Goal: Task Accomplishment & Management: Manage account settings

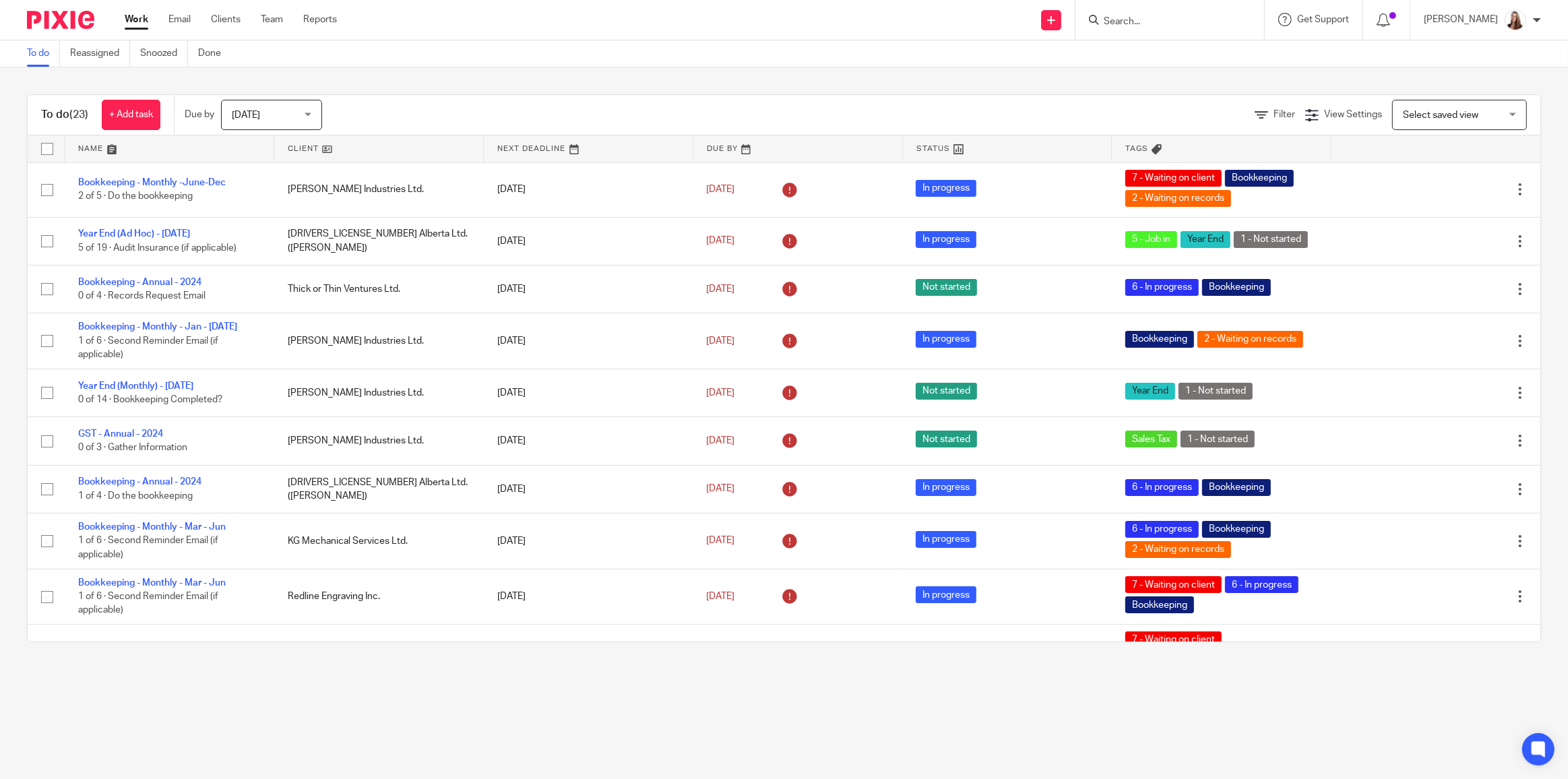
click at [307, 148] on link at bounding box center [378, 149] width 209 height 27
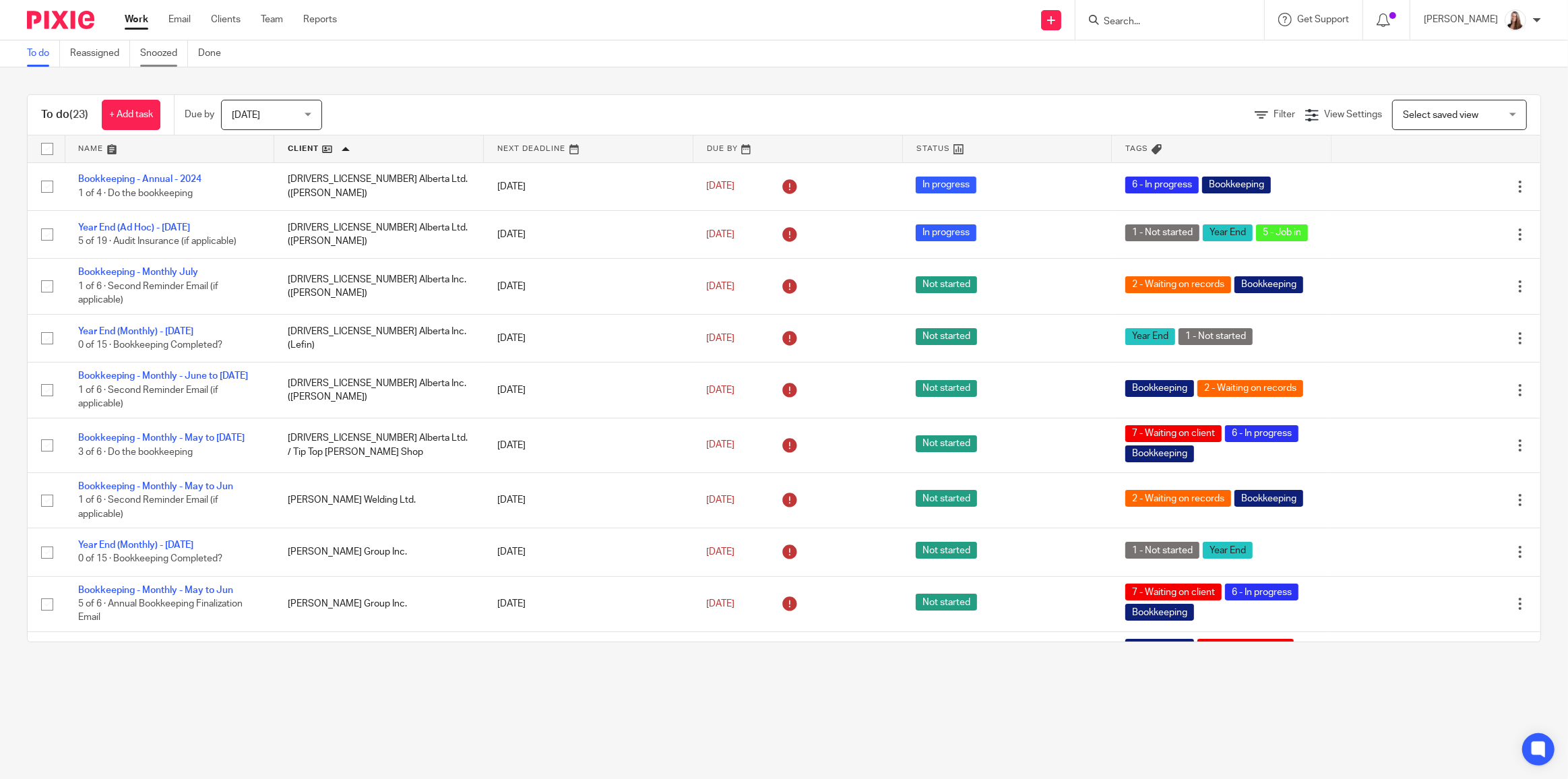
click at [171, 57] on link "Snoozed" at bounding box center [163, 53] width 48 height 26
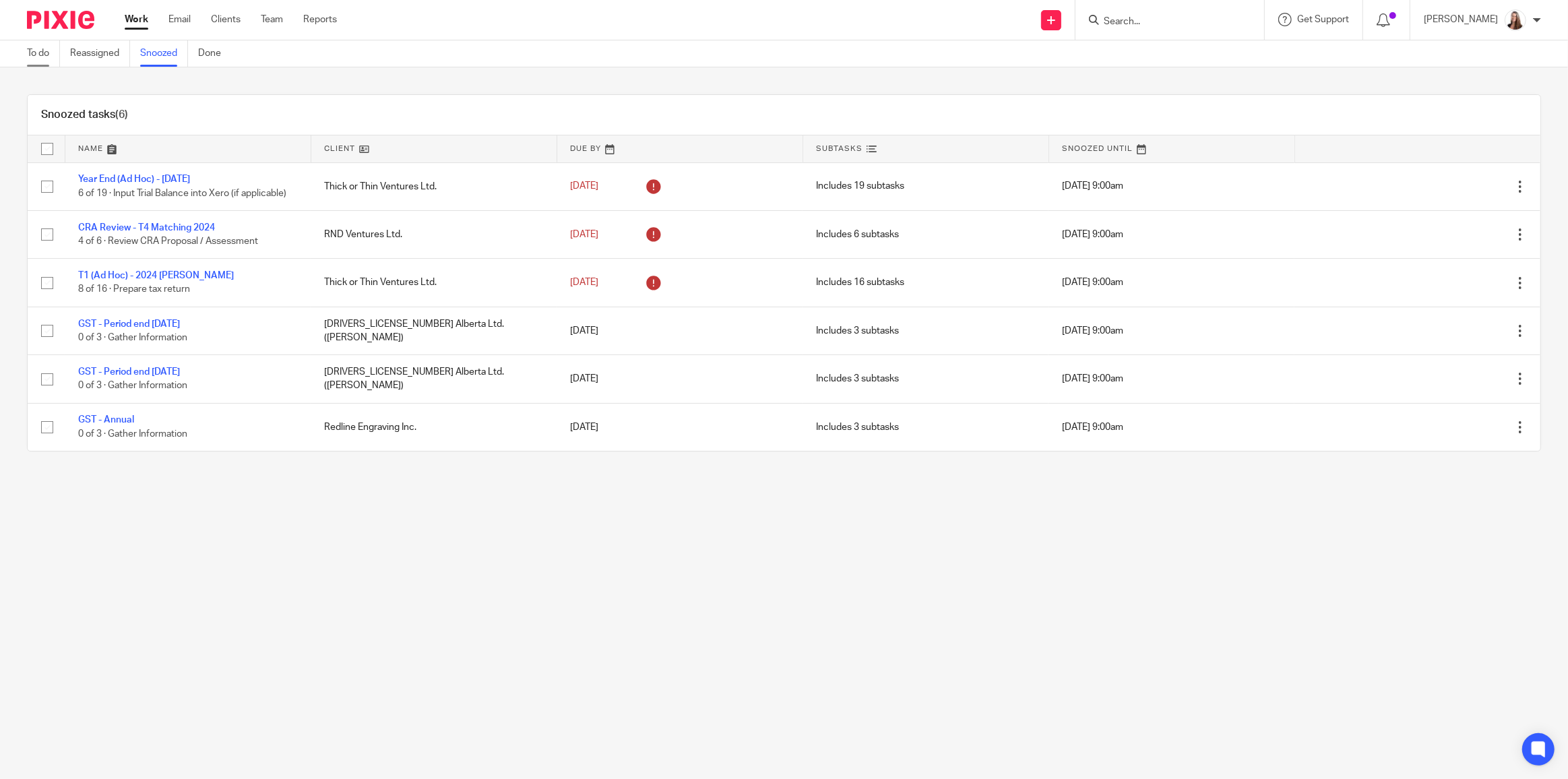
click at [45, 50] on link "To do" at bounding box center [43, 53] width 33 height 26
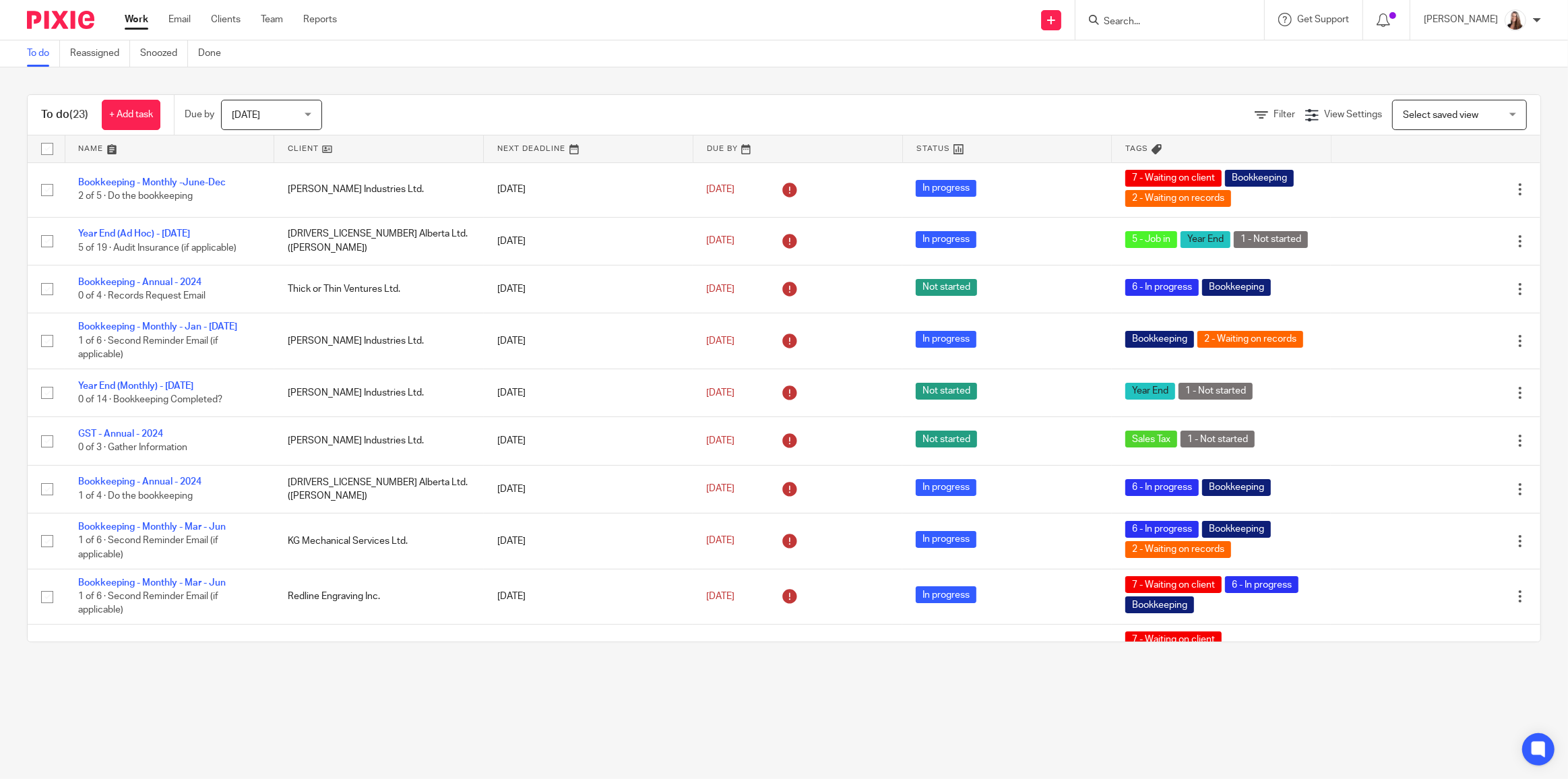
click at [1159, 24] on input "Search" at bounding box center [1163, 22] width 122 height 12
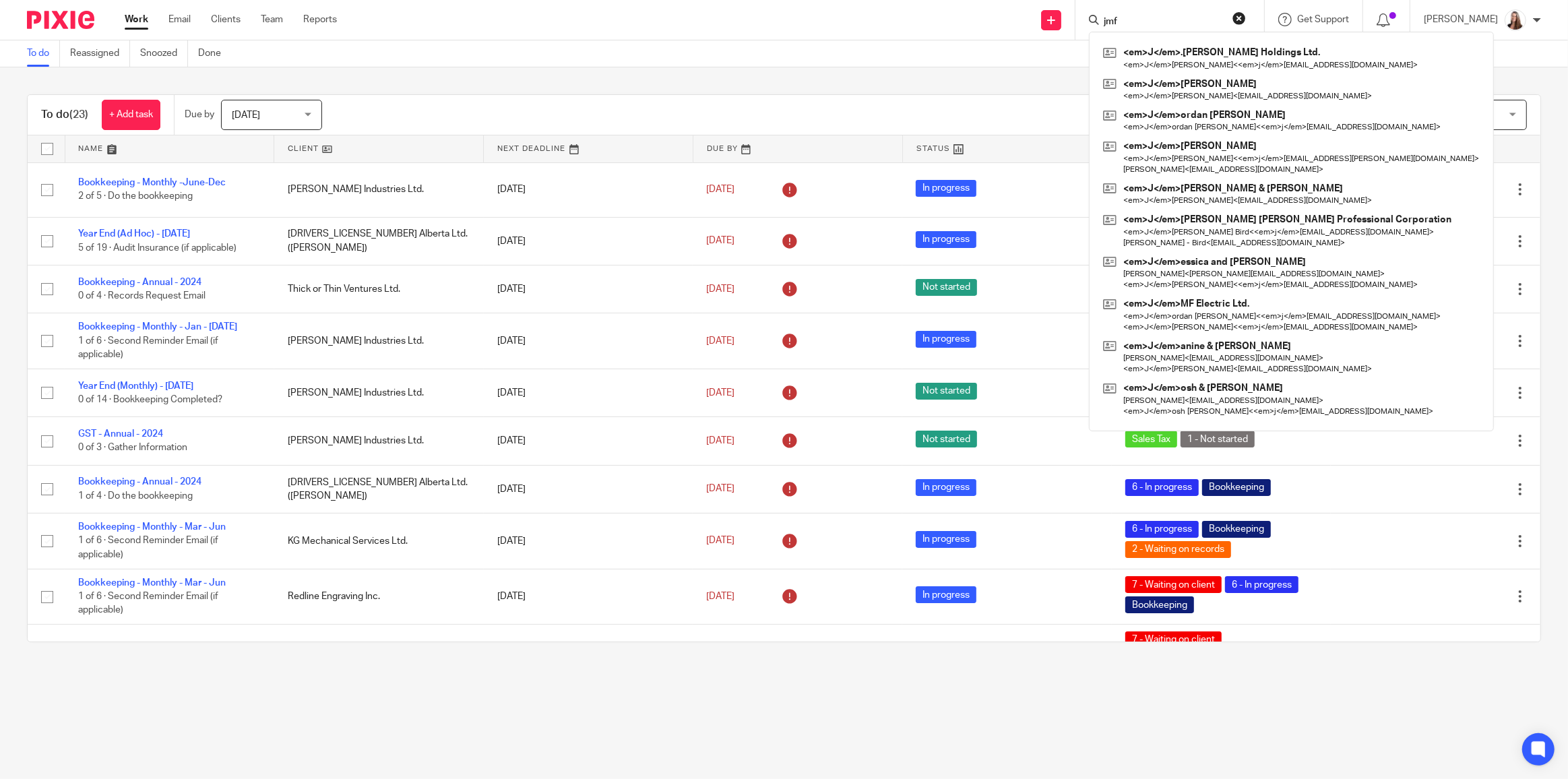
type input "jmf"
click button "submit" at bounding box center [0, 0] width 0 height 0
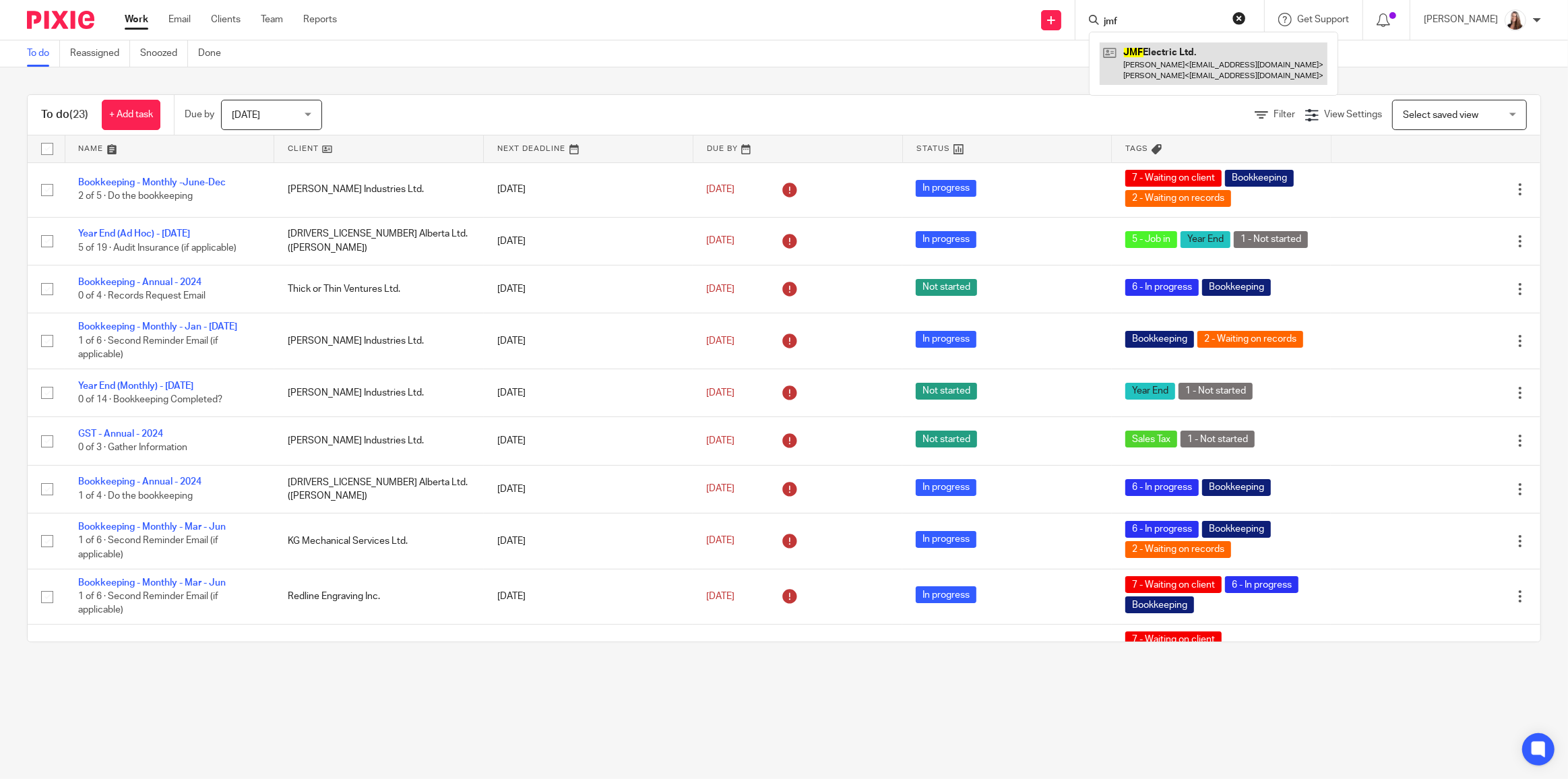
click at [1174, 71] on link at bounding box center [1213, 63] width 228 height 42
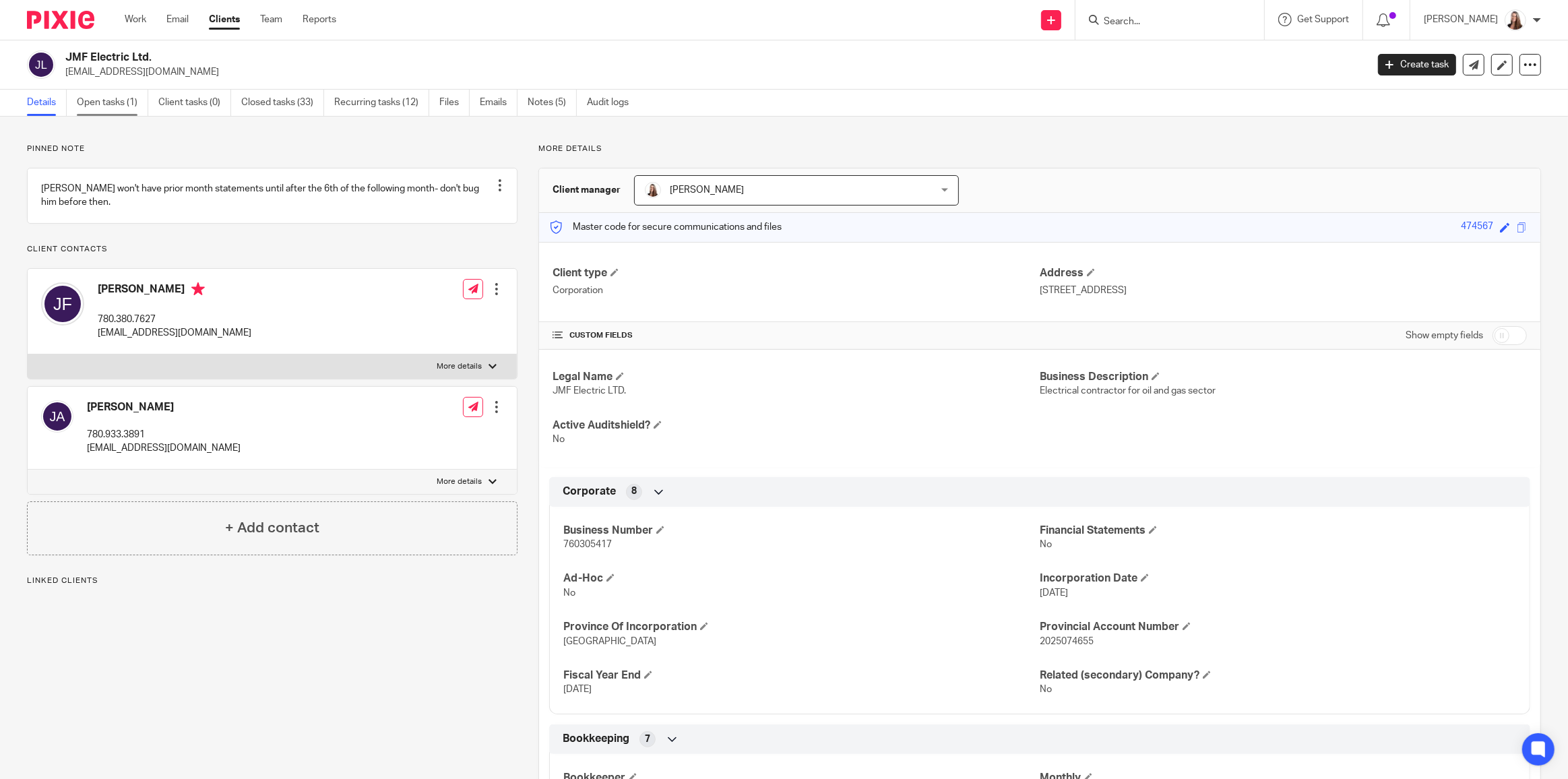
click at [122, 105] on link "Open tasks (1)" at bounding box center [113, 102] width 72 height 26
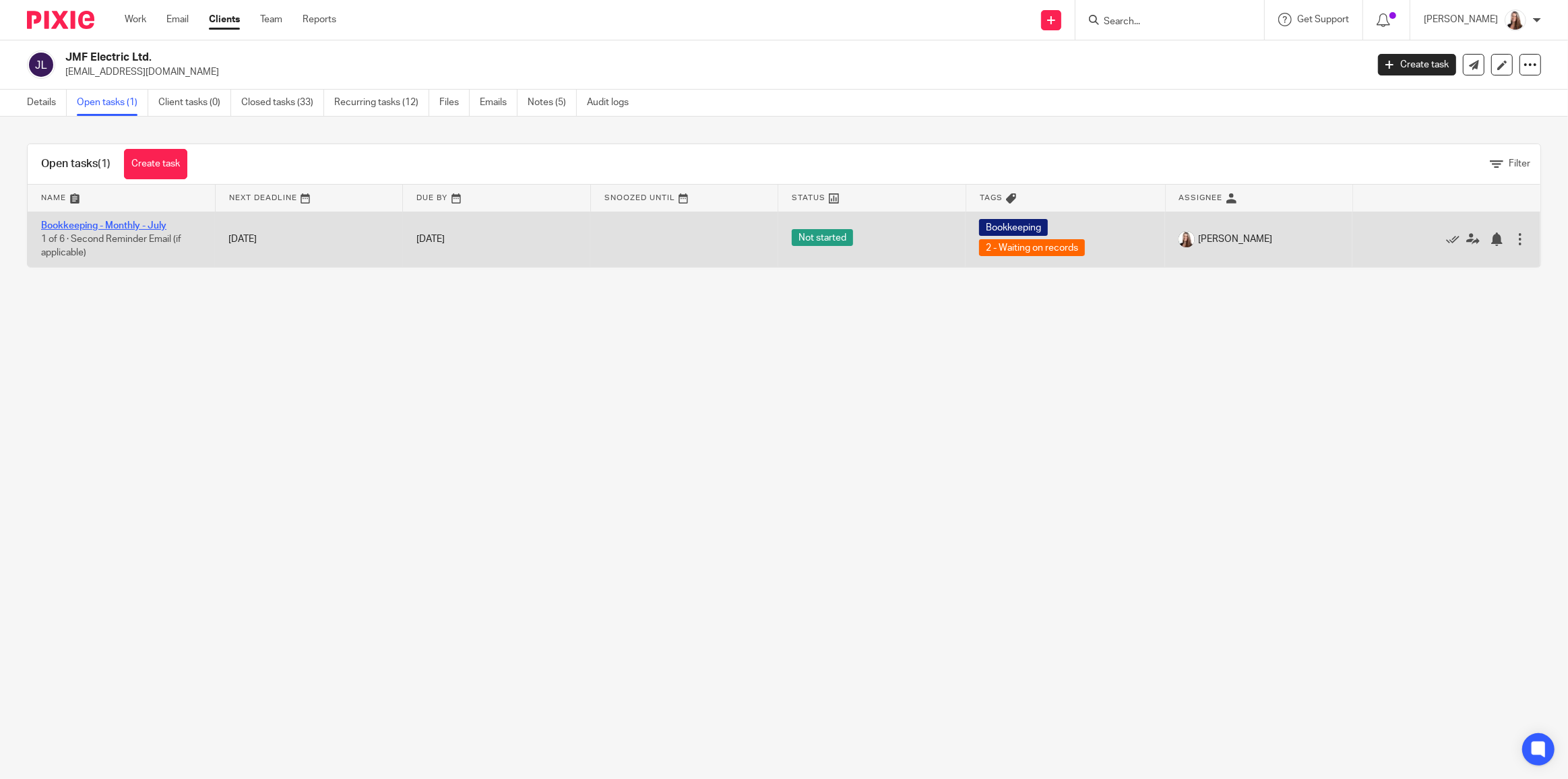
click at [122, 223] on link "Bookkeeping - Monthly - July" at bounding box center [103, 225] width 125 height 10
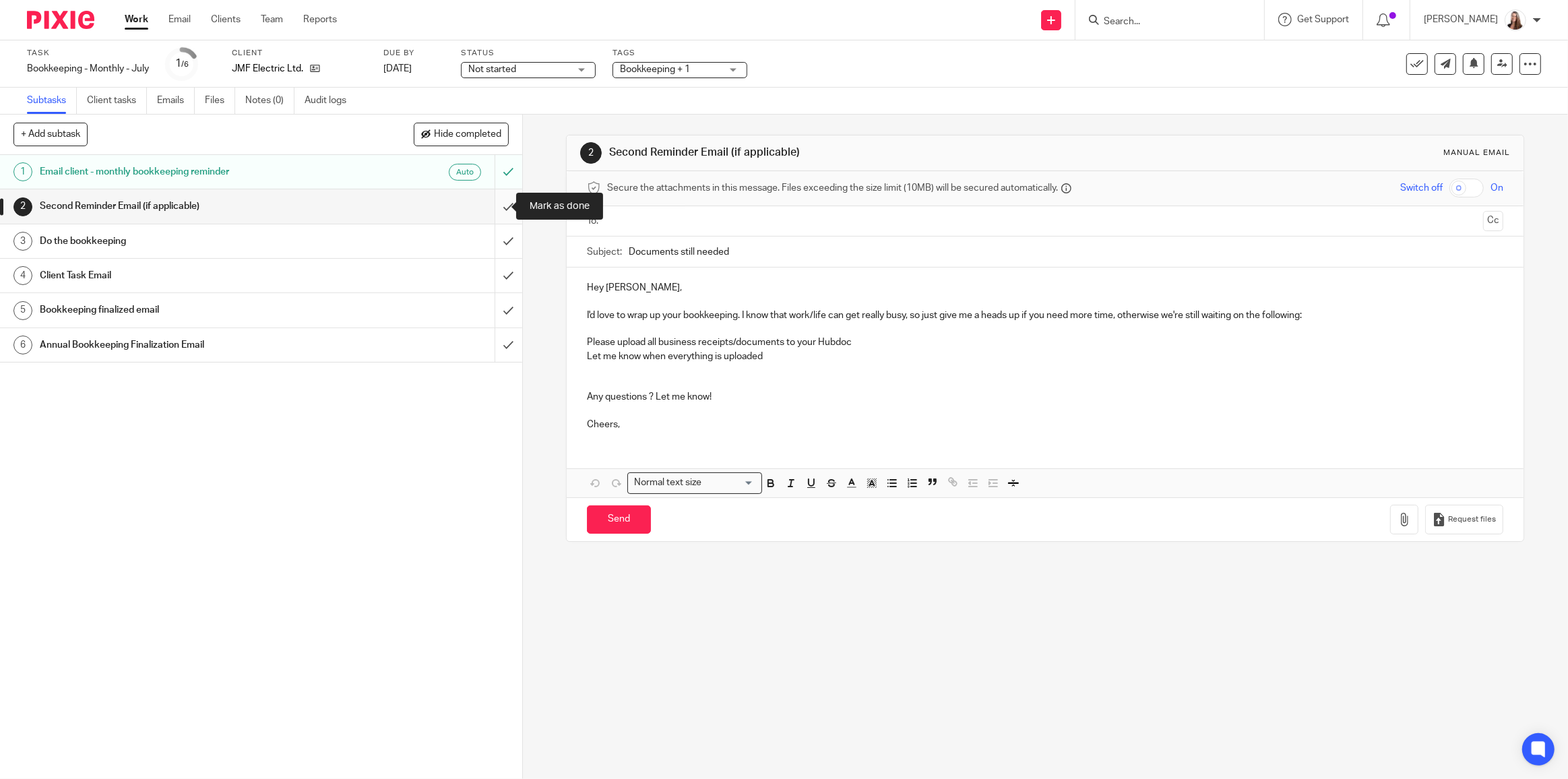
click at [496, 206] on input "submit" at bounding box center [261, 206] width 522 height 34
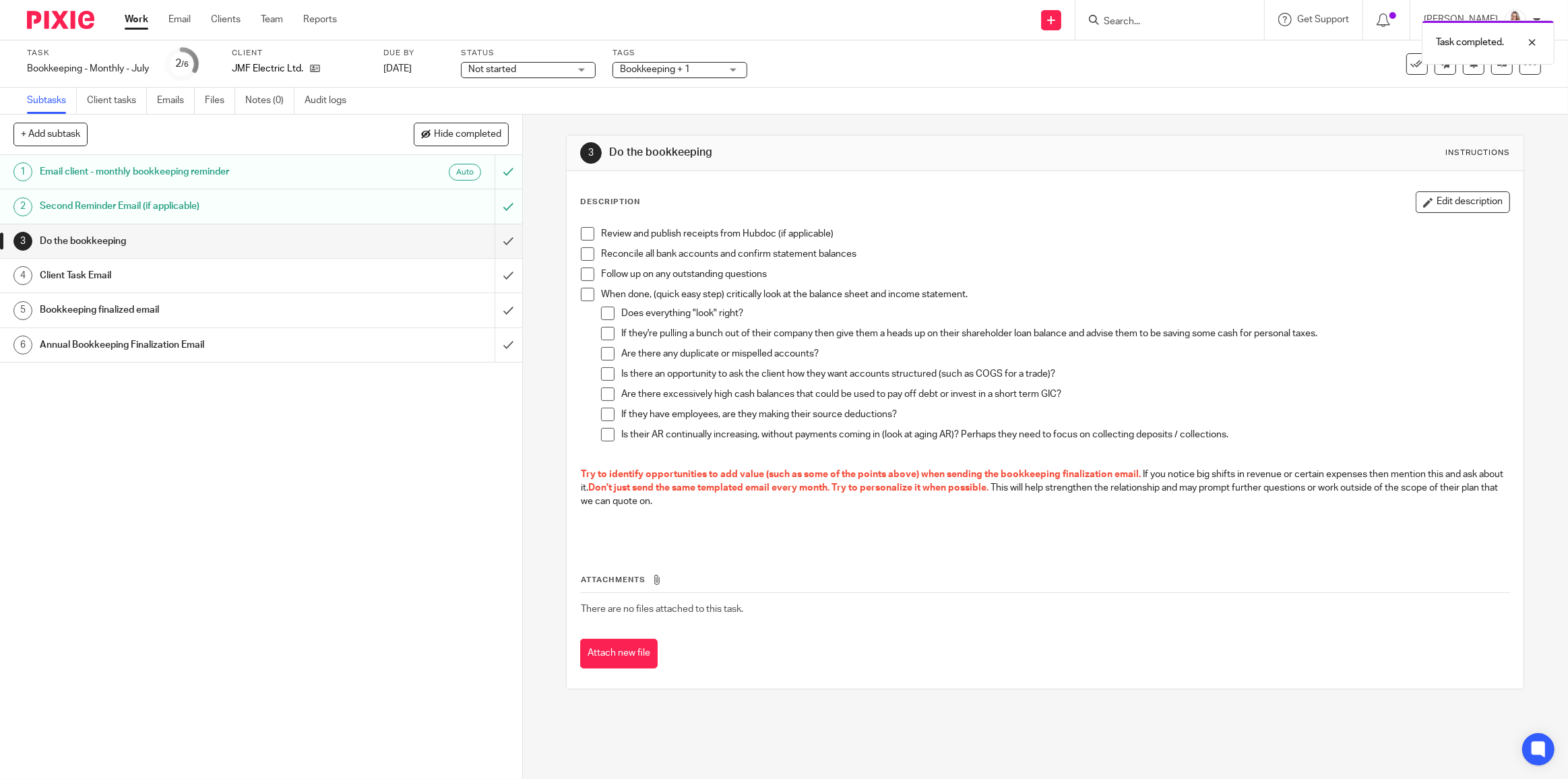
click at [585, 231] on span at bounding box center [587, 234] width 13 height 13
click at [584, 250] on span at bounding box center [587, 254] width 13 height 13
click at [357, 281] on div "Client Task Email" at bounding box center [260, 276] width 441 height 20
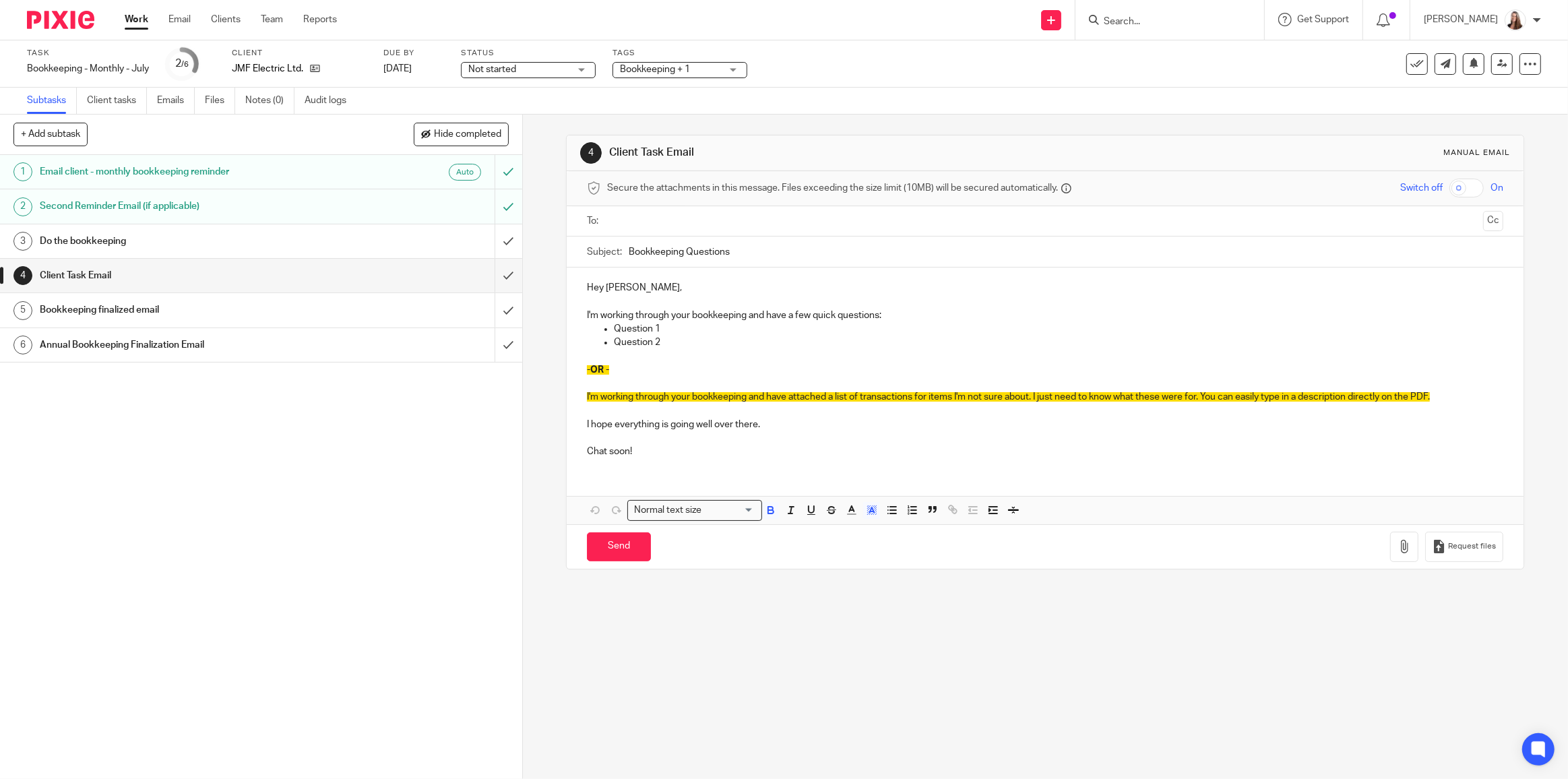
click at [705, 365] on p "-OR -" at bounding box center [1045, 370] width 916 height 13
drag, startPoint x: 649, startPoint y: 330, endPoint x: 570, endPoint y: 310, distance: 81.5
click at [570, 310] on div "Hey [PERSON_NAME], I'm working through your bookkeeping and have a few quick qu…" at bounding box center [1045, 368] width 957 height 201
click at [581, 311] on div "Hey Jordan, I'm working through your bookkeeping and have a few quick questions…" at bounding box center [1045, 368] width 957 height 201
drag, startPoint x: 581, startPoint y: 311, endPoint x: 638, endPoint y: 376, distance: 86.5
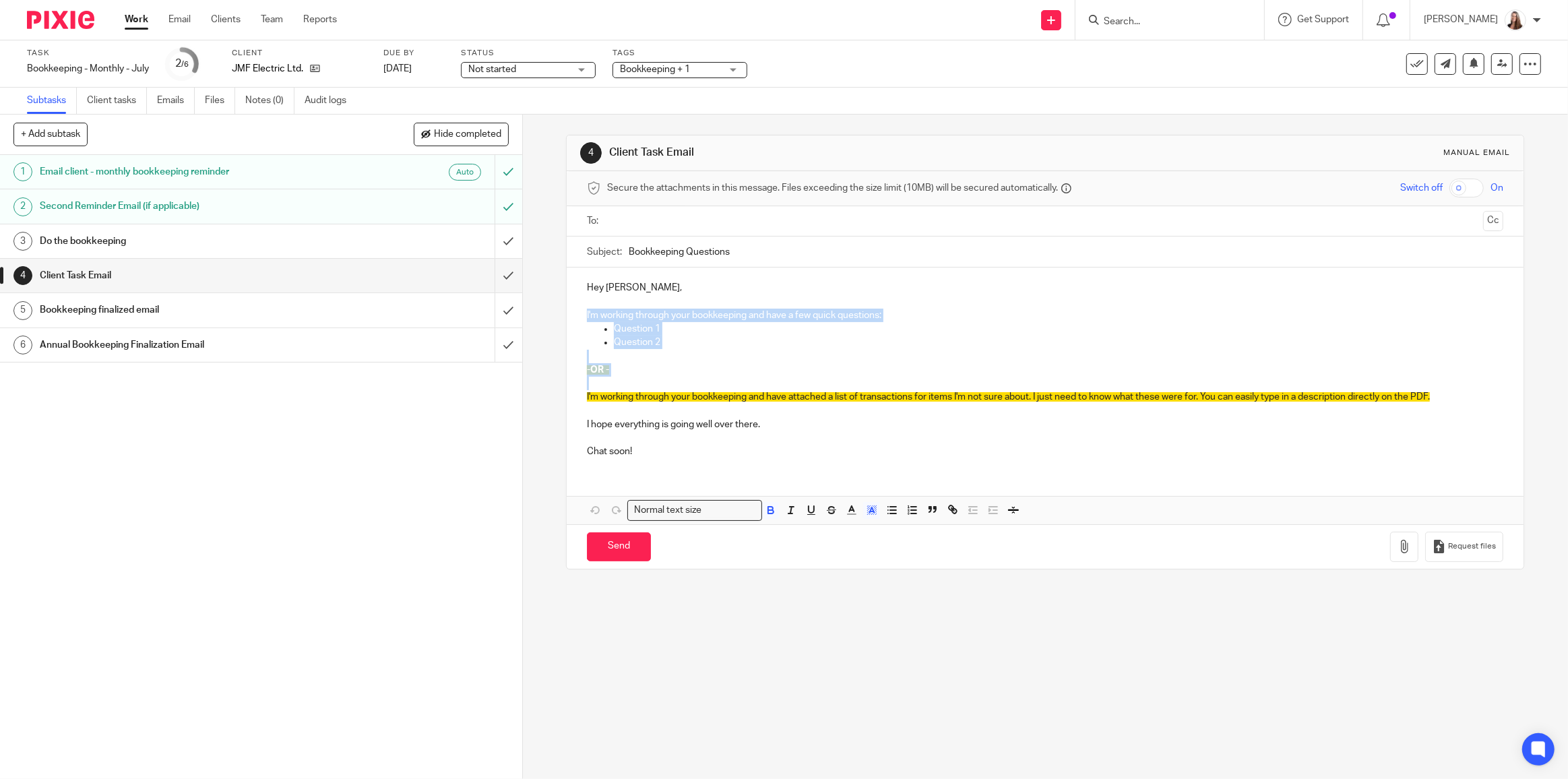
click at [638, 376] on div "Hey Jordan, I'm working through your bookkeeping and have a few quick questions…" at bounding box center [1045, 368] width 957 height 201
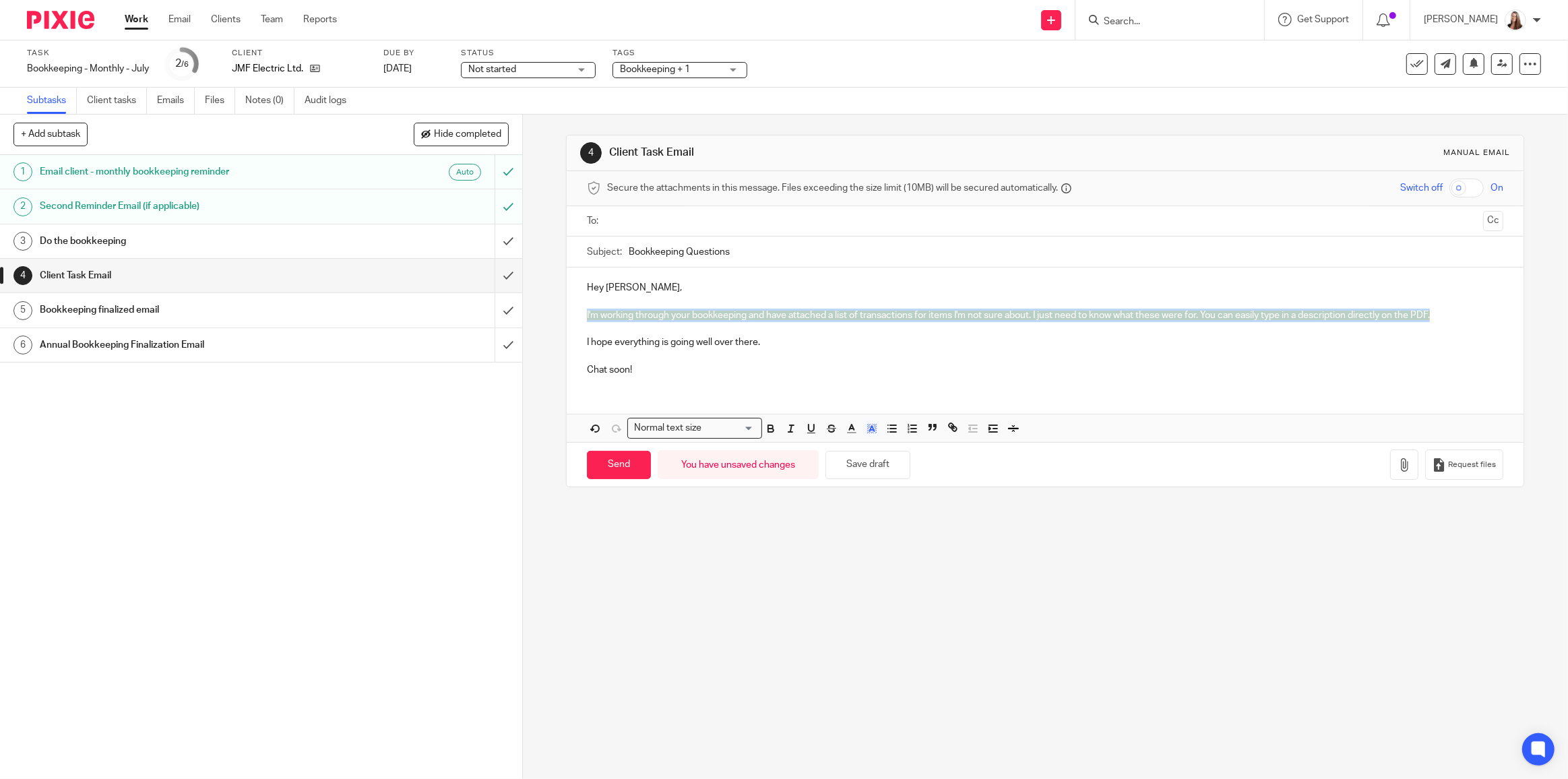
drag, startPoint x: 577, startPoint y: 315, endPoint x: 1455, endPoint y: 314, distance: 878.0
click at [1455, 314] on div "Hey Jordan, I'm working through your bookkeeping and have attached a list of tr…" at bounding box center [1045, 327] width 957 height 119
click at [866, 423] on icon "button" at bounding box center [872, 428] width 12 height 12
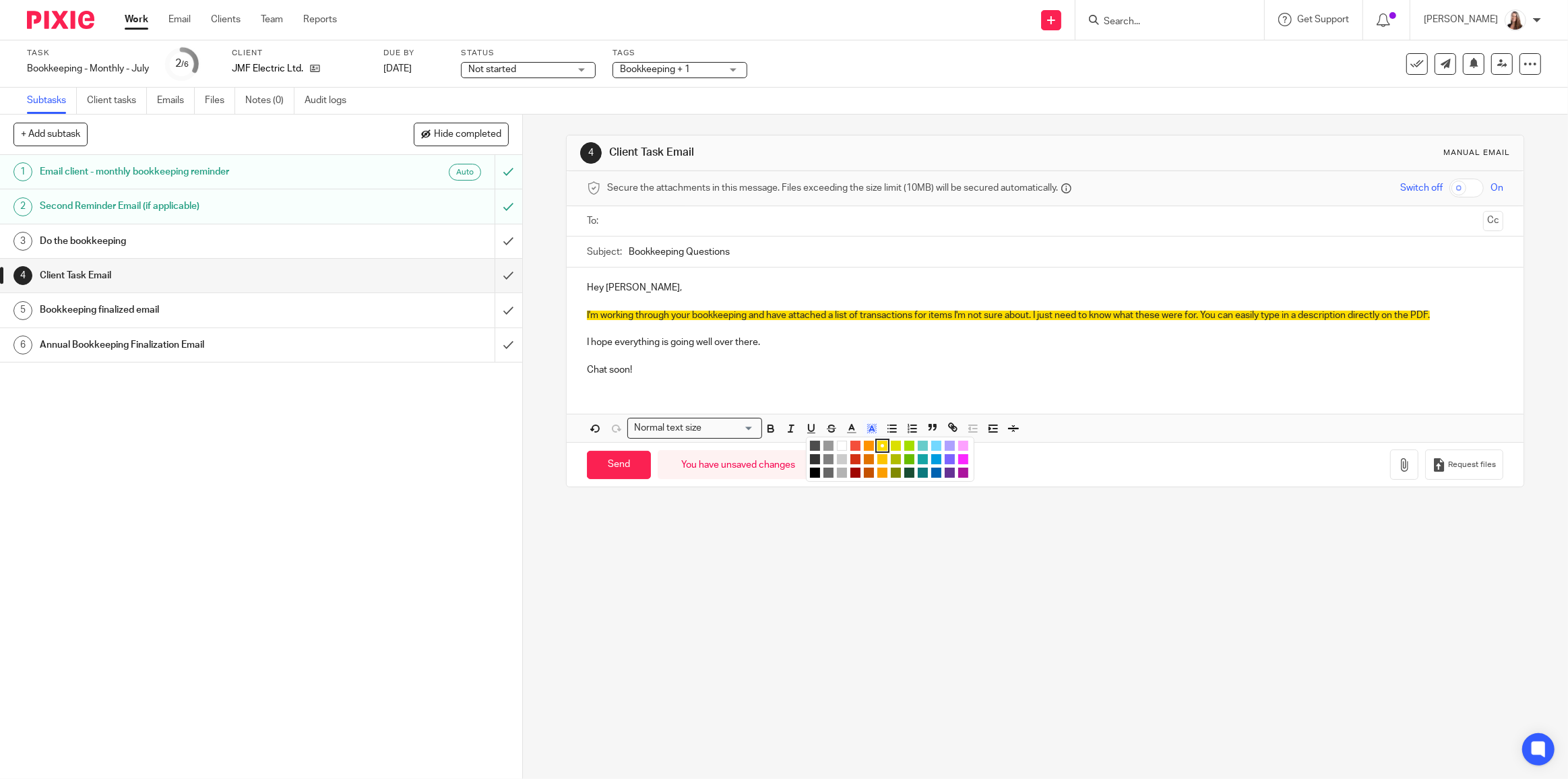
click at [840, 442] on li "color:#FFFFFF" at bounding box center [842, 446] width 10 height 10
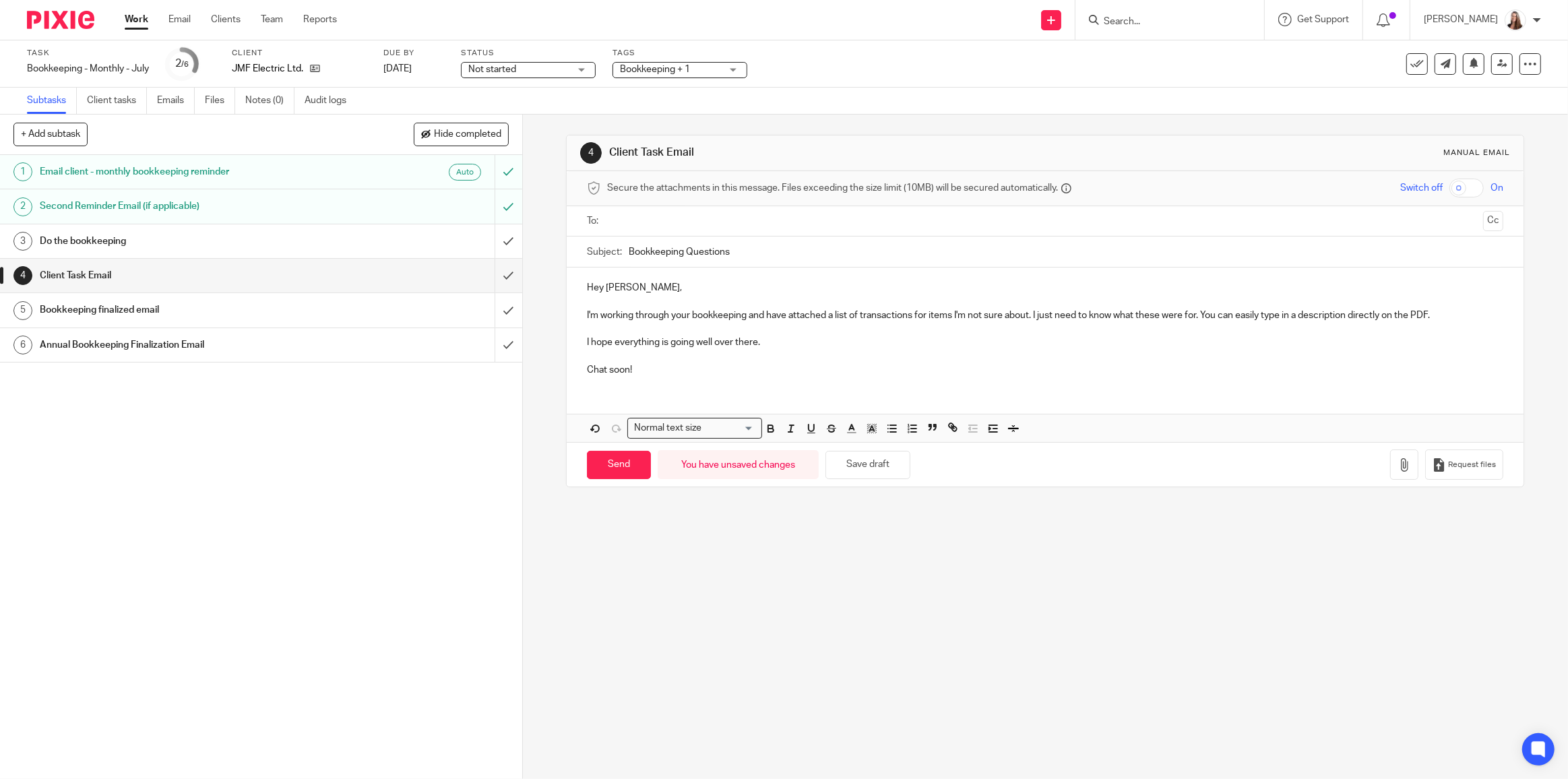
click at [791, 363] on p "Chat soon!" at bounding box center [1045, 370] width 916 height 13
click at [1397, 461] on icon "button" at bounding box center [1404, 465] width 13 height 13
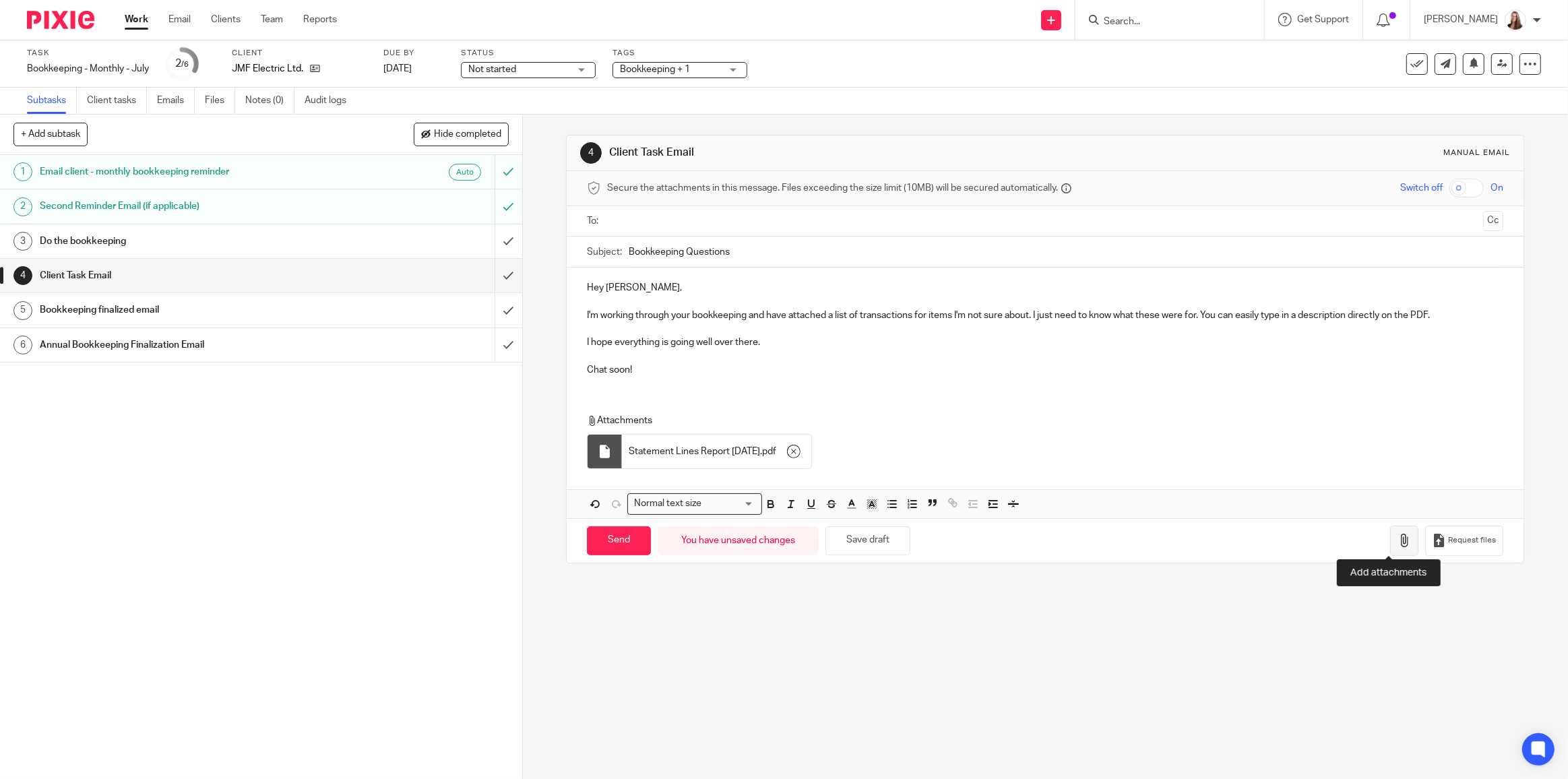
click at [1398, 537] on button "button" at bounding box center [1404, 540] width 29 height 30
click at [659, 210] on ul at bounding box center [1045, 221] width 875 height 22
click at [664, 217] on ul at bounding box center [1045, 221] width 875 height 22
click at [696, 229] on ul at bounding box center [1045, 221] width 875 height 22
click at [697, 221] on input "text" at bounding box center [1045, 221] width 866 height 15
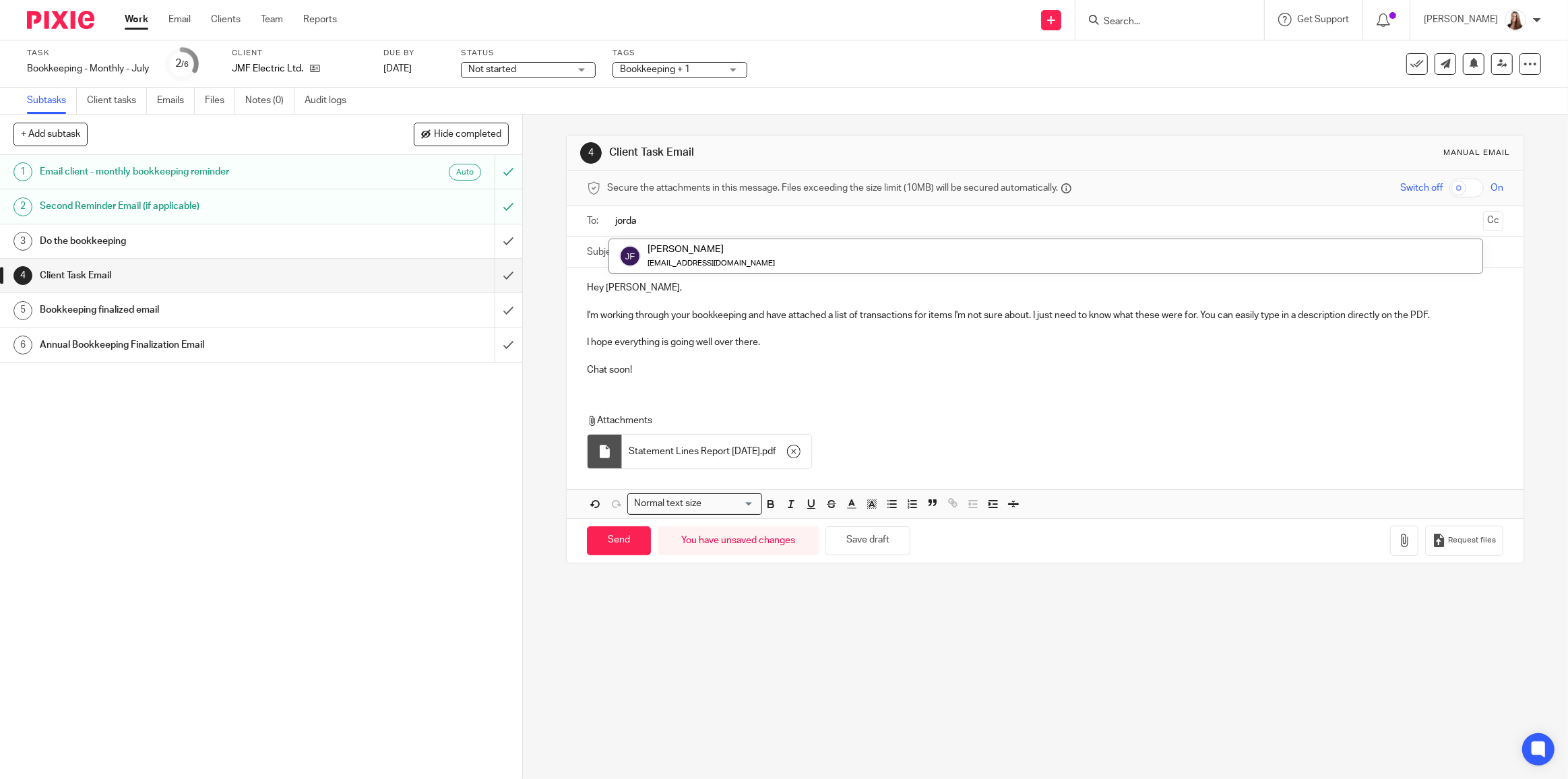
type input "jordan"
click at [652, 214] on div at bounding box center [658, 223] width 15 height 20
click at [652, 214] on input "text" at bounding box center [1045, 221] width 866 height 15
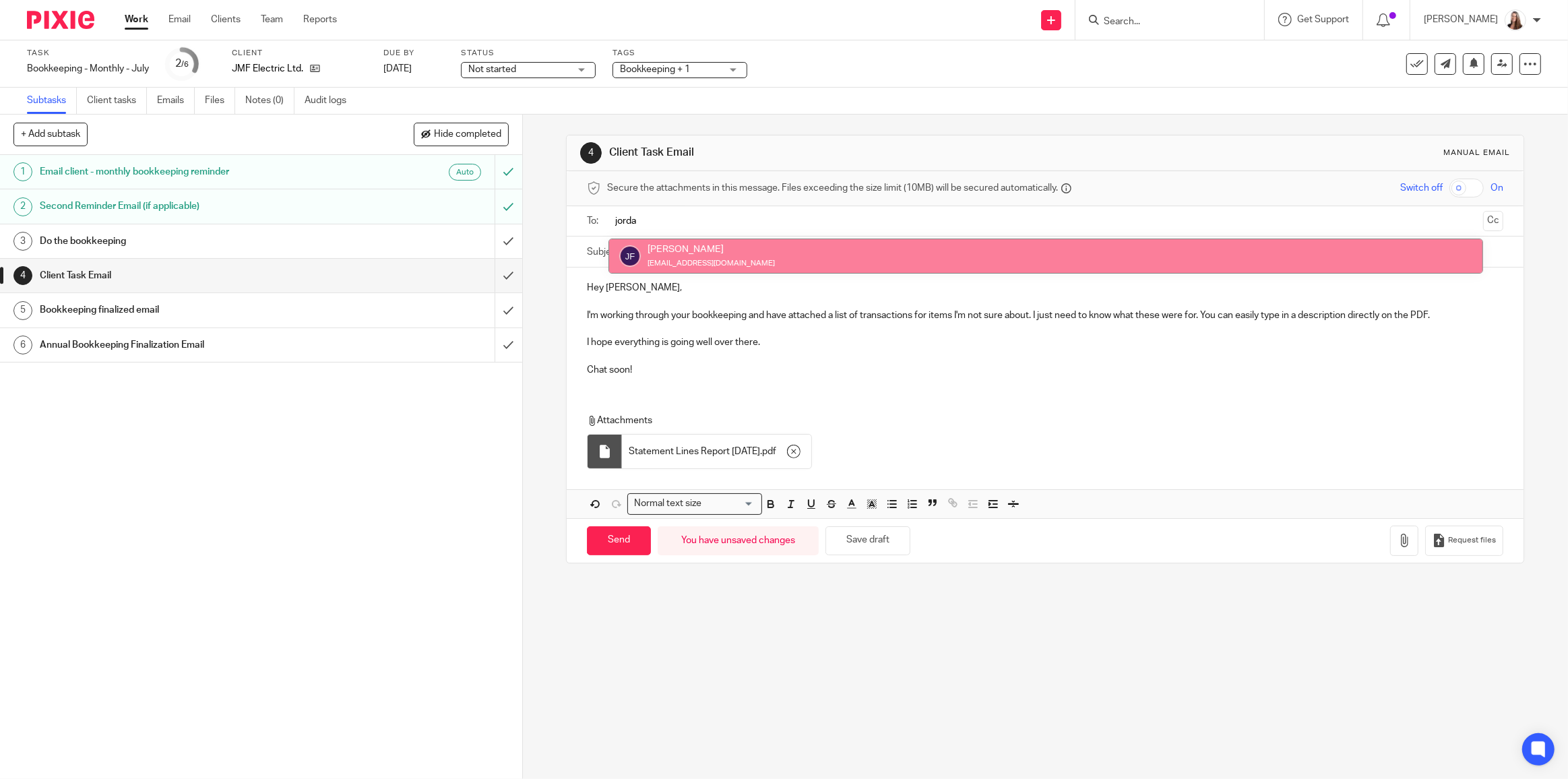
type input "jorda"
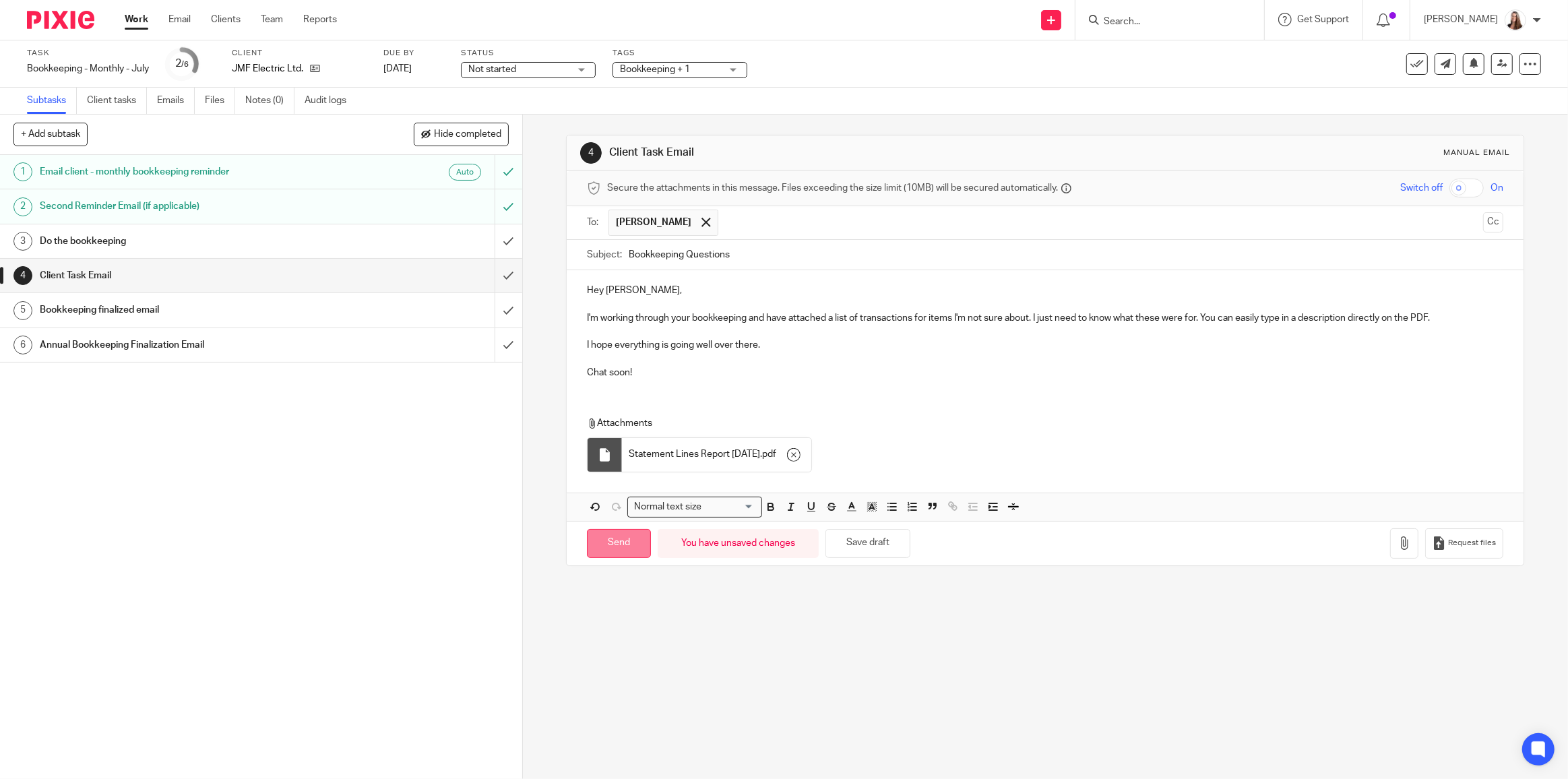
click at [605, 548] on input "Send" at bounding box center [619, 543] width 64 height 29
type input "Sent"
click at [143, 26] on link "Work" at bounding box center [136, 19] width 23 height 13
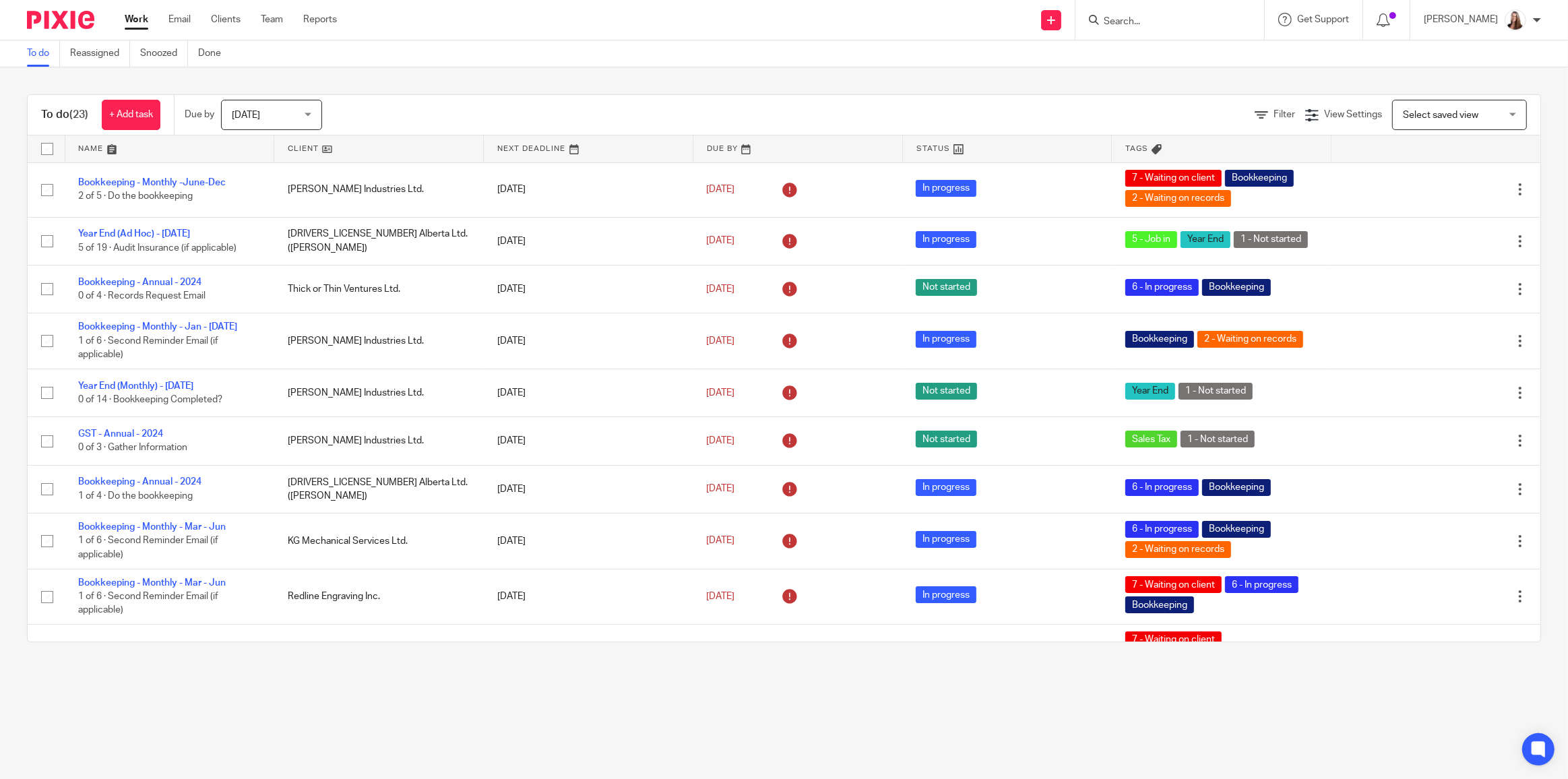
click at [288, 146] on link at bounding box center [378, 149] width 209 height 27
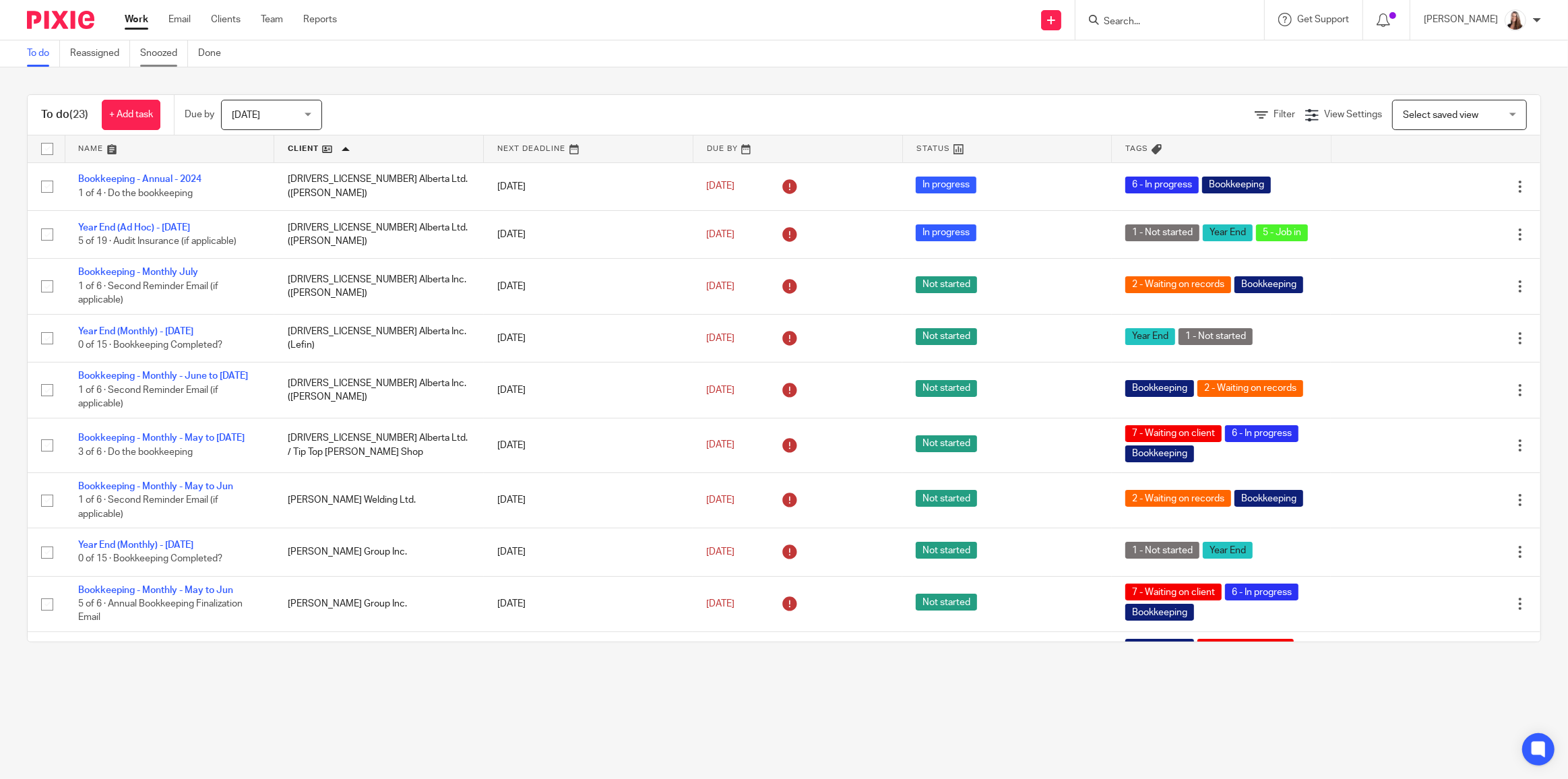
click at [147, 55] on link "Snoozed" at bounding box center [163, 53] width 48 height 26
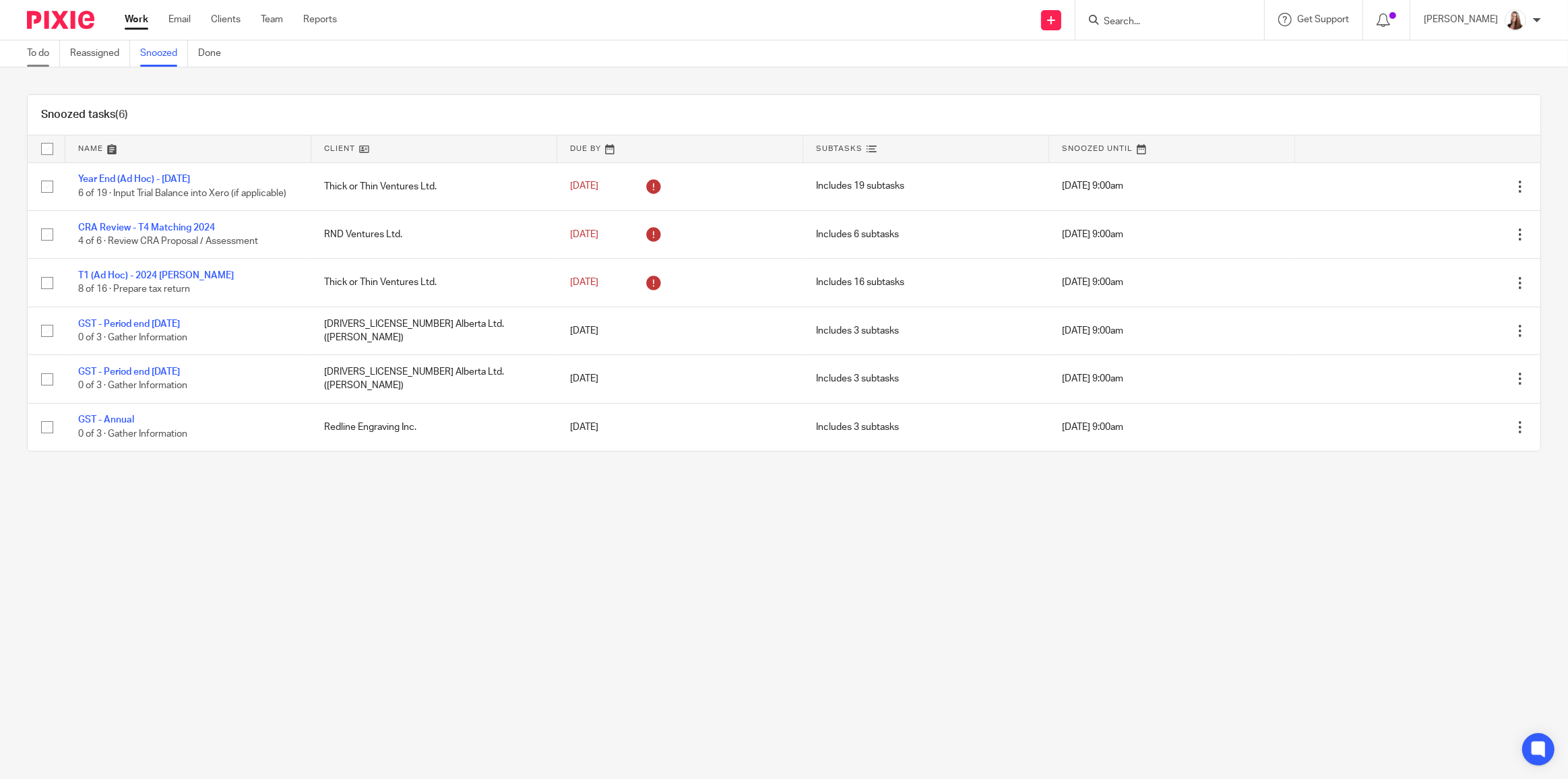
click at [43, 53] on link "To do" at bounding box center [43, 53] width 33 height 26
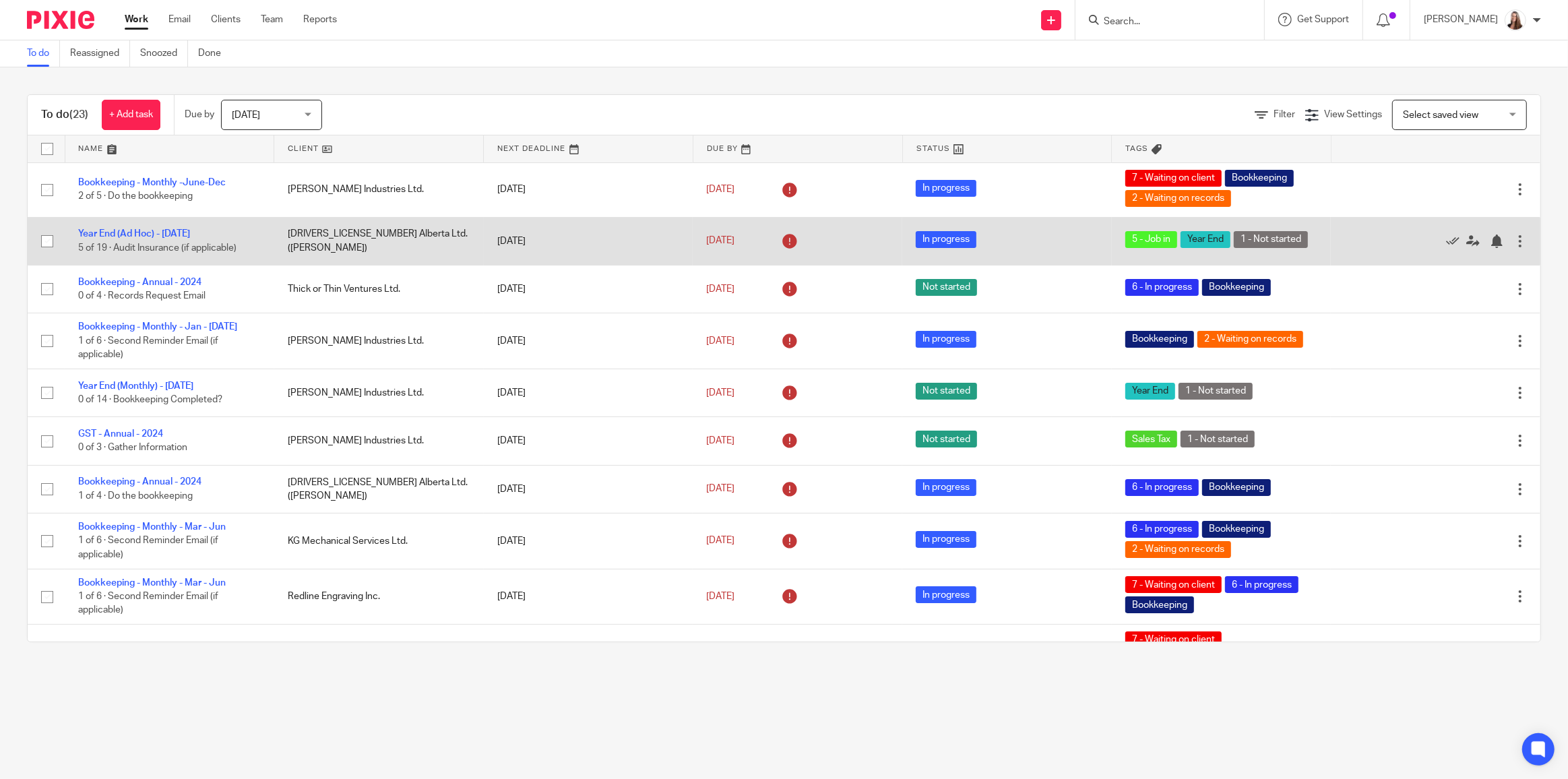
click at [45, 242] on input "checkbox" at bounding box center [47, 241] width 26 height 26
checkbox input "true"
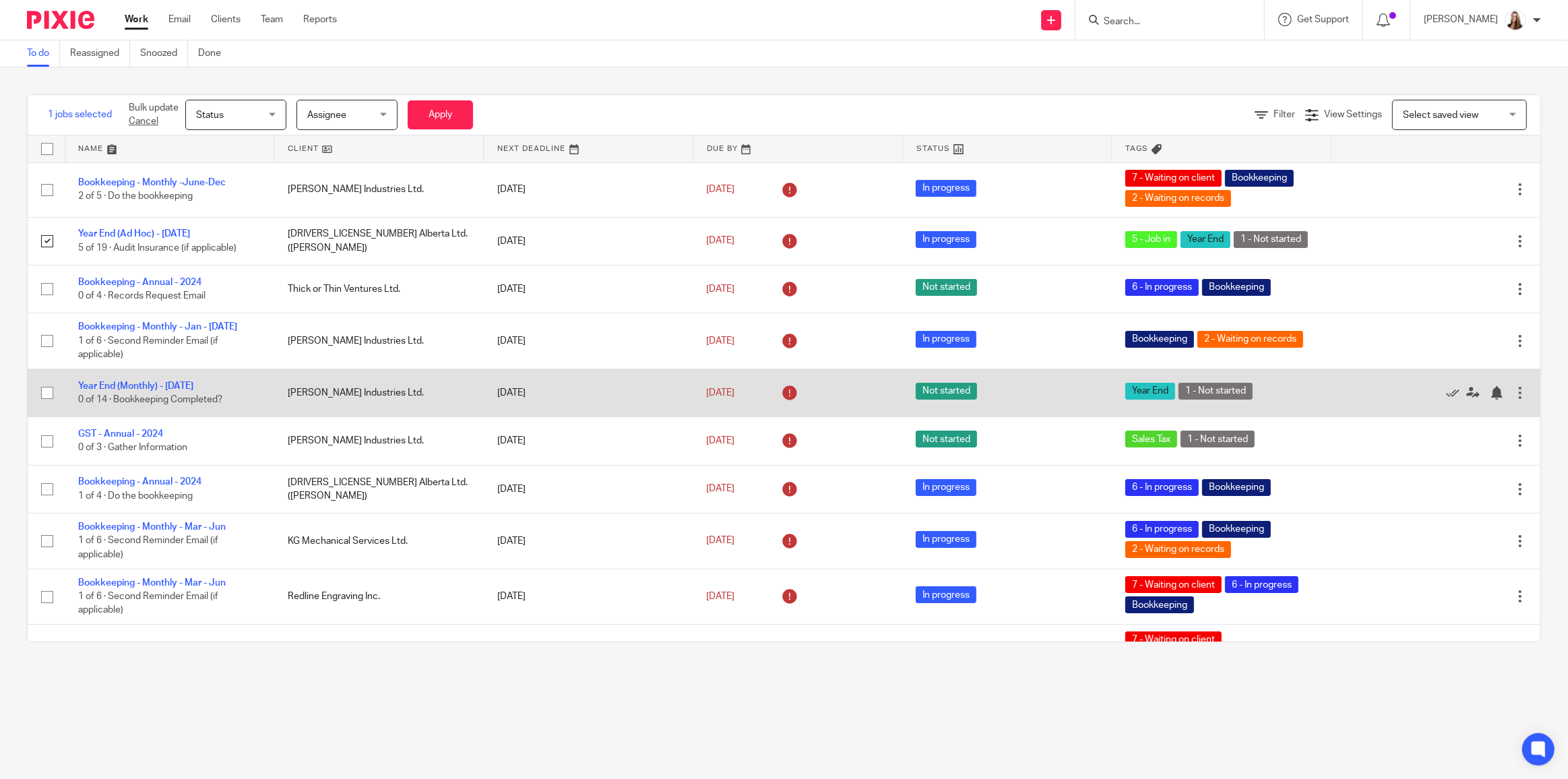
click at [48, 394] on input "checkbox" at bounding box center [47, 392] width 26 height 26
checkbox input "true"
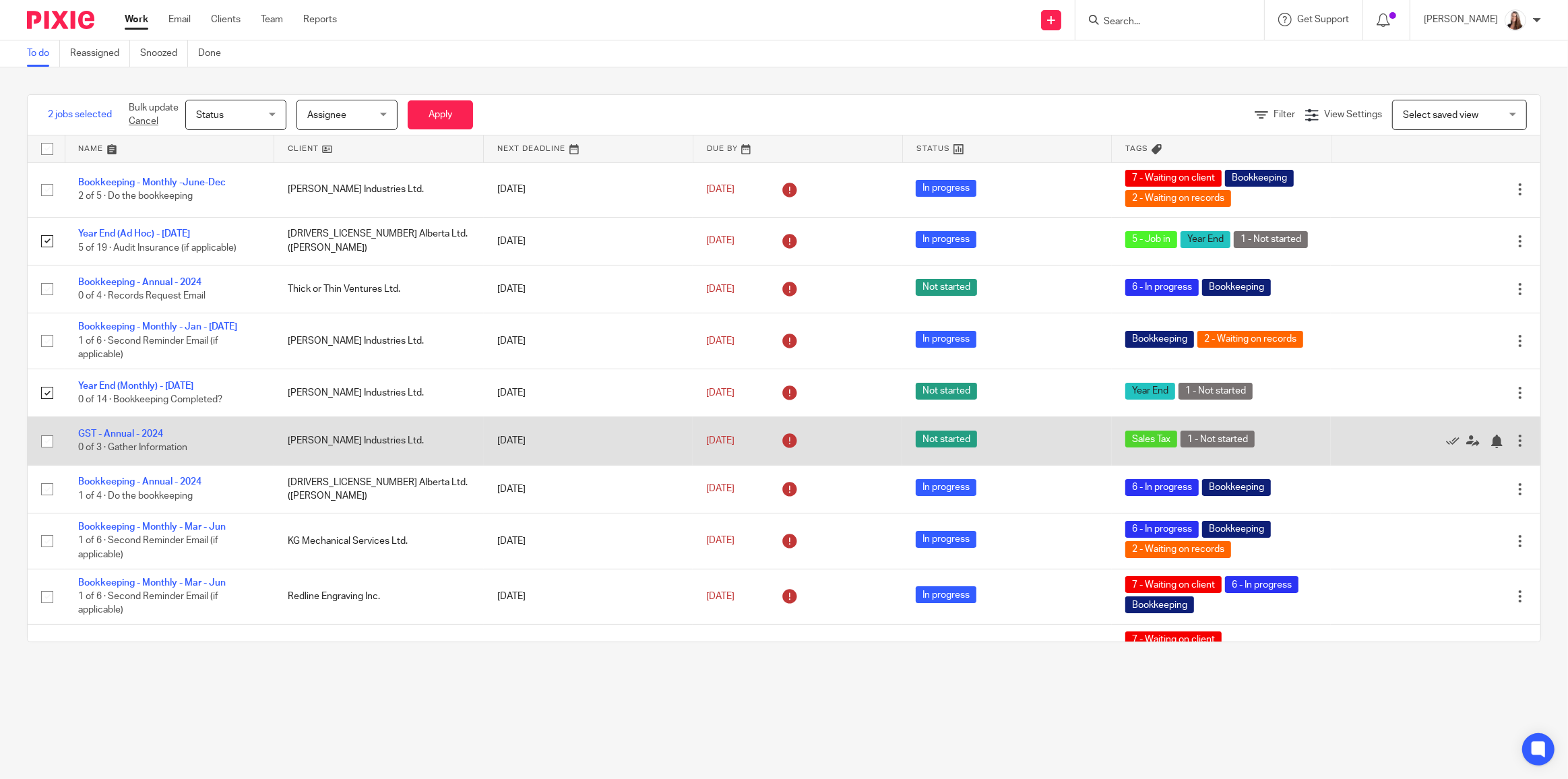
click at [45, 438] on input "checkbox" at bounding box center [47, 441] width 26 height 26
checkbox input "true"
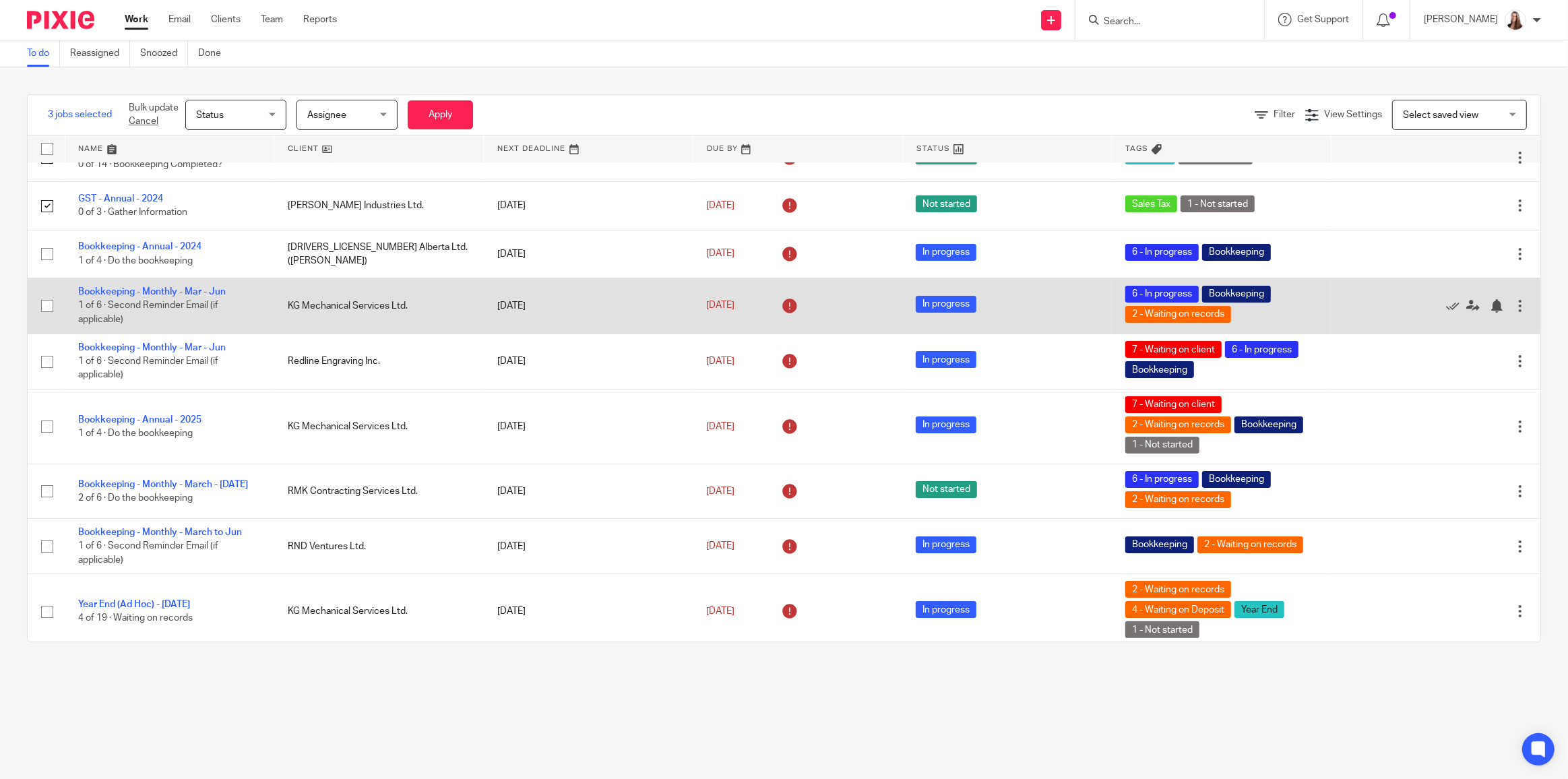
scroll to position [306, 0]
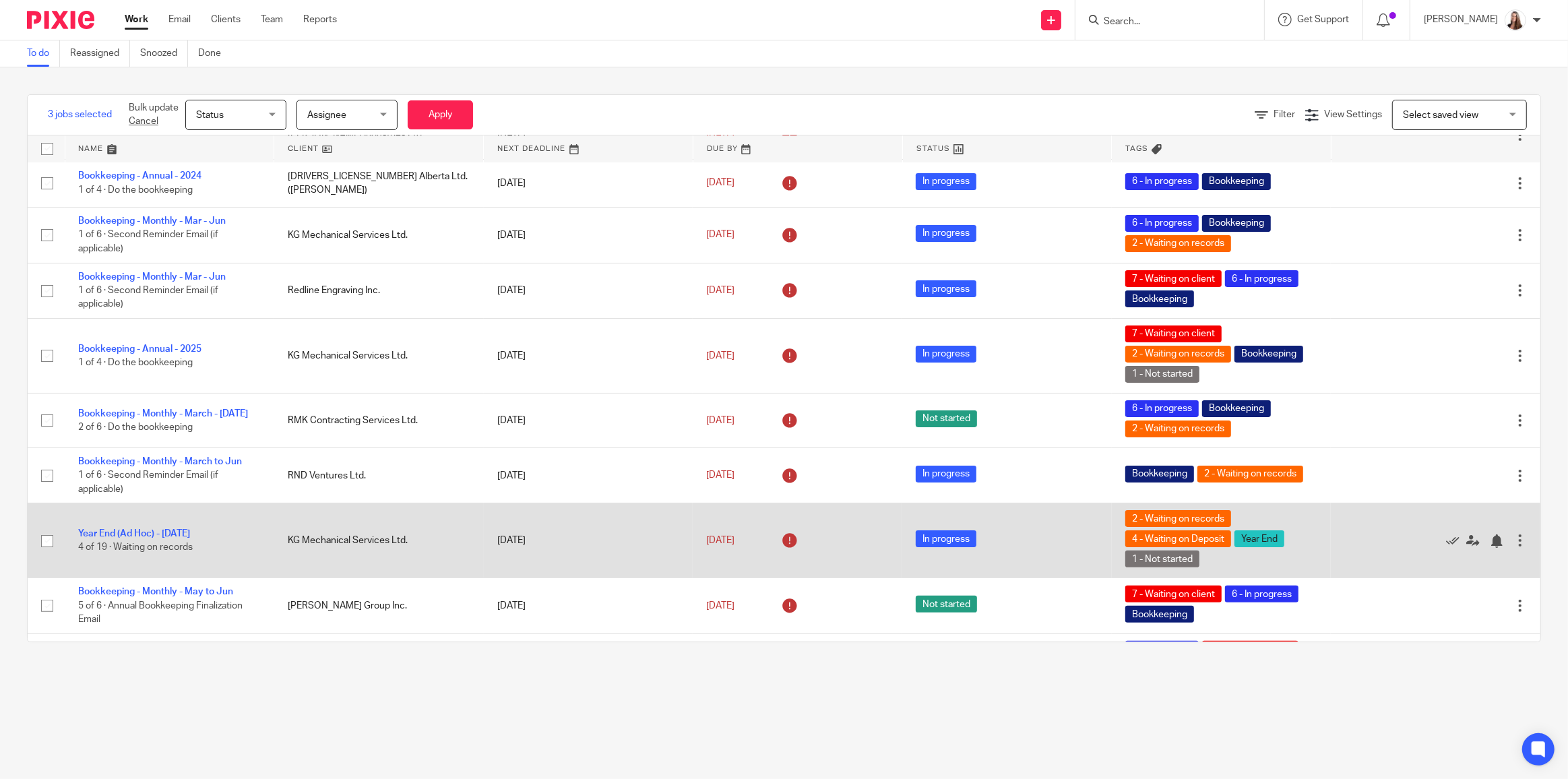
click at [52, 534] on input "checkbox" at bounding box center [47, 541] width 26 height 26
checkbox input "true"
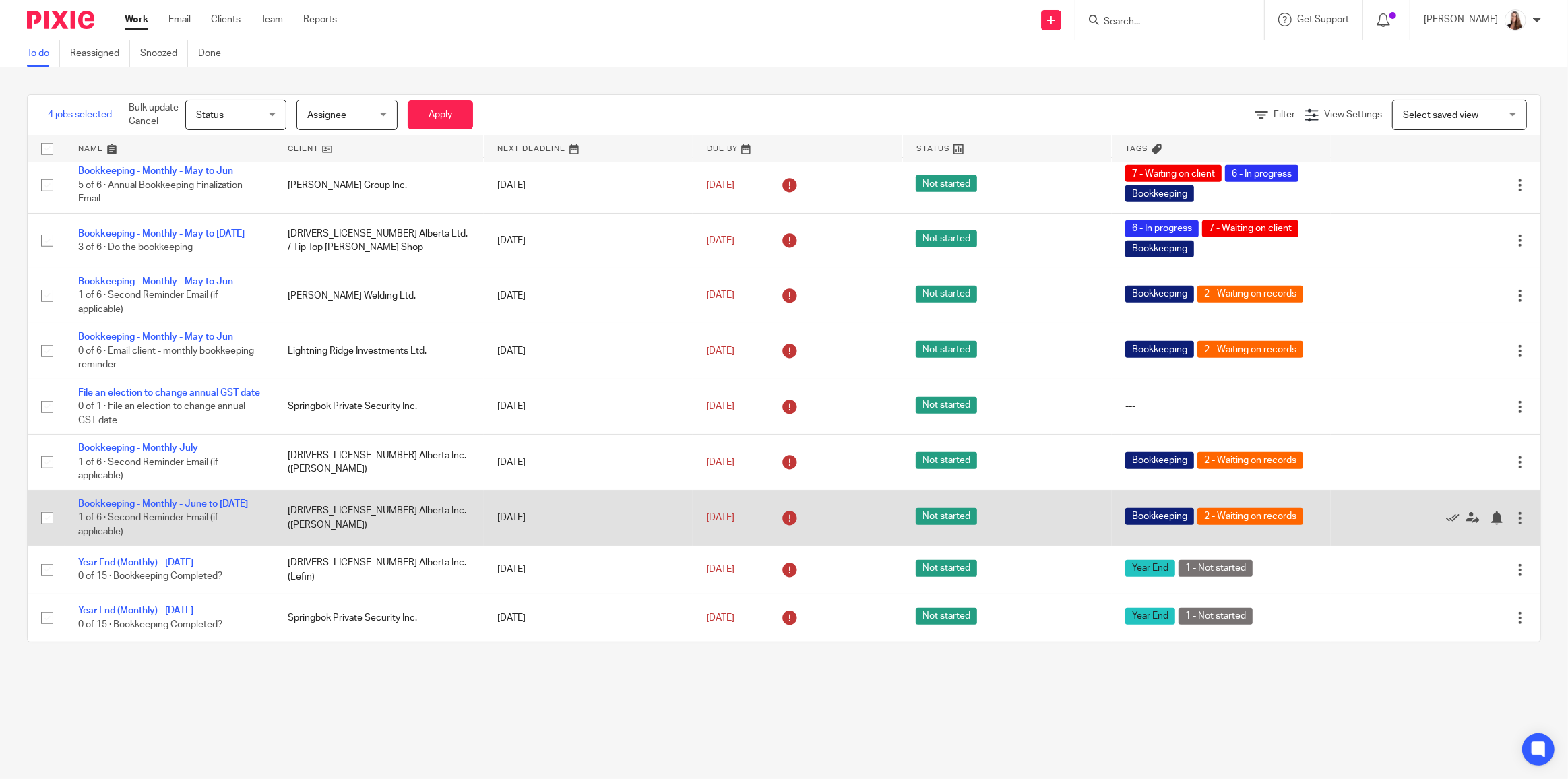
scroll to position [780, 0]
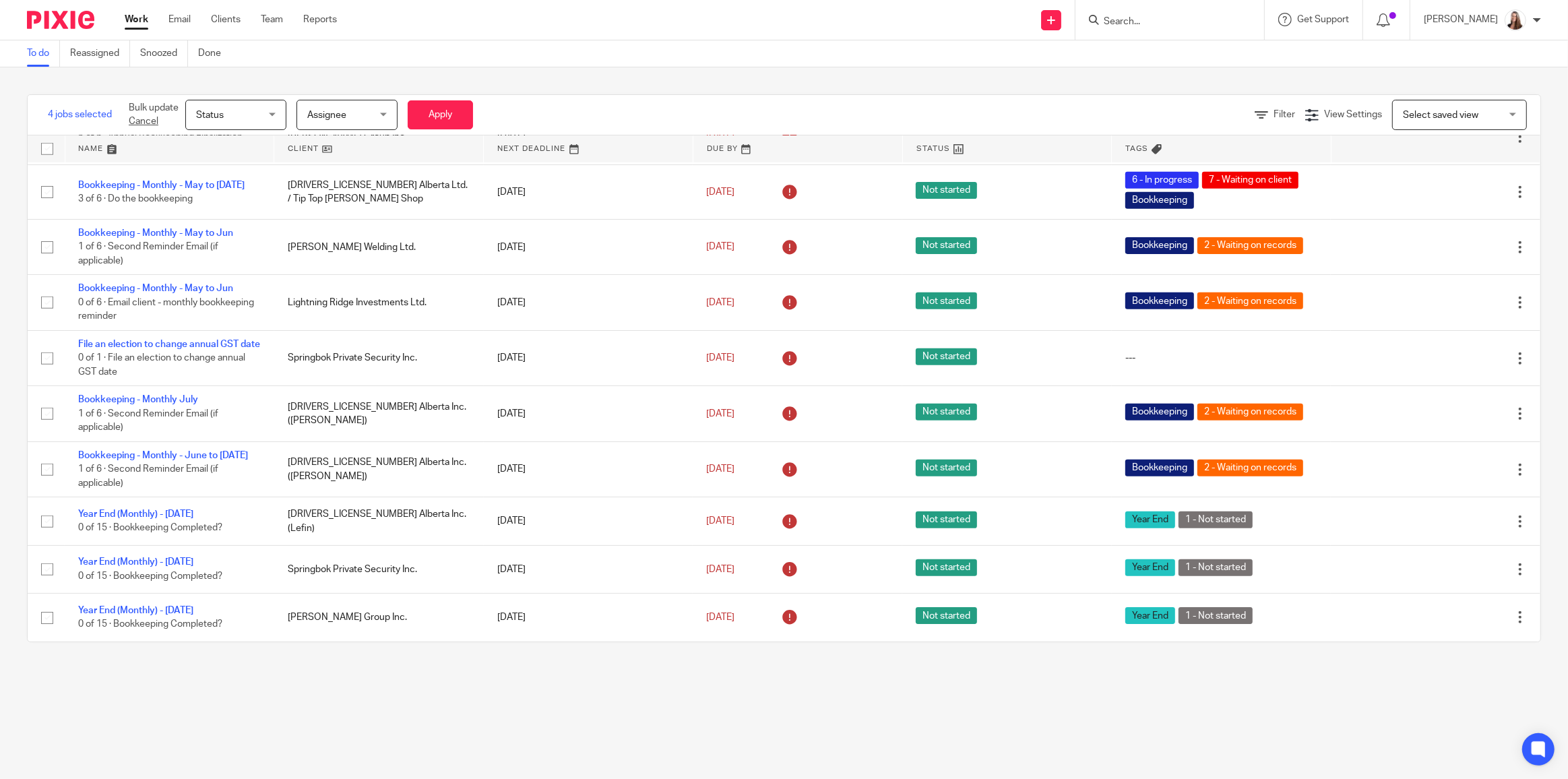
click at [253, 119] on span "Status" at bounding box center [232, 114] width 72 height 29
click at [258, 113] on div "Status Status" at bounding box center [236, 114] width 101 height 30
click at [291, 124] on form "Bulk update Cancel Status Status Status Not started In progress Done Assignee A…" at bounding box center [301, 114] width 344 height 30
click at [336, 113] on span "Assignee" at bounding box center [326, 115] width 39 height 10
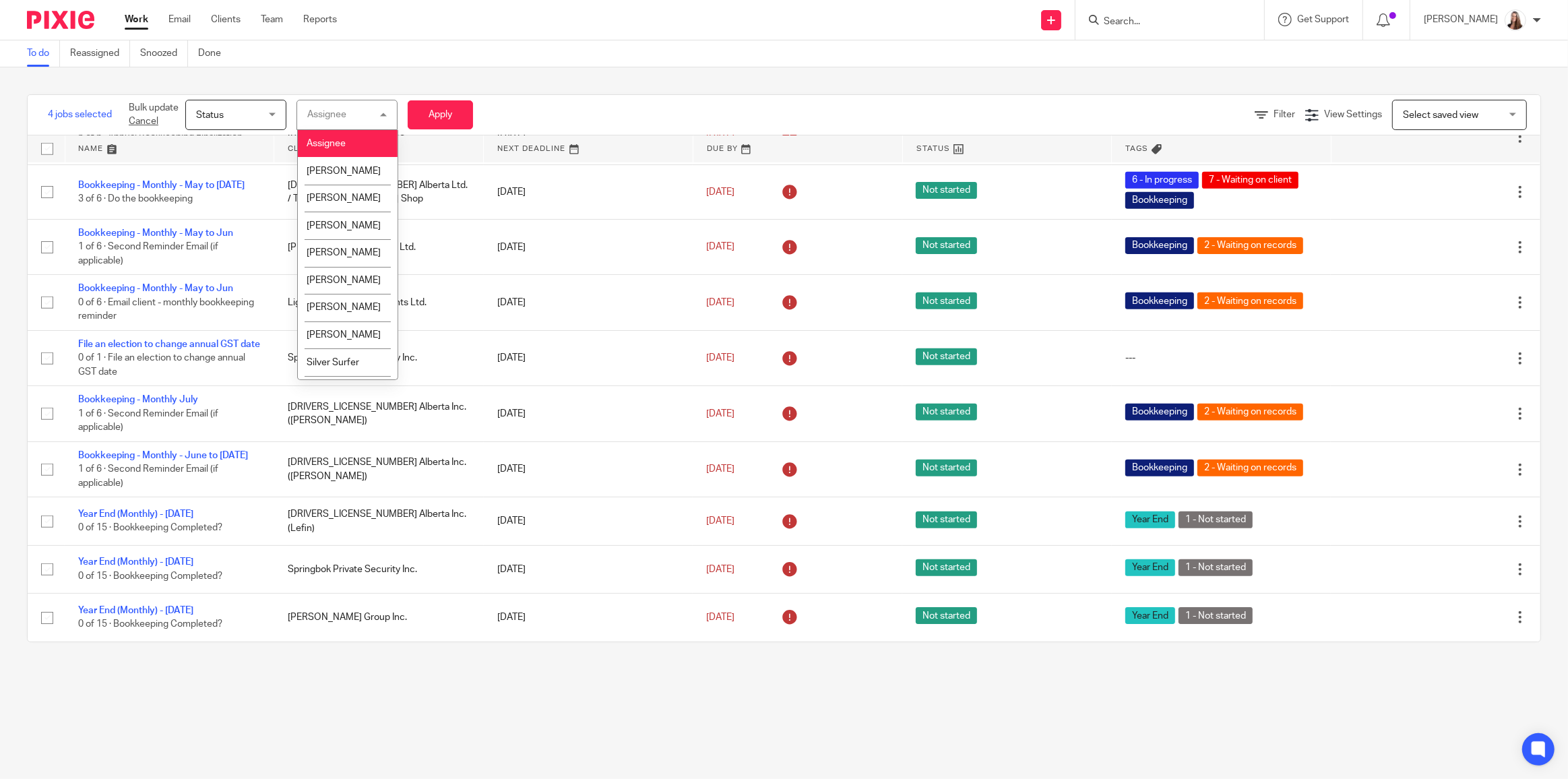
click at [336, 113] on div "Assignee" at bounding box center [326, 114] width 39 height 10
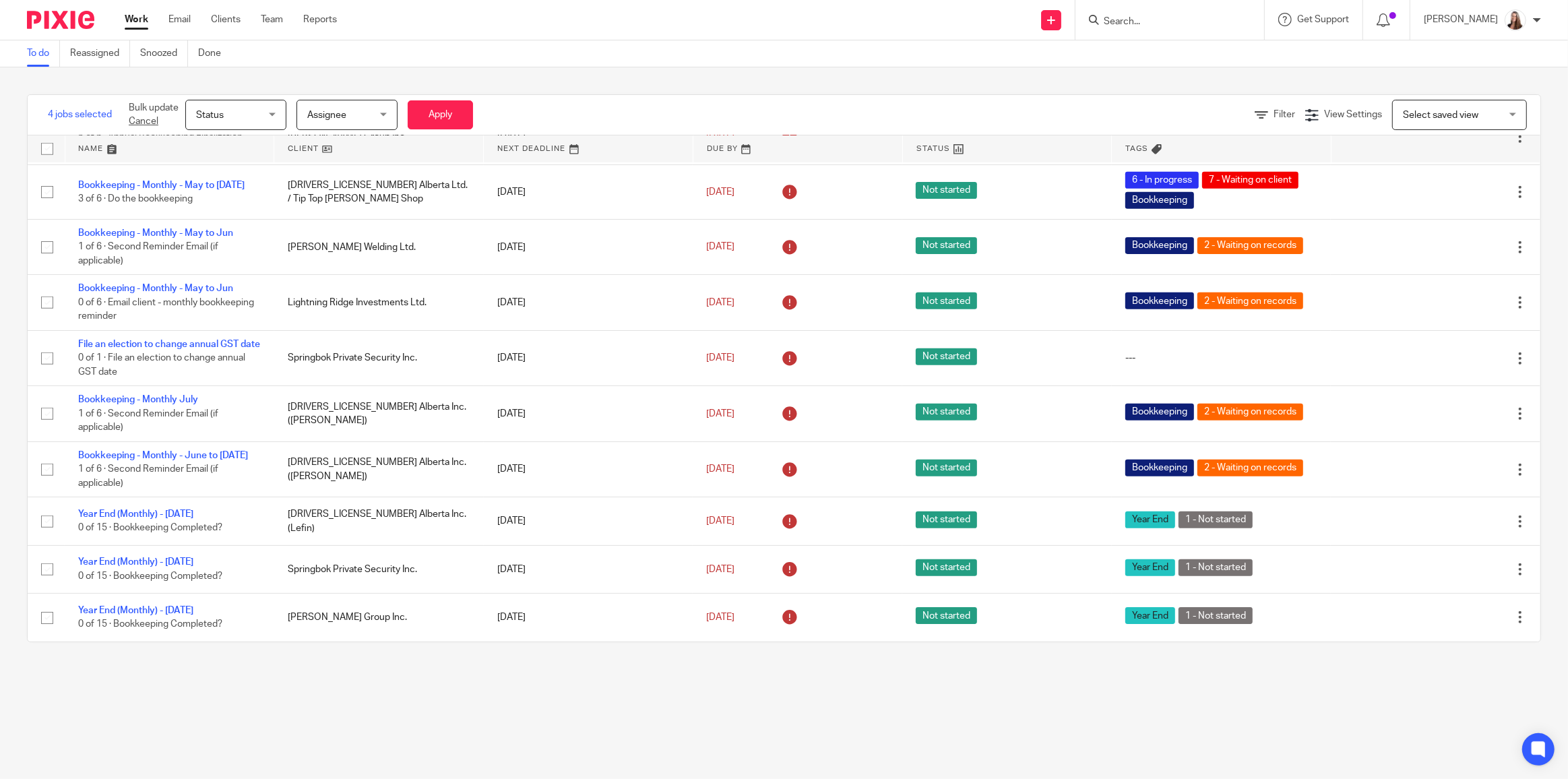
click at [280, 111] on div "Status Status" at bounding box center [236, 114] width 101 height 30
click at [270, 72] on div "4 jobs selected Bulk update Cancel Status Status Status Not started In progress…" at bounding box center [784, 368] width 1568 height 602
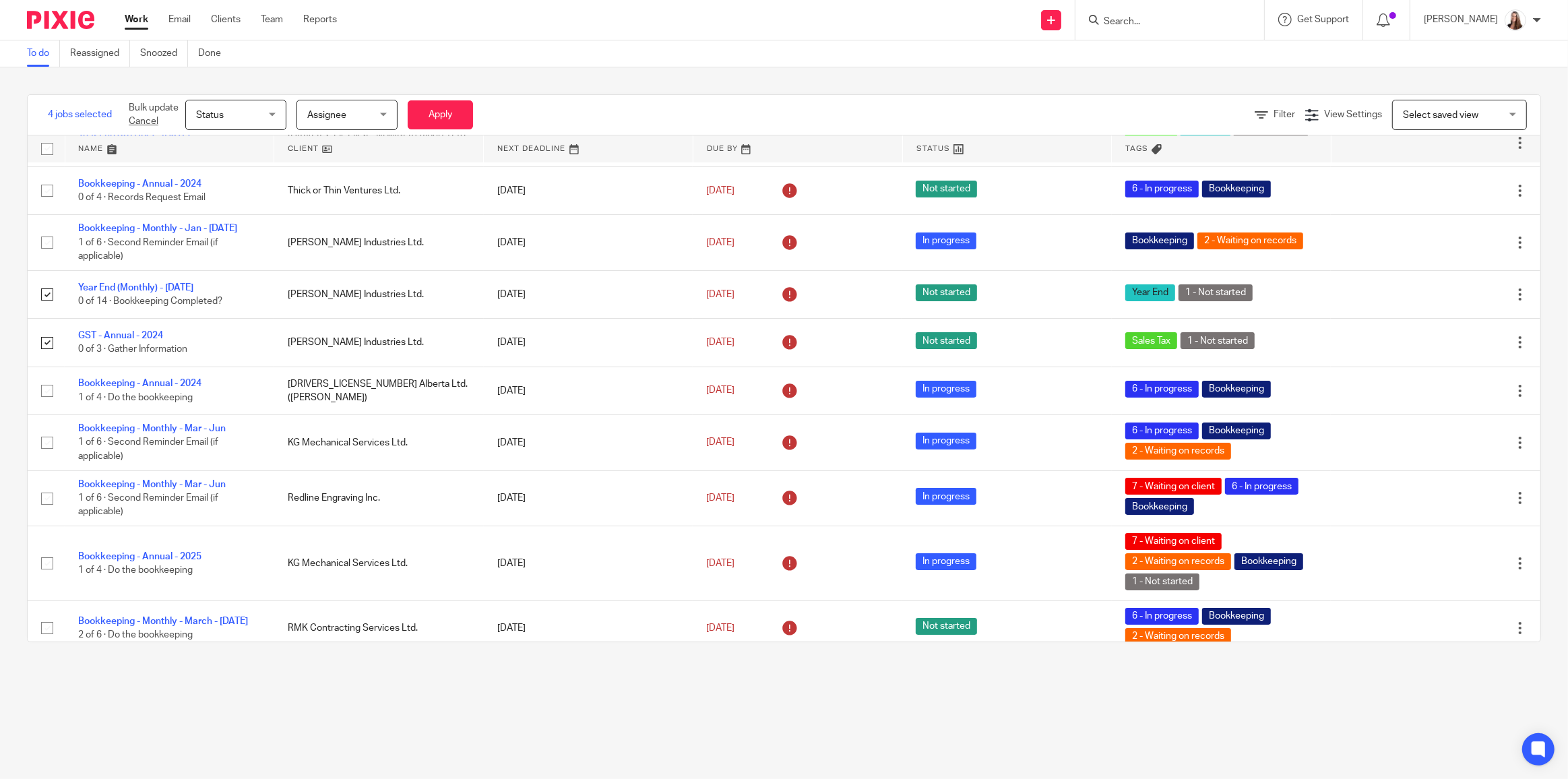
scroll to position [0, 0]
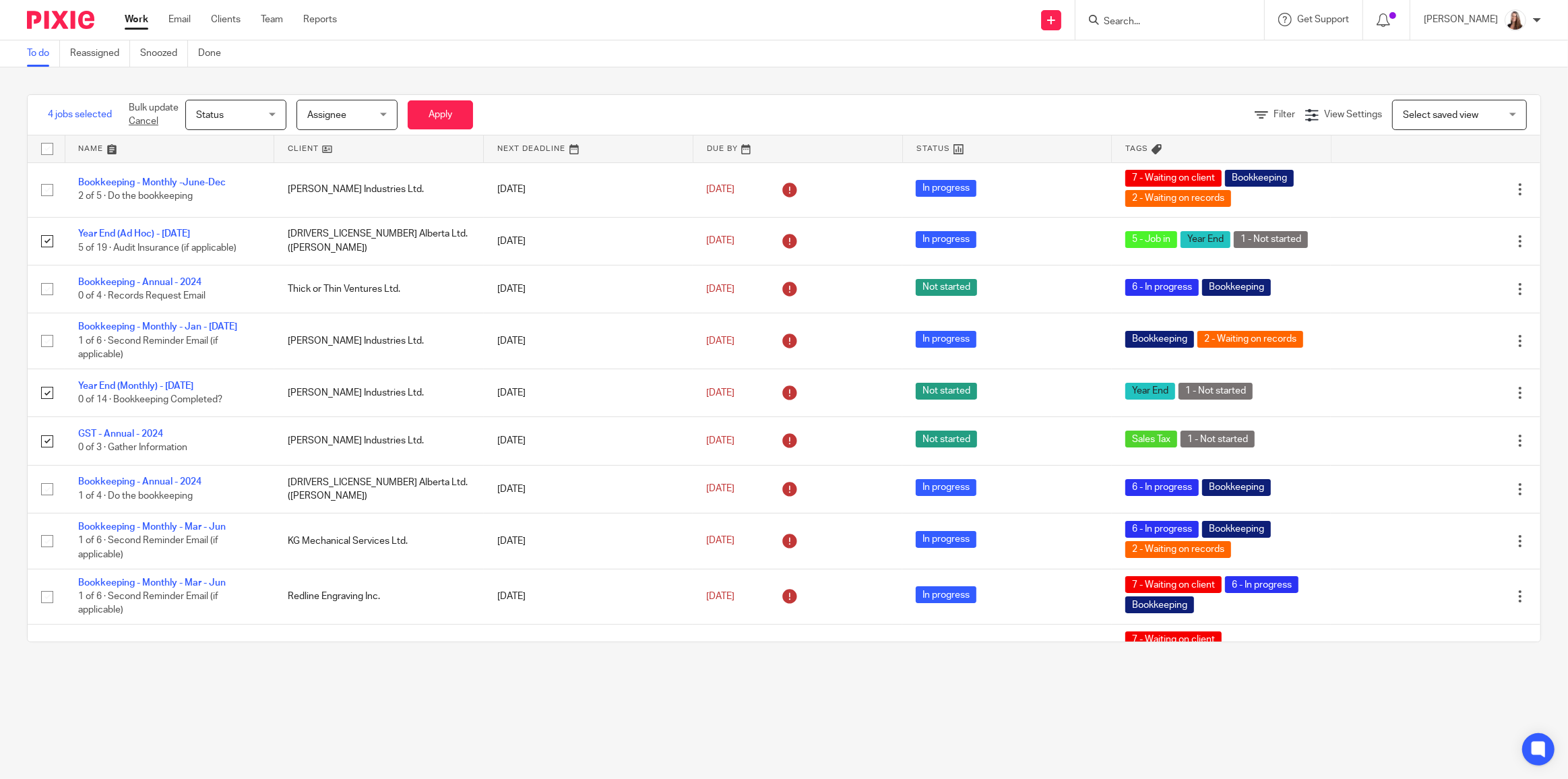
click at [45, 153] on input "checkbox" at bounding box center [47, 149] width 26 height 26
checkbox input "true"
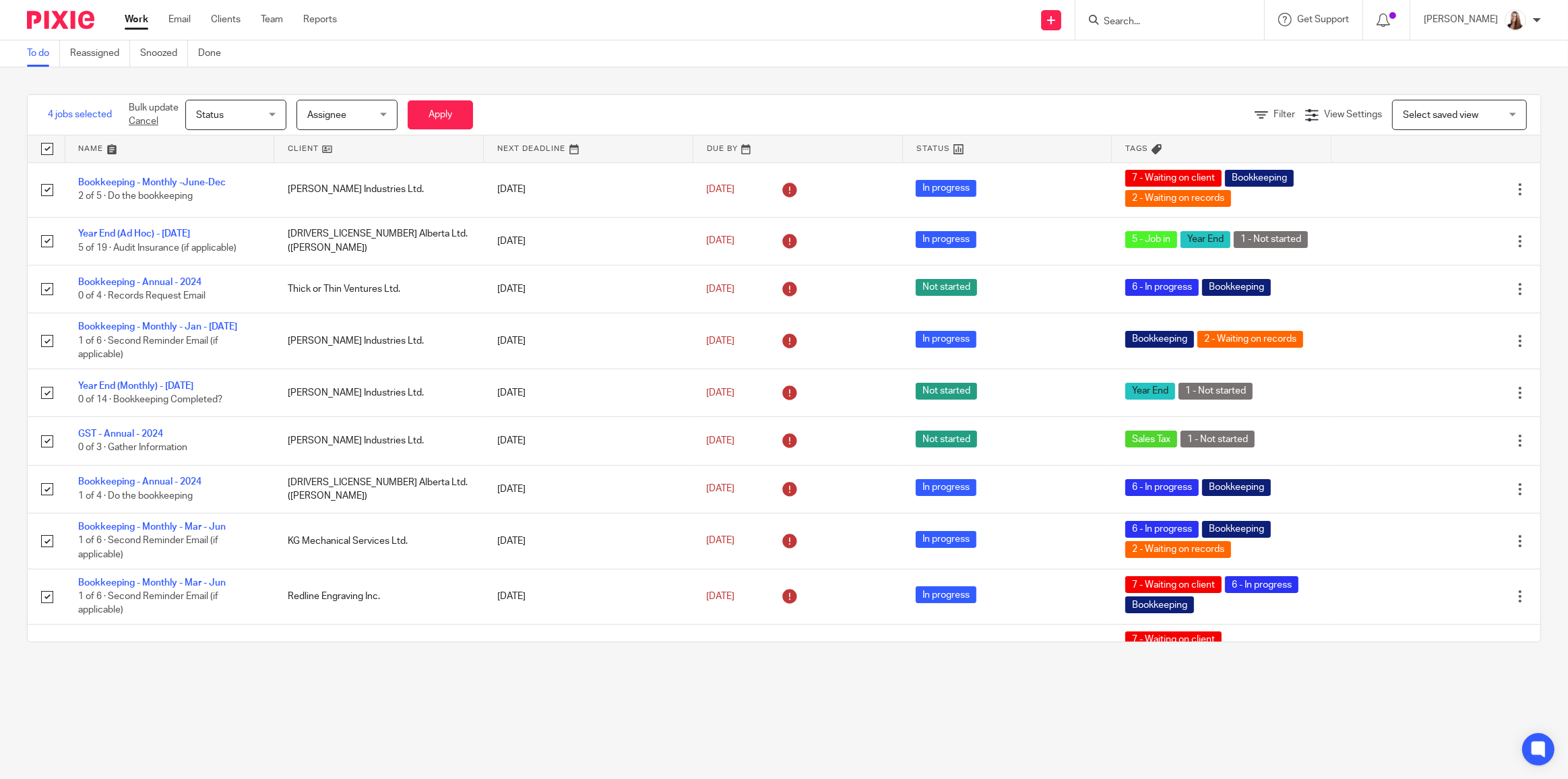
checkbox input "true"
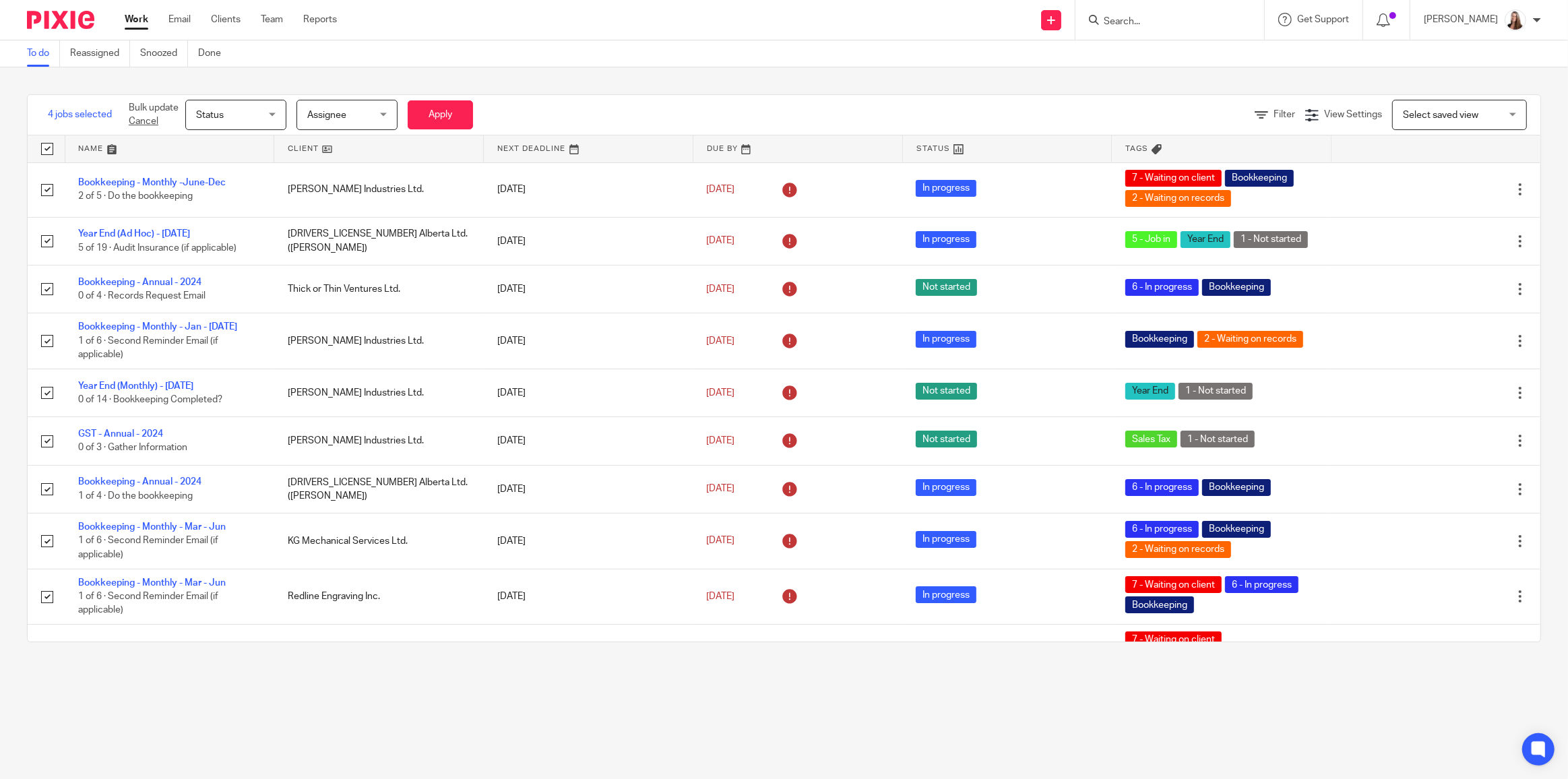
checkbox input "true"
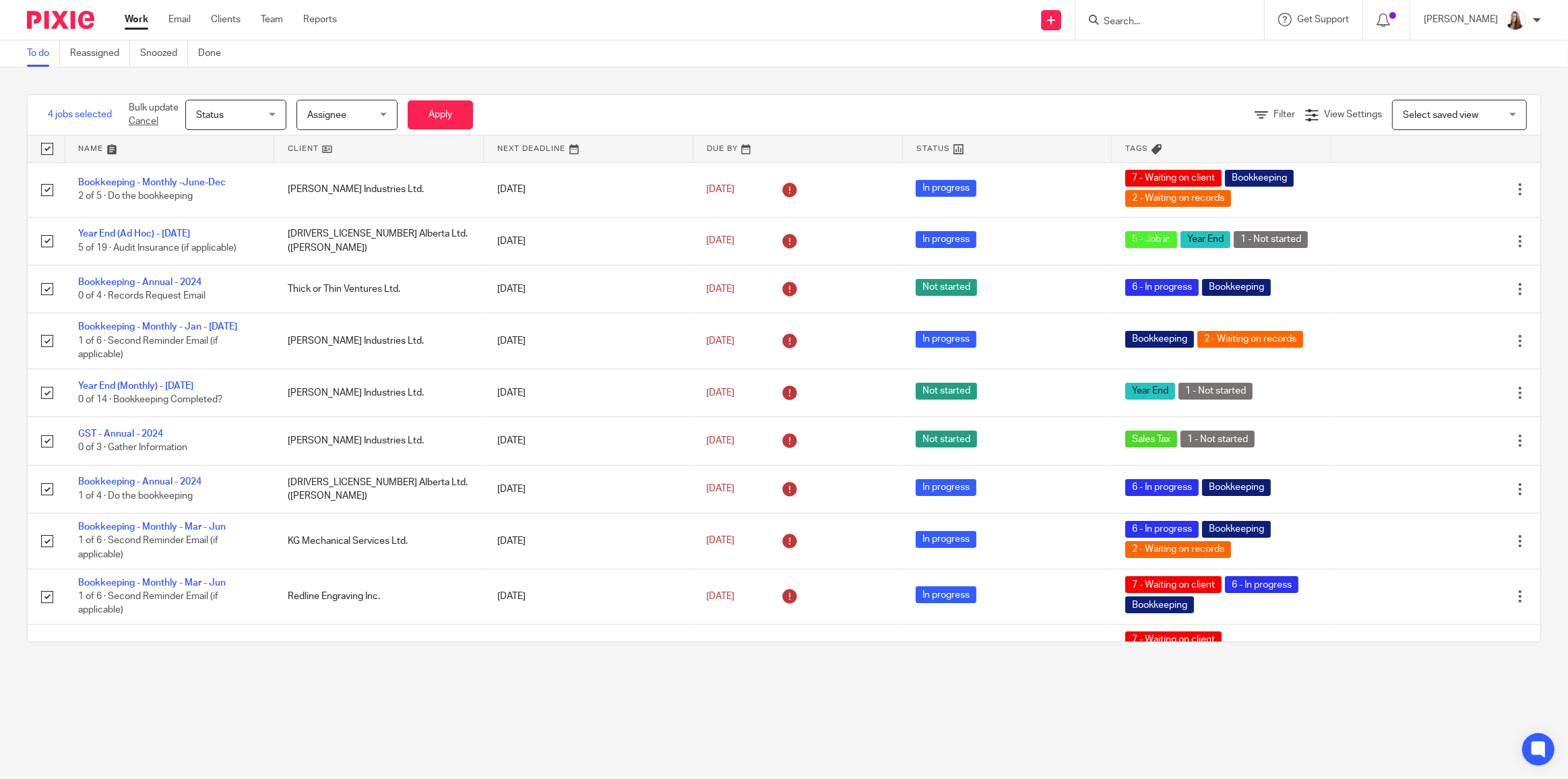
checkbox input "true"
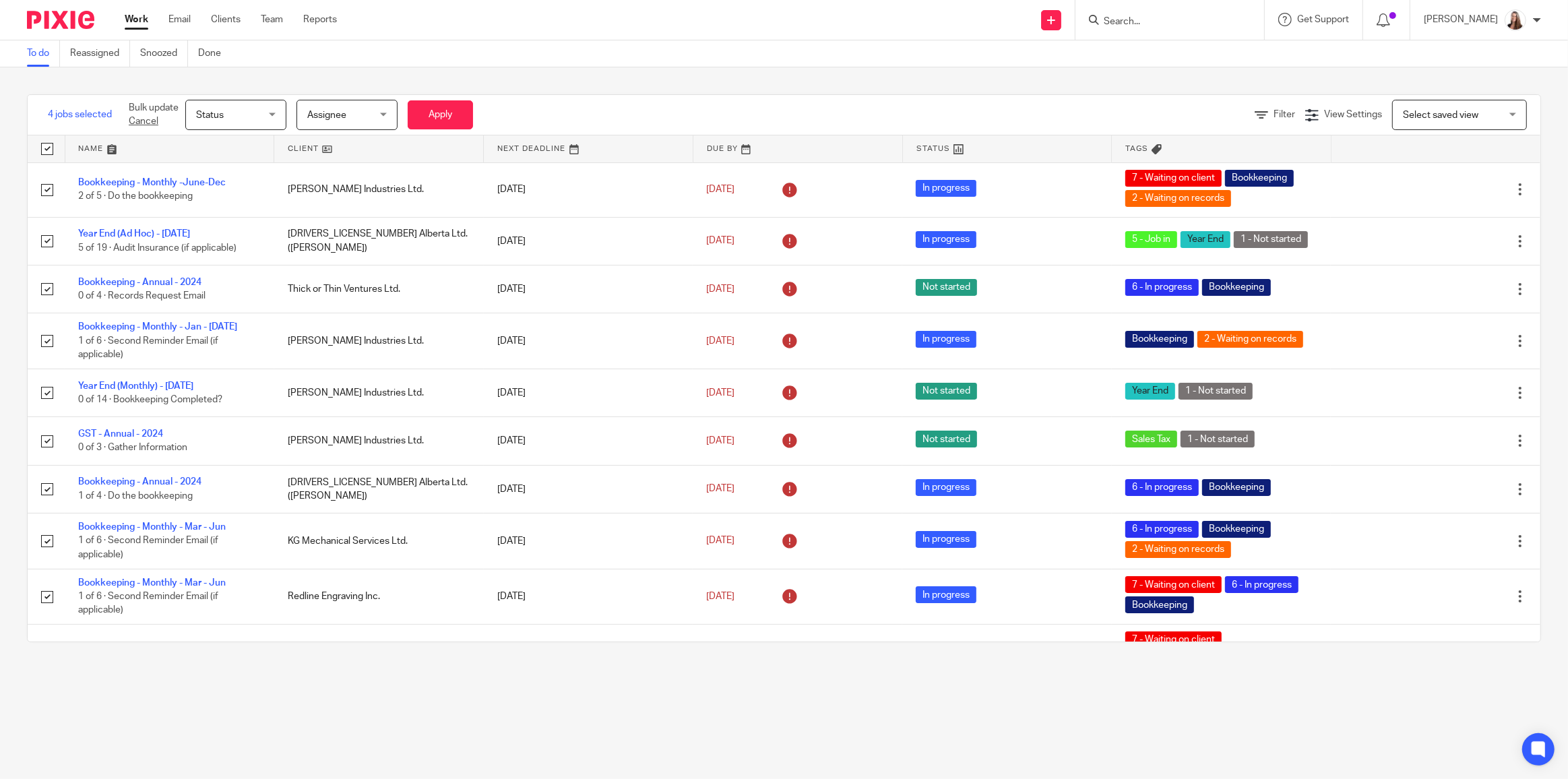
checkbox input "true"
click at [45, 153] on input "checkbox" at bounding box center [47, 149] width 26 height 26
checkbox input "false"
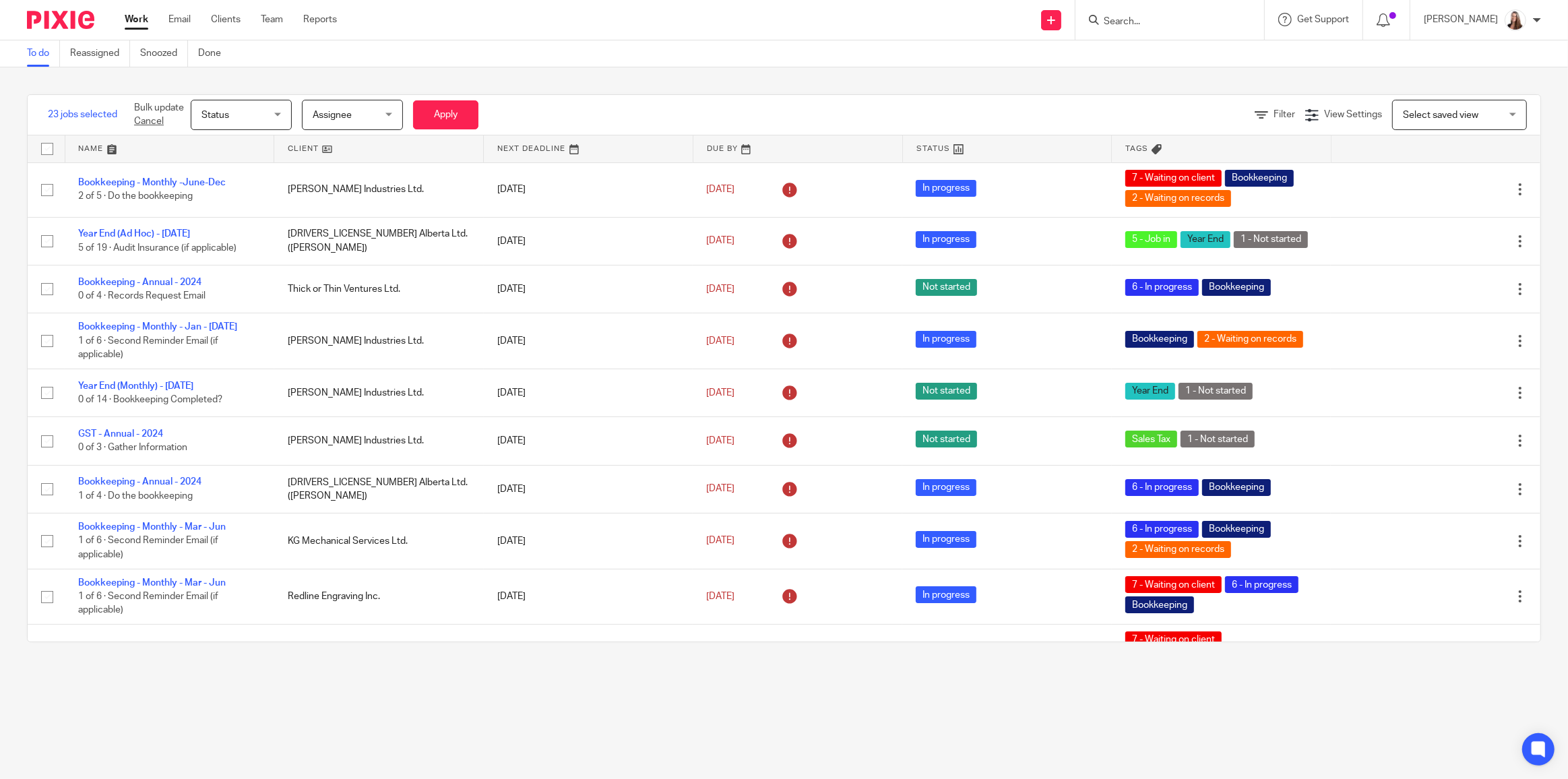
checkbox input "false"
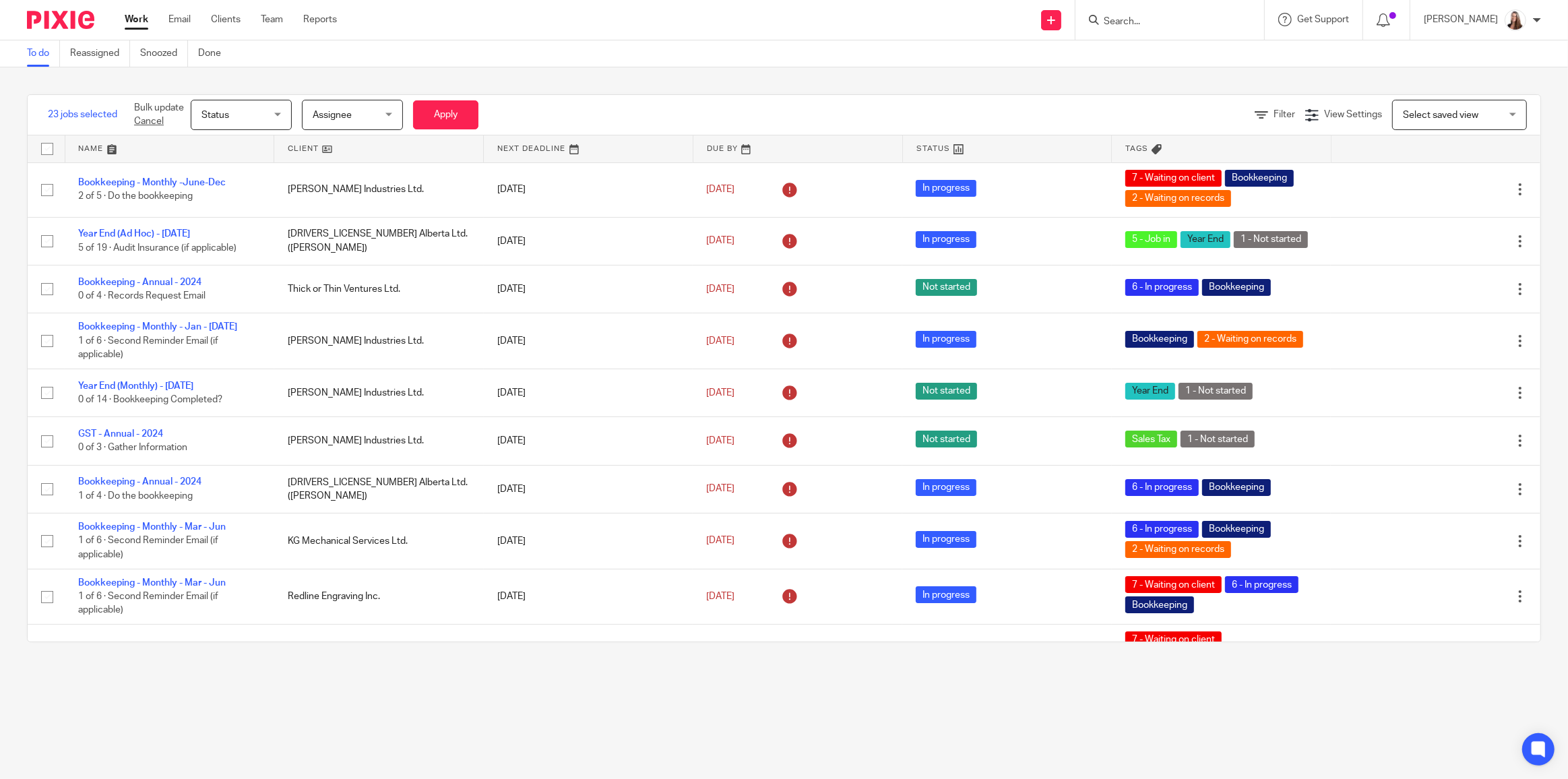
checkbox input "false"
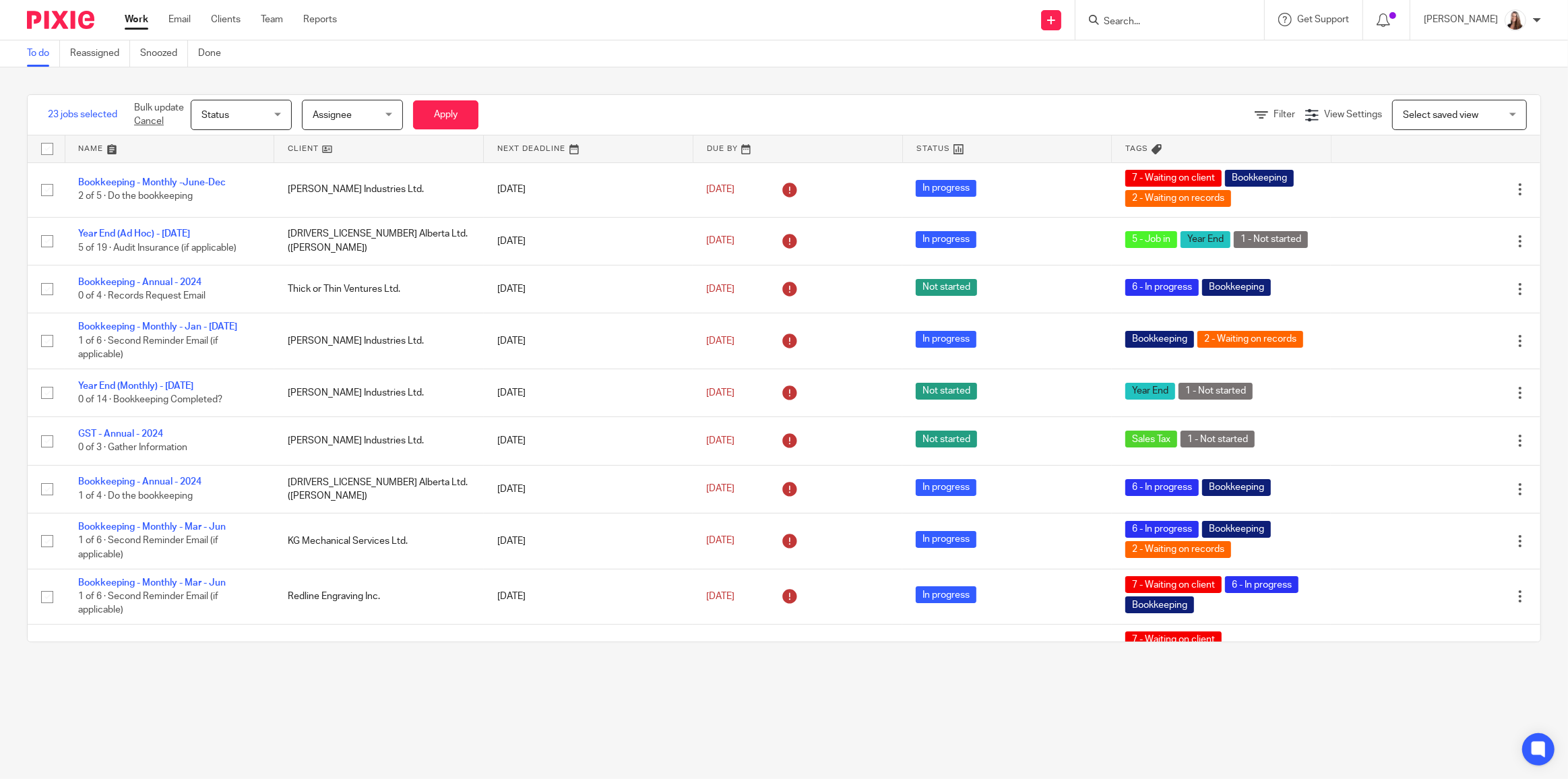
checkbox input "false"
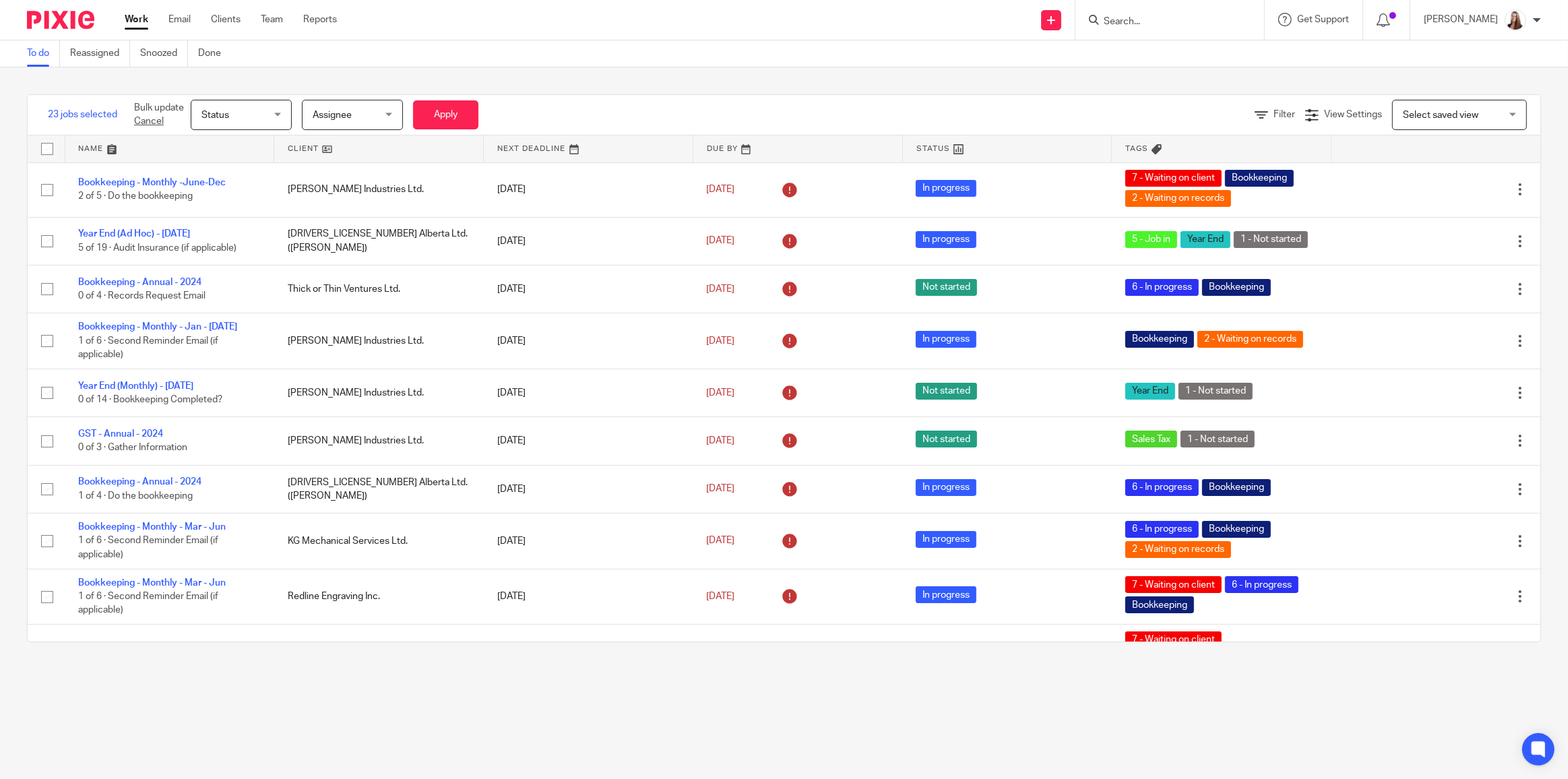
checkbox input "false"
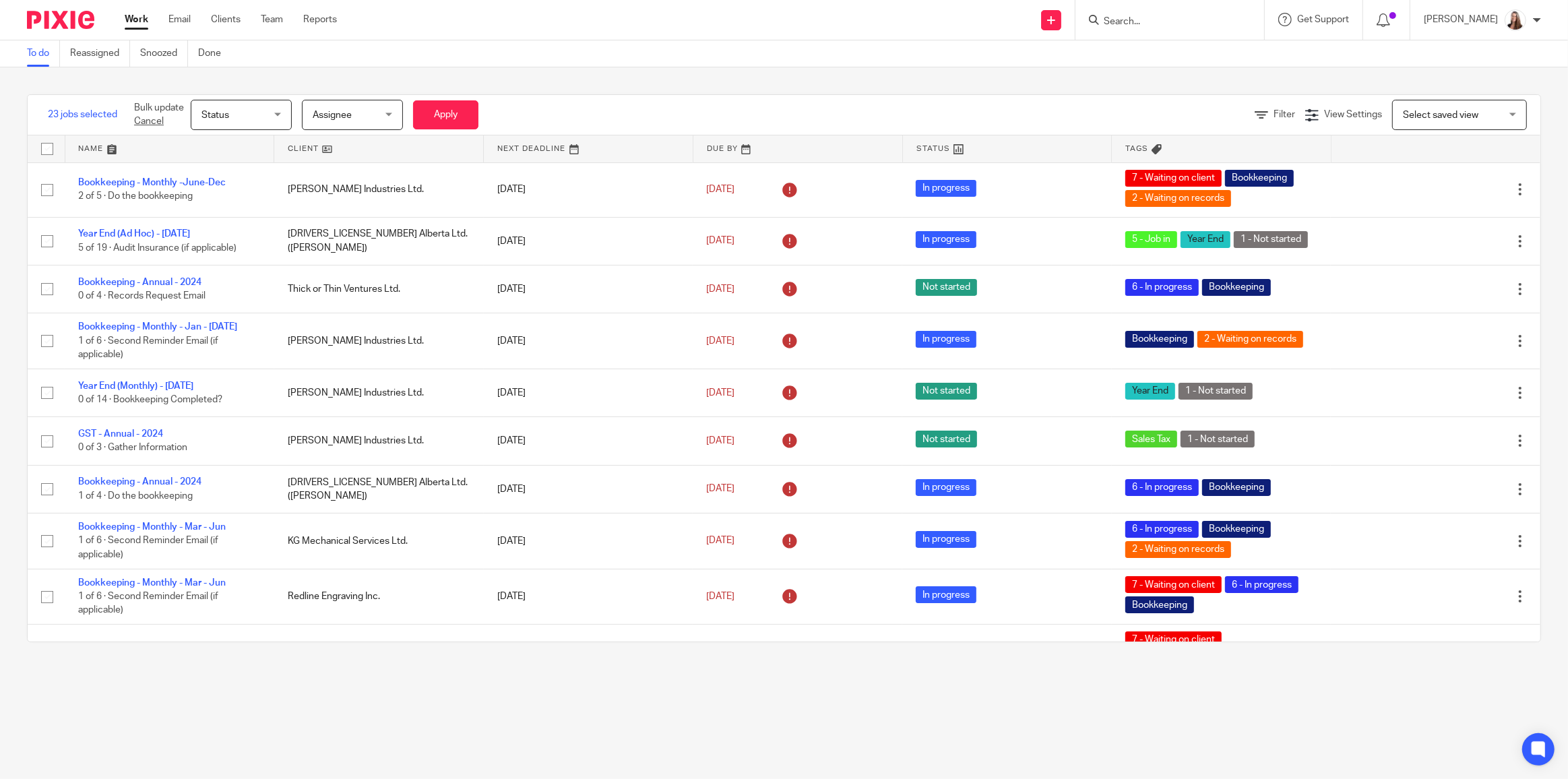
checkbox input "false"
drag, startPoint x: 1150, startPoint y: 15, endPoint x: 1125, endPoint y: 7, distance: 26.2
click at [1149, 16] on input "Search" at bounding box center [1163, 22] width 122 height 12
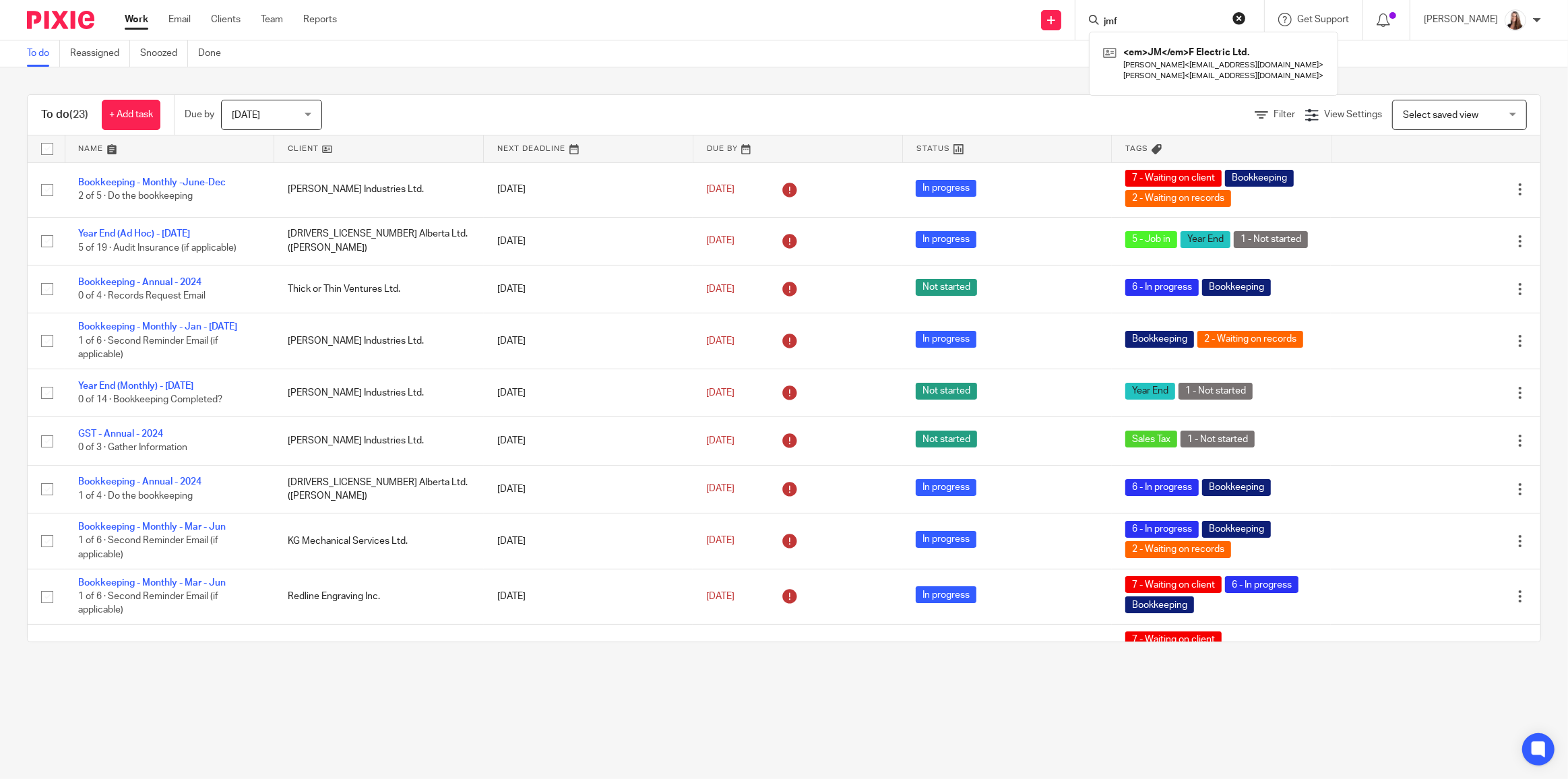
type input "jmf"
click button "submit" at bounding box center [0, 0] width 0 height 0
click at [1165, 67] on link at bounding box center [1213, 63] width 228 height 42
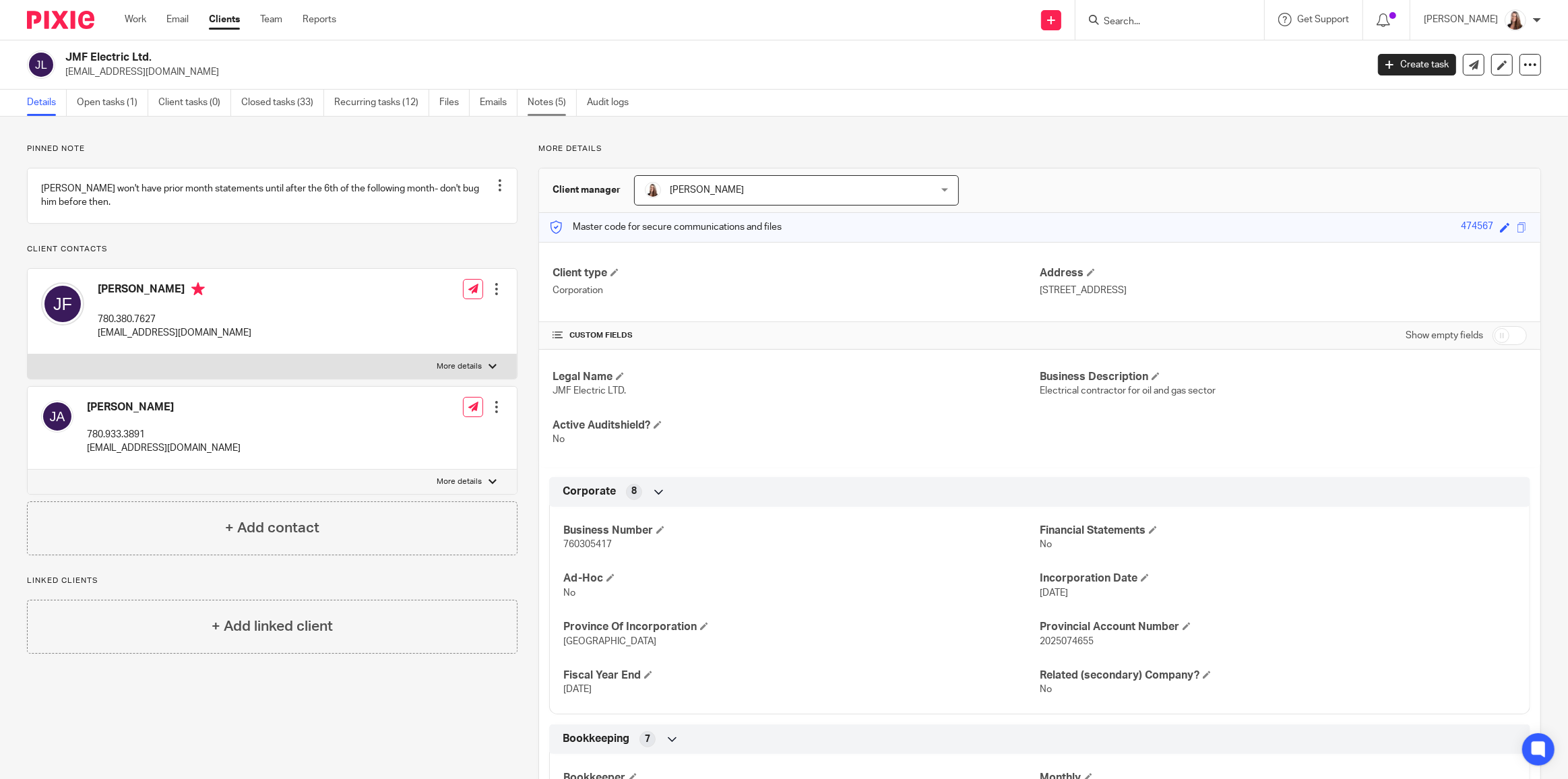
click at [537, 97] on link "Notes (5)" at bounding box center [552, 102] width 49 height 26
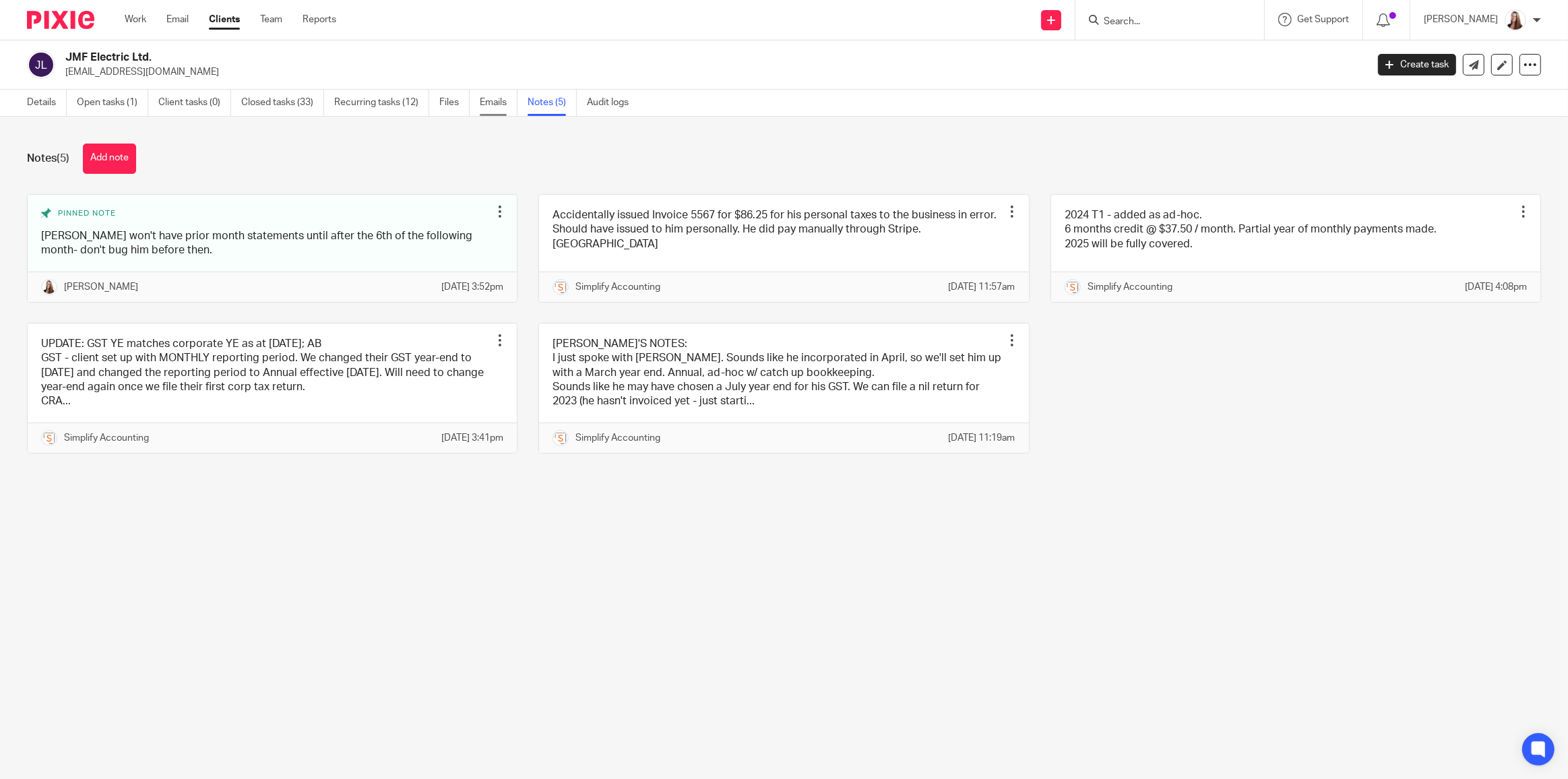
click at [479, 100] on link "Emails" at bounding box center [499, 102] width 38 height 26
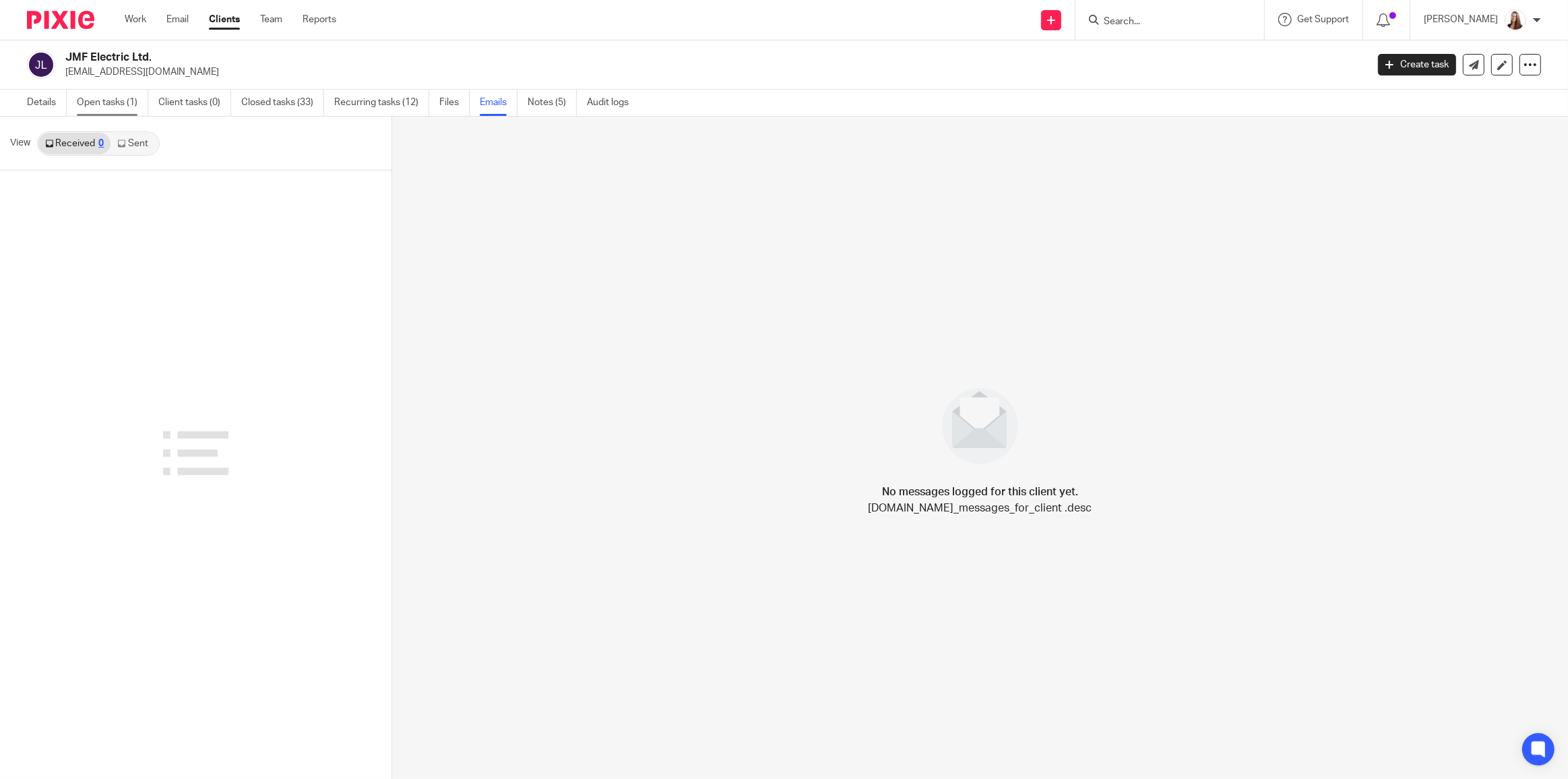
click at [126, 107] on link "Open tasks (1)" at bounding box center [113, 102] width 72 height 26
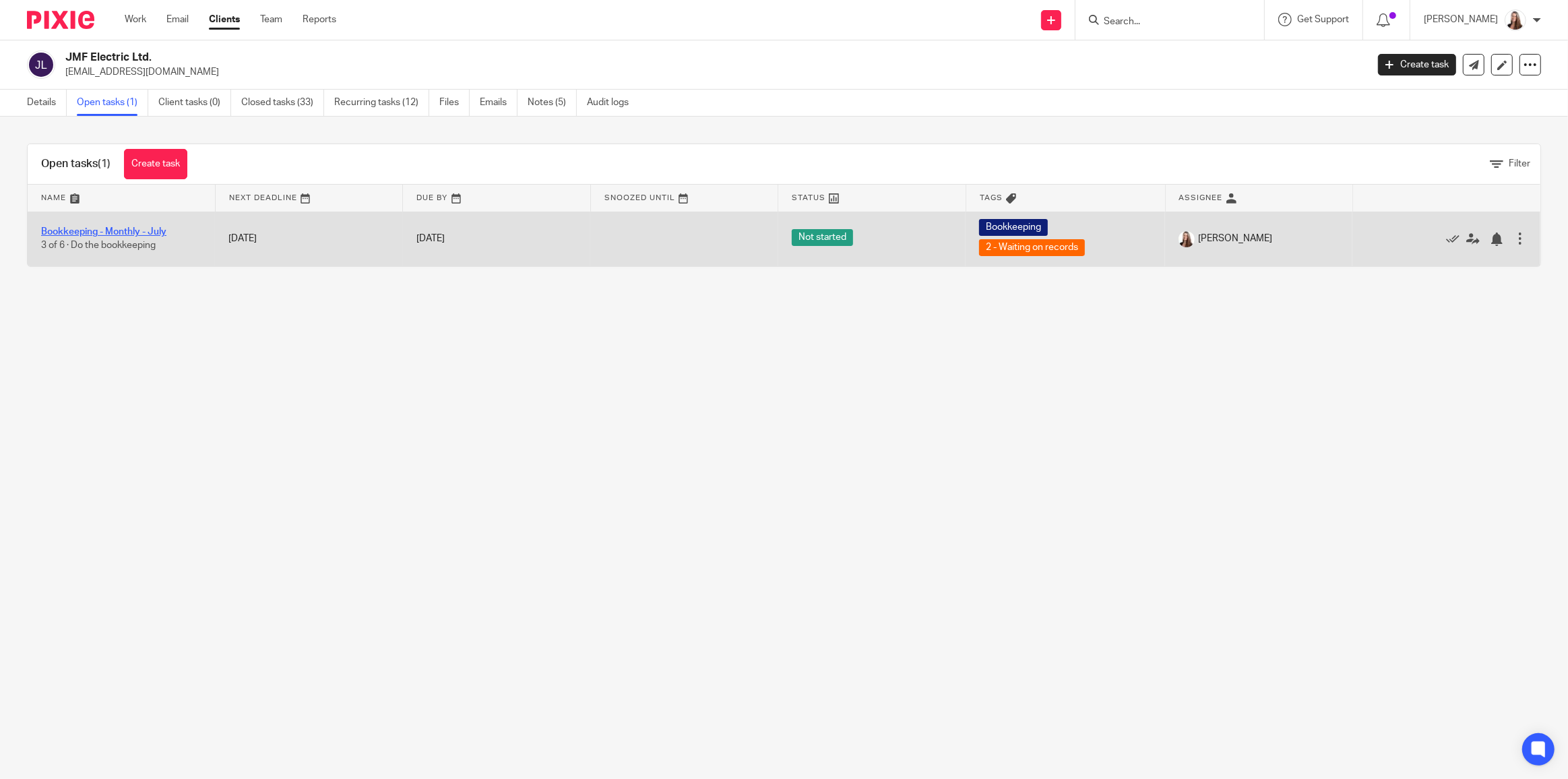
click at [146, 227] on link "Bookkeeping - Monthly - July" at bounding box center [103, 231] width 125 height 10
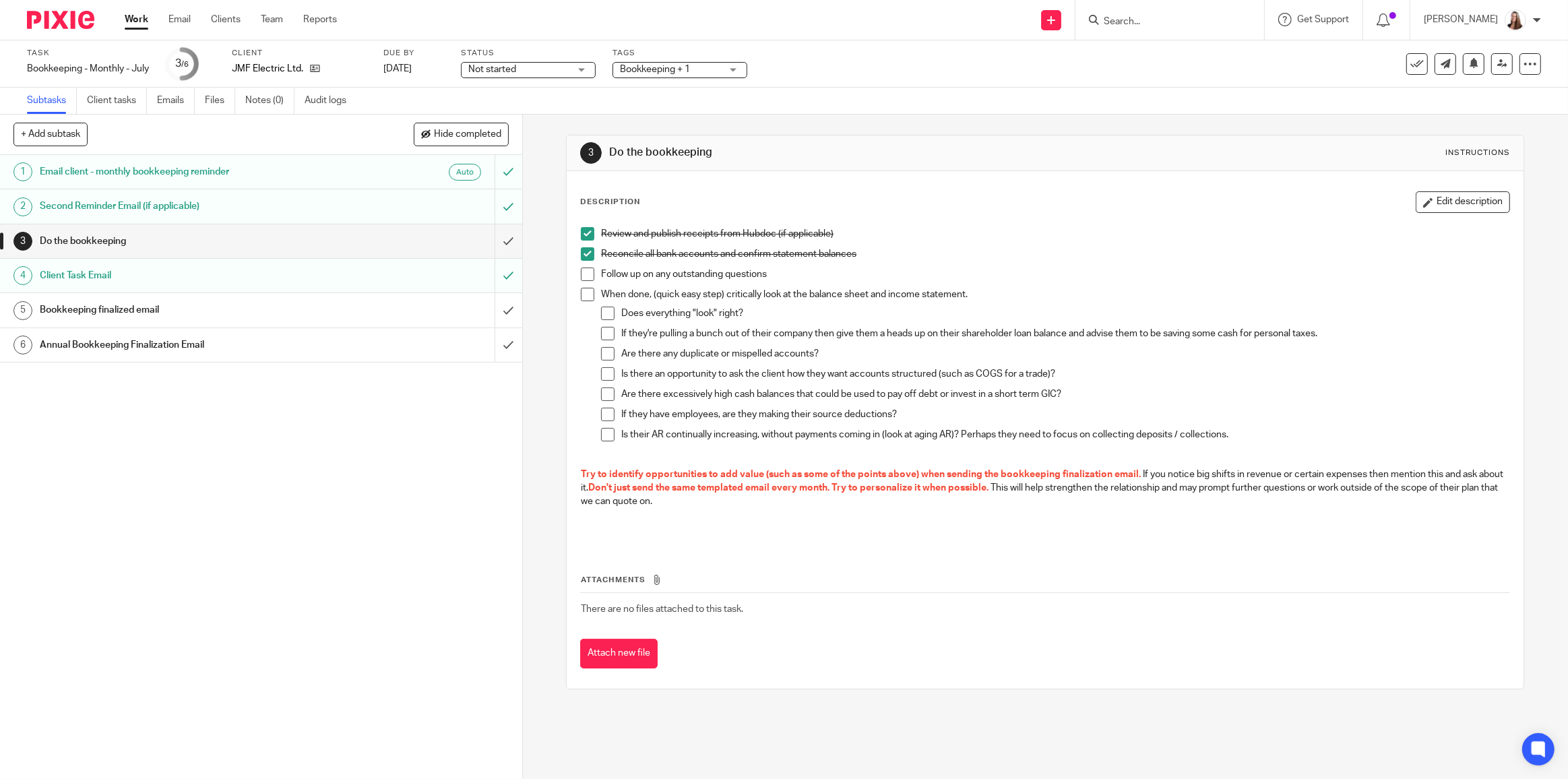
click at [580, 272] on span at bounding box center [587, 274] width 13 height 13
click at [585, 295] on span at bounding box center [587, 294] width 13 height 13
click at [603, 316] on span at bounding box center [608, 313] width 13 height 13
drag, startPoint x: 608, startPoint y: 333, endPoint x: 608, endPoint y: 343, distance: 10.0
click span
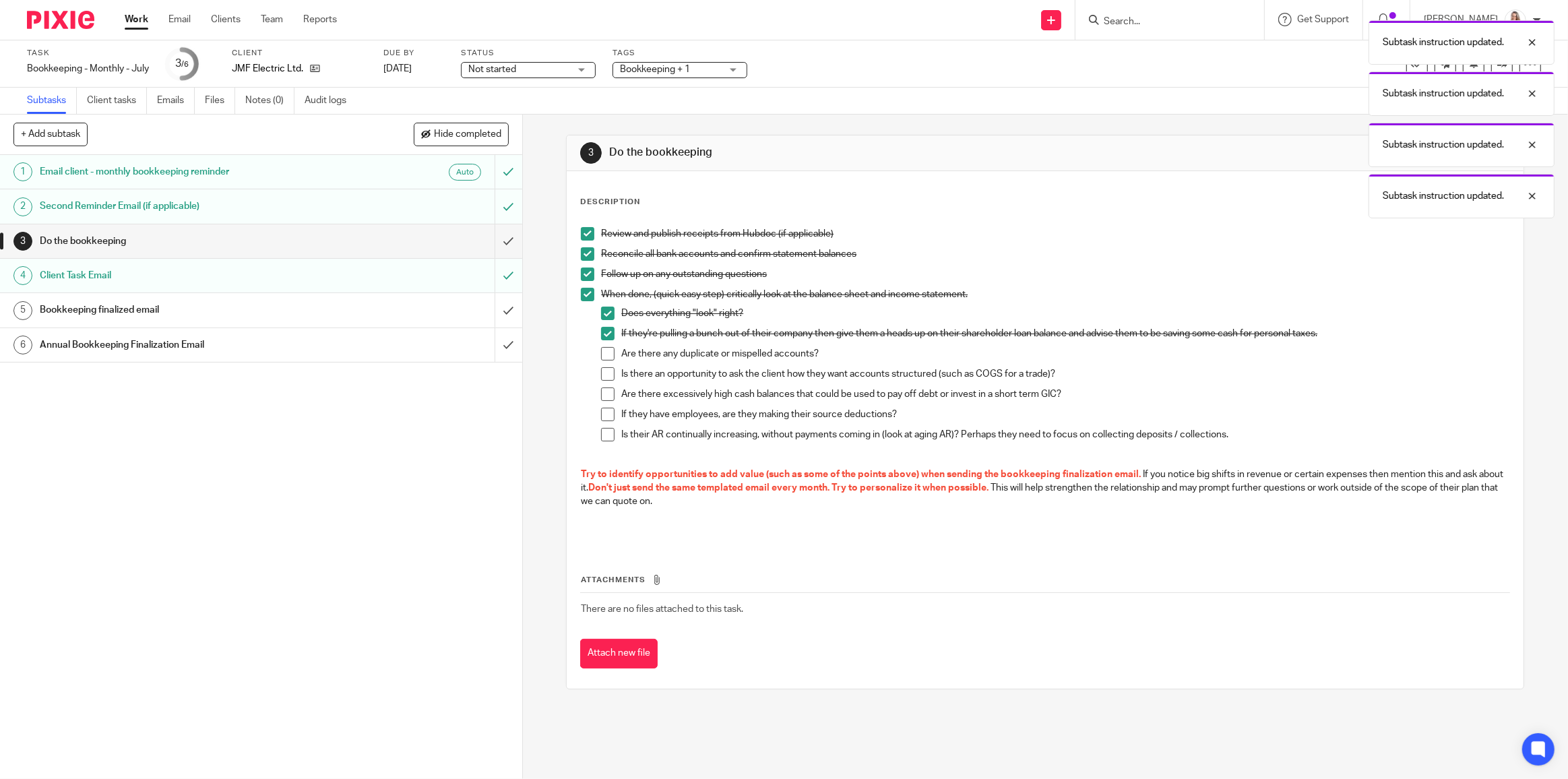
click span
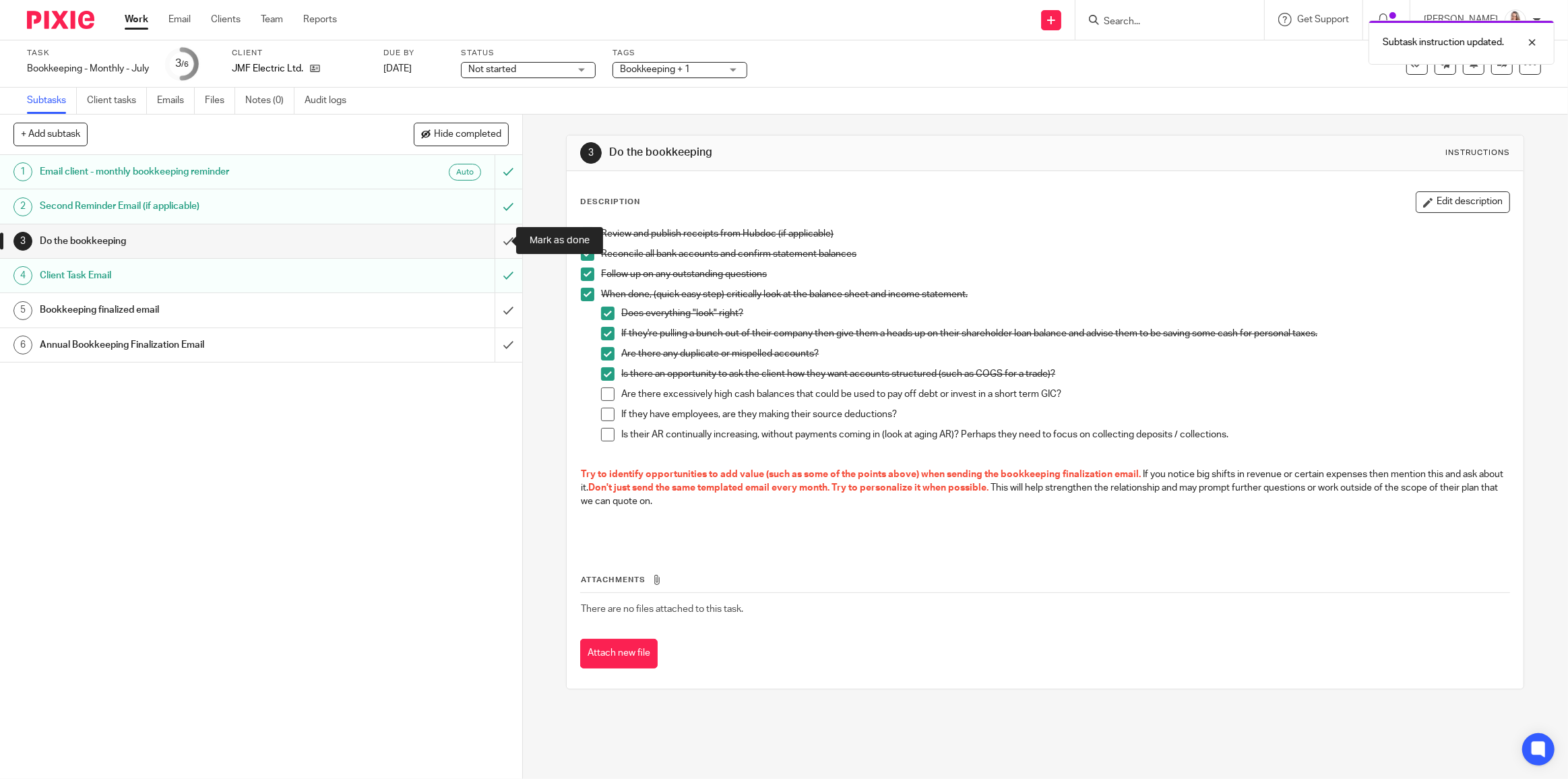
click input "submit"
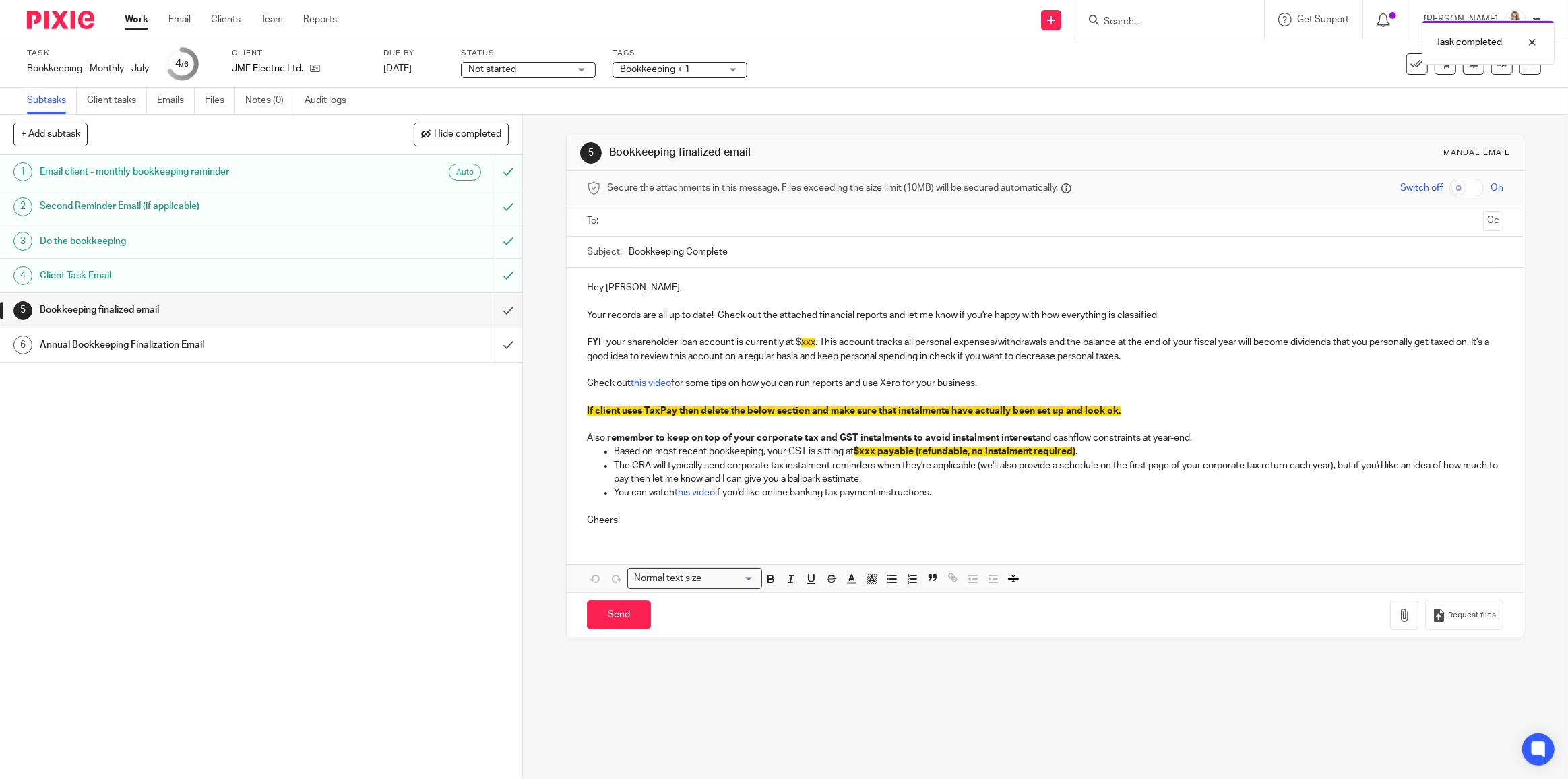
click at [629, 252] on input "Bookkeeping Complete" at bounding box center [1066, 251] width 875 height 30
type input "July Bookkeeping Complete"
click at [641, 217] on input "text" at bounding box center [1045, 221] width 866 height 15
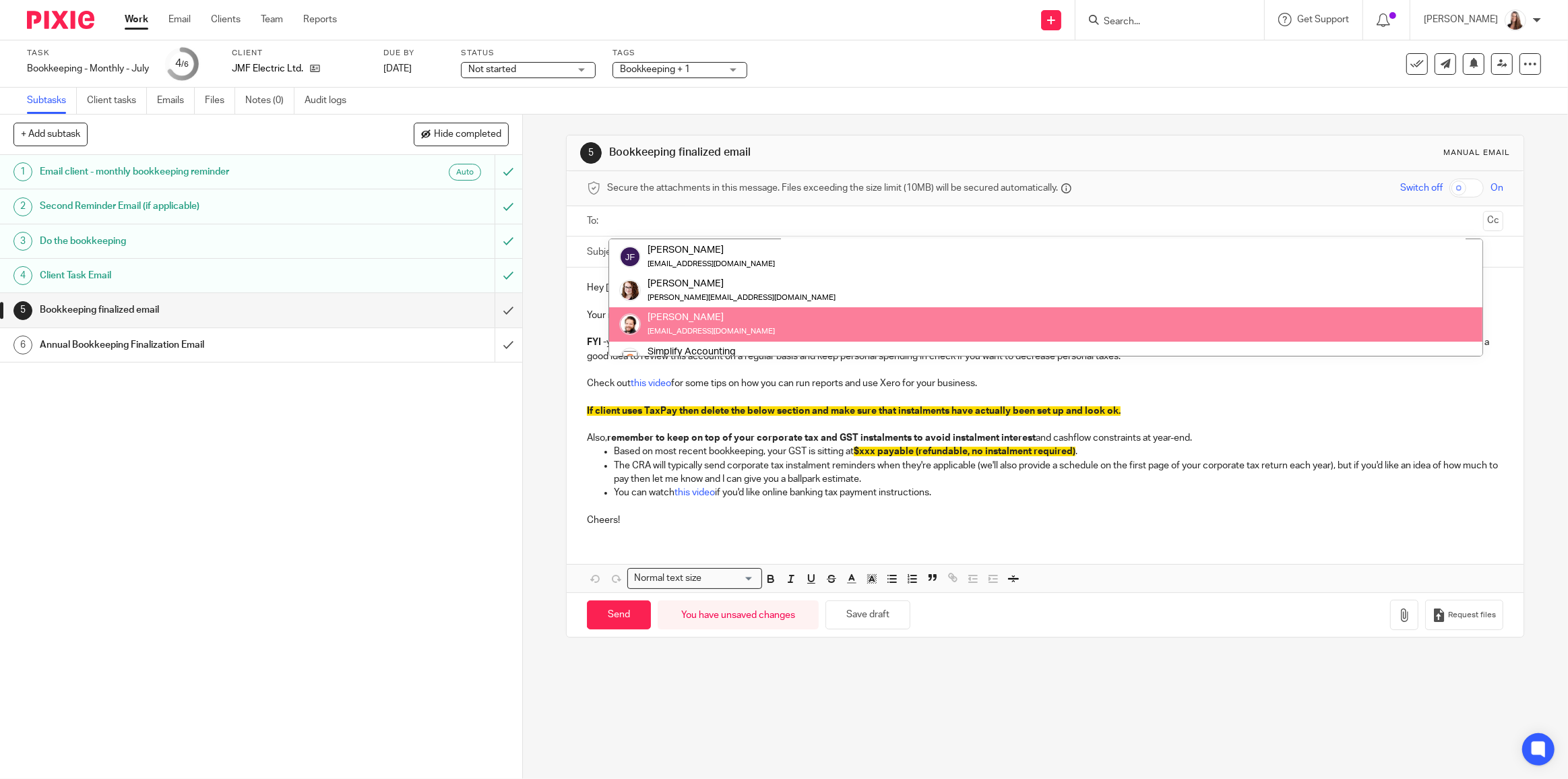
scroll to position [67, 0]
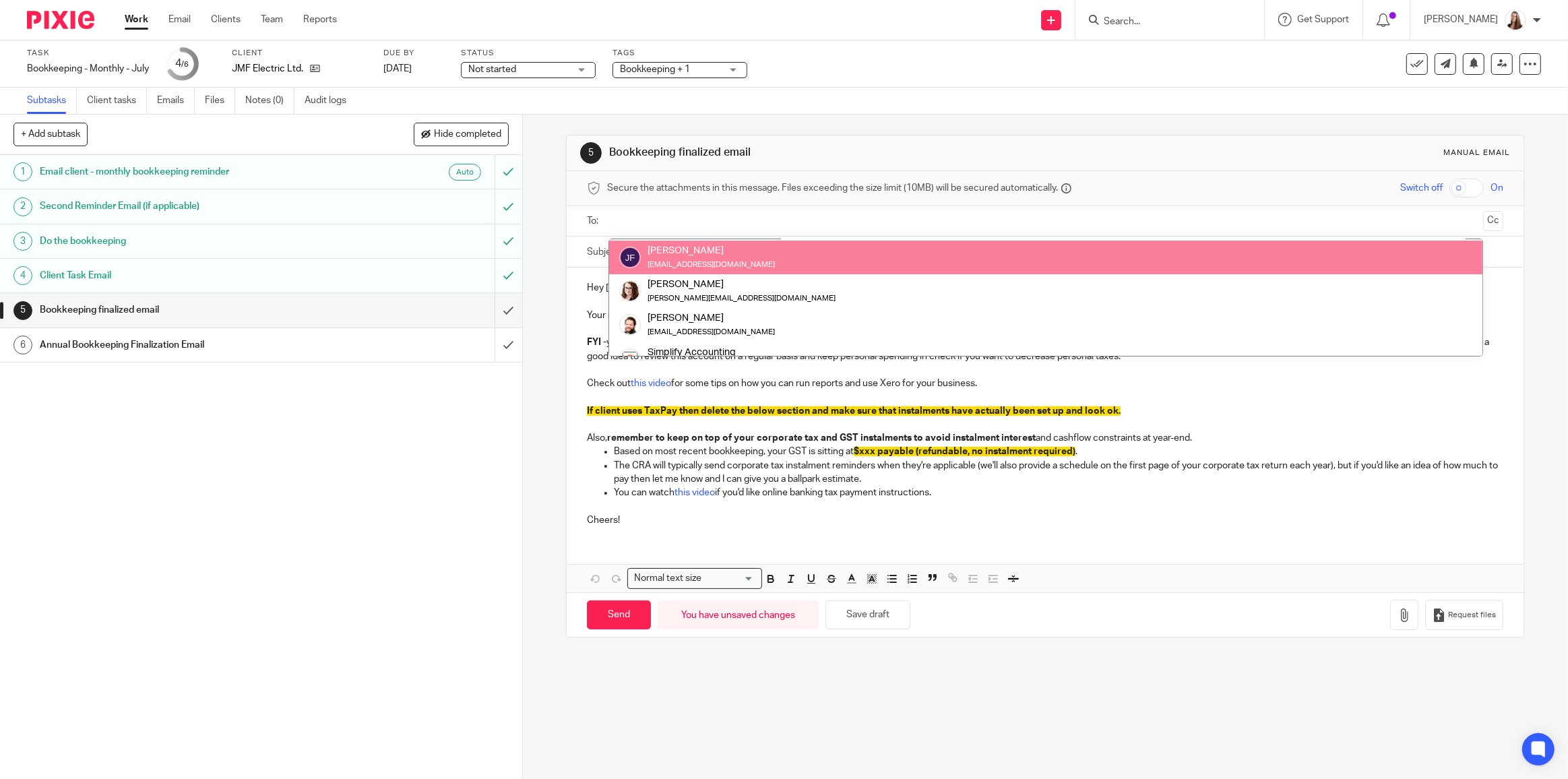
click at [1116, 144] on div "5 Bookkeeping finalized email Manual email" at bounding box center [1045, 152] width 930 height 21
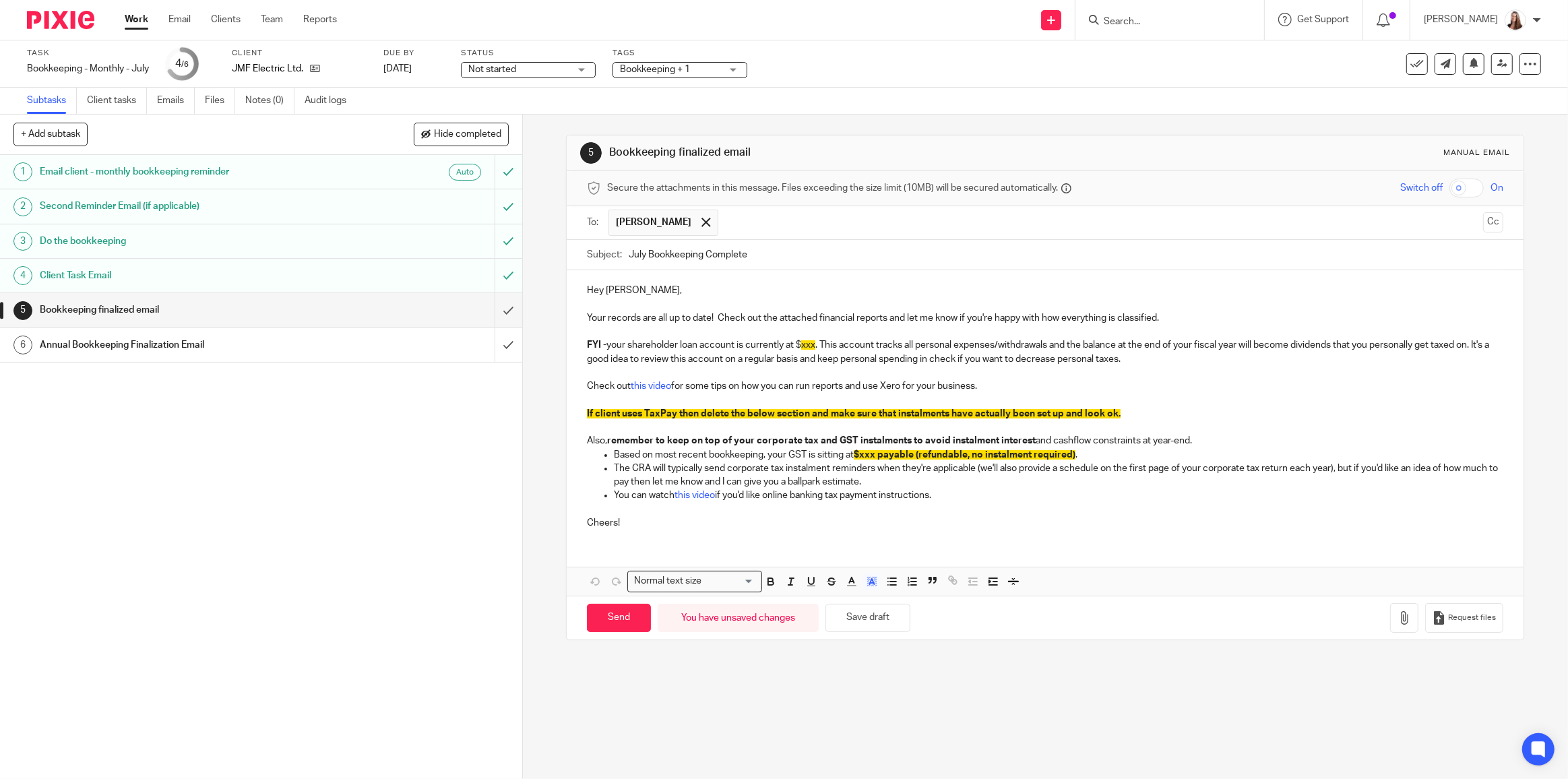
click at [805, 340] on span "xxx" at bounding box center [807, 345] width 14 height 10
click at [802, 343] on span "xxx" at bounding box center [807, 345] width 14 height 10
drag, startPoint x: 802, startPoint y: 343, endPoint x: 814, endPoint y: 343, distance: 12.0
click at [814, 343] on span "xxx" at bounding box center [807, 345] width 14 height 10
click at [801, 344] on p "FYI - your shareholder loan account is currently at $. This account tracks all …" at bounding box center [1045, 352] width 916 height 28
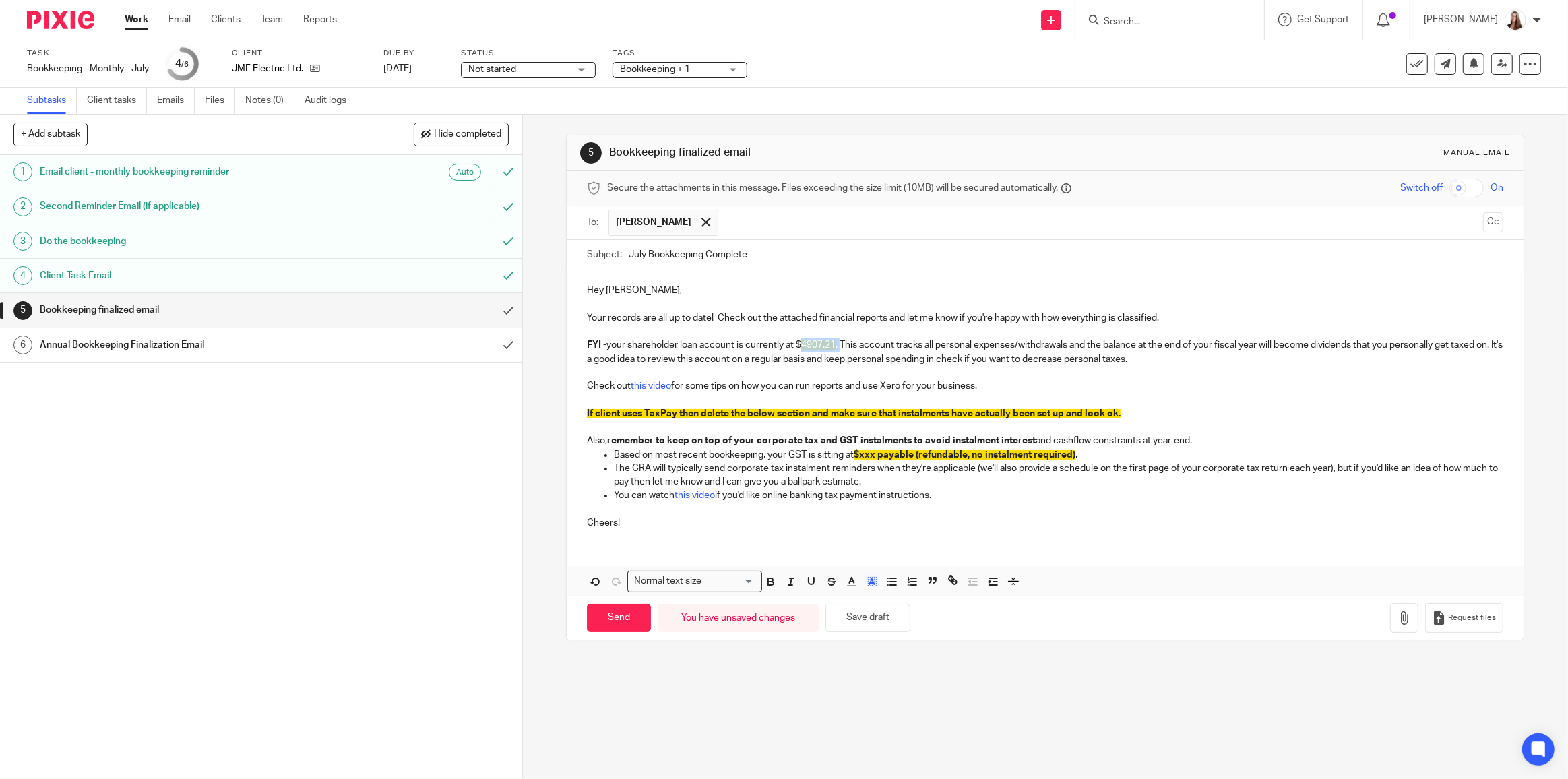
drag, startPoint x: 799, startPoint y: 346, endPoint x: 841, endPoint y: 346, distance: 42.0
click at [841, 346] on p "FYI - your shareholder loan account is currently at $ 4907.21 . This account tr…" at bounding box center [1045, 352] width 916 height 28
click at [868, 579] on icon "button" at bounding box center [872, 581] width 12 height 12
click at [838, 595] on li "color:#FFFFFF" at bounding box center [842, 599] width 10 height 10
click at [794, 527] on p "Cheers!" at bounding box center [1045, 517] width 916 height 28
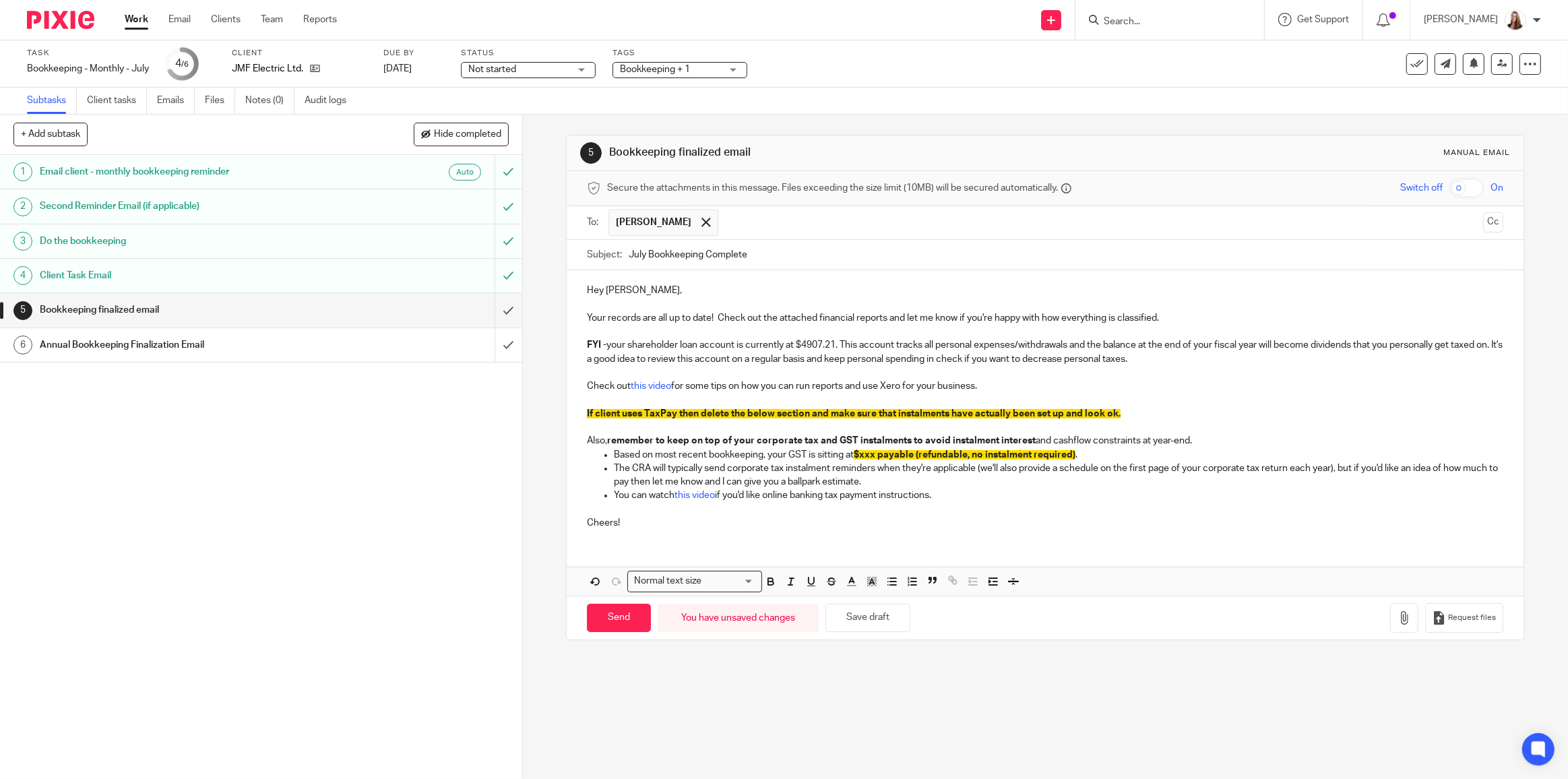
click at [794, 343] on p "FYI - your shareholder loan account is currently at $4907.21. This account trac…" at bounding box center [1045, 352] width 916 height 28
drag, startPoint x: 621, startPoint y: 384, endPoint x: 850, endPoint y: 390, distance: 229.1
click at [627, 390] on div "Hey Jordan, Your records are all up to date! Check out the attached financial r…" at bounding box center [1045, 433] width 957 height 325
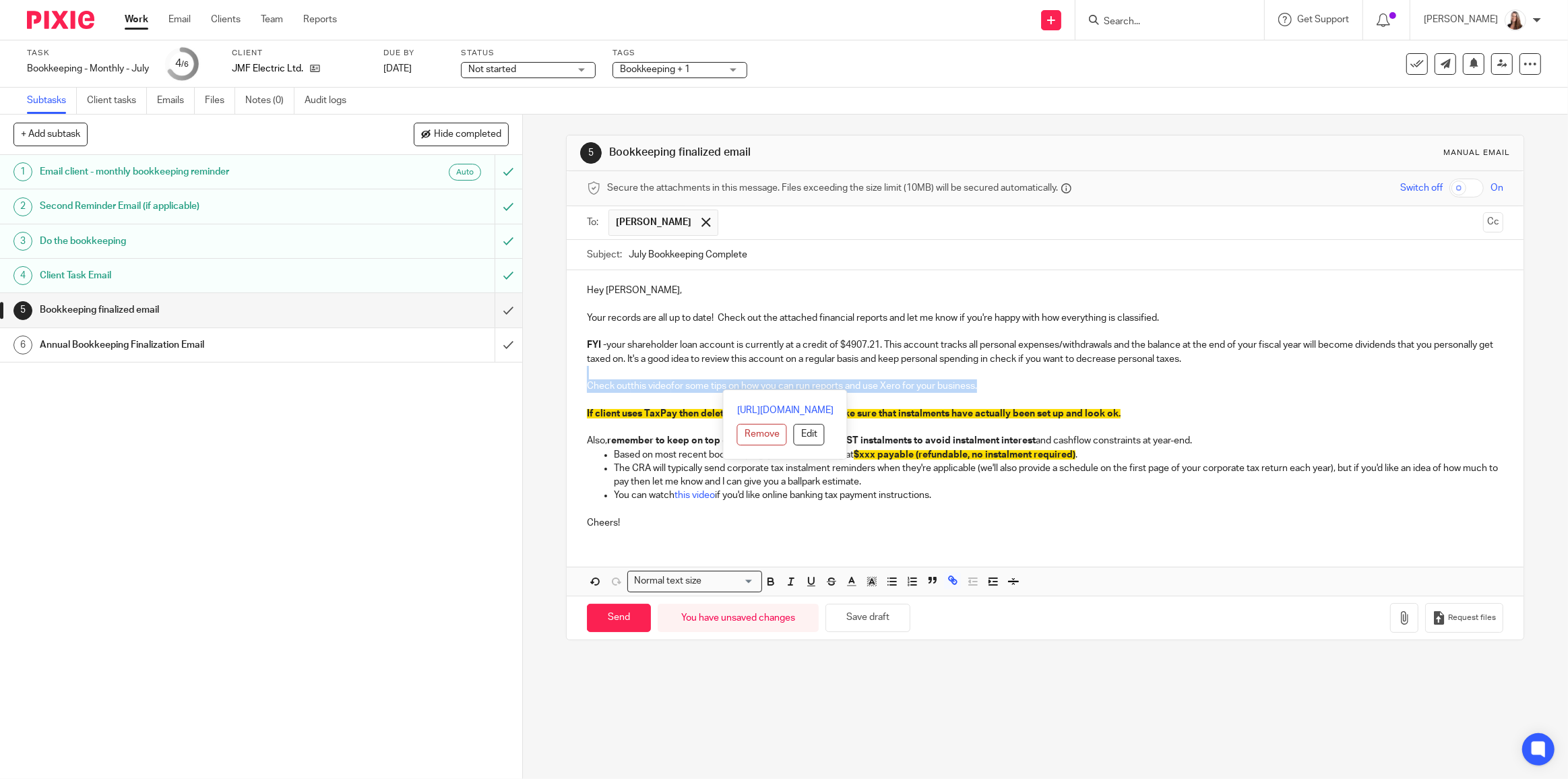
click at [992, 376] on div "Hey Jordan, Your records are all up to date! Check out the attached financial r…" at bounding box center [1045, 405] width 957 height 269
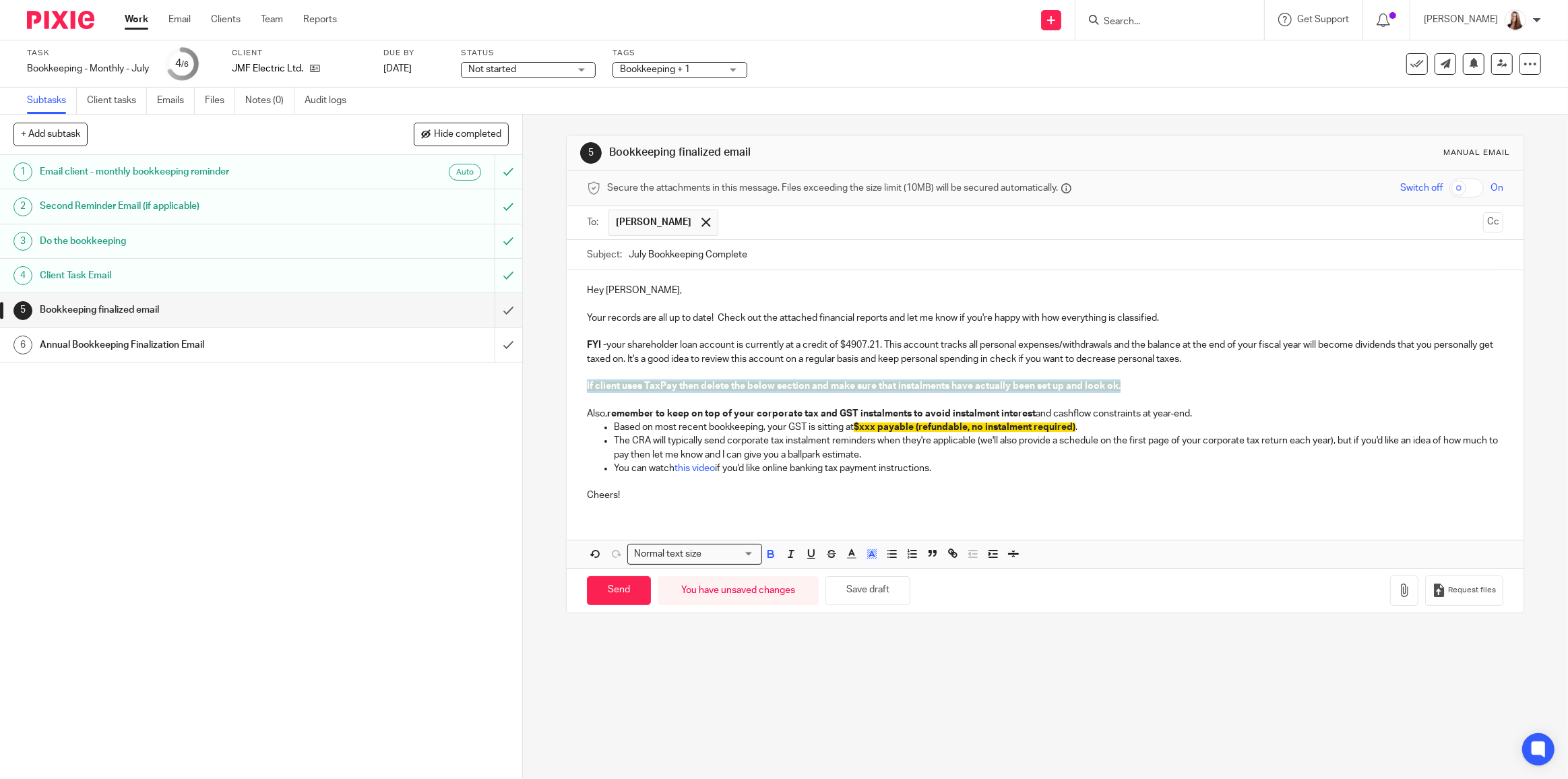
drag, startPoint x: 1132, startPoint y: 381, endPoint x: 550, endPoint y: 385, distance: 582.0
click at [550, 385] on div "5 Bookkeeping finalized email Manual email Secure the attachments in this messa…" at bounding box center [1045, 446] width 1045 height 664
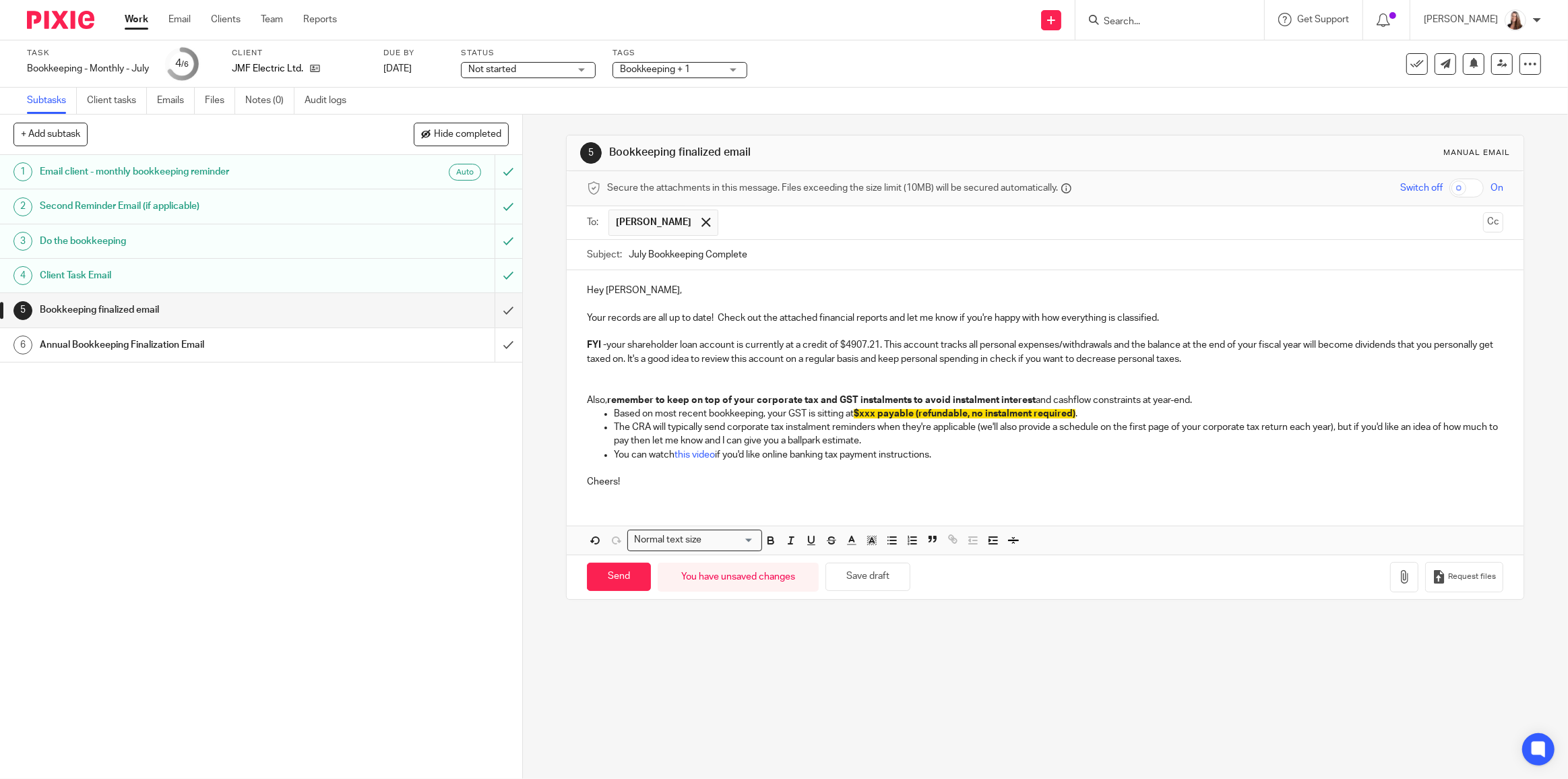
click at [597, 379] on p at bounding box center [1045, 386] width 916 height 13
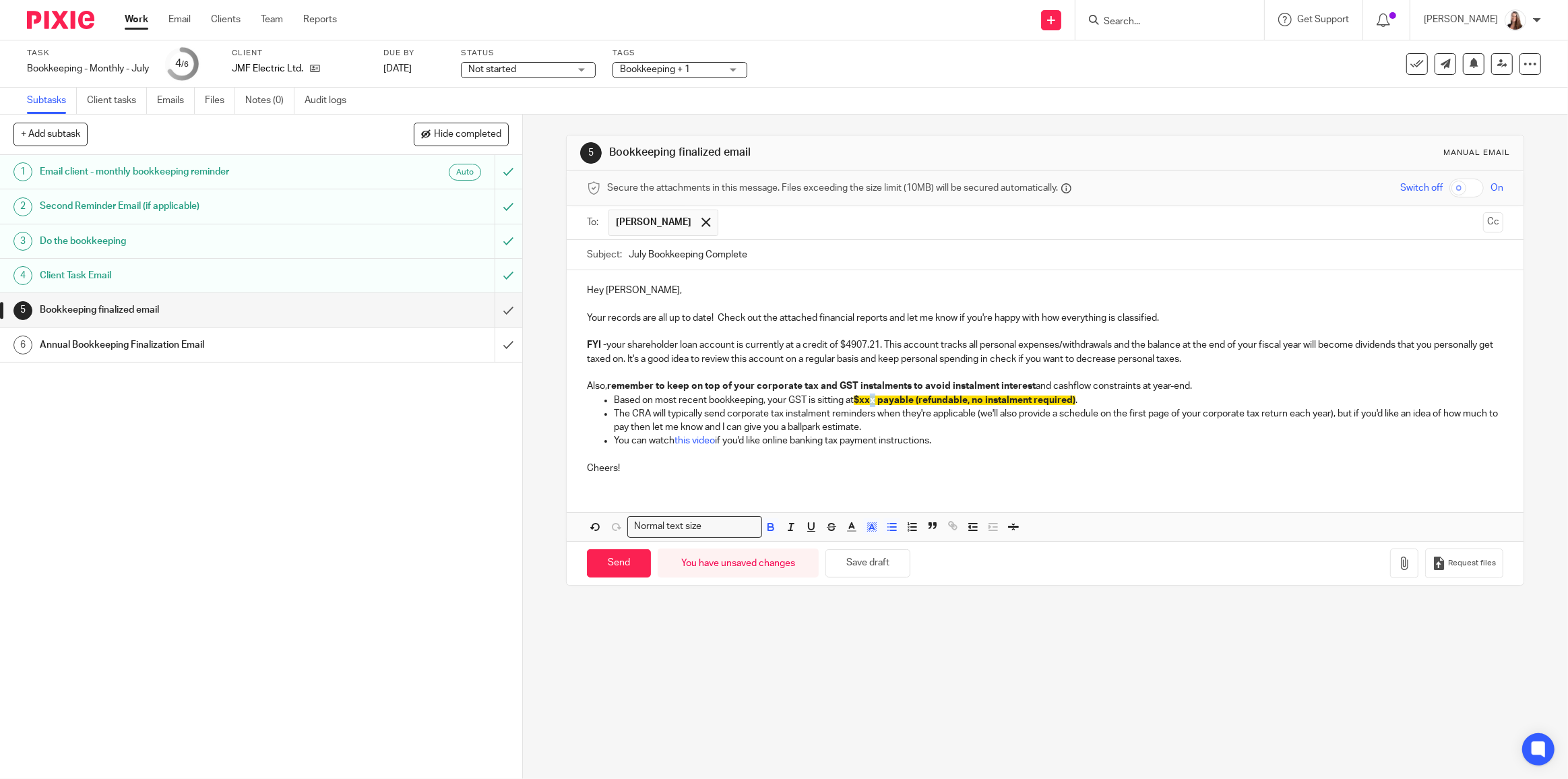
drag, startPoint x: 876, startPoint y: 396, endPoint x: 867, endPoint y: 396, distance: 9.0
click at [871, 396] on span "$xxx payable (refundable, no instalment required)" at bounding box center [964, 400] width 222 height 10
click at [862, 398] on span "$xxx payable (refundable, no instalment required)" at bounding box center [964, 400] width 222 height 10
drag, startPoint x: 859, startPoint y: 398, endPoint x: 875, endPoint y: 397, distance: 16.0
click at [875, 397] on span "$xxx payable (refundable, no instalment required)" at bounding box center [964, 400] width 222 height 10
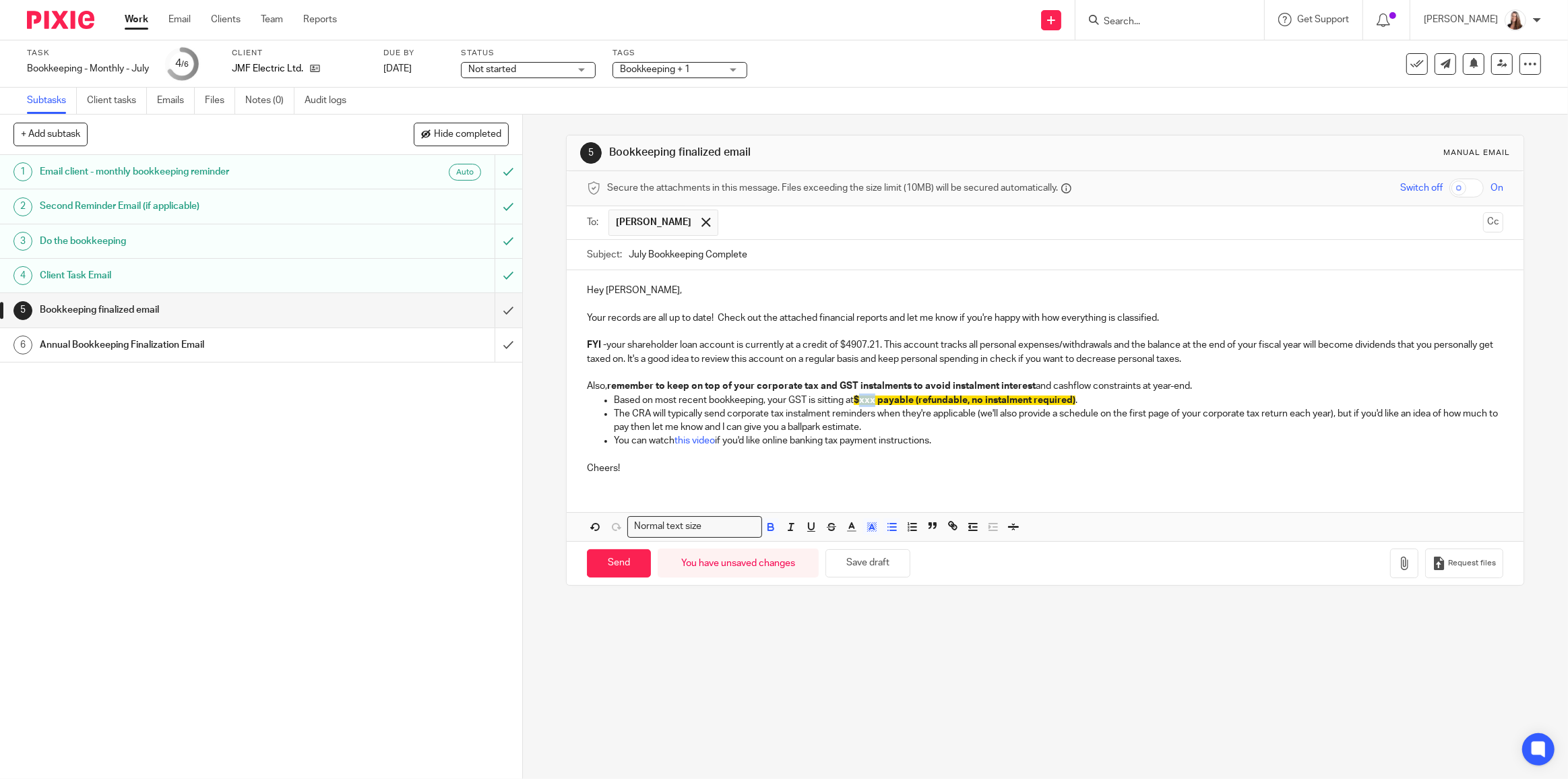
click at [865, 395] on span "$xxx payable (refundable, no instalment required)" at bounding box center [964, 400] width 222 height 10
drag, startPoint x: 876, startPoint y: 399, endPoint x: 861, endPoint y: 403, distance: 15.5
click at [861, 403] on p "Based on most recent bookkeeping, your GST is sitting at $xxx payable (refundab…" at bounding box center [1058, 400] width 889 height 13
drag, startPoint x: 940, startPoint y: 399, endPoint x: 1004, endPoint y: 402, distance: 64.1
click at [1004, 402] on span "$3126. 45 payable (refundable, no instalment required)" at bounding box center [974, 400] width 242 height 10
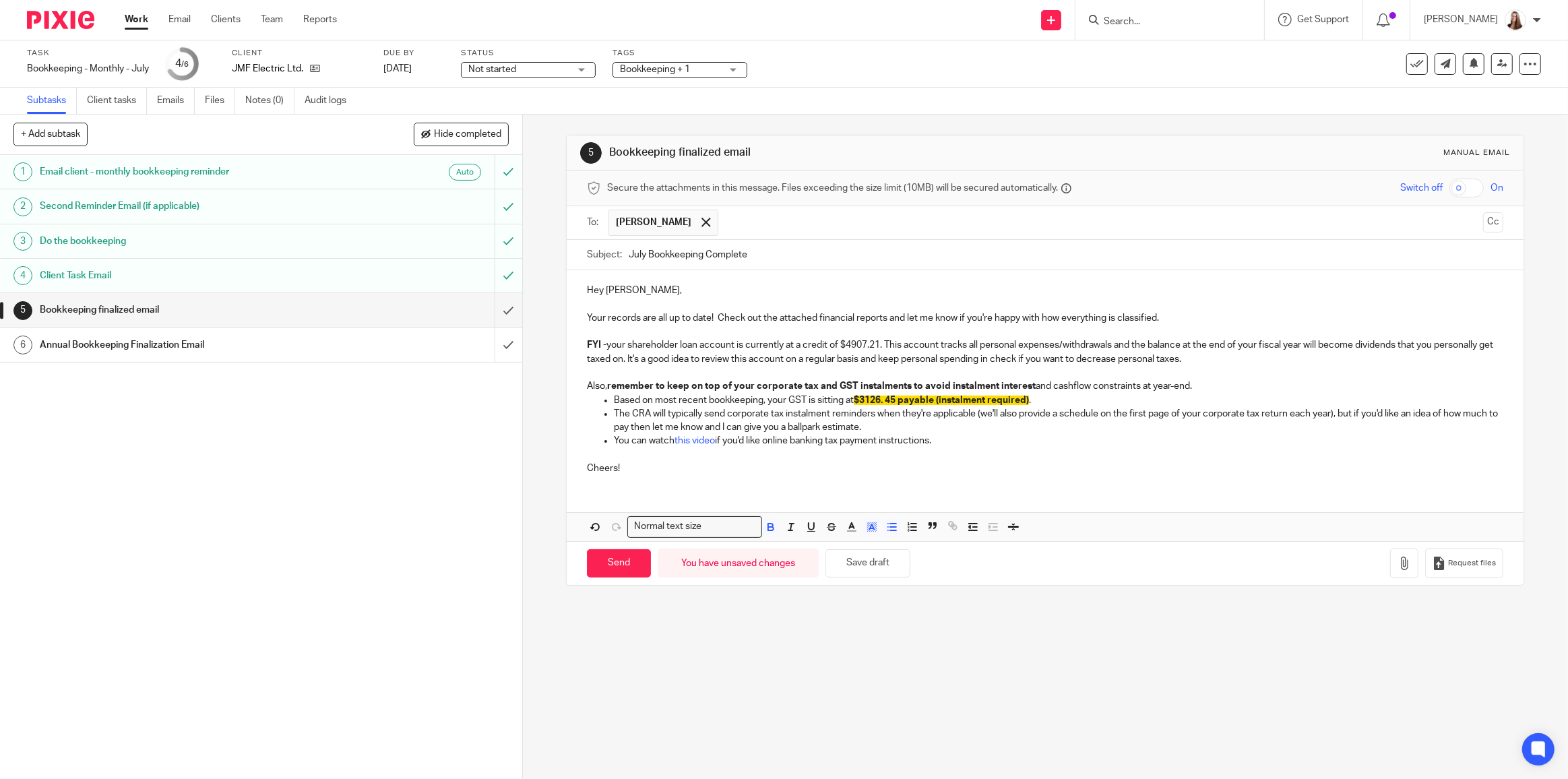
click at [1021, 395] on span "$3126. 45 payable (instalment required)" at bounding box center [941, 400] width 175 height 10
click at [1027, 398] on span "$3126. 45 payable (instalment required)" at bounding box center [941, 400] width 175 height 10
drag, startPoint x: 1063, startPoint y: 400, endPoint x: 851, endPoint y: 400, distance: 212.0
click at [851, 400] on p "Based on most recent bookkeeping, your GST is sitting at $3126. 45 payable (ins…" at bounding box center [1058, 400] width 889 height 13
click at [869, 524] on polyline "button" at bounding box center [871, 526] width 4 height 5
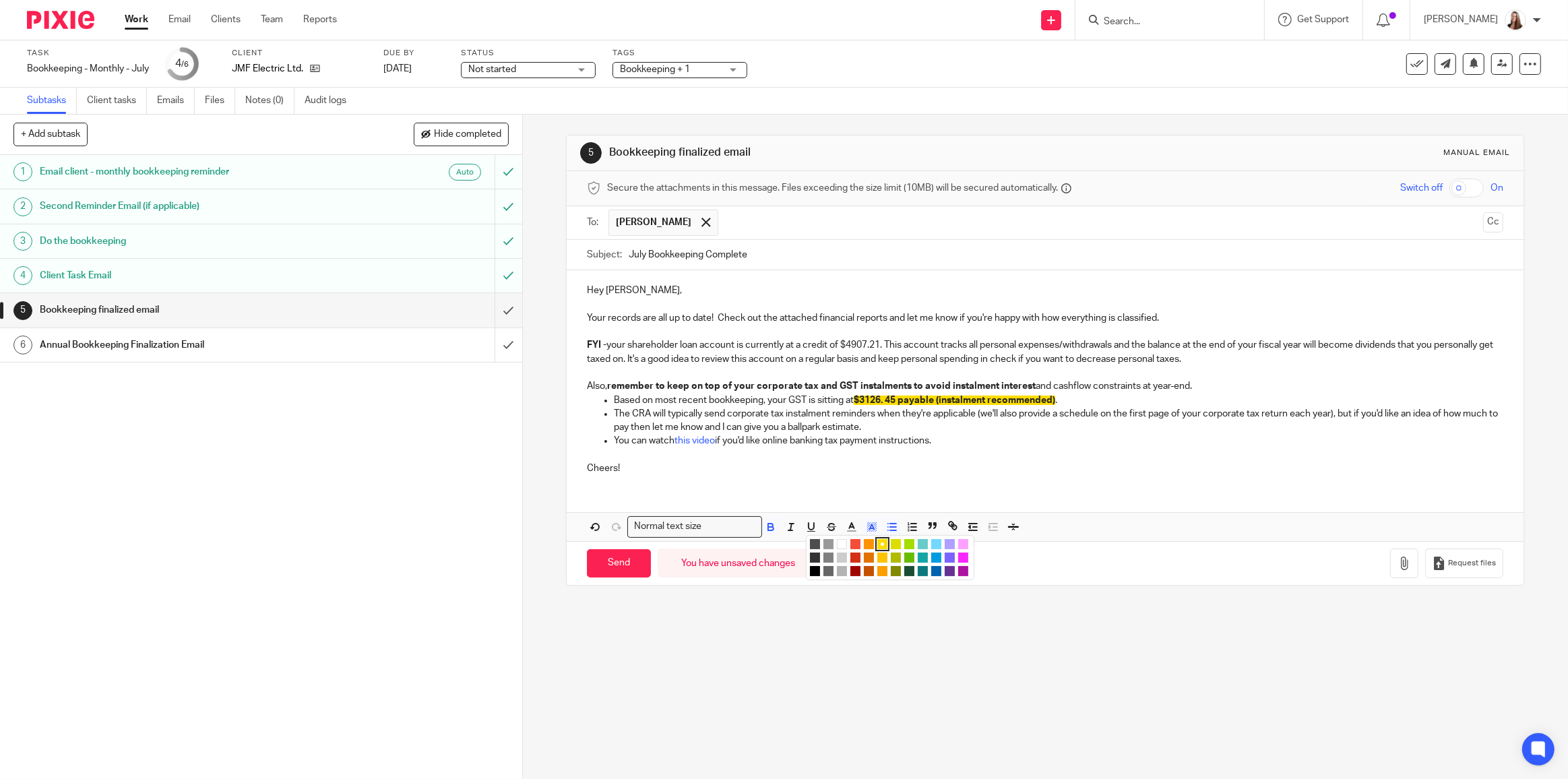
click at [839, 541] on li "color:#FFFFFF" at bounding box center [842, 544] width 10 height 10
click at [989, 480] on div "Hey Jordan, Your records are all up to date! Check out the attached financial r…" at bounding box center [1045, 378] width 957 height 215
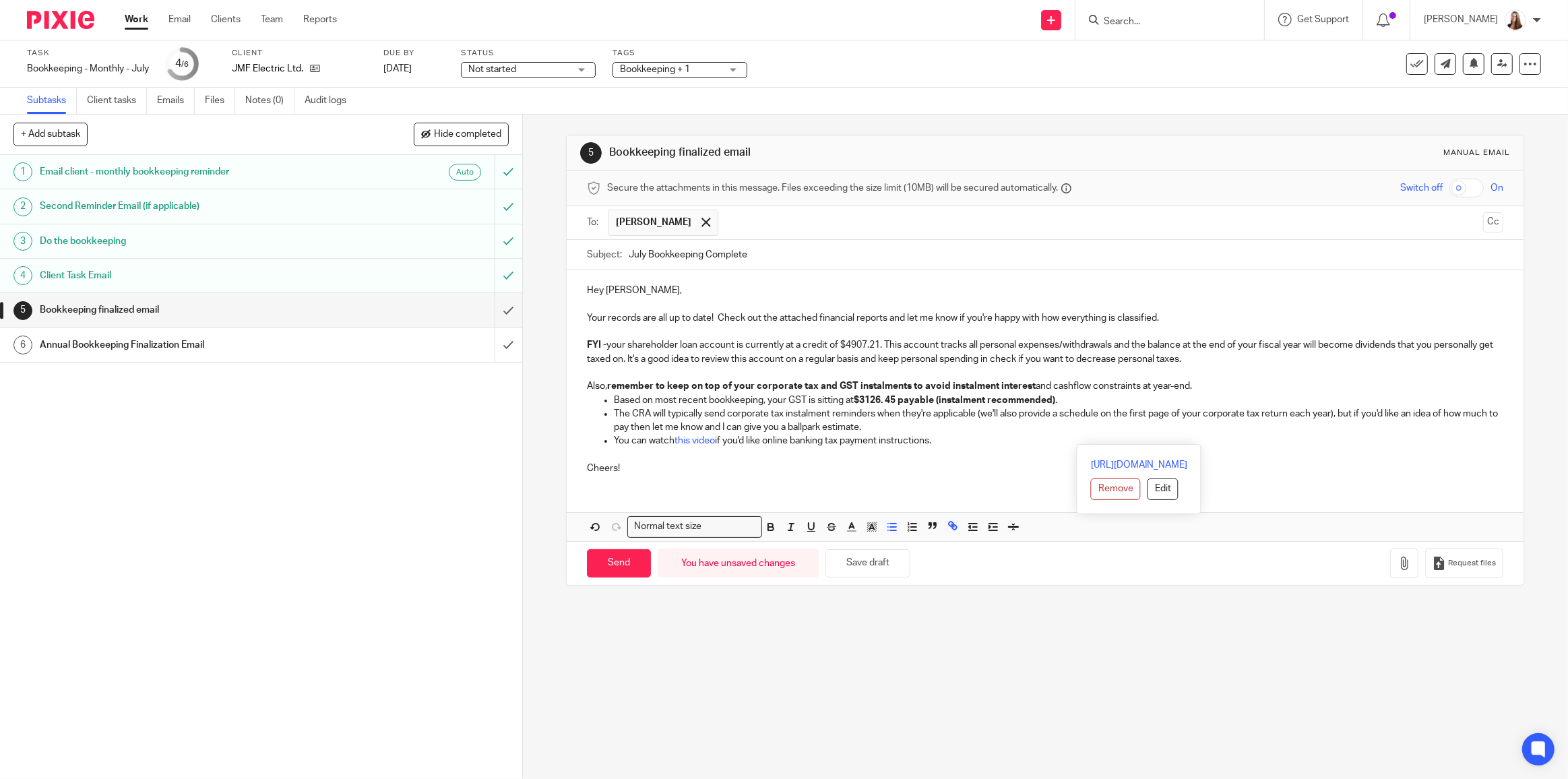
drag, startPoint x: 974, startPoint y: 435, endPoint x: 1336, endPoint y: 414, distance: 362.6
click at [1336, 414] on ul "Based on most recent bookkeeping, your GST is sitting at $3126. 45 payable (ins…" at bounding box center [1045, 420] width 916 height 55
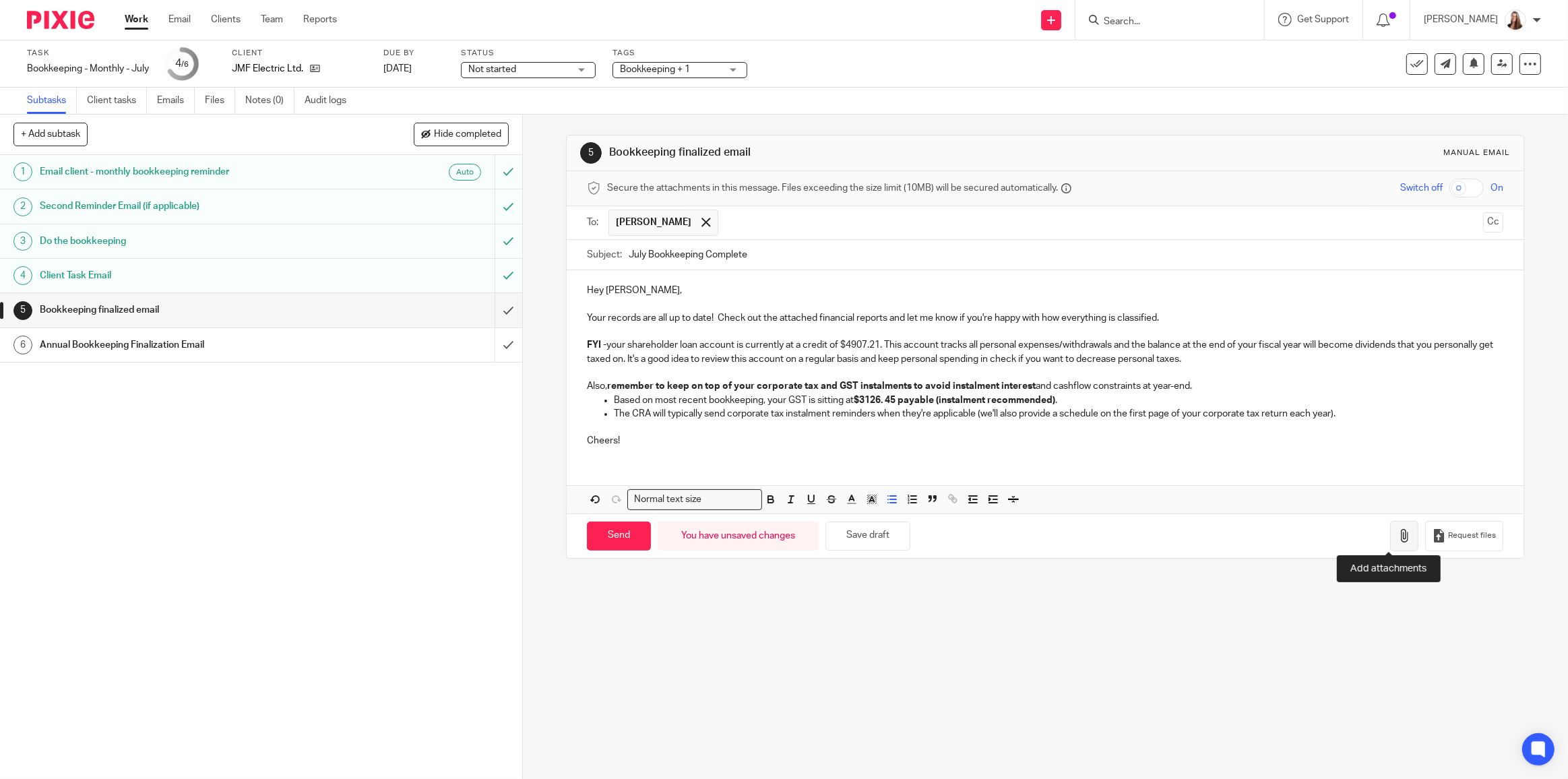
click at [1397, 538] on icon "button" at bounding box center [1404, 535] width 13 height 13
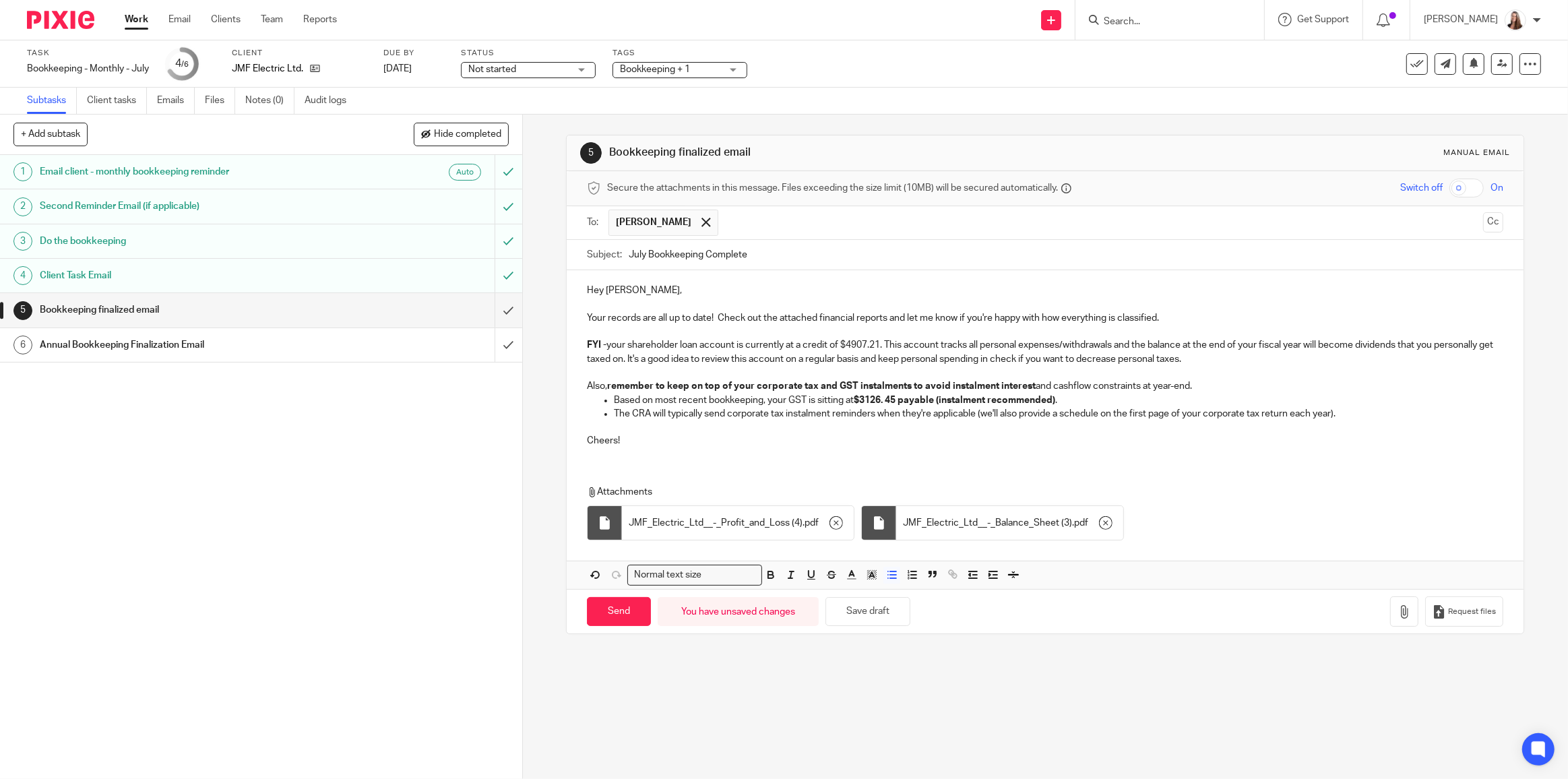
click at [640, 249] on input "July Bookkeeping Complete" at bounding box center [1066, 255] width 875 height 30
type input "July 2025 Bookkeeping Complete"
click at [630, 610] on input "Send" at bounding box center [619, 611] width 64 height 29
type input "Sent"
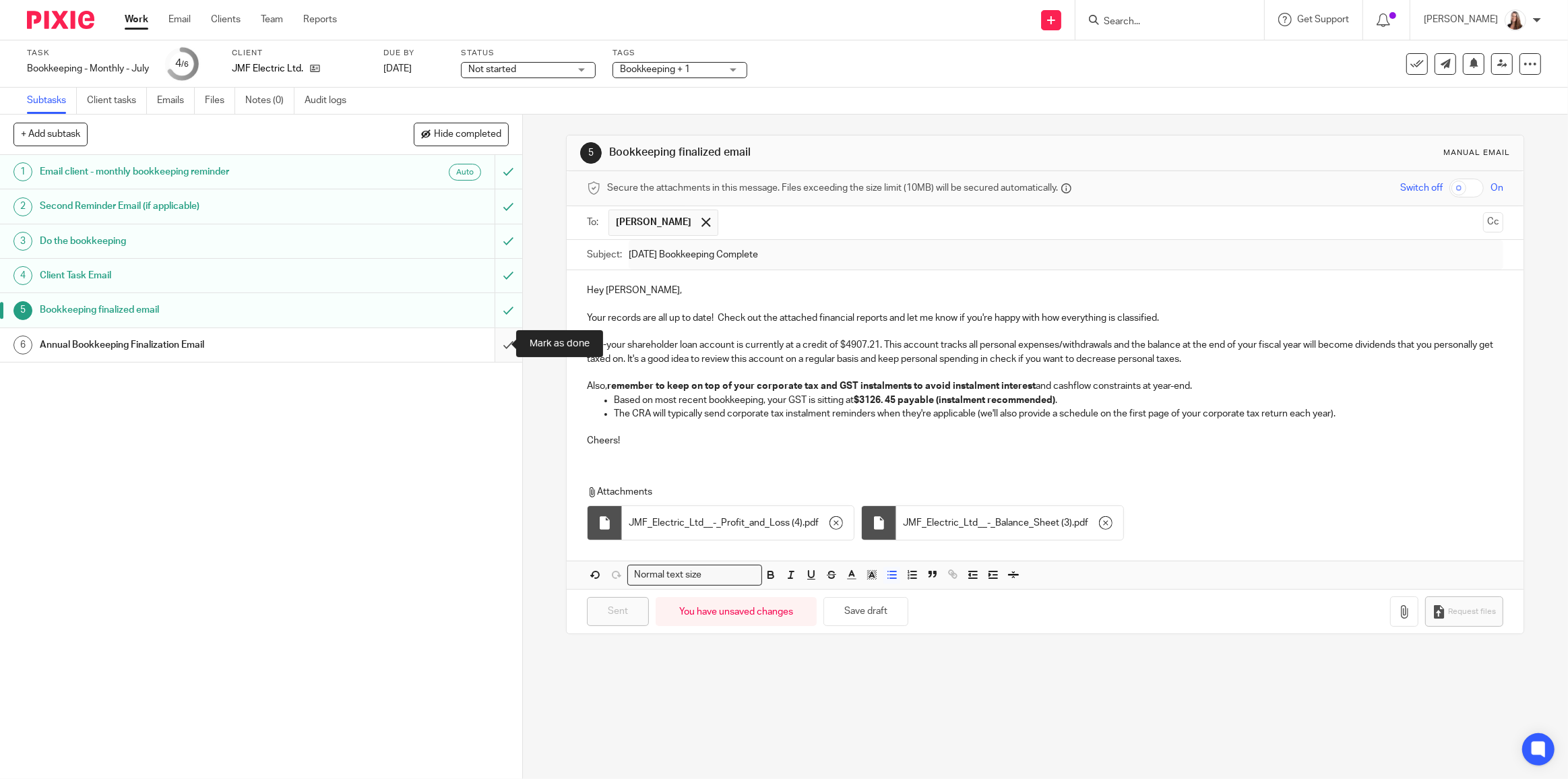
click at [503, 343] on input "submit" at bounding box center [261, 345] width 522 height 34
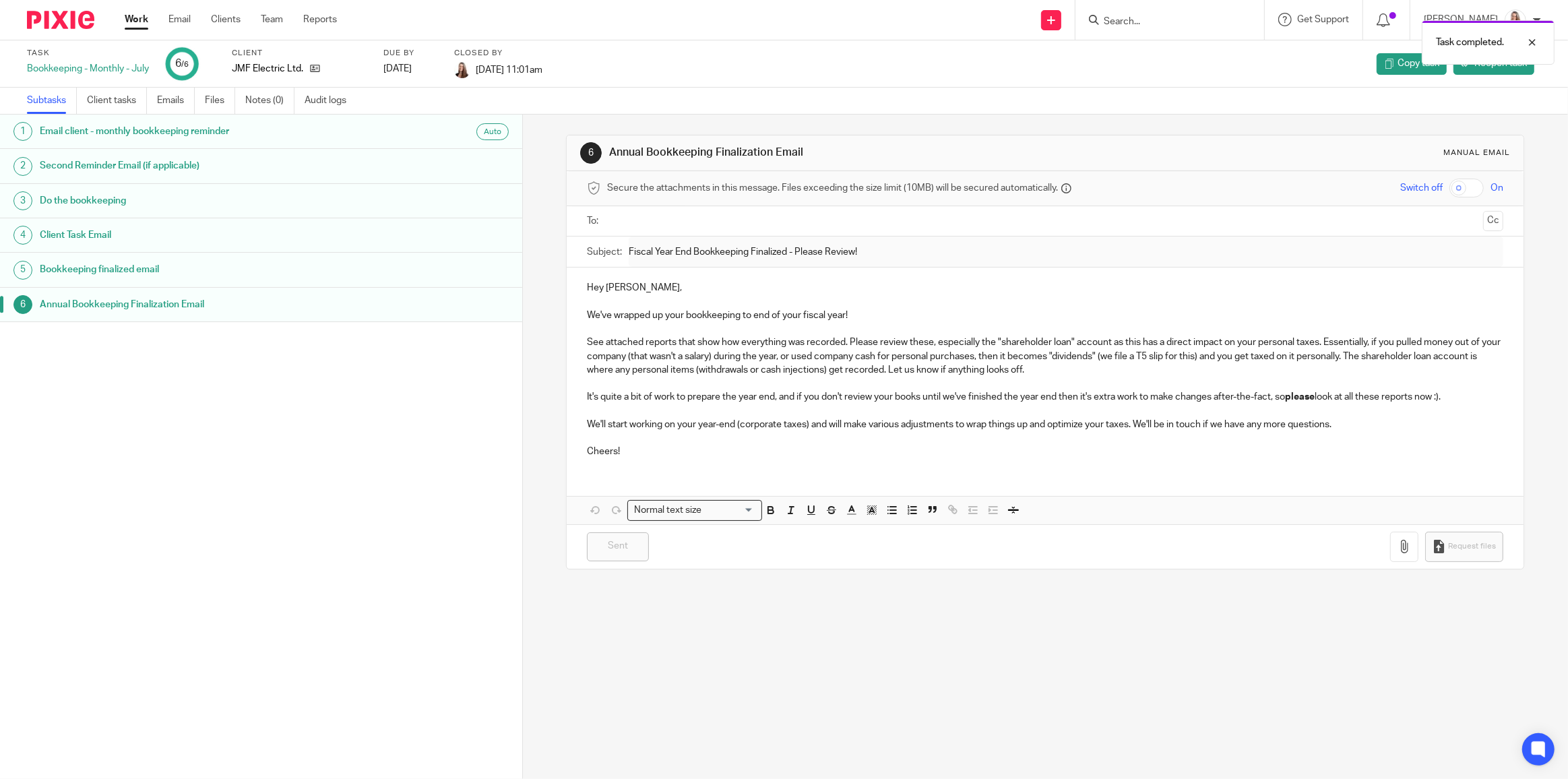
click at [134, 19] on link "Work" at bounding box center [136, 19] width 23 height 13
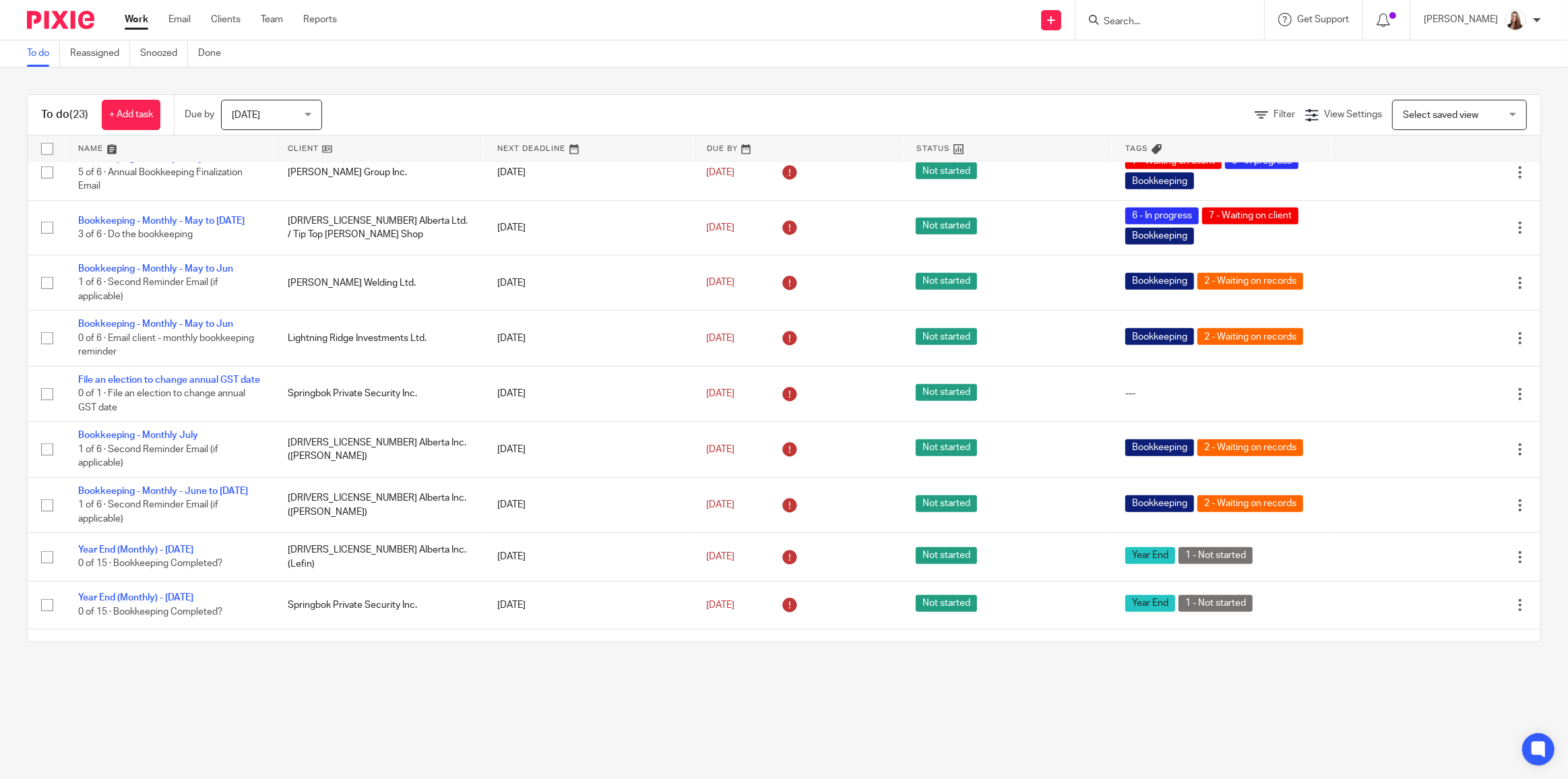
scroll to position [780, 0]
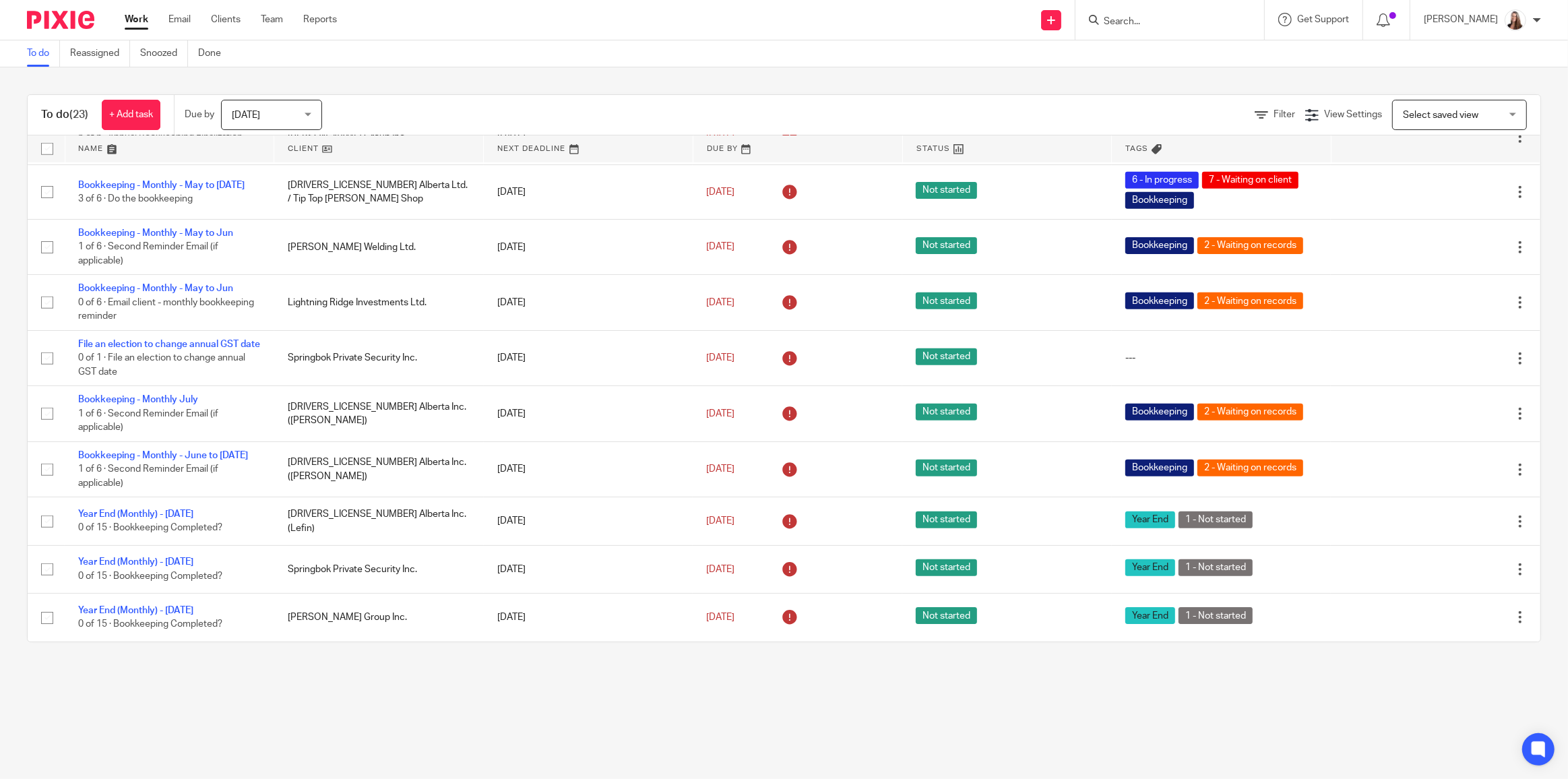
click at [1117, 17] on input "Search" at bounding box center [1163, 22] width 122 height 12
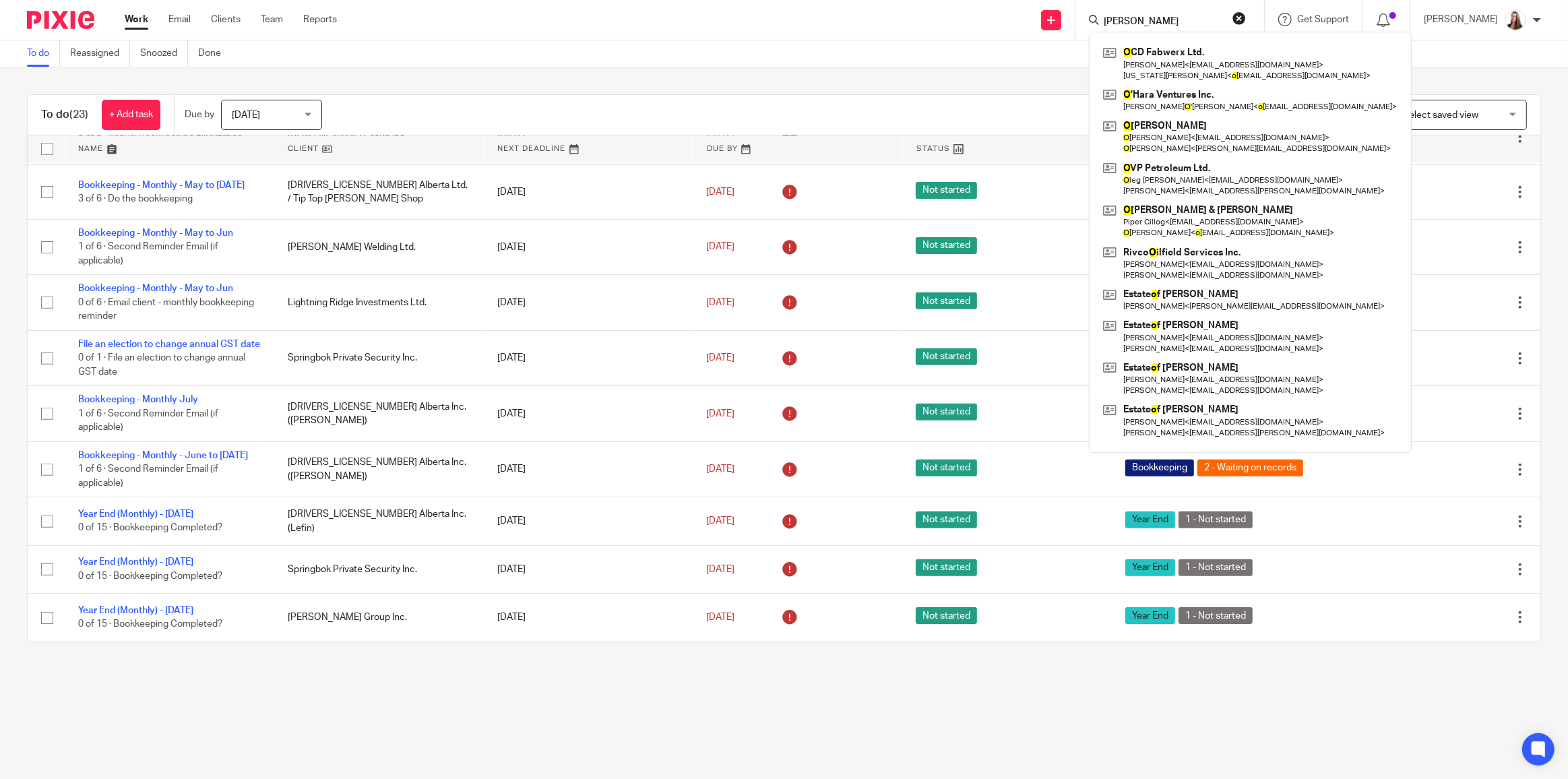
type input "ohara"
click button "submit" at bounding box center [0, 0] width 0 height 0
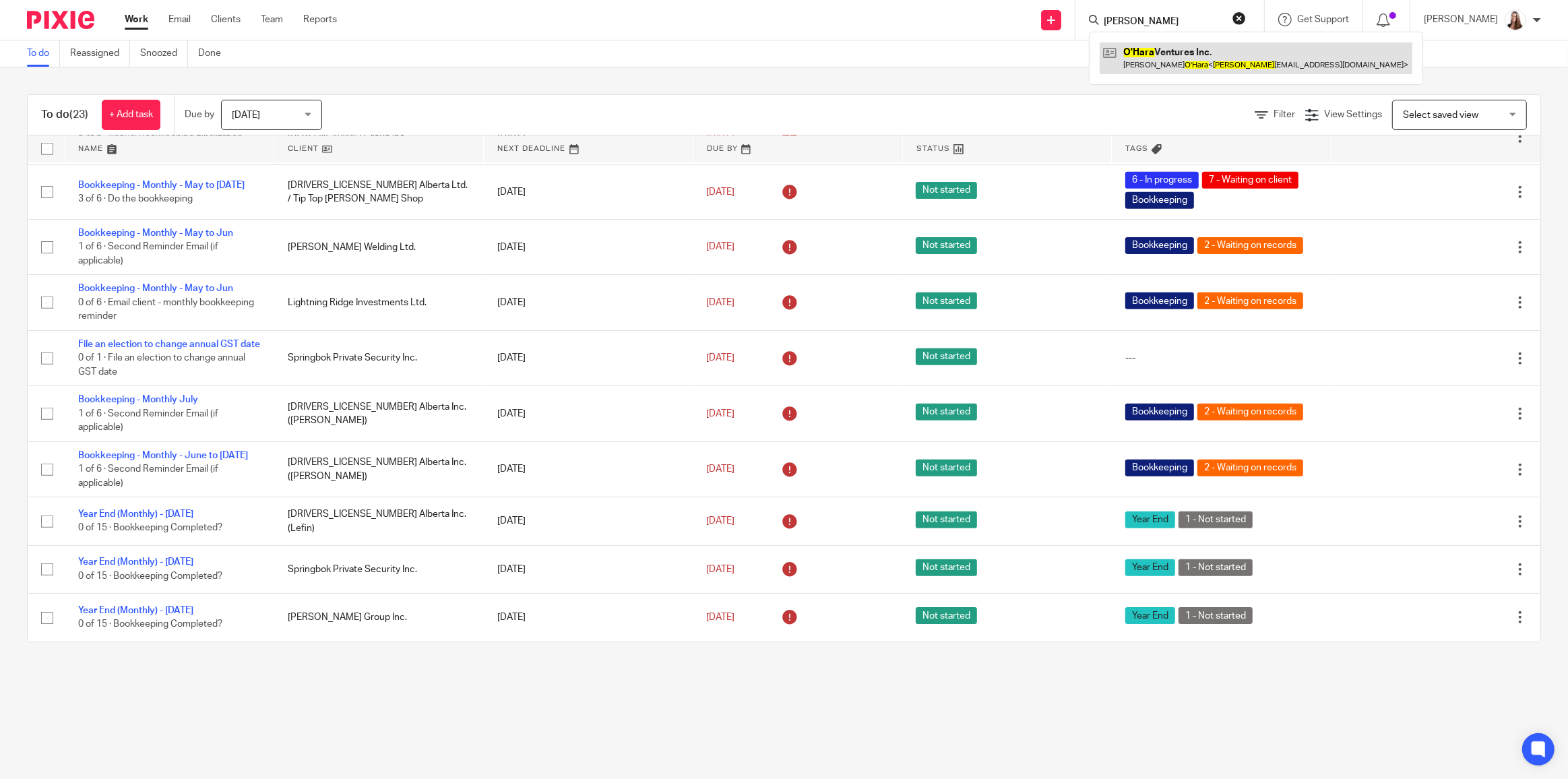
click at [1146, 49] on link at bounding box center [1255, 58] width 313 height 31
click at [1172, 55] on link at bounding box center [1255, 58] width 313 height 31
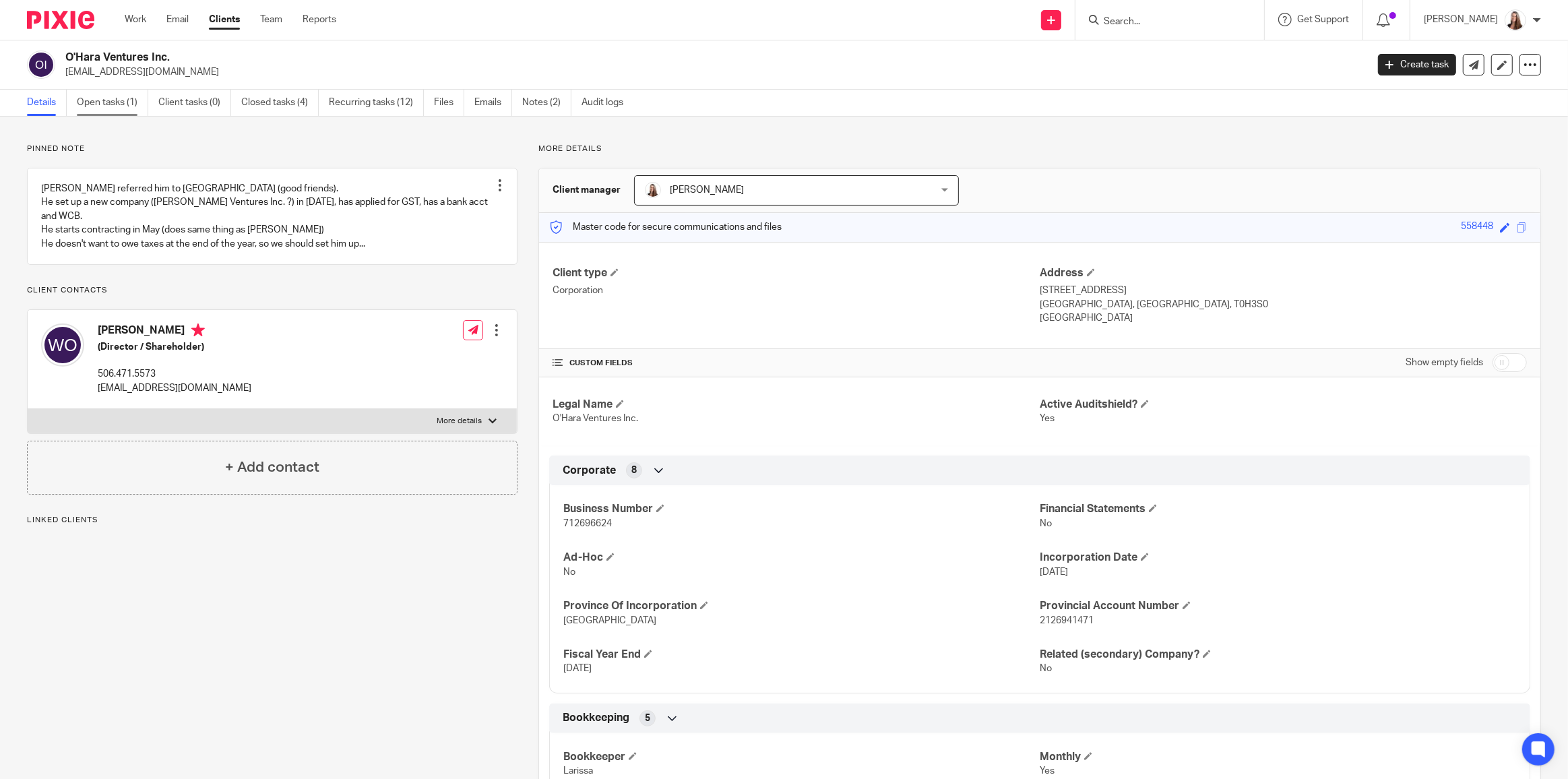
click at [106, 103] on link "Open tasks (1)" at bounding box center [113, 102] width 72 height 26
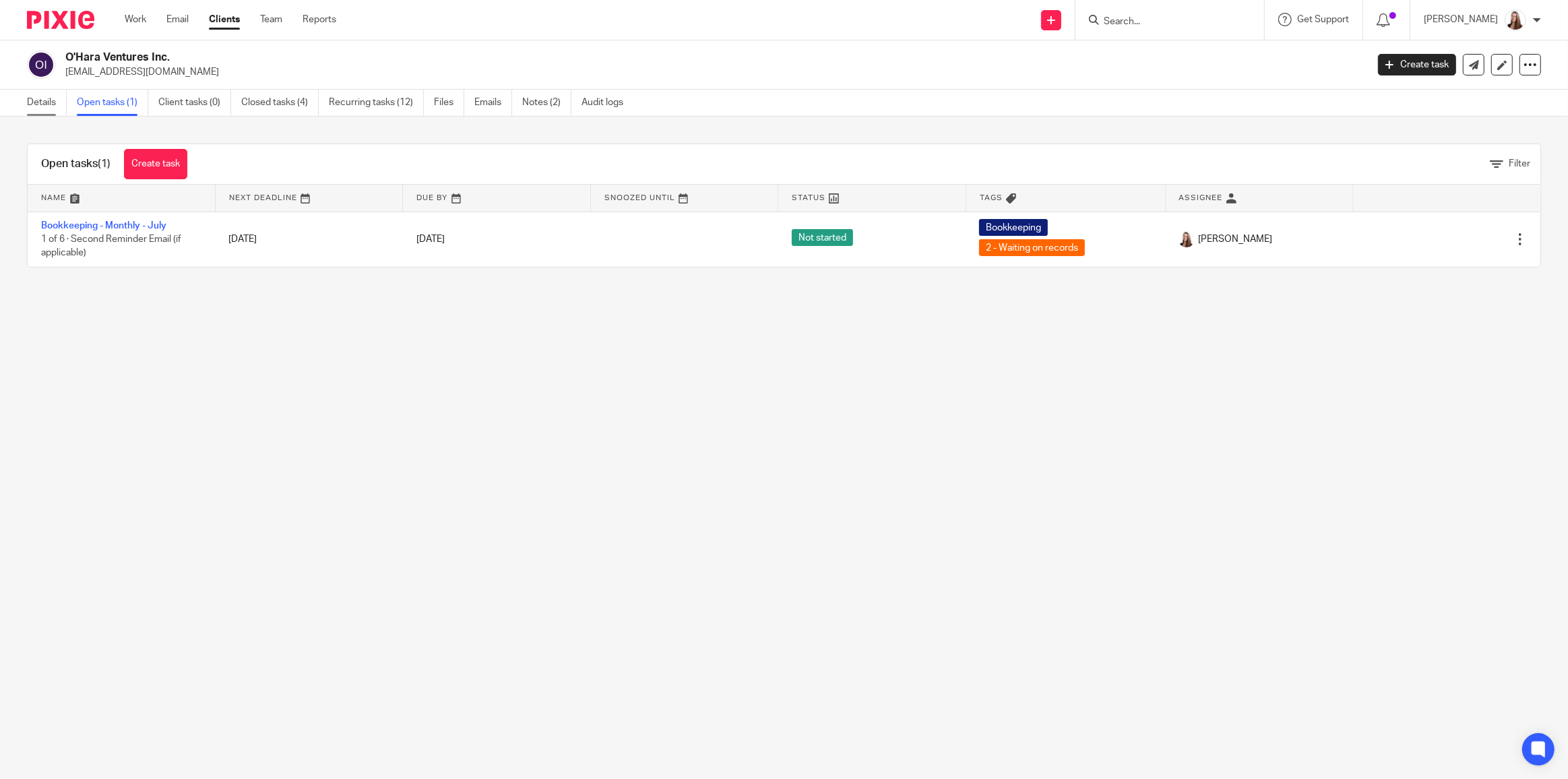
click at [47, 102] on link "Details" at bounding box center [47, 102] width 40 height 26
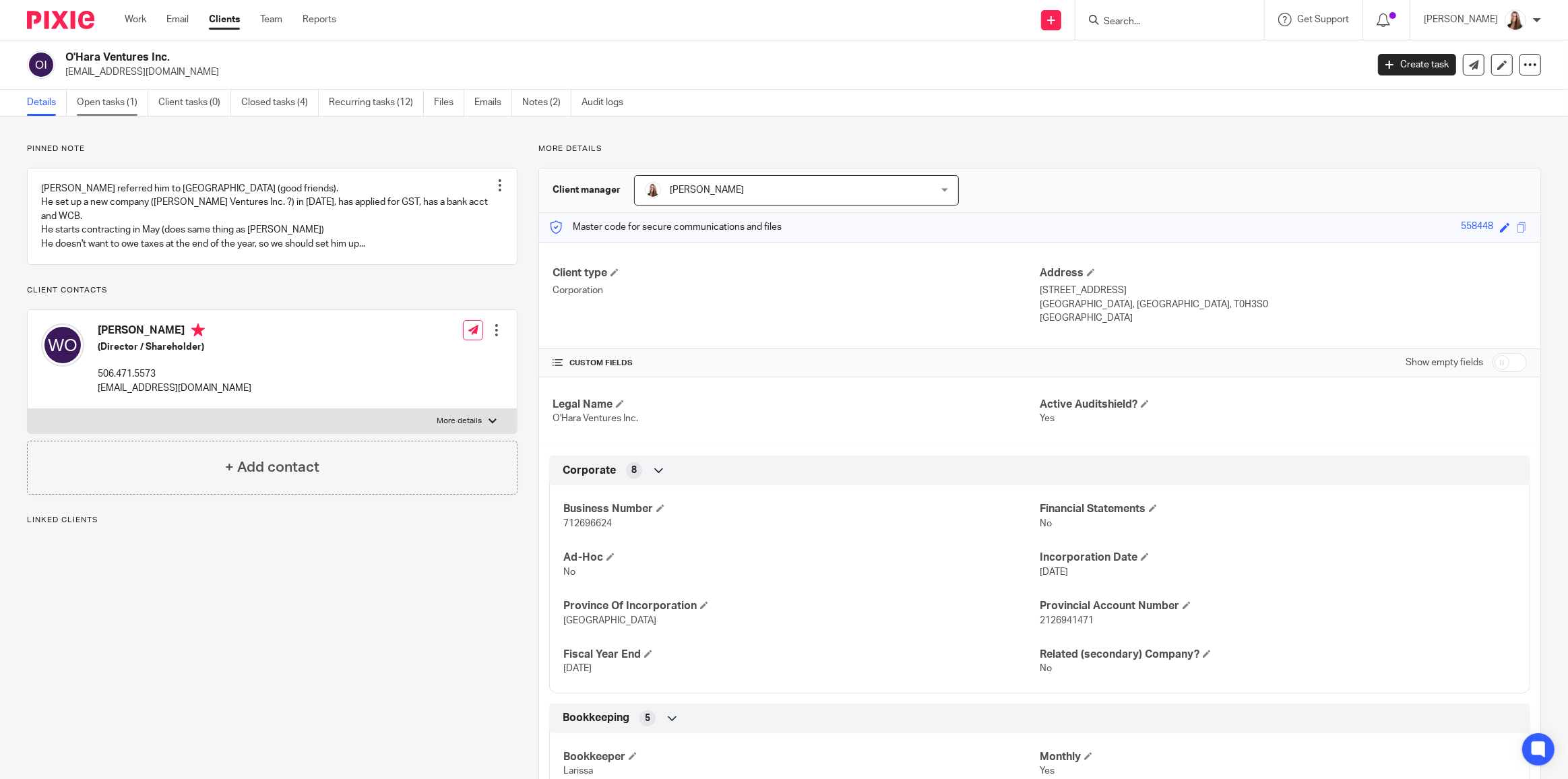
click at [108, 98] on link "Open tasks (1)" at bounding box center [113, 102] width 72 height 26
click at [132, 19] on link "Work" at bounding box center [135, 19] width 21 height 13
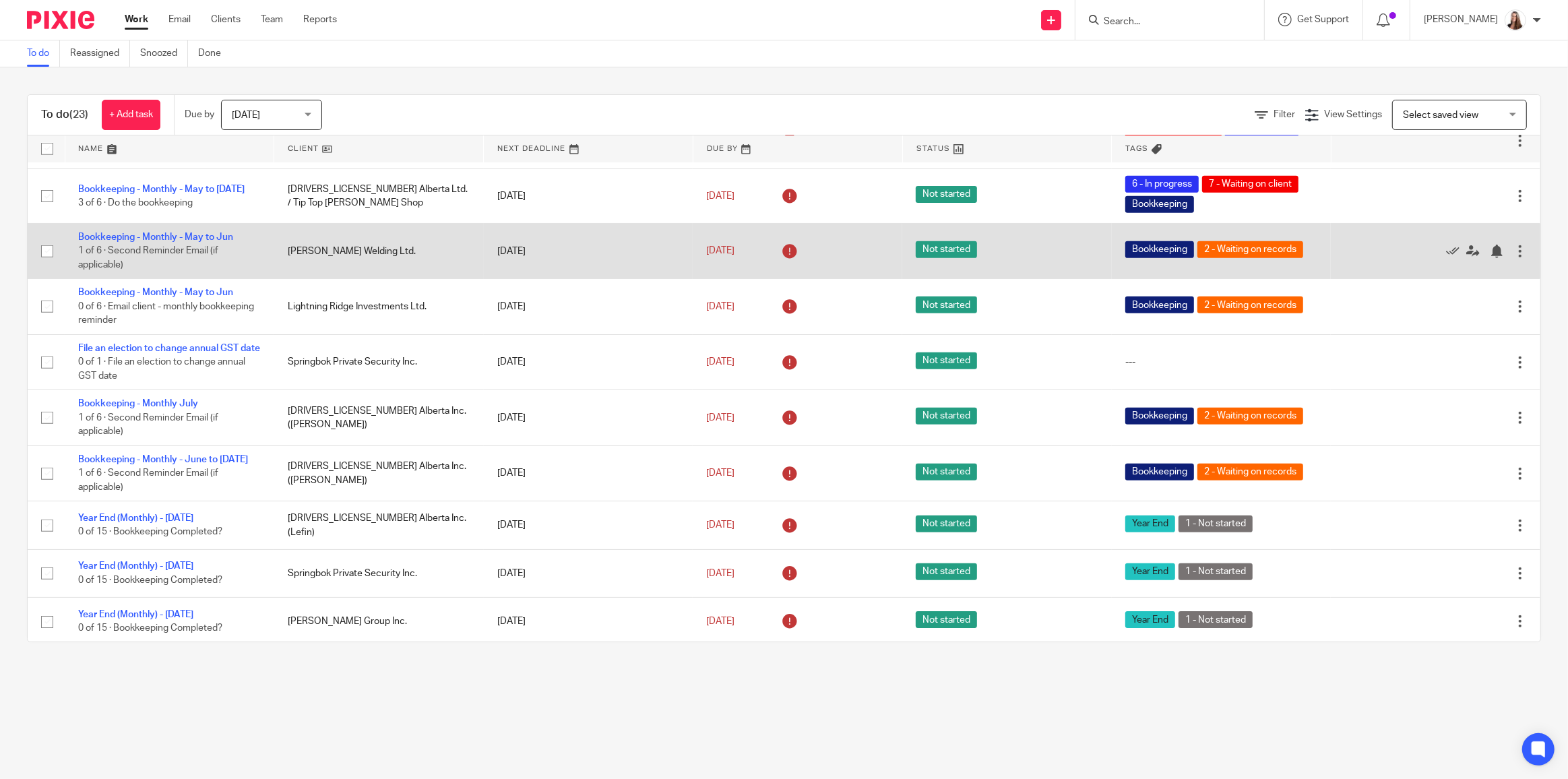
scroll to position [780, 0]
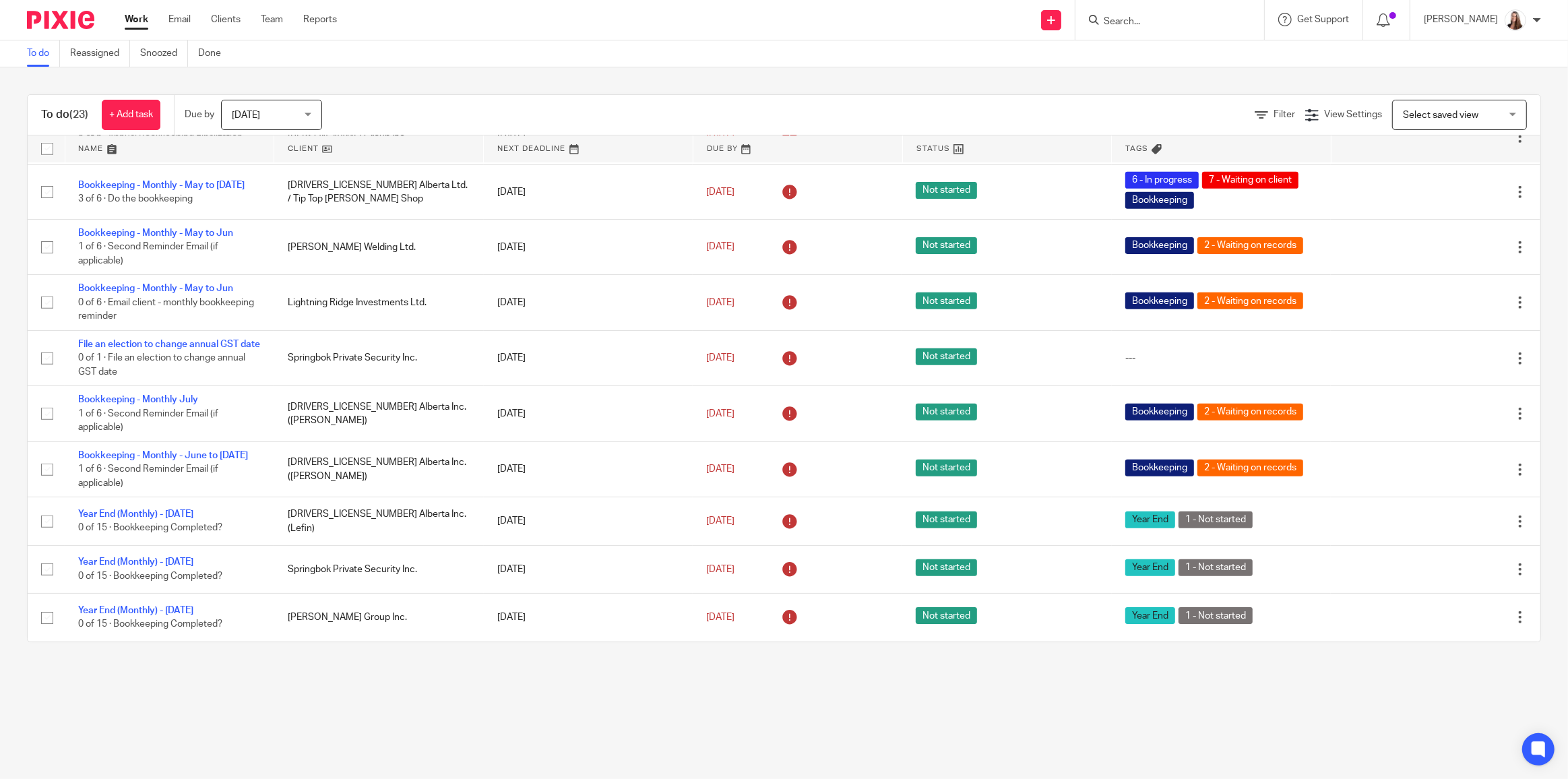
click at [131, 59] on ul "To do Reassigned Snoozed Done" at bounding box center [134, 53] width 214 height 26
click at [148, 55] on link "Snoozed" at bounding box center [163, 53] width 48 height 26
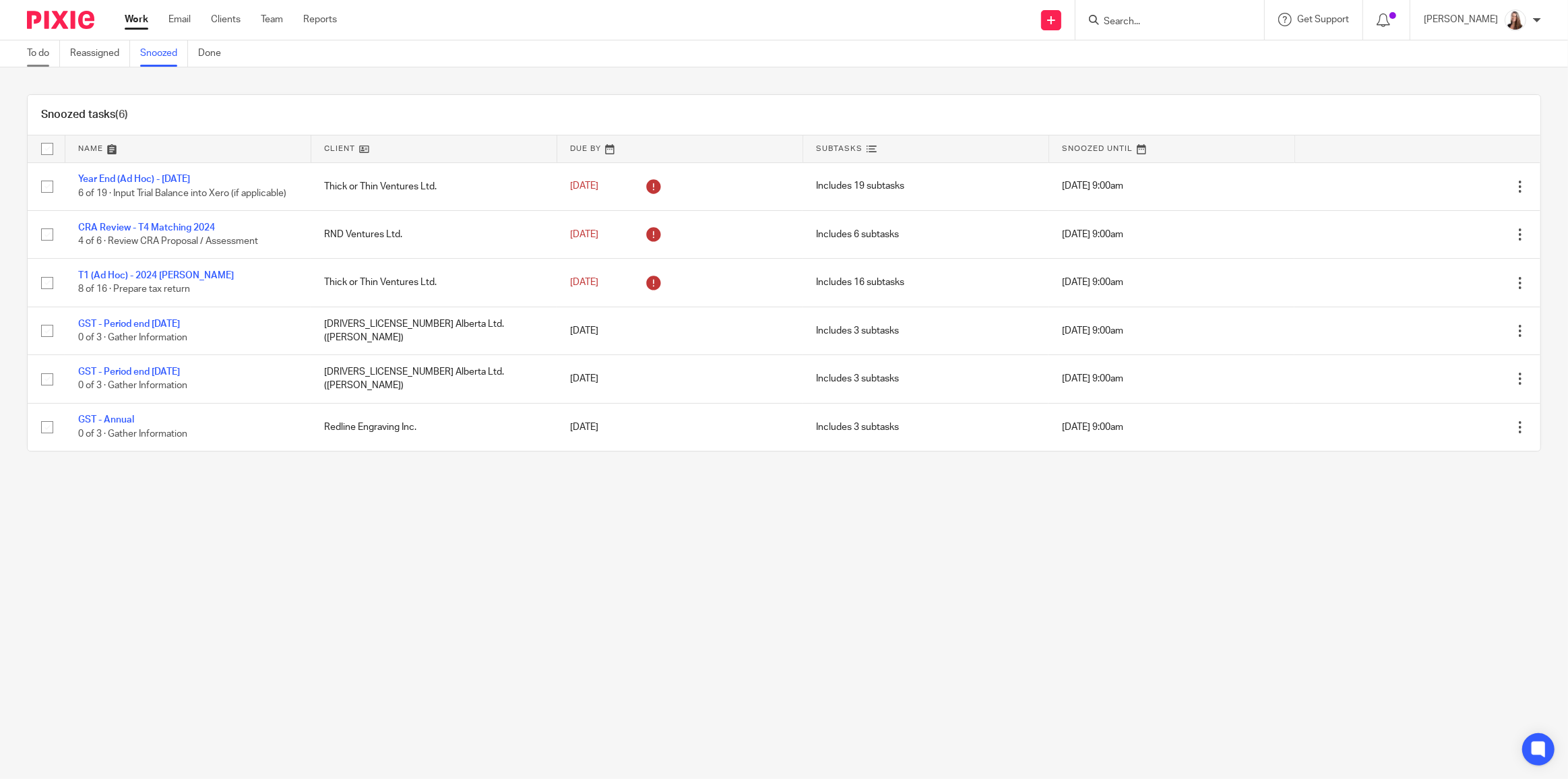
click at [51, 51] on link "To do" at bounding box center [43, 53] width 33 height 26
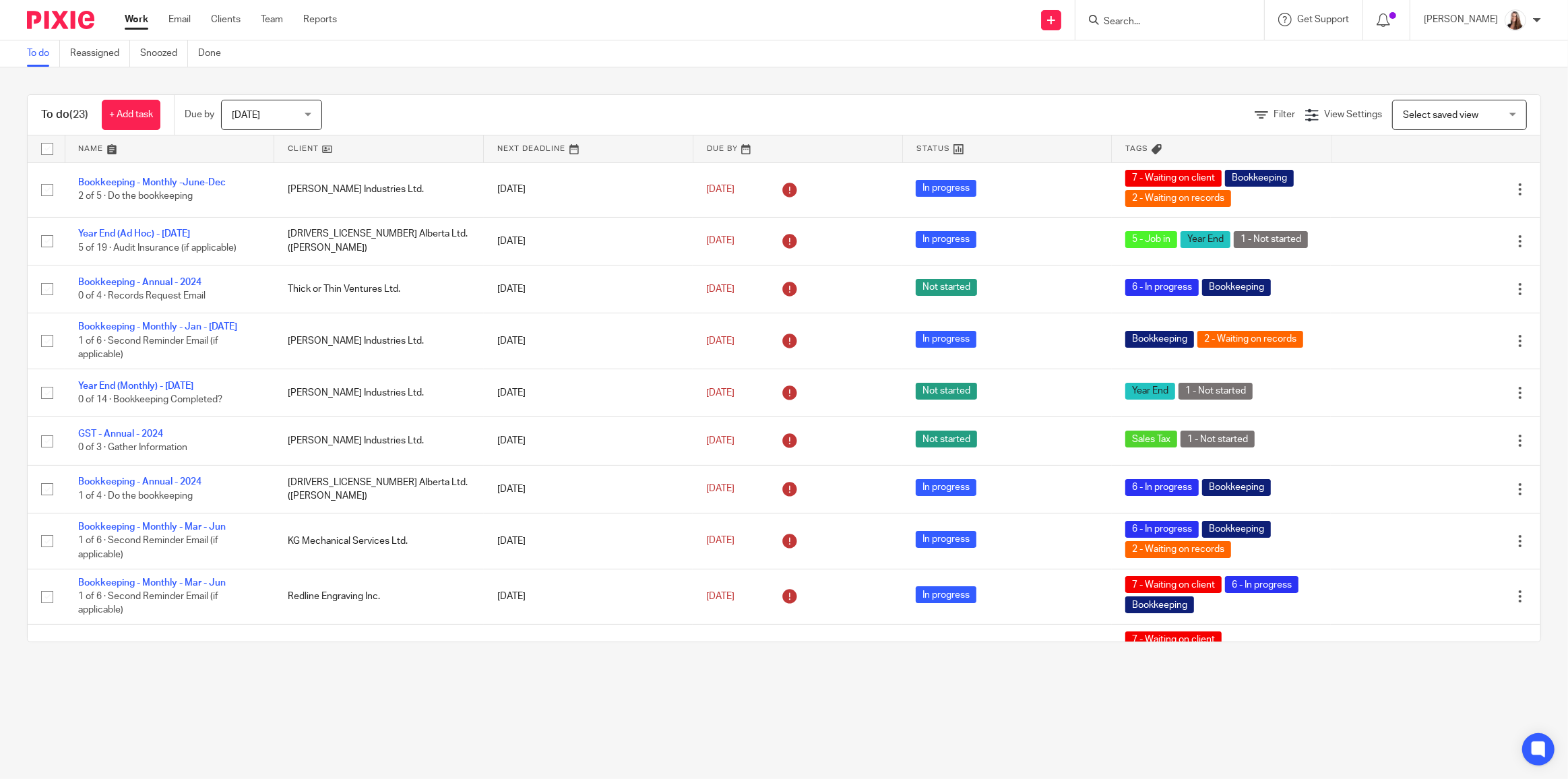
click at [315, 113] on div "[DATE] [DATE]" at bounding box center [272, 114] width 101 height 30
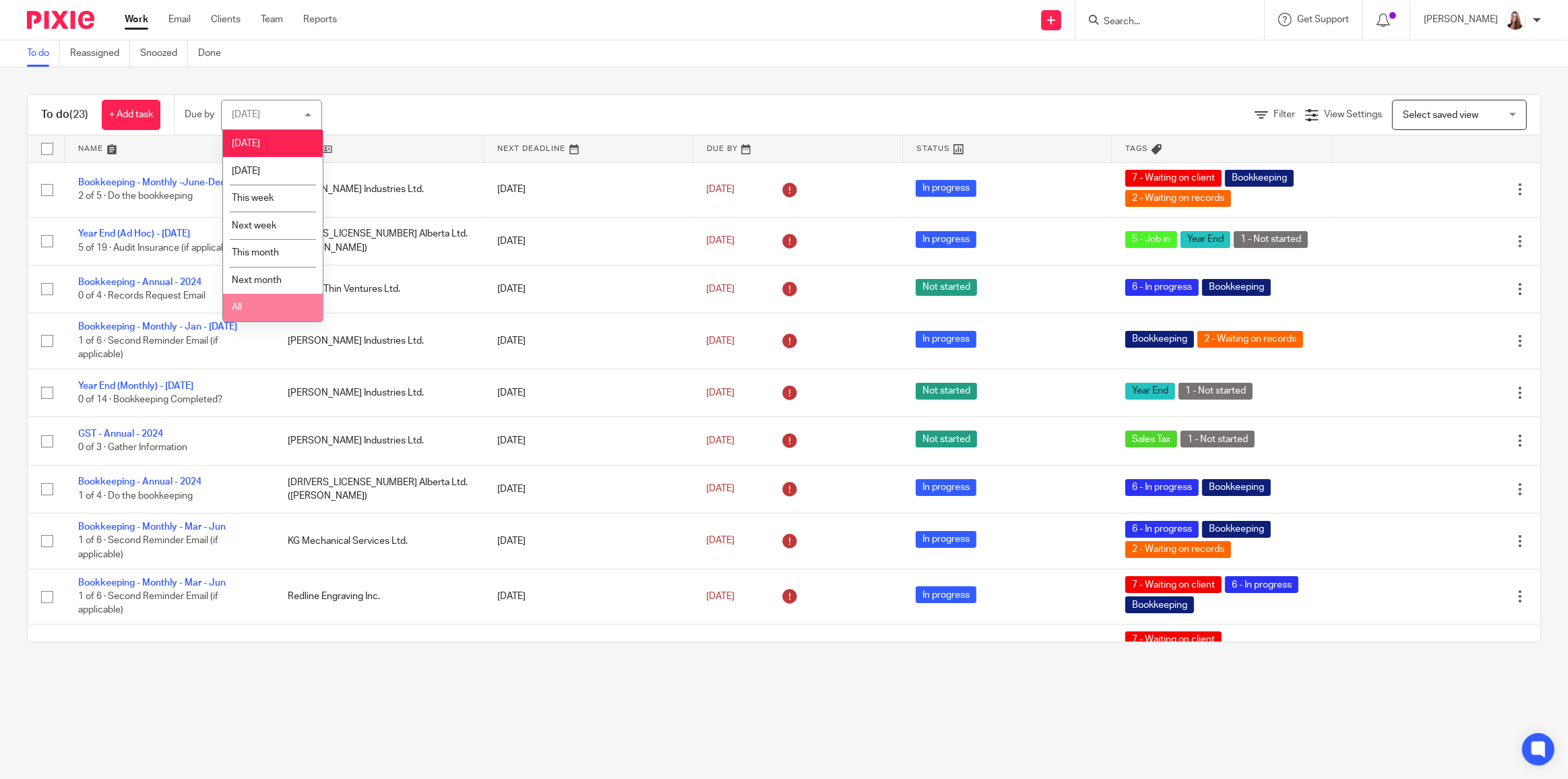
click at [243, 308] on li "All" at bounding box center [273, 308] width 100 height 28
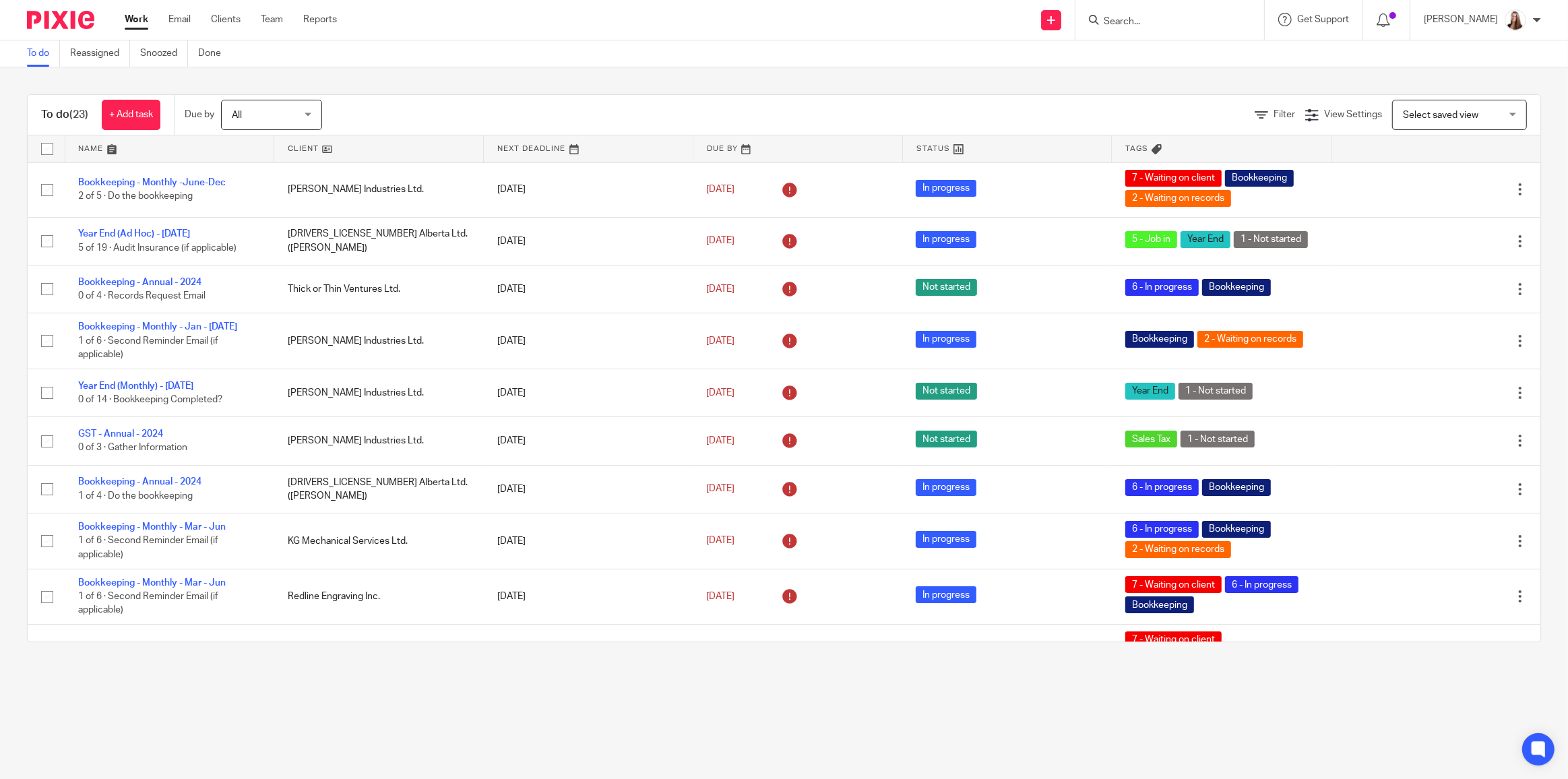
click at [588, 89] on div "To do (23) + Add task Due by All All [DATE] [DATE] This week Next week This mon…" at bounding box center [784, 368] width 1568 height 602
click at [291, 149] on link at bounding box center [378, 149] width 209 height 27
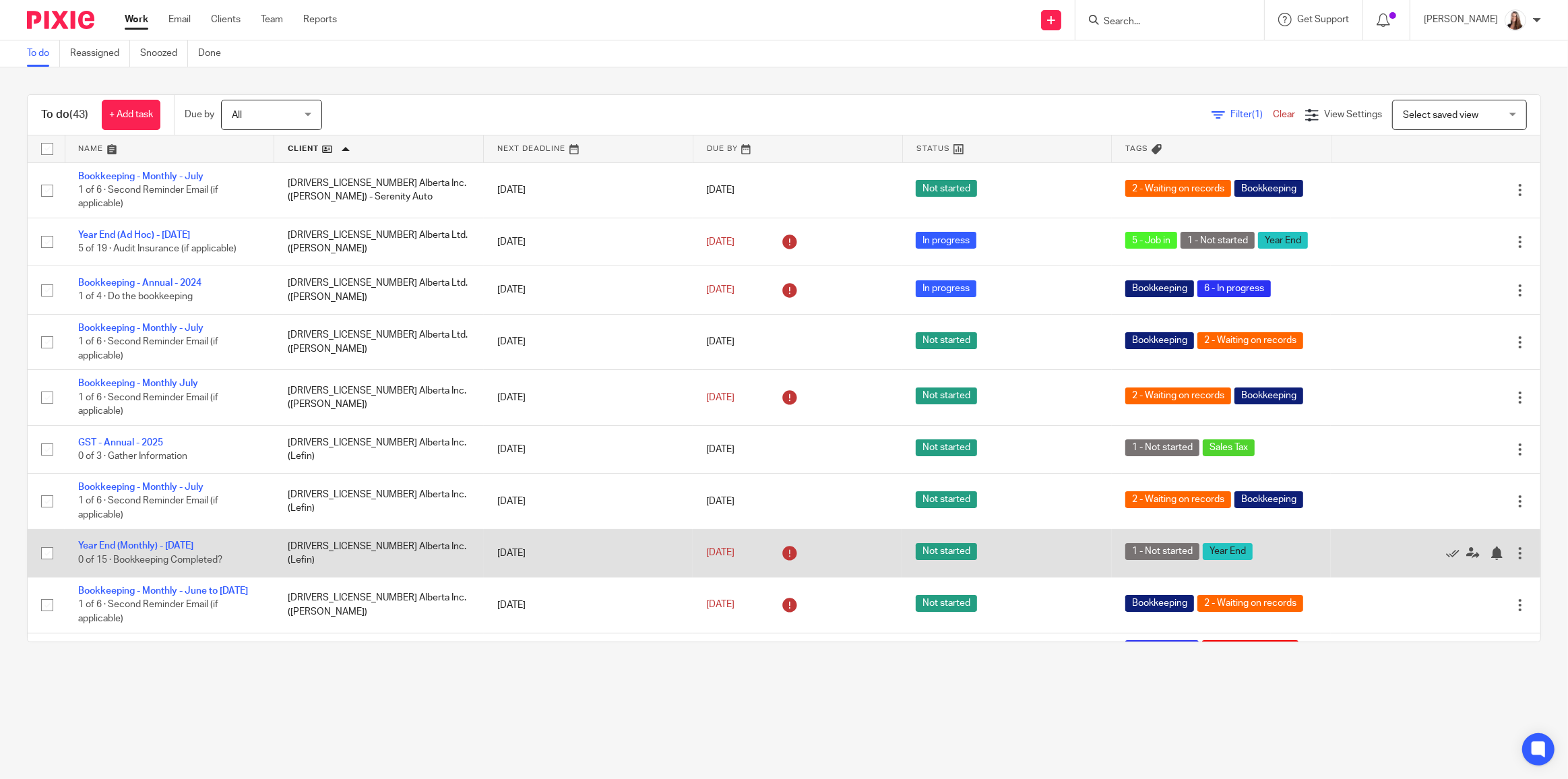
click at [43, 552] on input "checkbox" at bounding box center [47, 553] width 26 height 26
click at [42, 554] on input "checkbox" at bounding box center [47, 553] width 26 height 26
checkbox input "false"
click at [1490, 551] on div at bounding box center [1496, 553] width 13 height 13
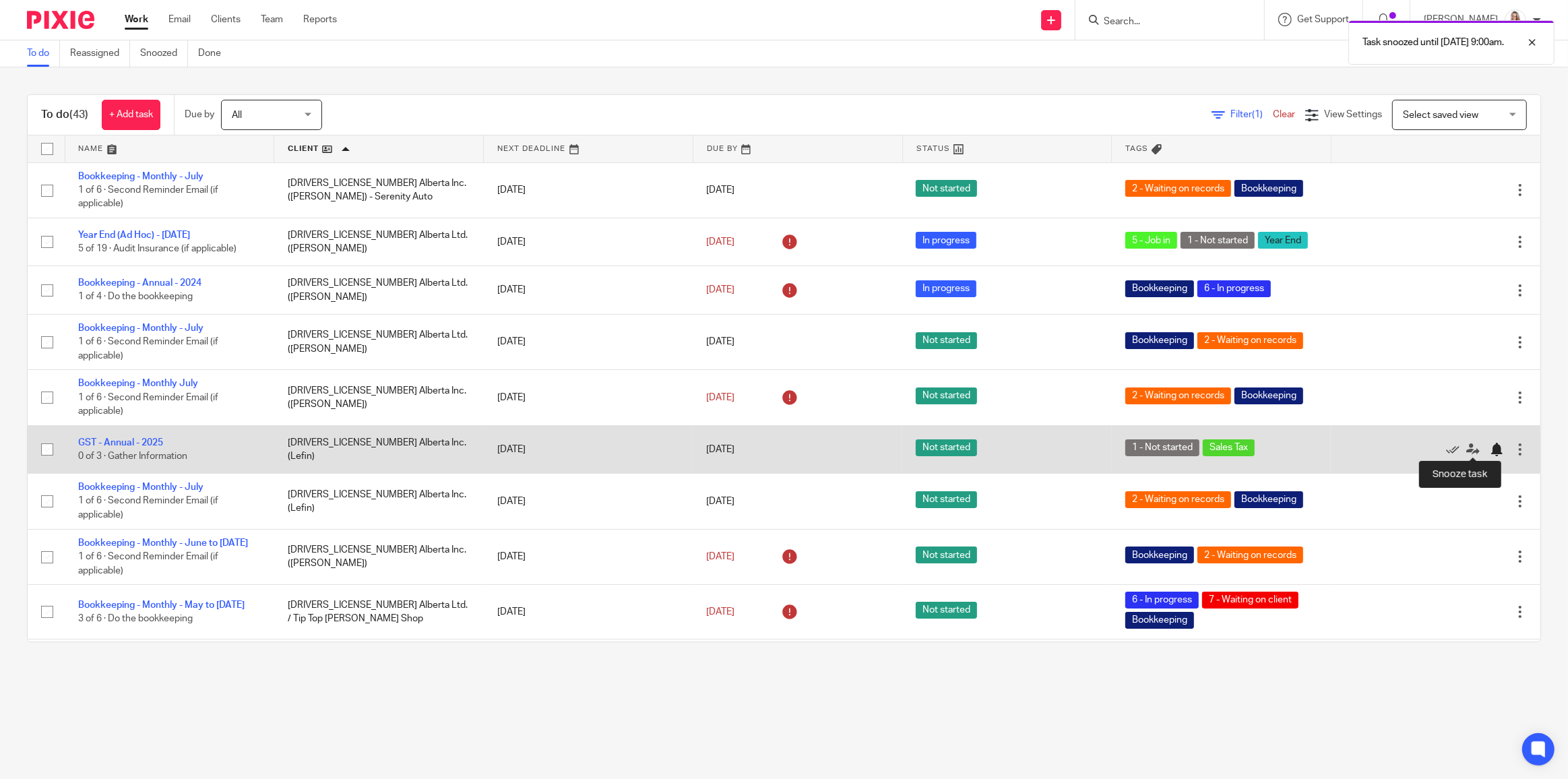
click at [1490, 448] on div at bounding box center [1496, 450] width 13 height 13
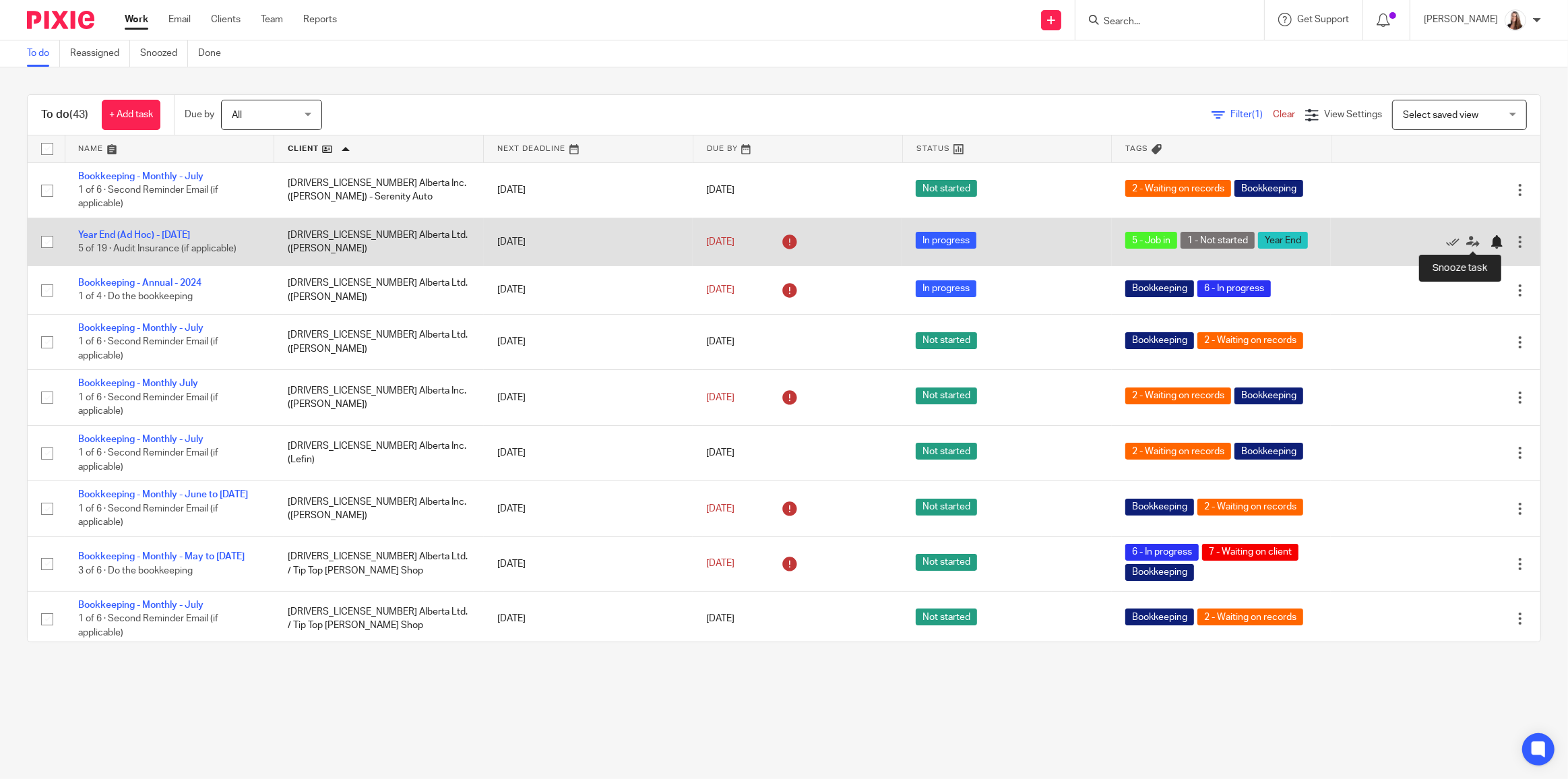
click at [1490, 240] on div at bounding box center [1496, 242] width 13 height 13
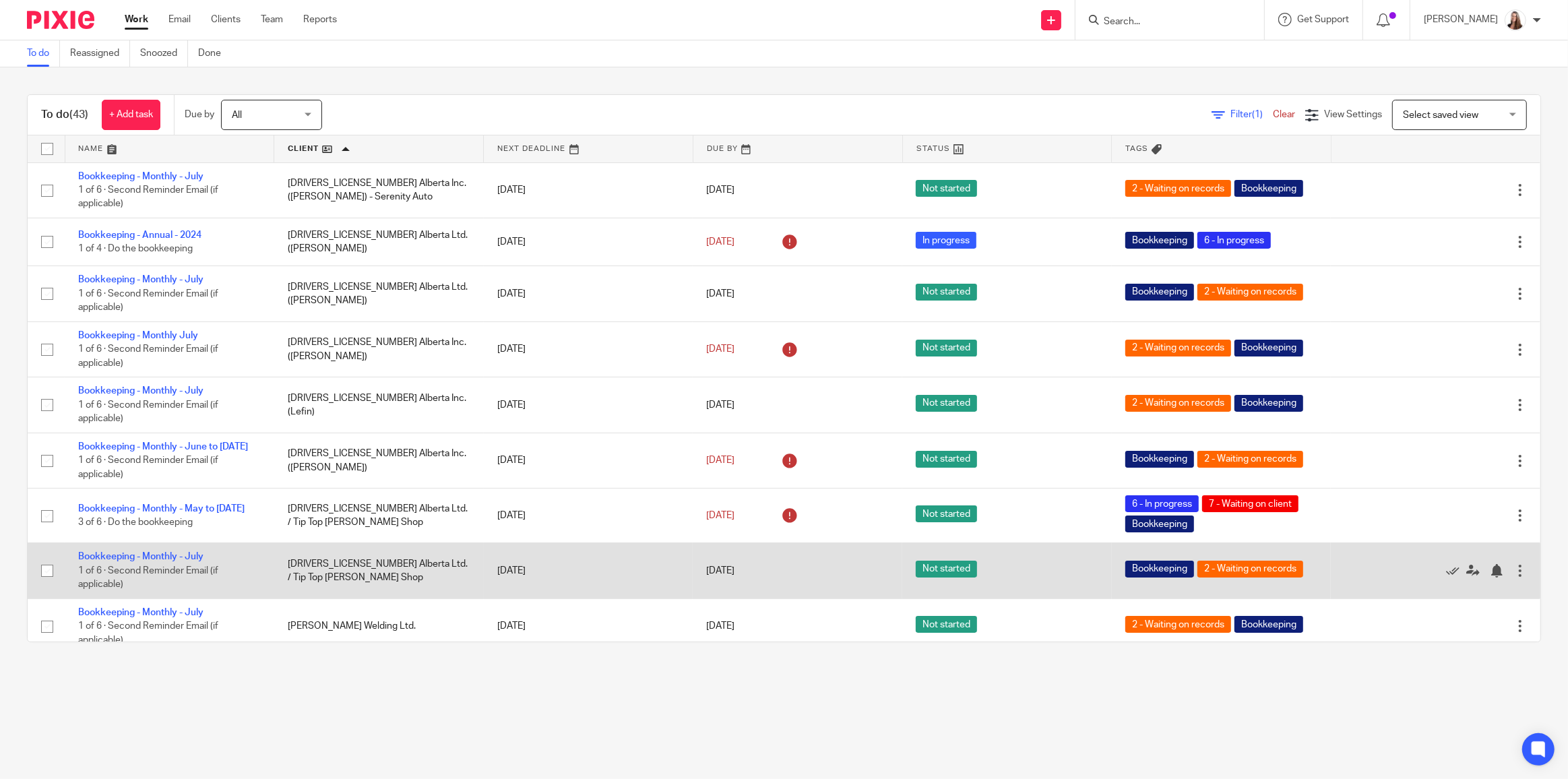
click at [1513, 567] on div at bounding box center [1520, 570] width 13 height 13
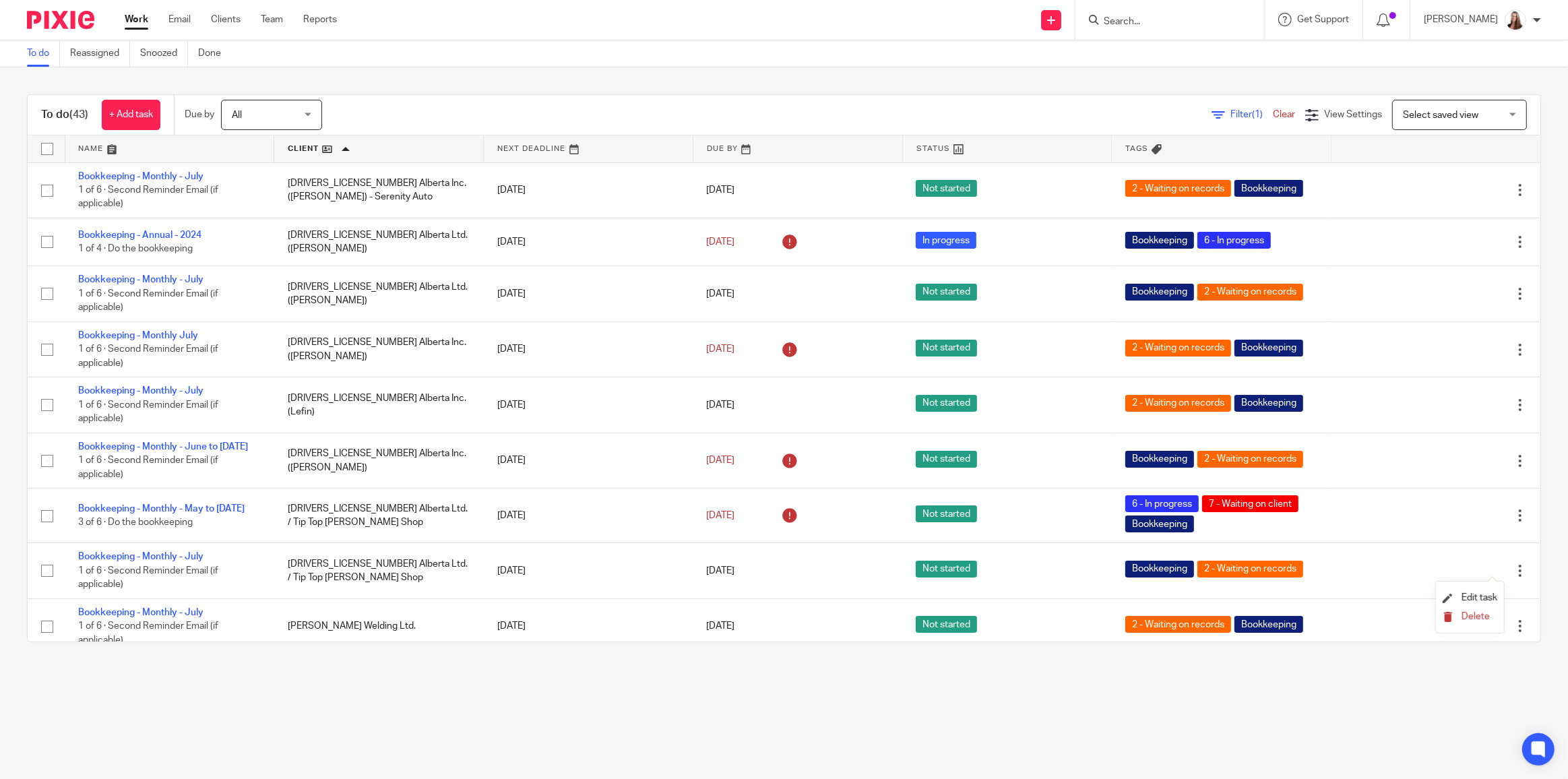
click at [1462, 614] on span "Delete" at bounding box center [1475, 616] width 29 height 10
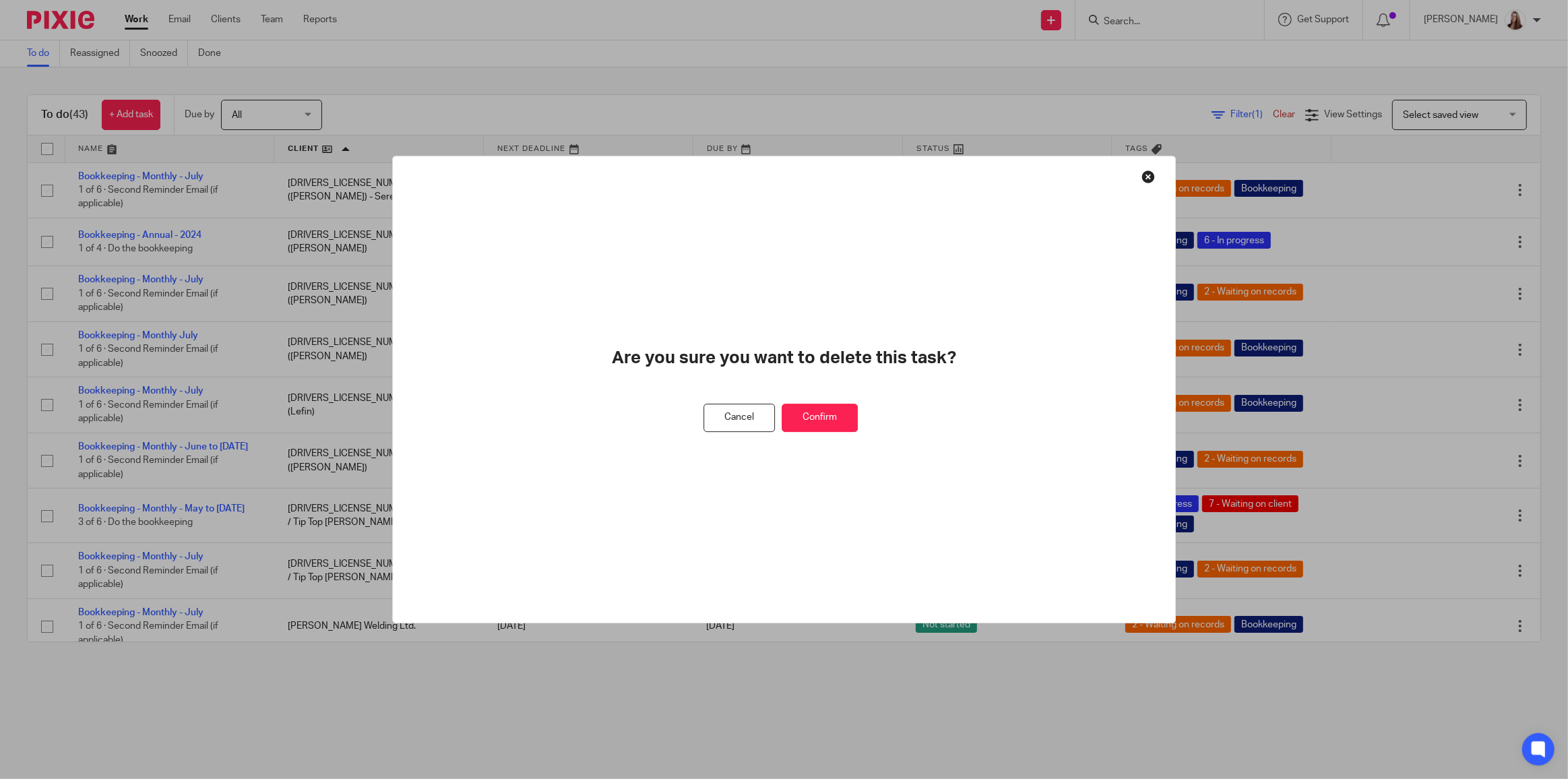
click at [818, 427] on button "Confirm" at bounding box center [820, 418] width 76 height 29
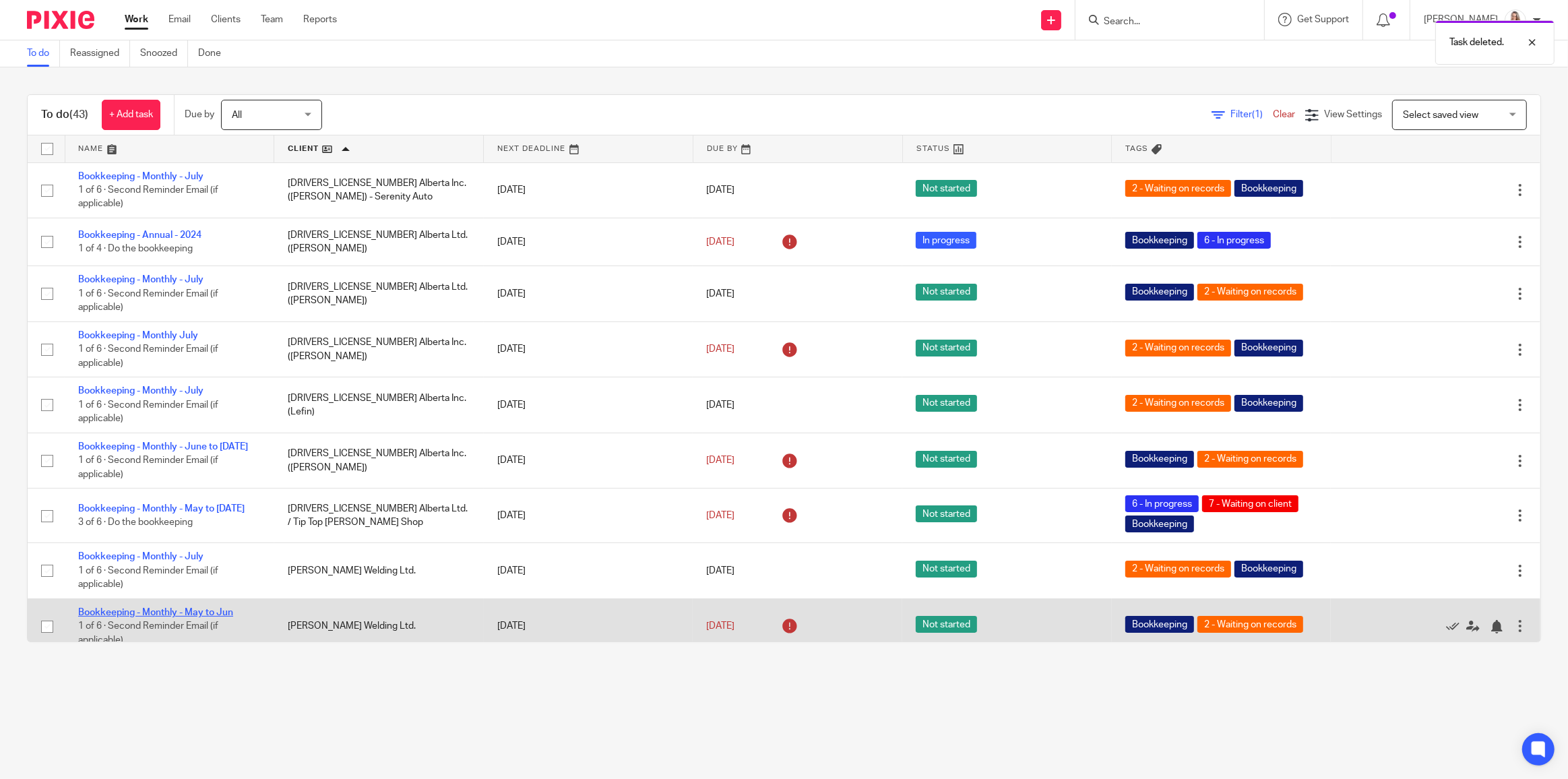
click at [184, 611] on link "Bookkeeping - Monthly - May to Jun" at bounding box center [156, 612] width 155 height 10
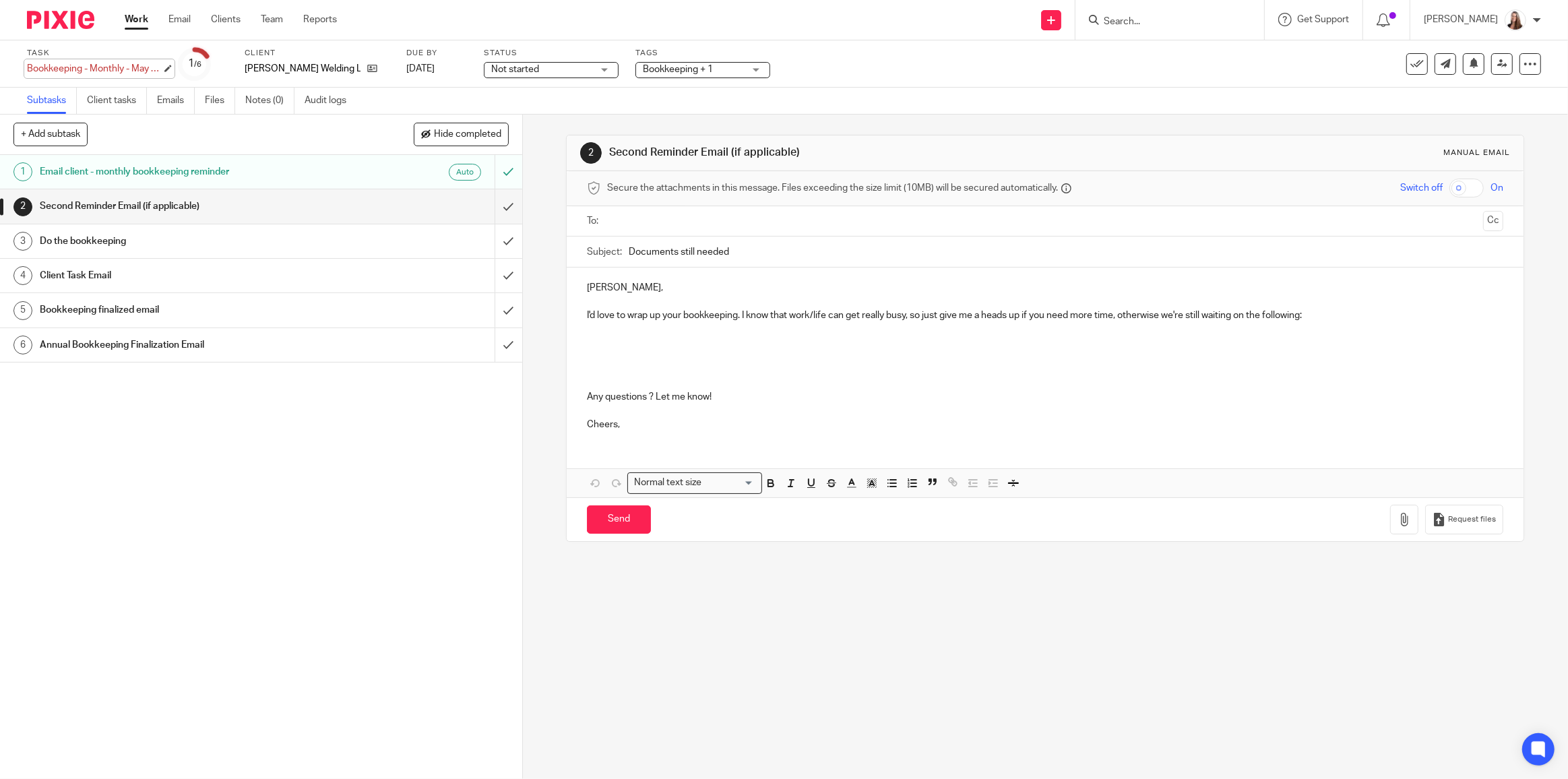
click at [146, 63] on div "Bookkeeping - Monthly - May to Jun Save Bookkeeping - Monthly - May to Jun" at bounding box center [94, 69] width 135 height 13
click at [140, 72] on input "Bookkeeping - Monthly - May to Jun" at bounding box center [126, 70] width 198 height 15
drag, startPoint x: 136, startPoint y: 69, endPoint x: 121, endPoint y: 72, distance: 15.3
click at [121, 72] on input "Bookkeeping - Monthly - May to Jun" at bounding box center [126, 70] width 198 height 15
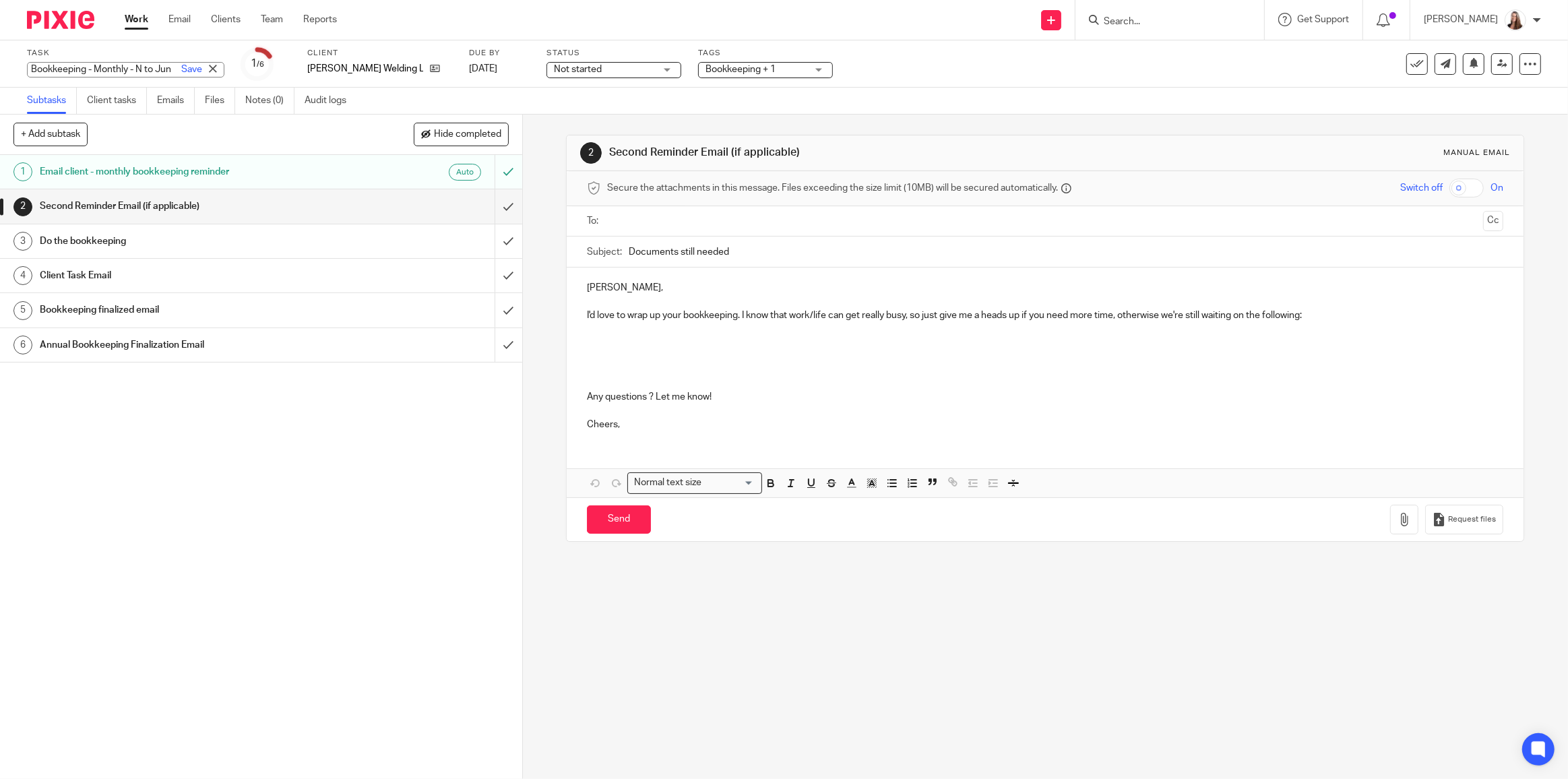
scroll to position [0, 22]
click at [146, 66] on input "Bookkeeping - Monthly - Nov to Jun" at bounding box center [126, 70] width 198 height 15
click at [138, 70] on input "Bookkeeping - Monthly - Nov to Jun" at bounding box center [126, 70] width 198 height 15
click at [146, 69] on input "Bookkeeping - Monthly - Nov to Jun" at bounding box center [126, 70] width 198 height 15
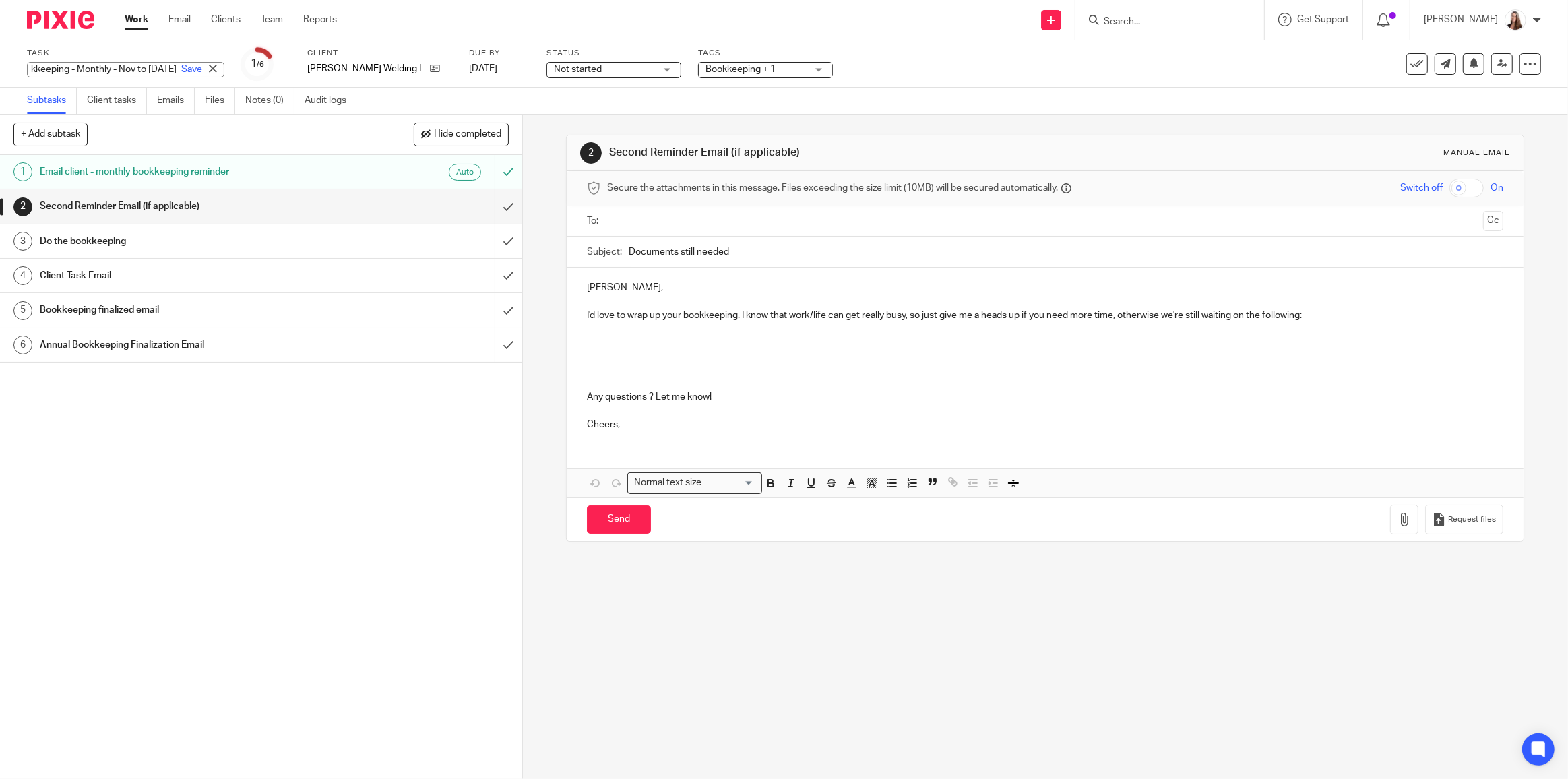
scroll to position [0, 29]
type input "Bookkeeping - Monthly - Nov to [DATE]"
click at [182, 69] on link "Save" at bounding box center [192, 70] width 21 height 13
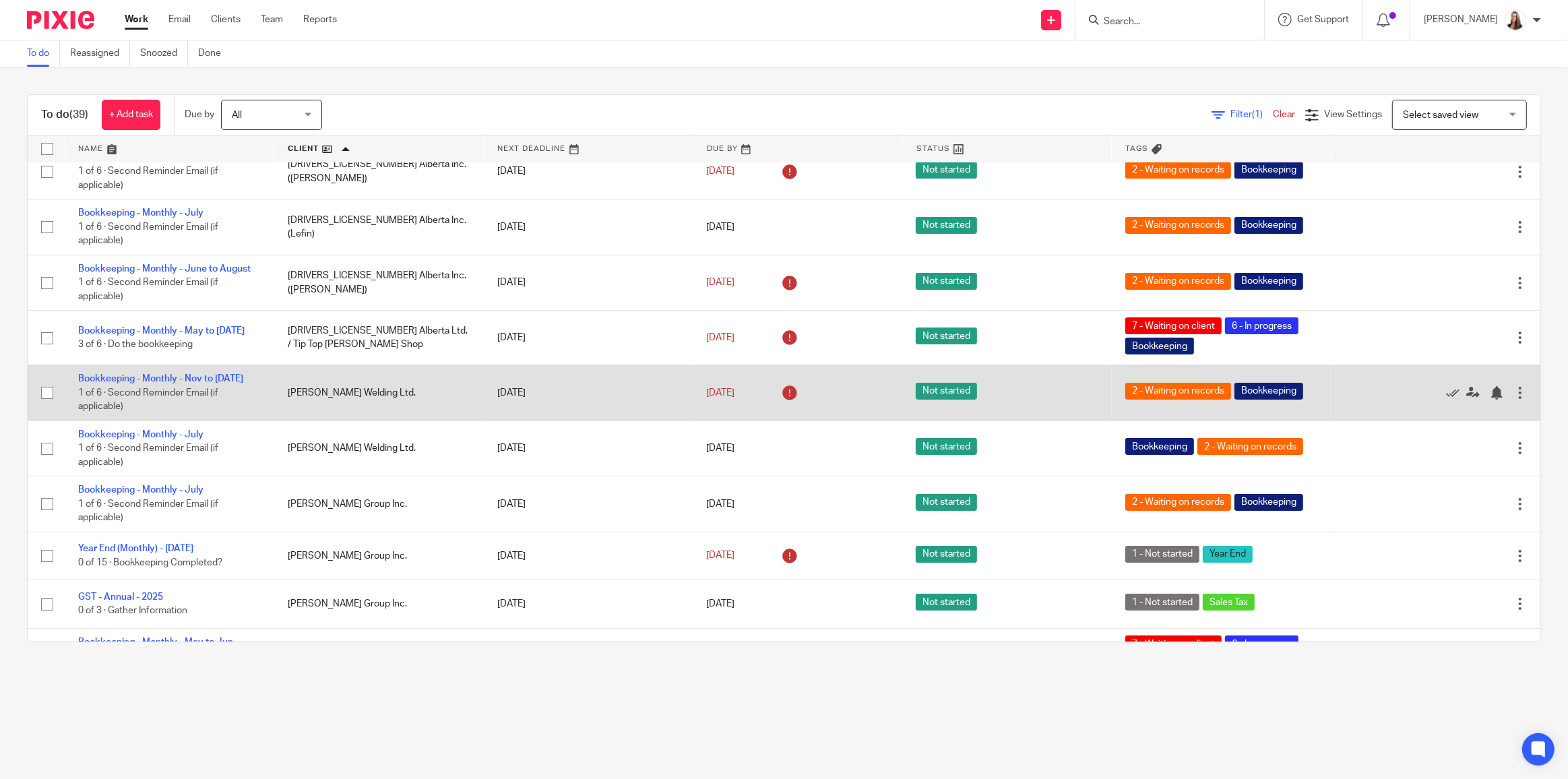
scroll to position [183, 0]
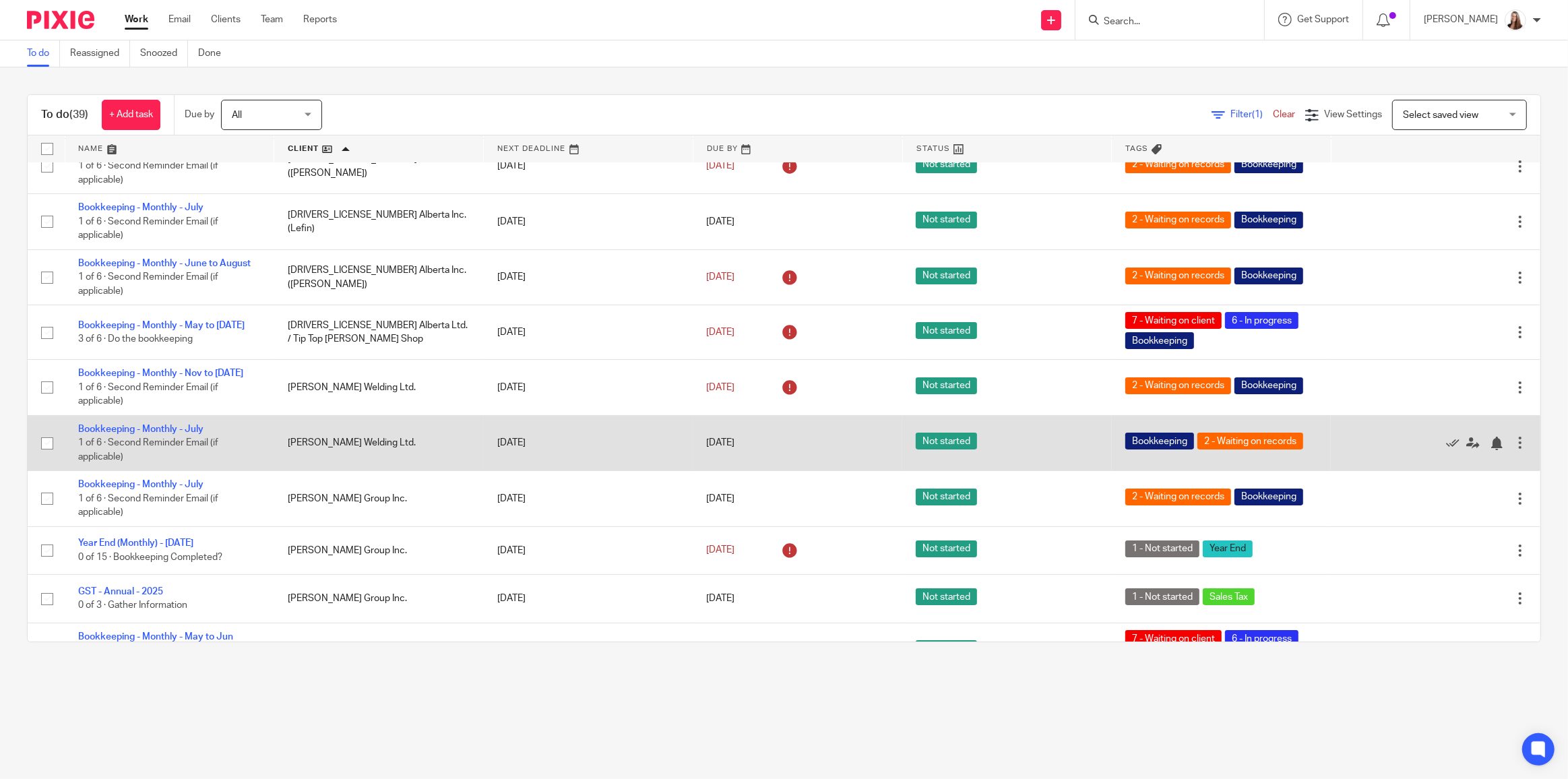
click at [1513, 436] on div at bounding box center [1520, 442] width 13 height 13
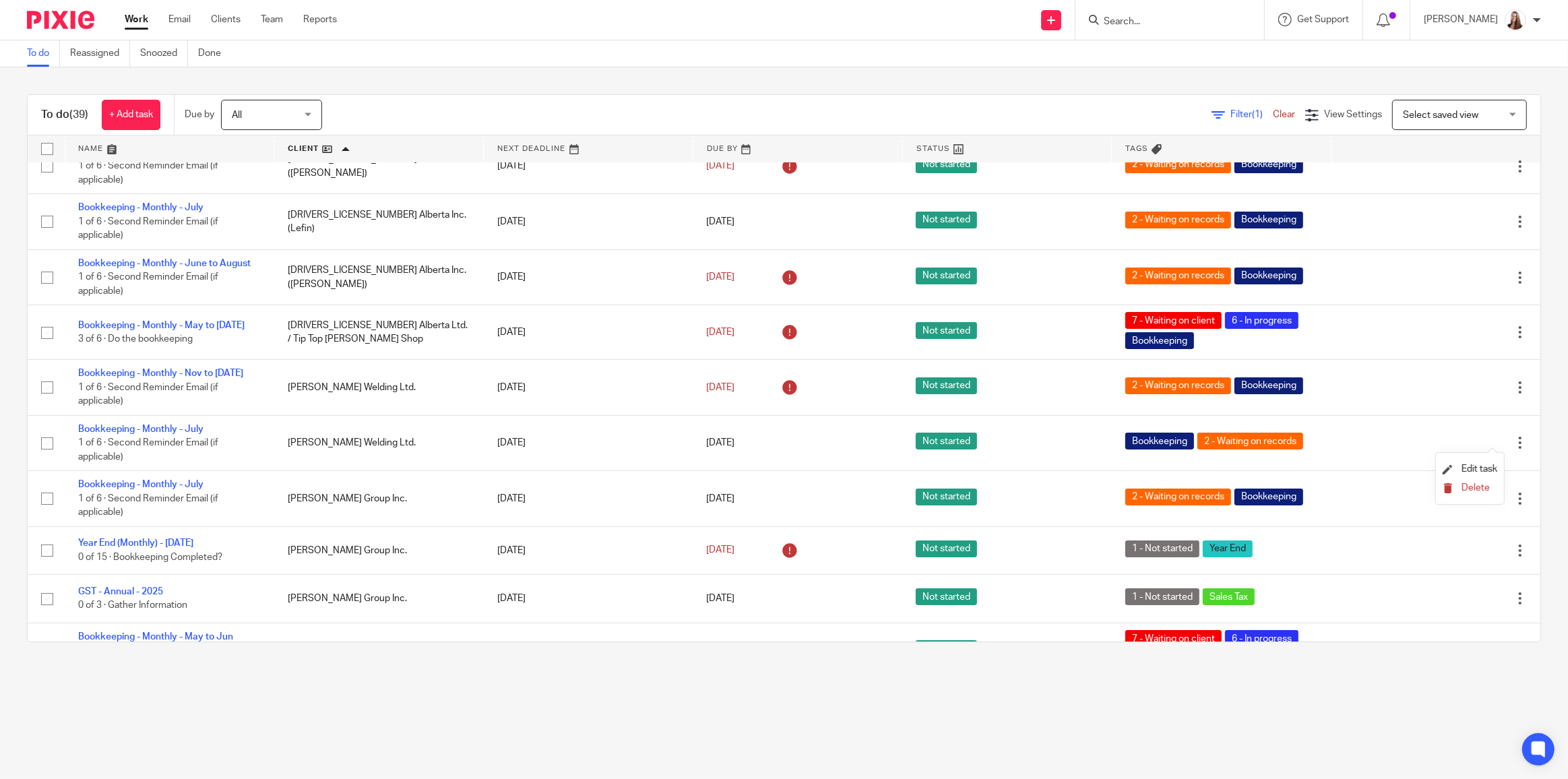
click at [1463, 491] on span "Delete" at bounding box center [1475, 488] width 29 height 10
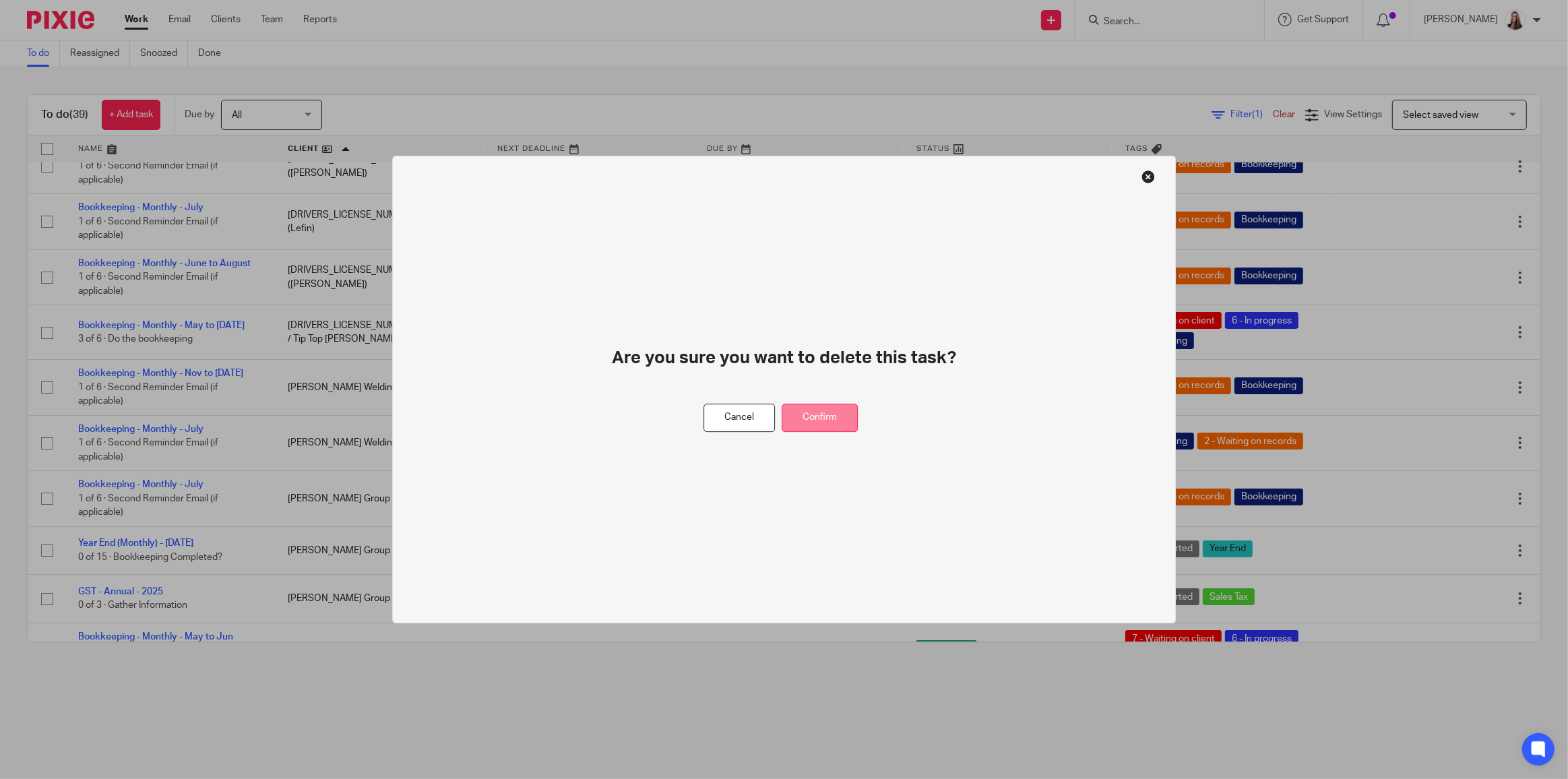
click at [849, 425] on button "Confirm" at bounding box center [820, 418] width 76 height 29
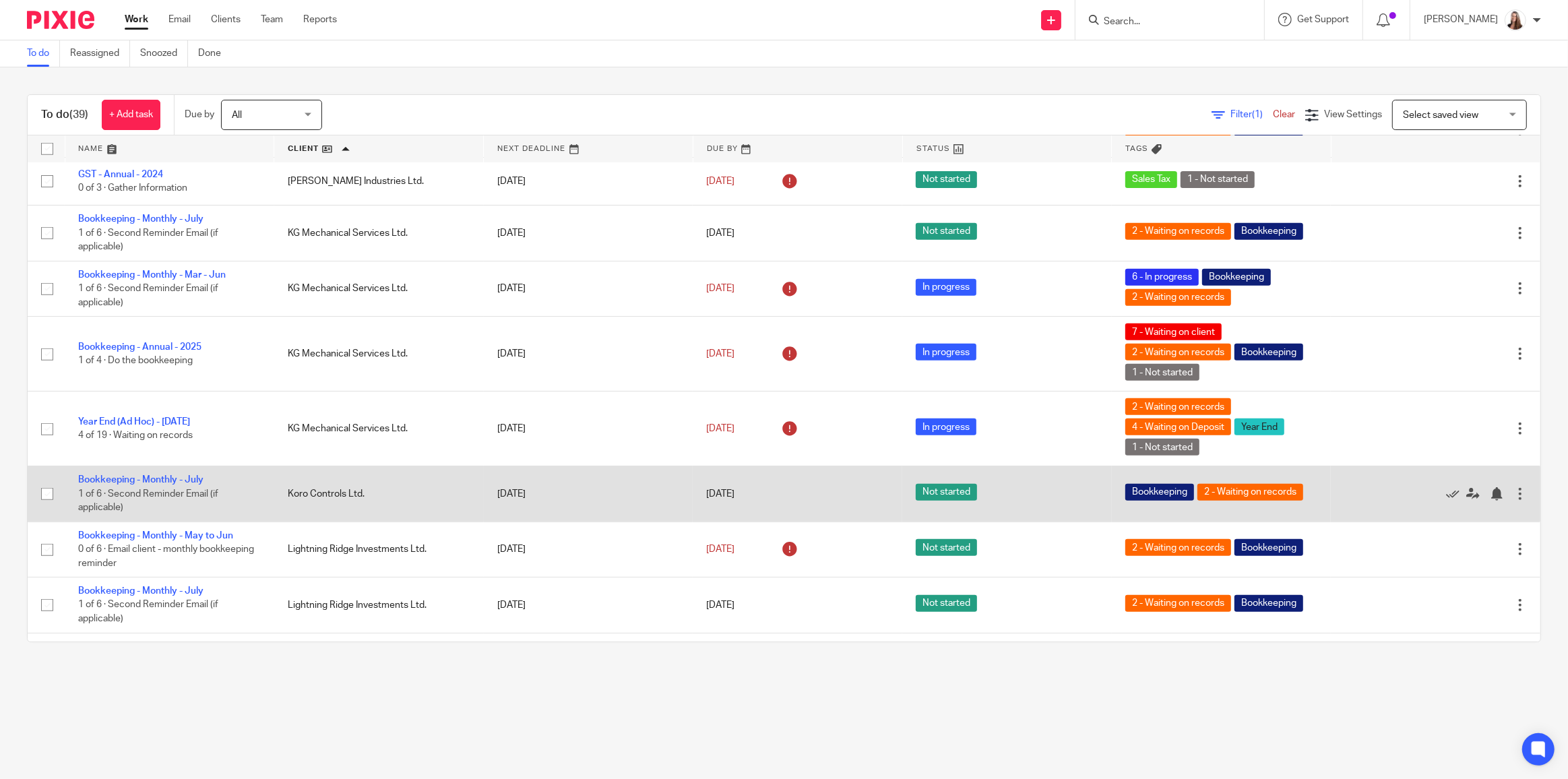
scroll to position [796, 0]
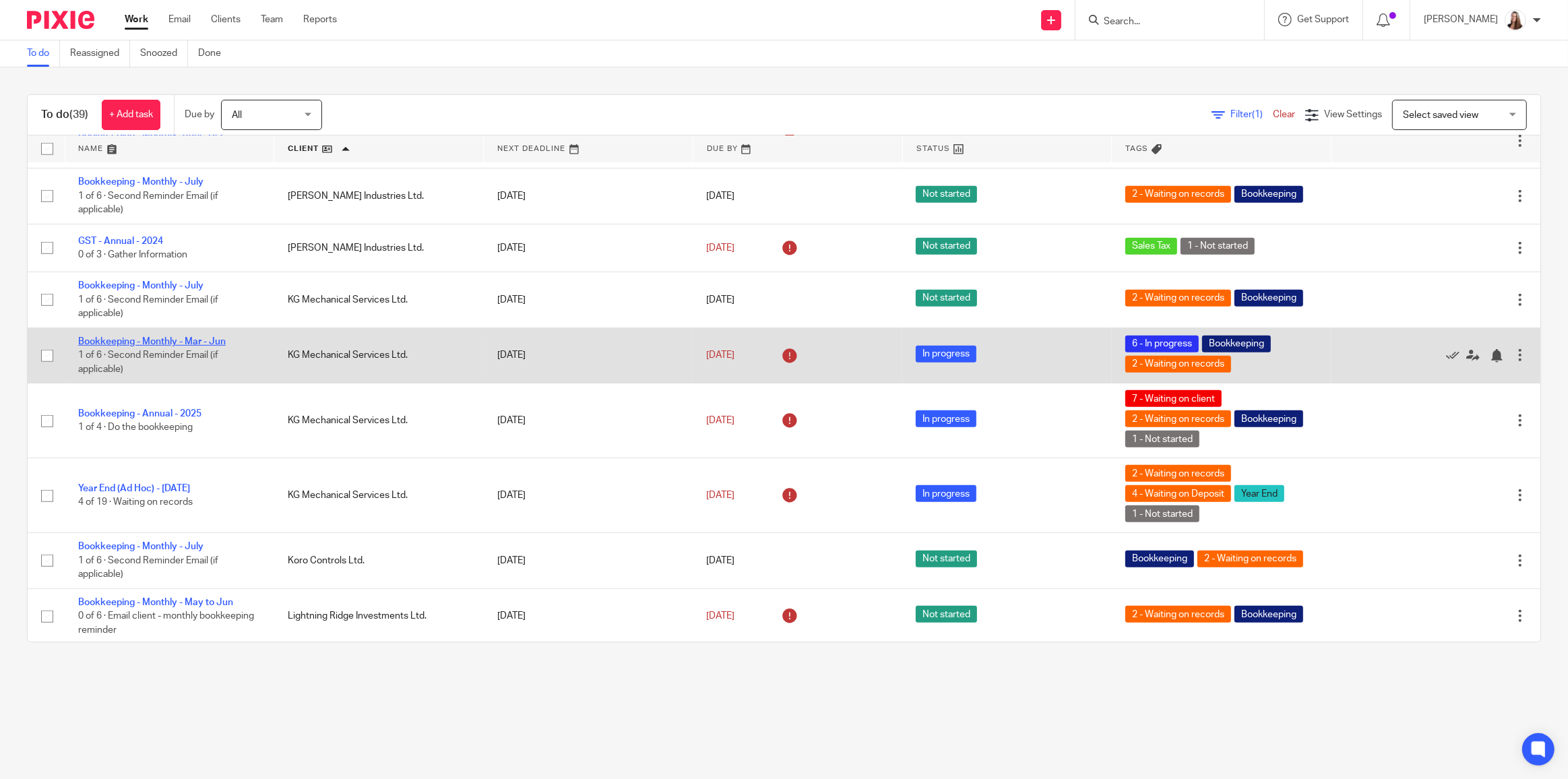
click at [176, 337] on link "Bookkeeping - Monthly - Mar - Jun" at bounding box center [152, 341] width 148 height 10
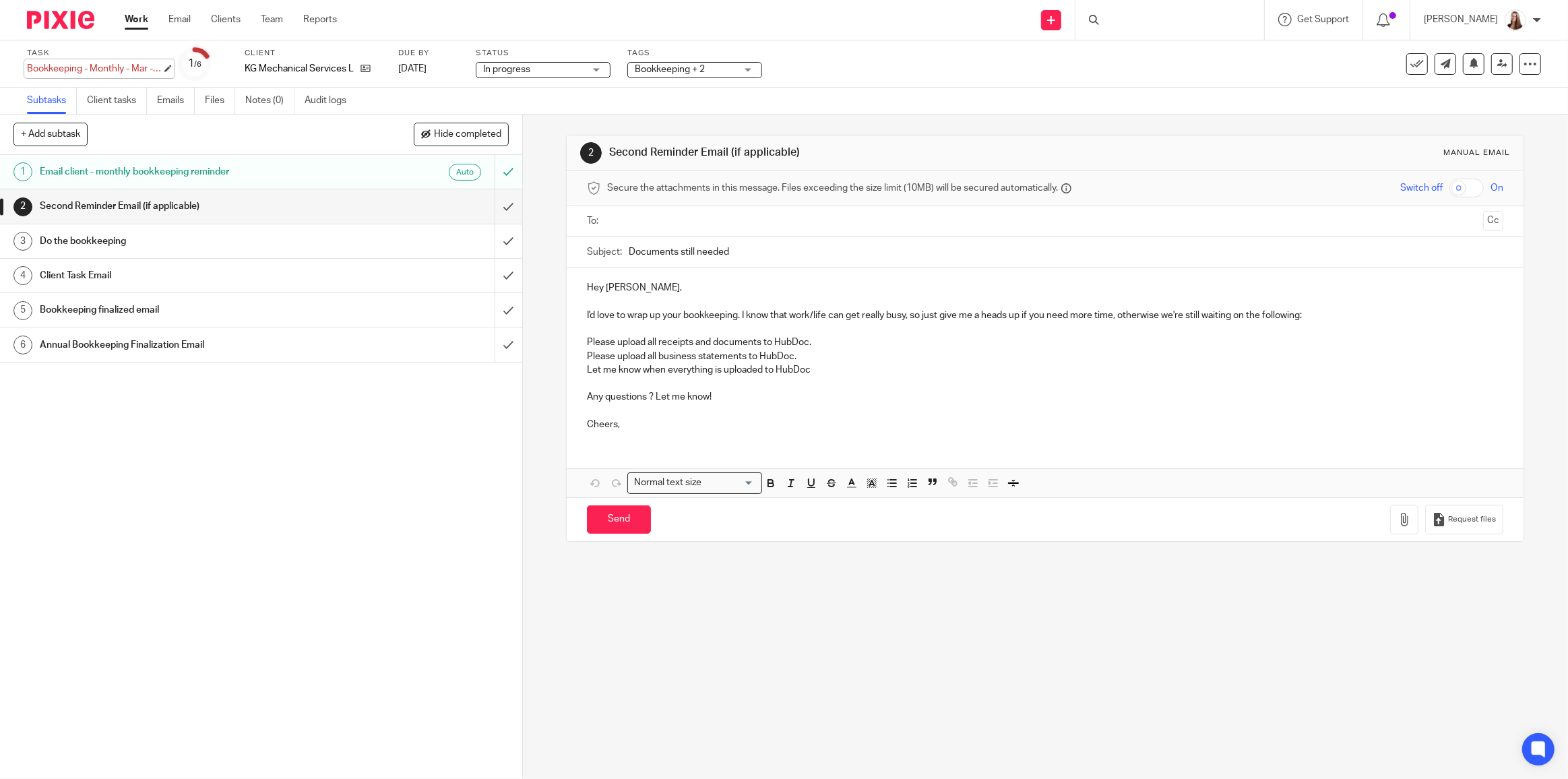
click at [162, 71] on div "Bookkeeping - Monthly - Mar - Jun Save Bookkeeping - Monthly - Mar - Jun" at bounding box center [94, 69] width 135 height 13
click at [130, 67] on input "Bookkeeping - Monthly - Mar - Jun" at bounding box center [126, 70] width 198 height 15
click at [134, 70] on input "Bookkeeping - Monthly - Mar - Jun" at bounding box center [126, 70] width 198 height 15
drag, startPoint x: 132, startPoint y: 70, endPoint x: 168, endPoint y: 67, distance: 36.1
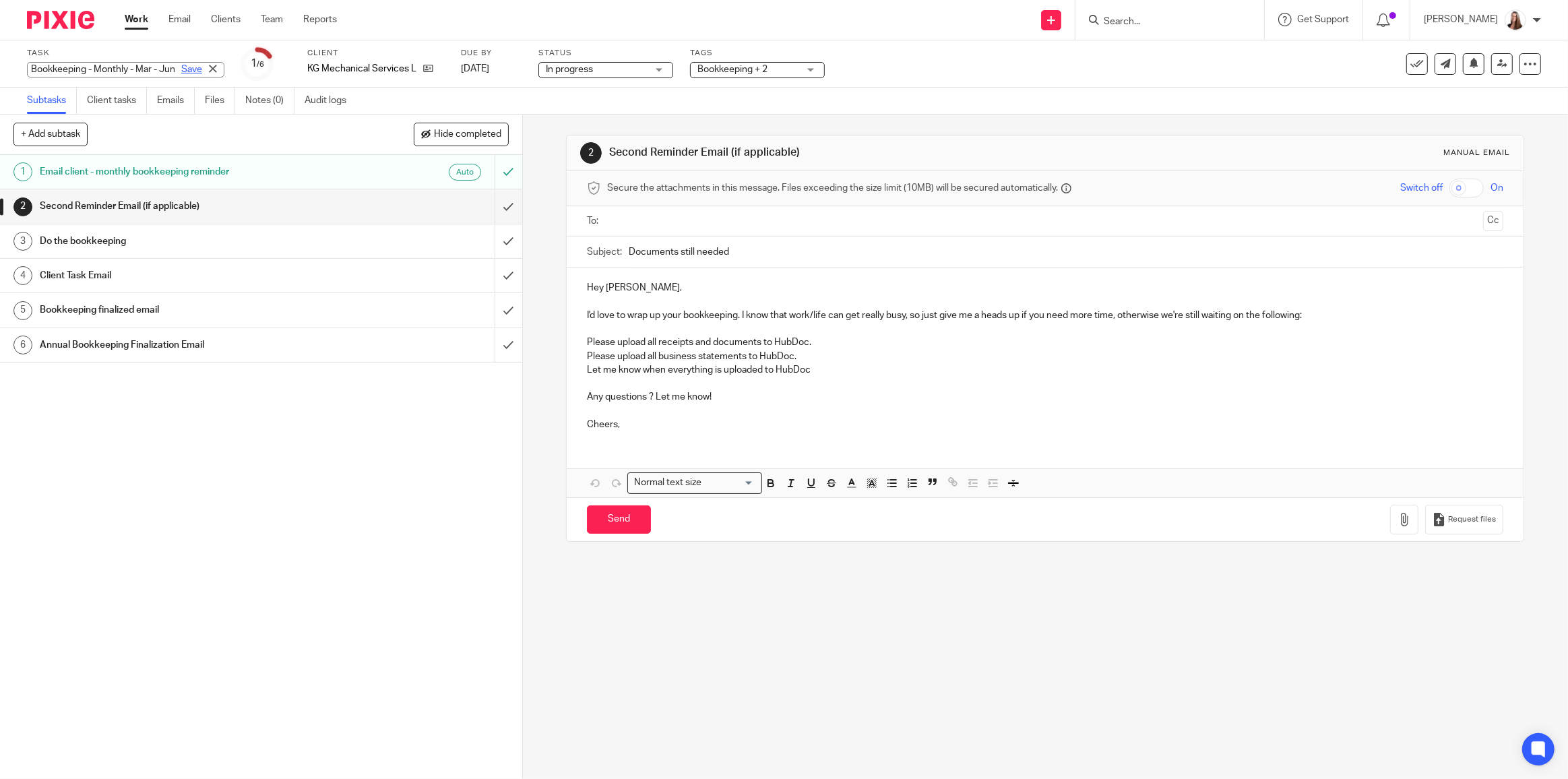
click at [168, 67] on div "Bookkeeping - Monthly - Mar - Jun Save" at bounding box center [126, 70] width 198 height 15
click at [144, 69] on input "Bookkeeping - Monthly - Mar - Jun" at bounding box center [126, 70] width 198 height 15
click at [148, 69] on input "Bookkeeping - Monthly - Mar - Jun" at bounding box center [126, 70] width 198 height 15
type input "Bookkeeping - Monthly - Mar - [DATE]"
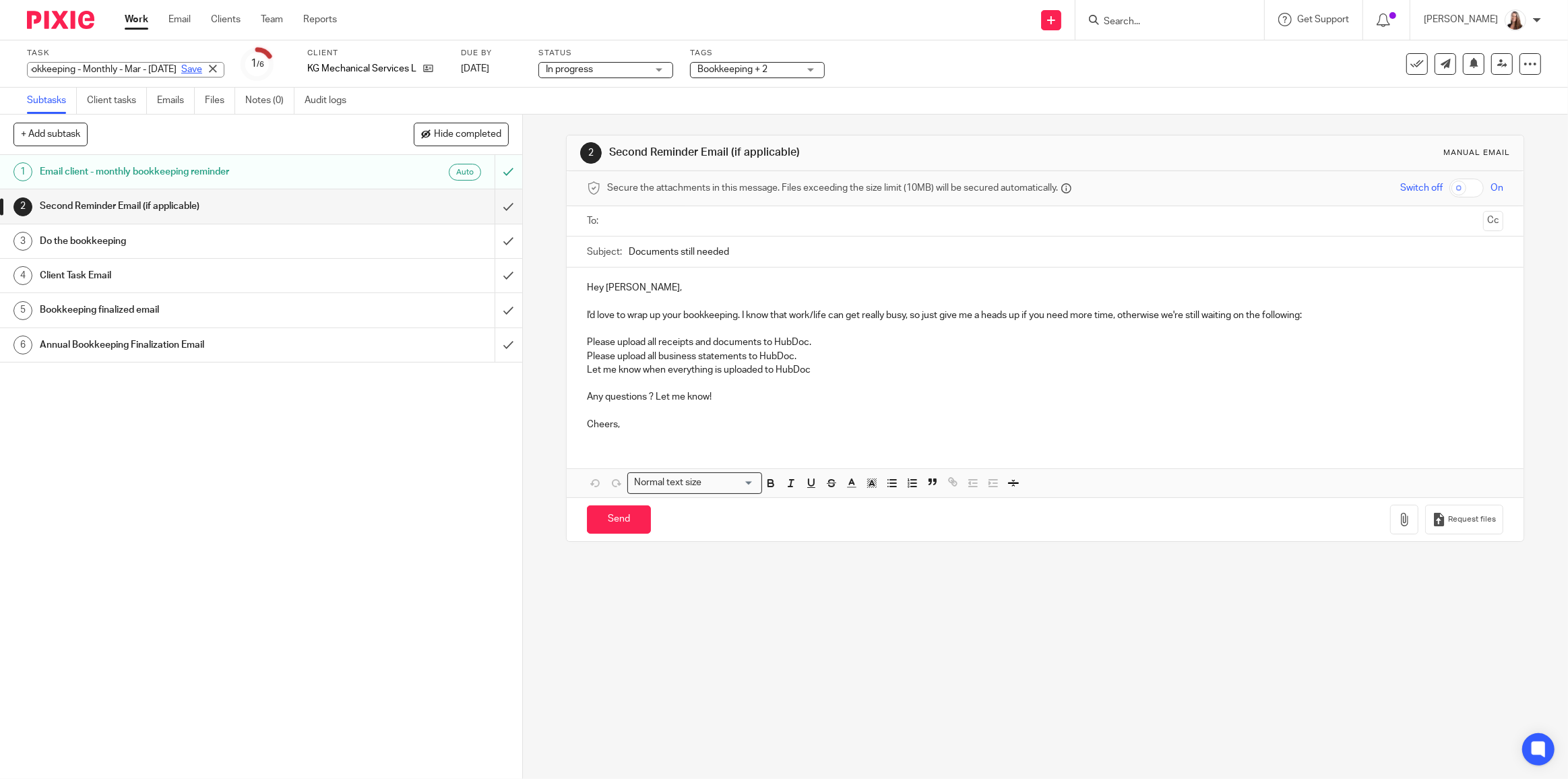
scroll to position [0, 0]
click at [182, 73] on link "Save" at bounding box center [192, 70] width 21 height 13
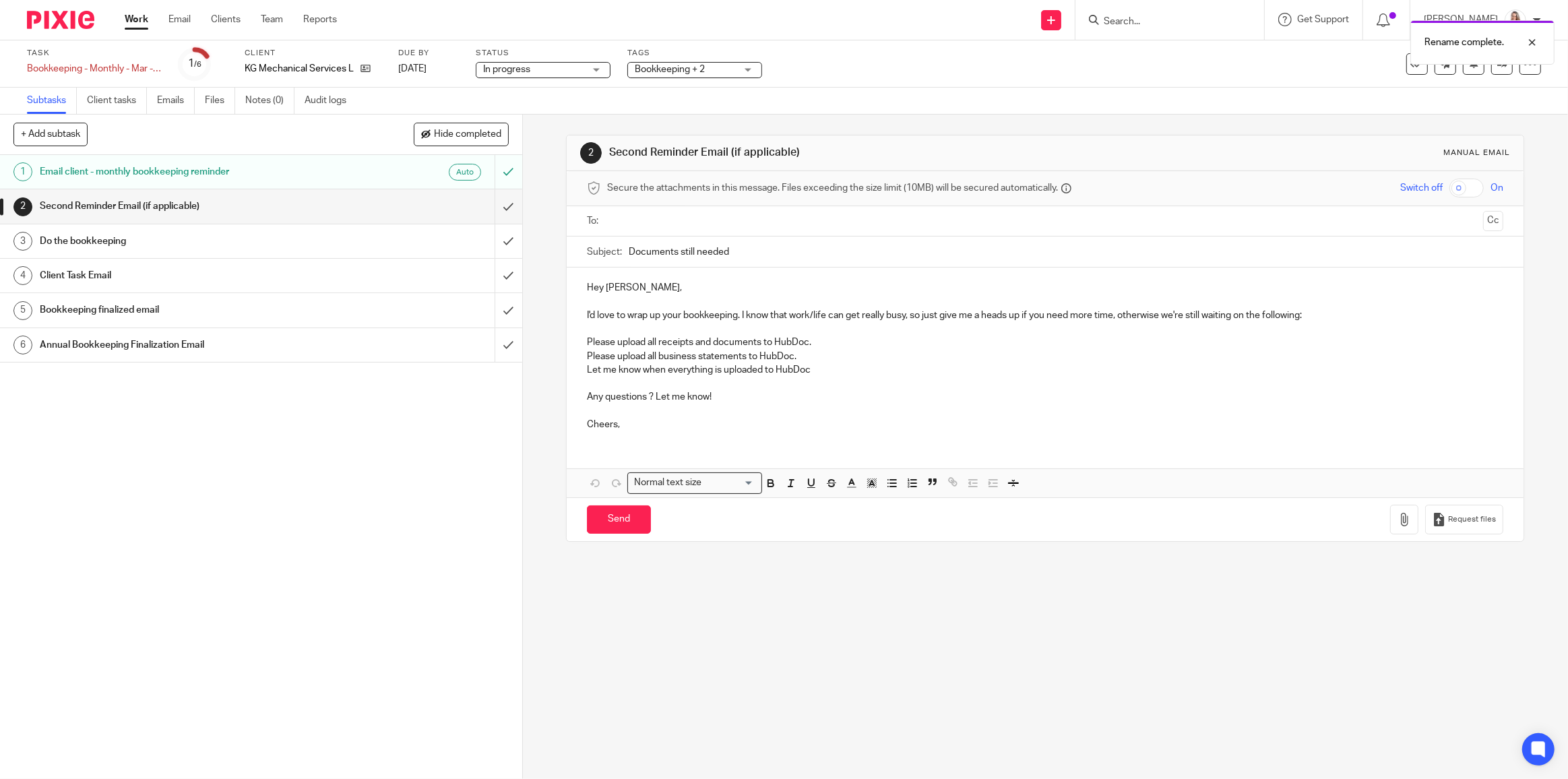
click at [141, 20] on link "Work" at bounding box center [136, 19] width 23 height 13
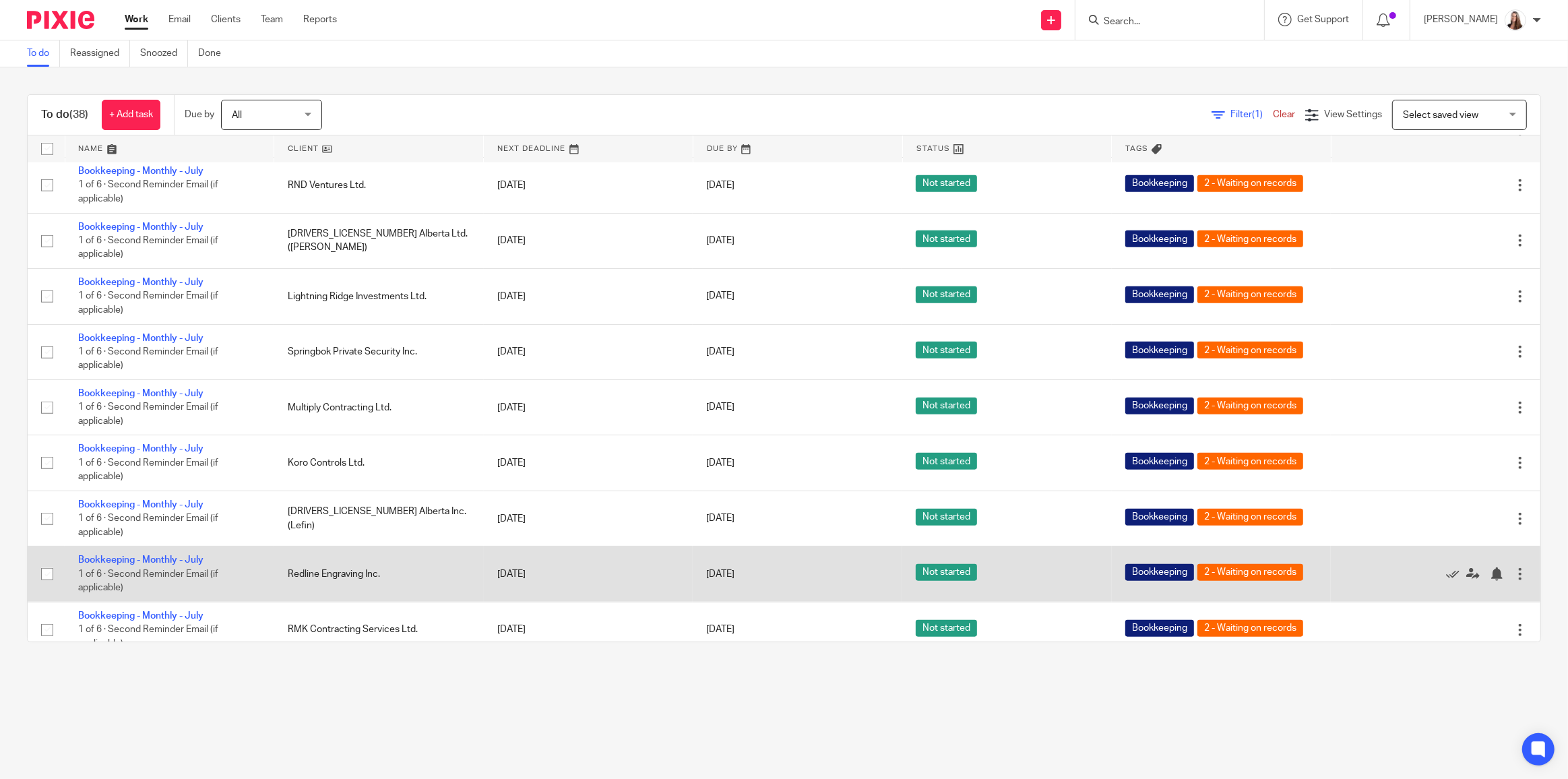
scroll to position [1609, 0]
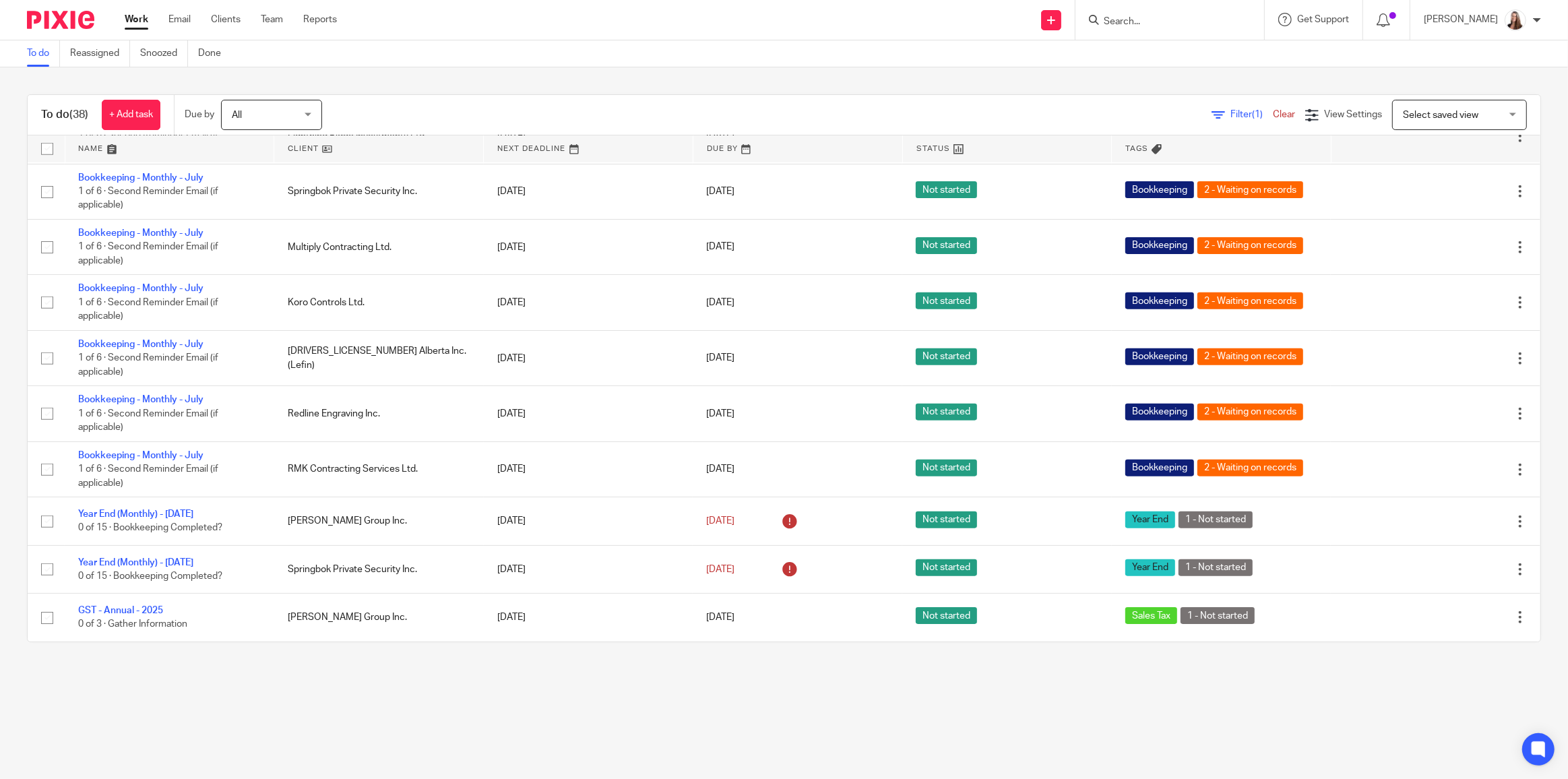
click at [303, 148] on link at bounding box center [378, 149] width 209 height 27
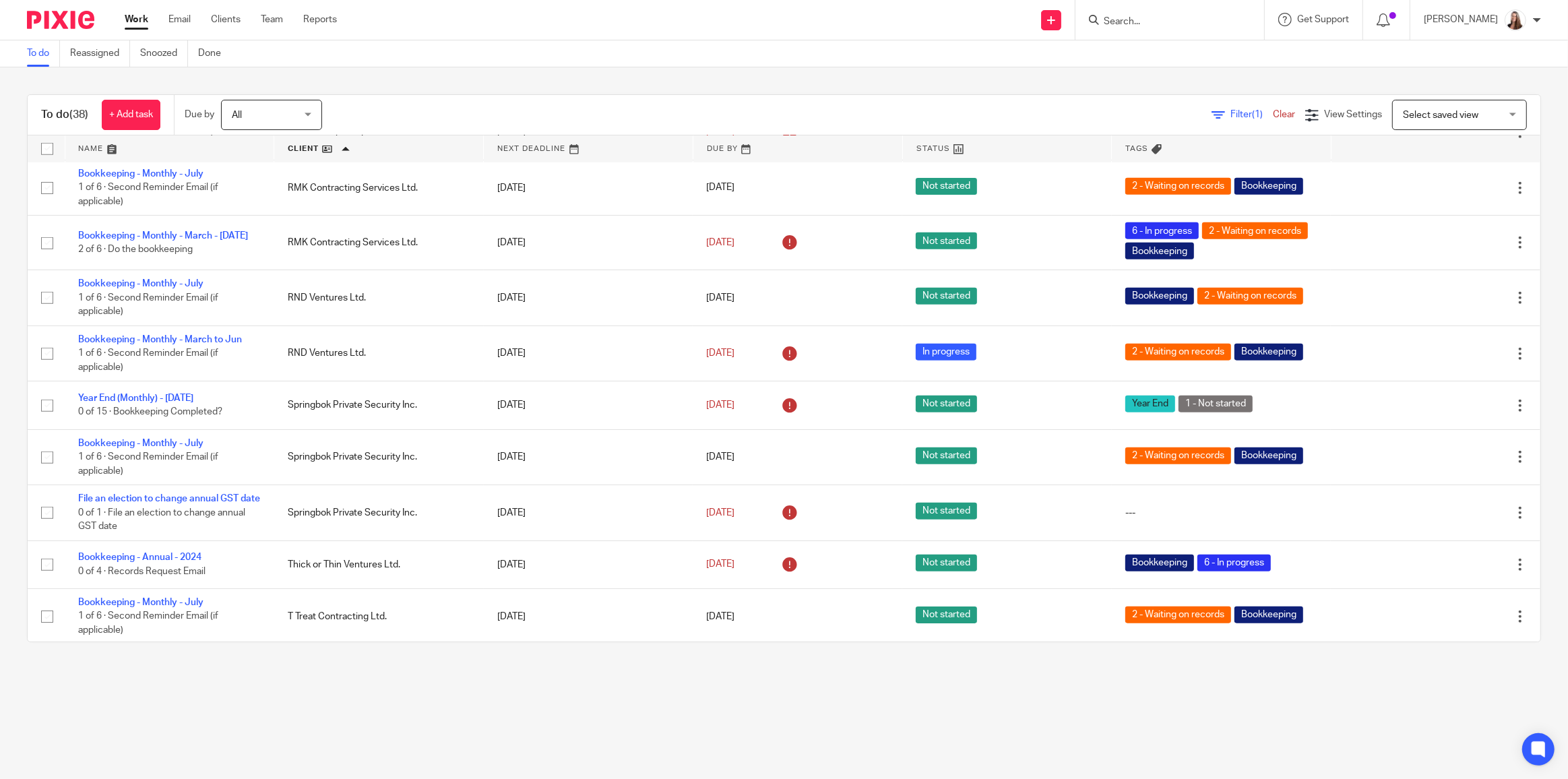
scroll to position [1609, 0]
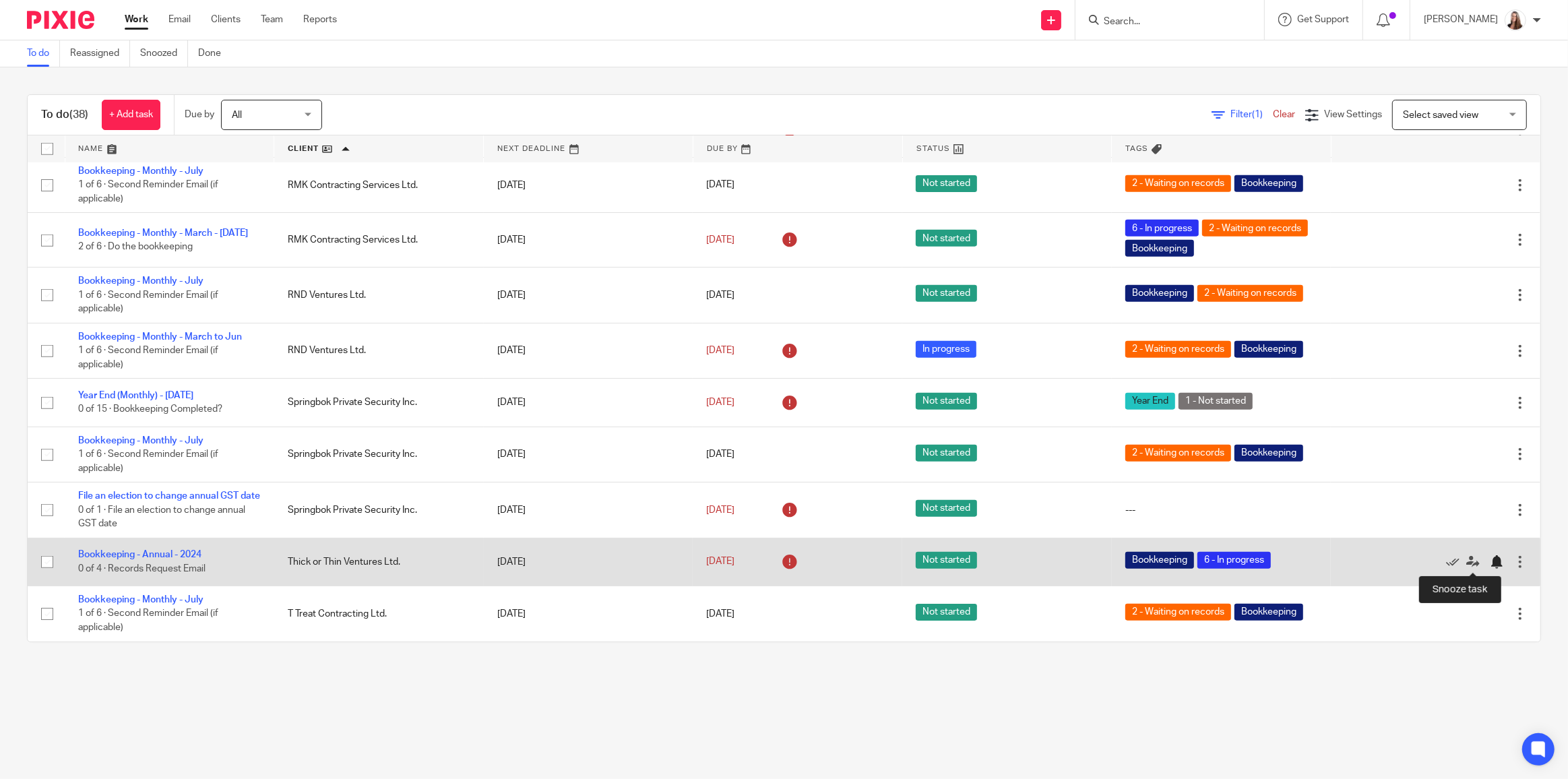
click at [1490, 561] on div at bounding box center [1496, 562] width 13 height 13
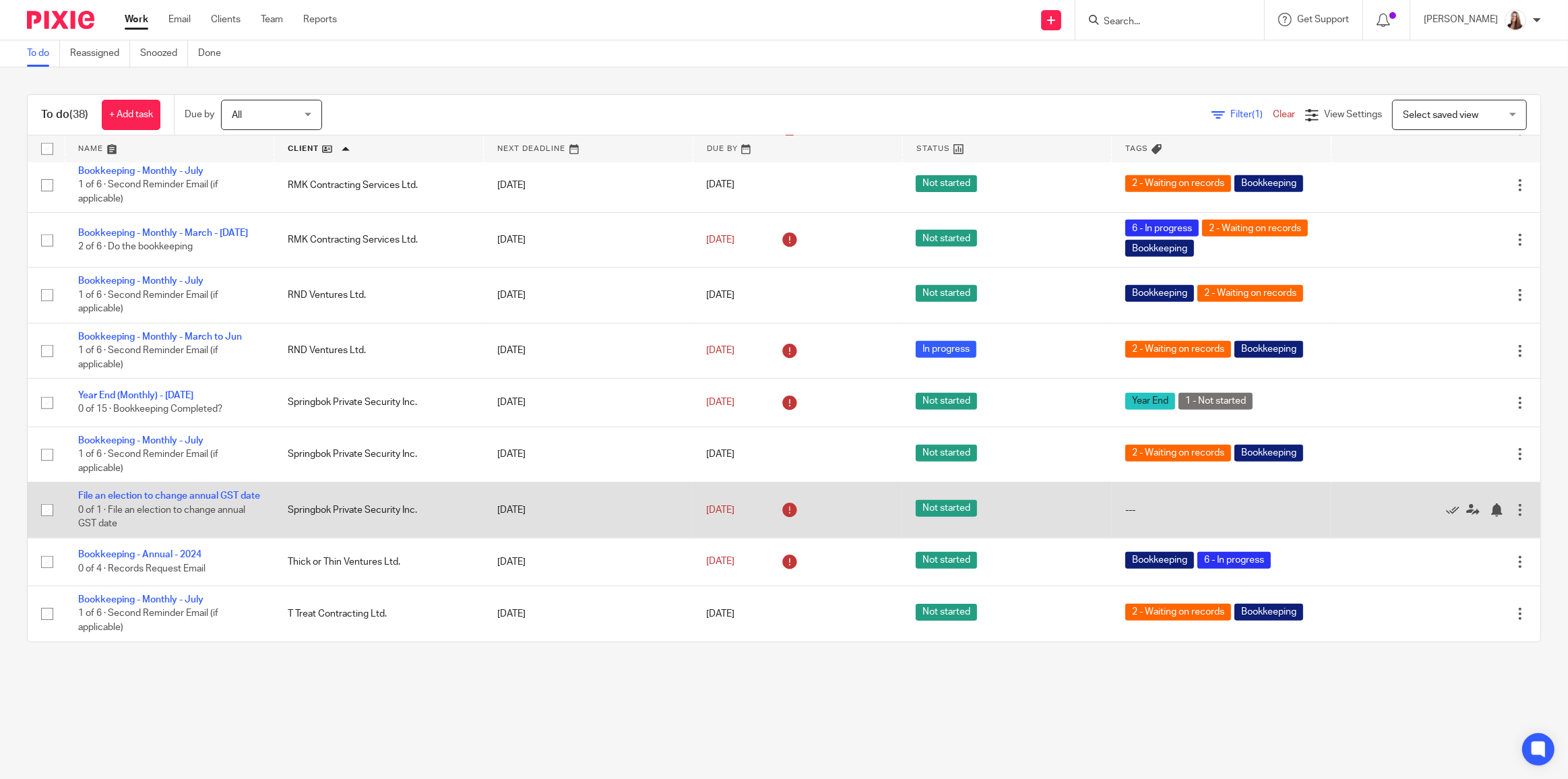
scroll to position [1560, 0]
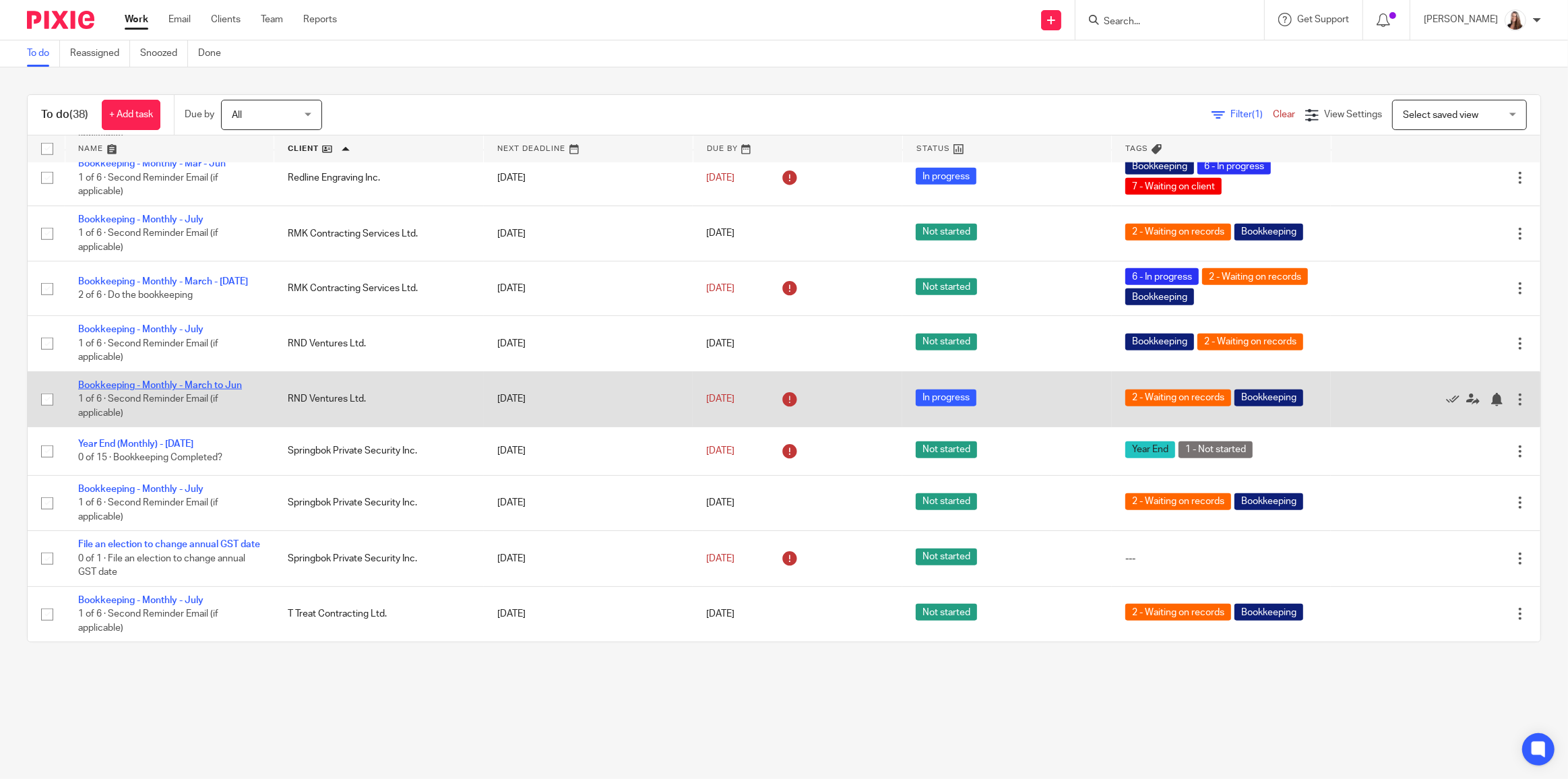
click at [229, 381] on link "Bookkeeping - Monthly - March to Jun" at bounding box center [160, 385] width 164 height 10
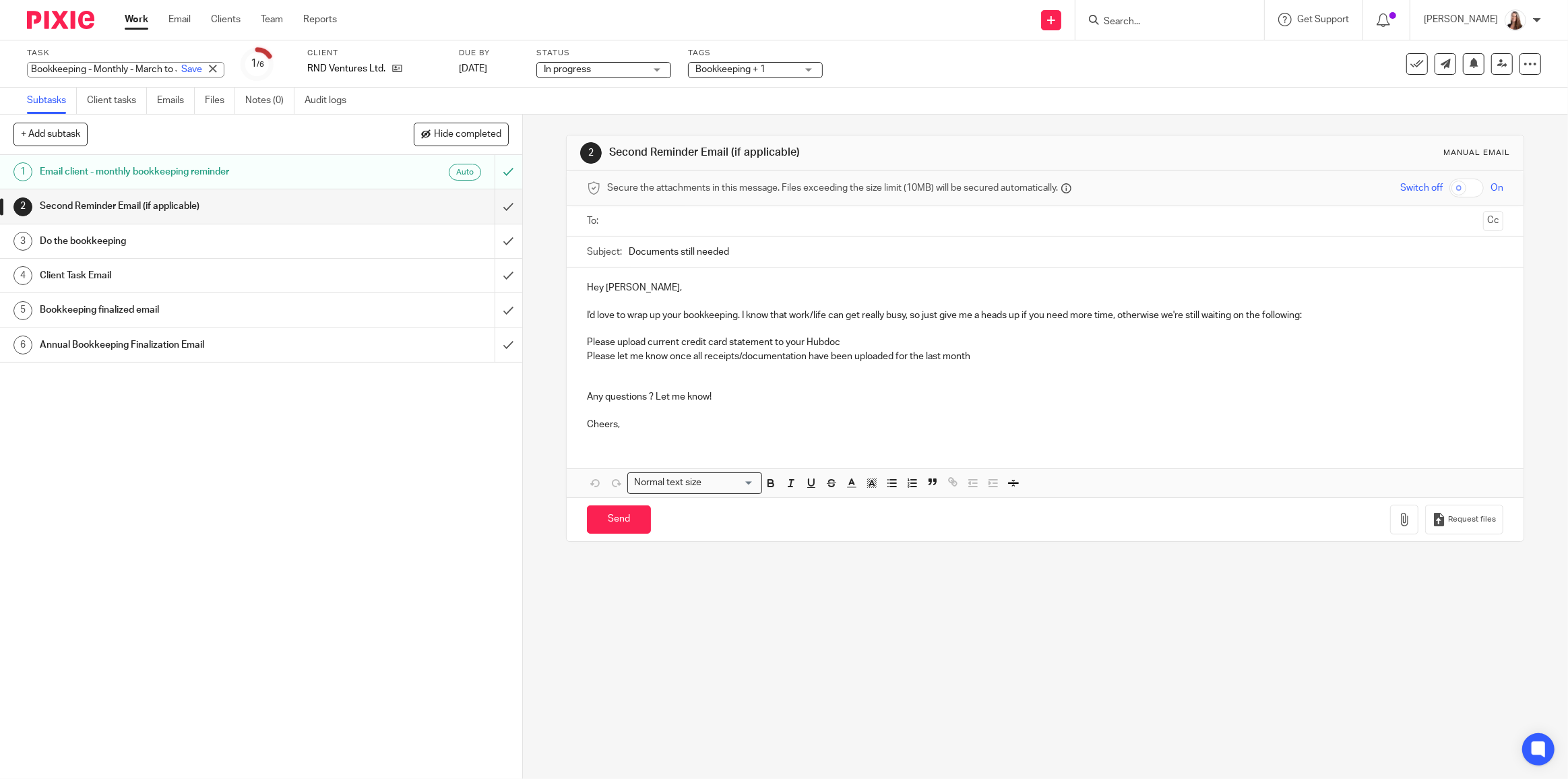
click at [146, 66] on div "Bookkeeping - Monthly - March to Jun Save Bookkeeping - Monthly - March to Jun" at bounding box center [126, 70] width 198 height 15
click at [137, 70] on input "Bookkeeping - Monthly - March to Jun" at bounding box center [126, 70] width 198 height 15
drag, startPoint x: 134, startPoint y: 70, endPoint x: 164, endPoint y: 72, distance: 30.1
click at [164, 72] on div "Bookkeeping - Monthly - March to Jun Save" at bounding box center [126, 70] width 198 height 15
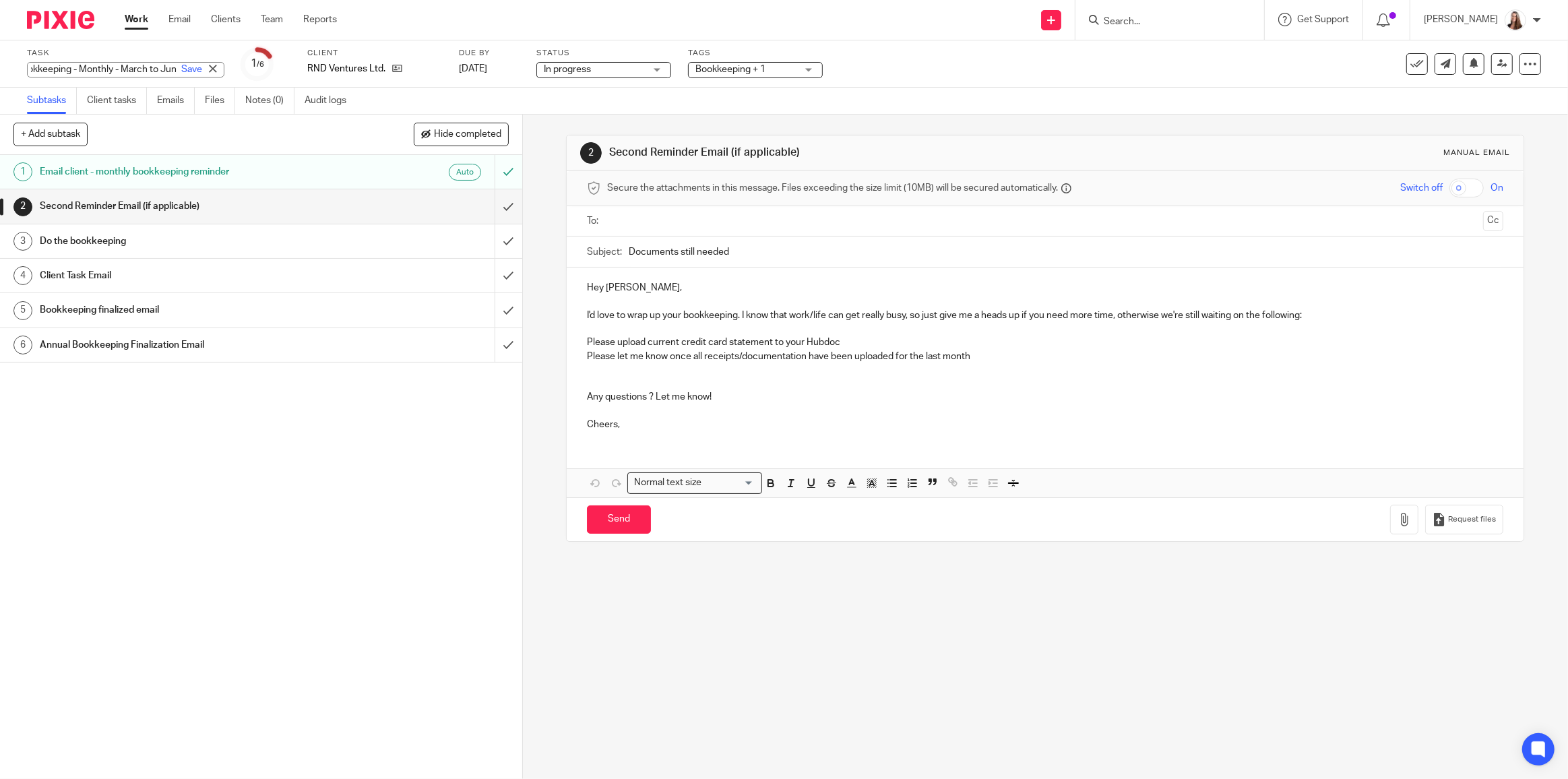
scroll to position [0, 0]
click at [178, 68] on div "Save" at bounding box center [201, 70] width 46 height 13
click at [137, 71] on input "Bookkeeping - Monthly - March to Jun" at bounding box center [126, 70] width 198 height 15
click at [120, 69] on input "Bookkeeping - Monthly - March to Jun" at bounding box center [126, 70] width 198 height 15
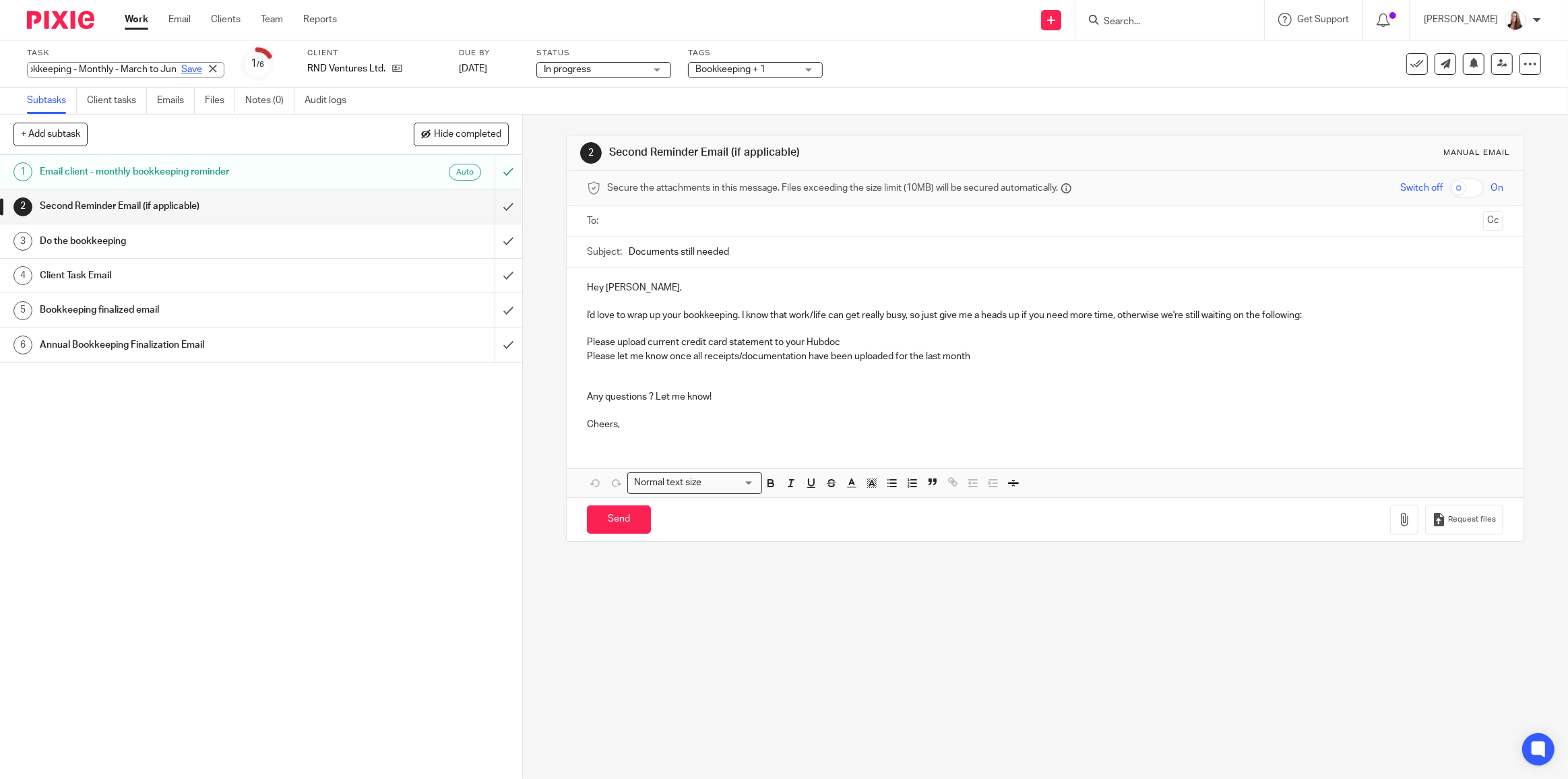
drag, startPoint x: 114, startPoint y: 69, endPoint x: 163, endPoint y: 64, distance: 49.3
click at [163, 64] on div "Bookkeeping - Monthly - March to Jun Save" at bounding box center [126, 70] width 198 height 15
click at [148, 64] on input "Bookkeeping - Monthly - March to Jun" at bounding box center [126, 70] width 198 height 15
type input "Bookkeeping - Monthly - March to [DATE]"
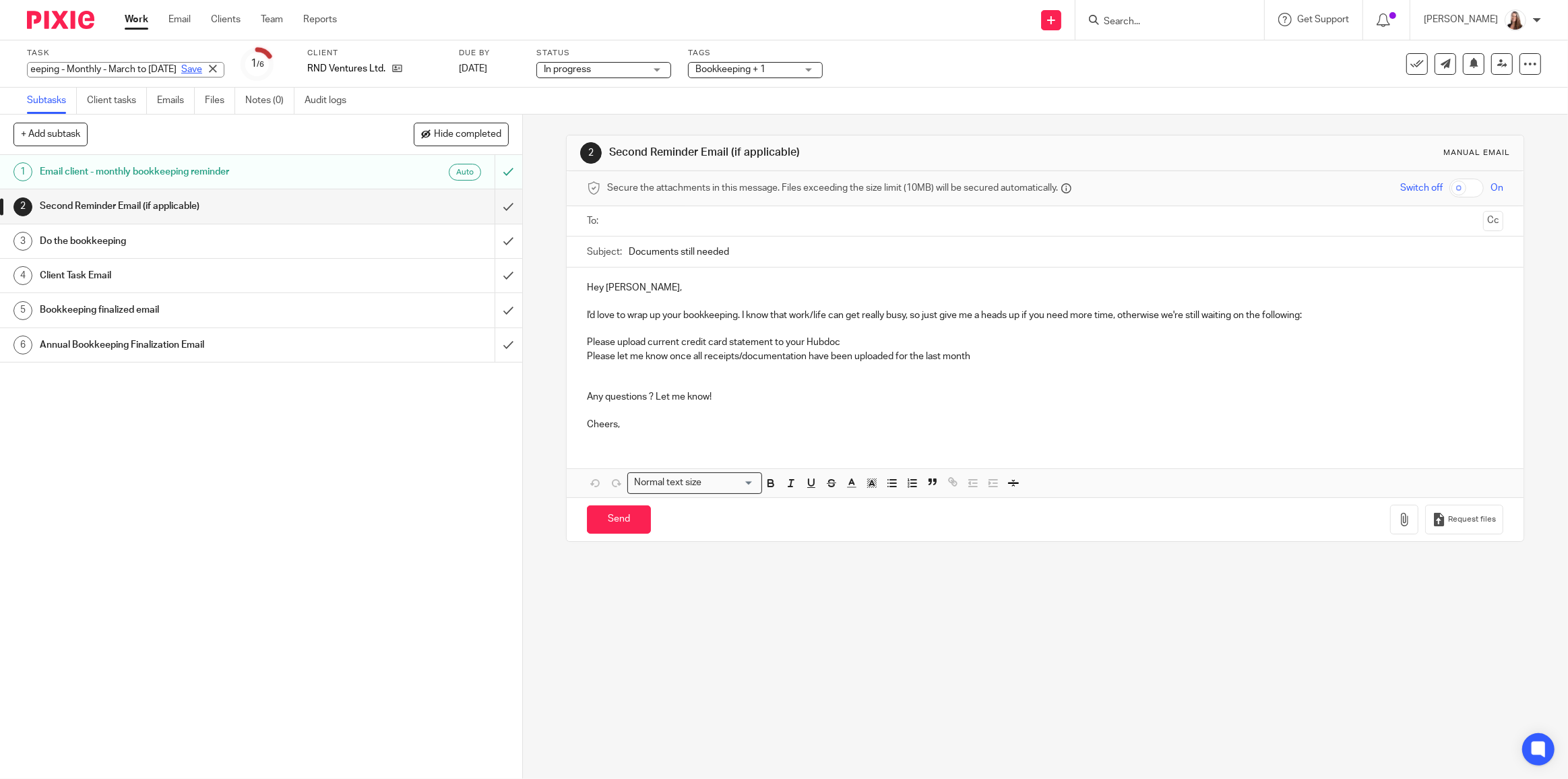
scroll to position [0, 0]
click at [182, 70] on link "Save" at bounding box center [192, 70] width 21 height 13
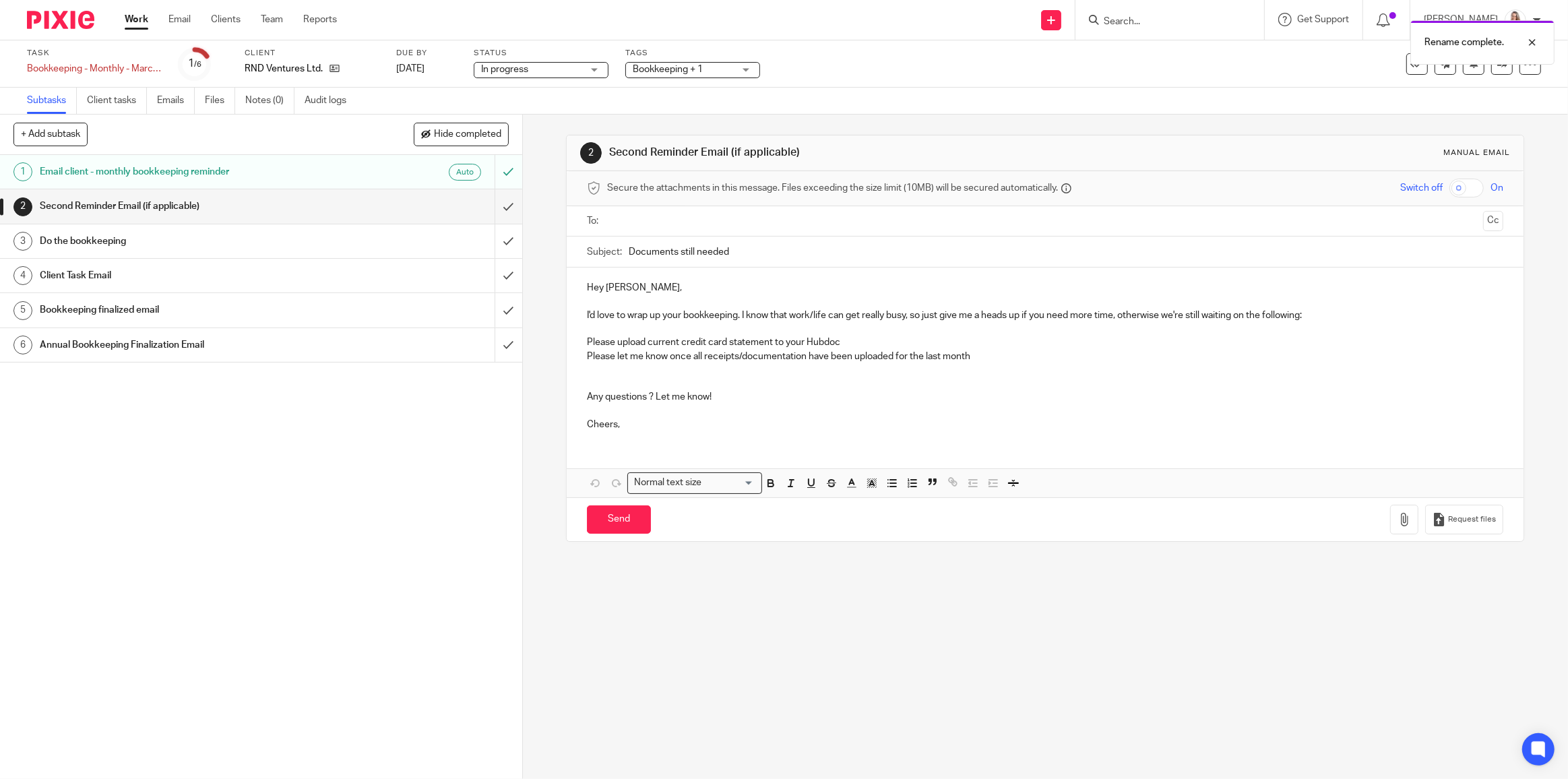
click at [135, 12] on div "Work Email Clients Team Reports Work Email Clients Team Reports Settings" at bounding box center [234, 20] width 246 height 40
click at [137, 19] on link "Work" at bounding box center [136, 19] width 23 height 13
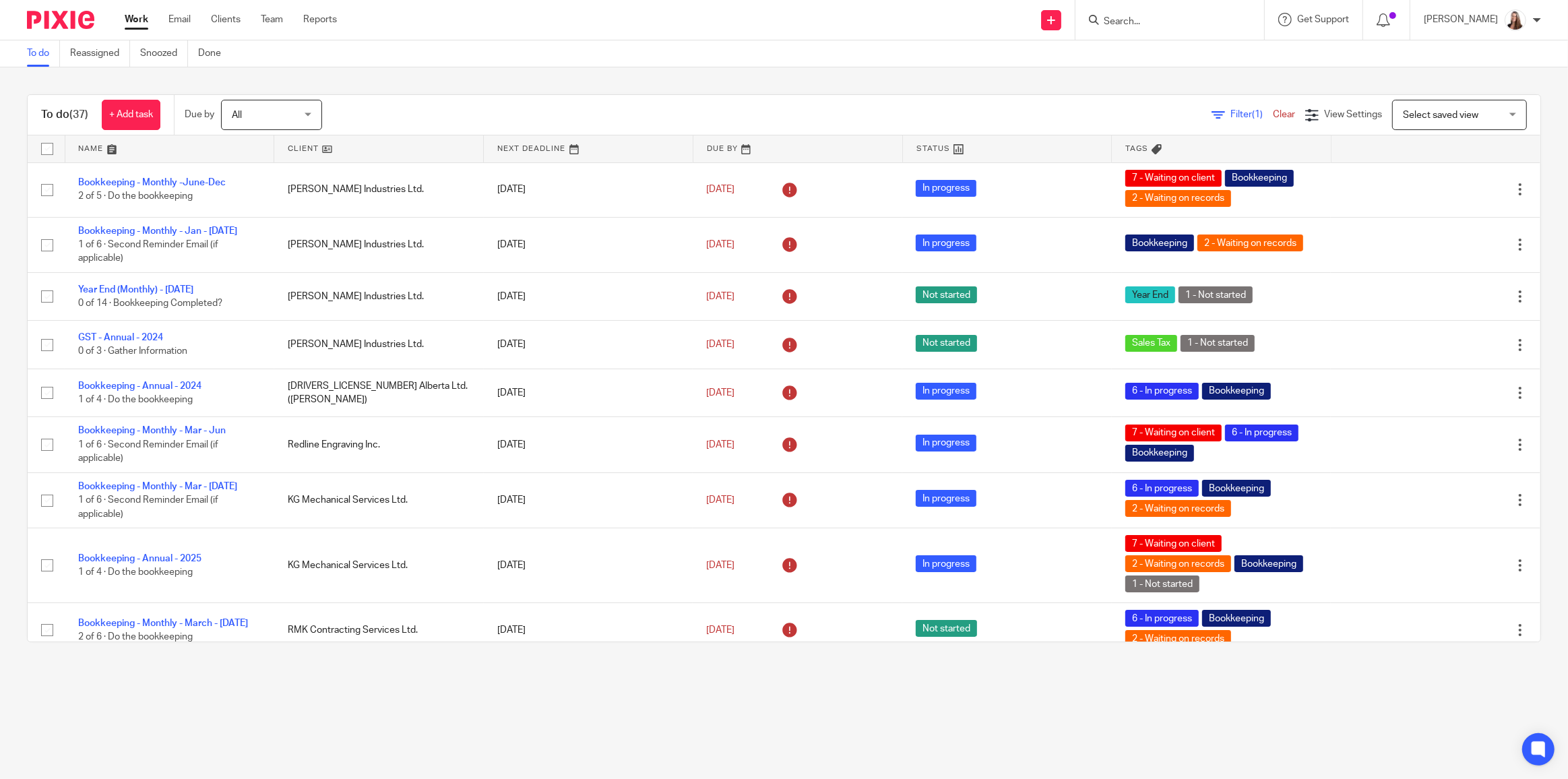
click at [298, 149] on link at bounding box center [378, 149] width 209 height 27
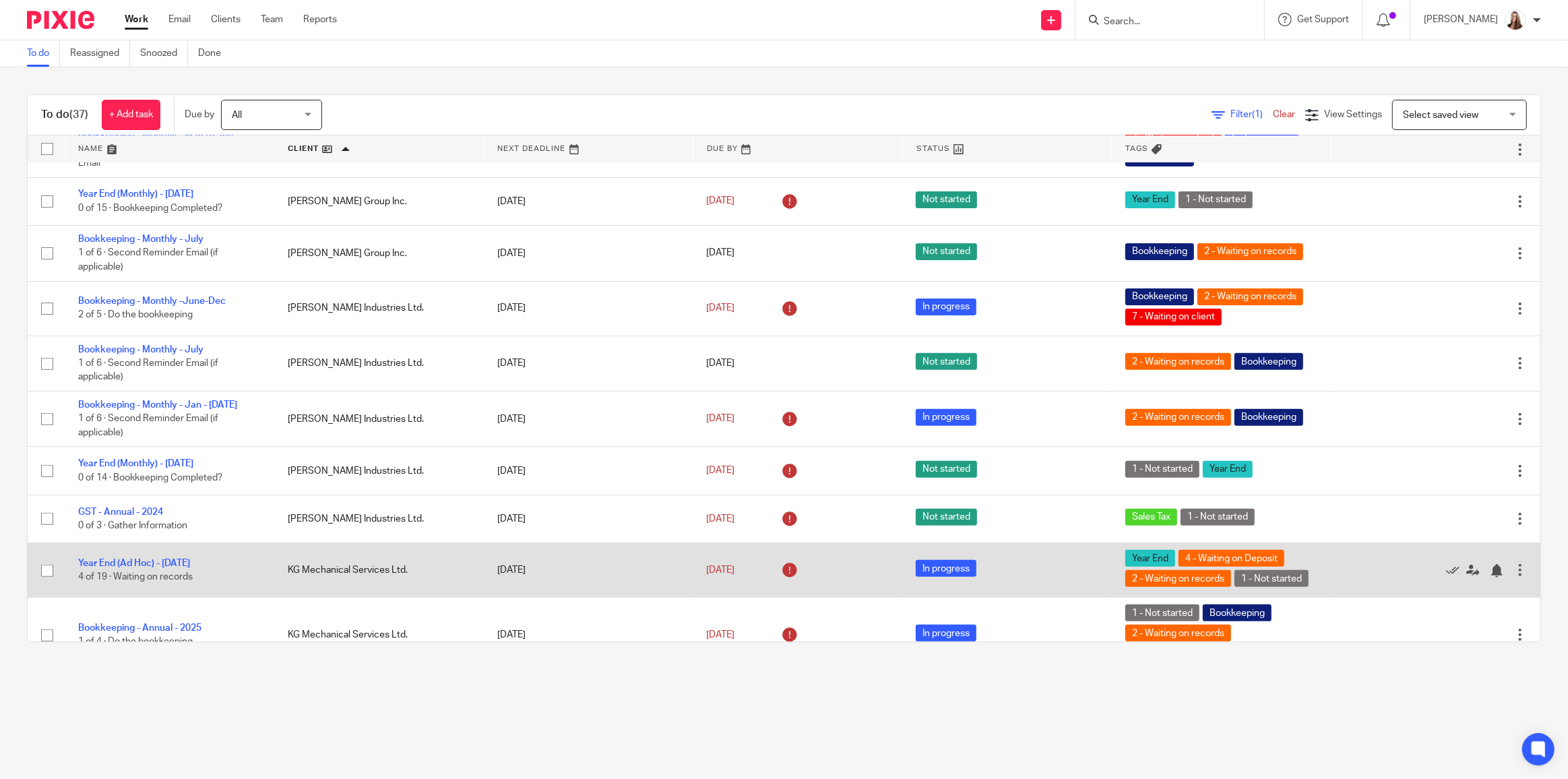
scroll to position [673, 0]
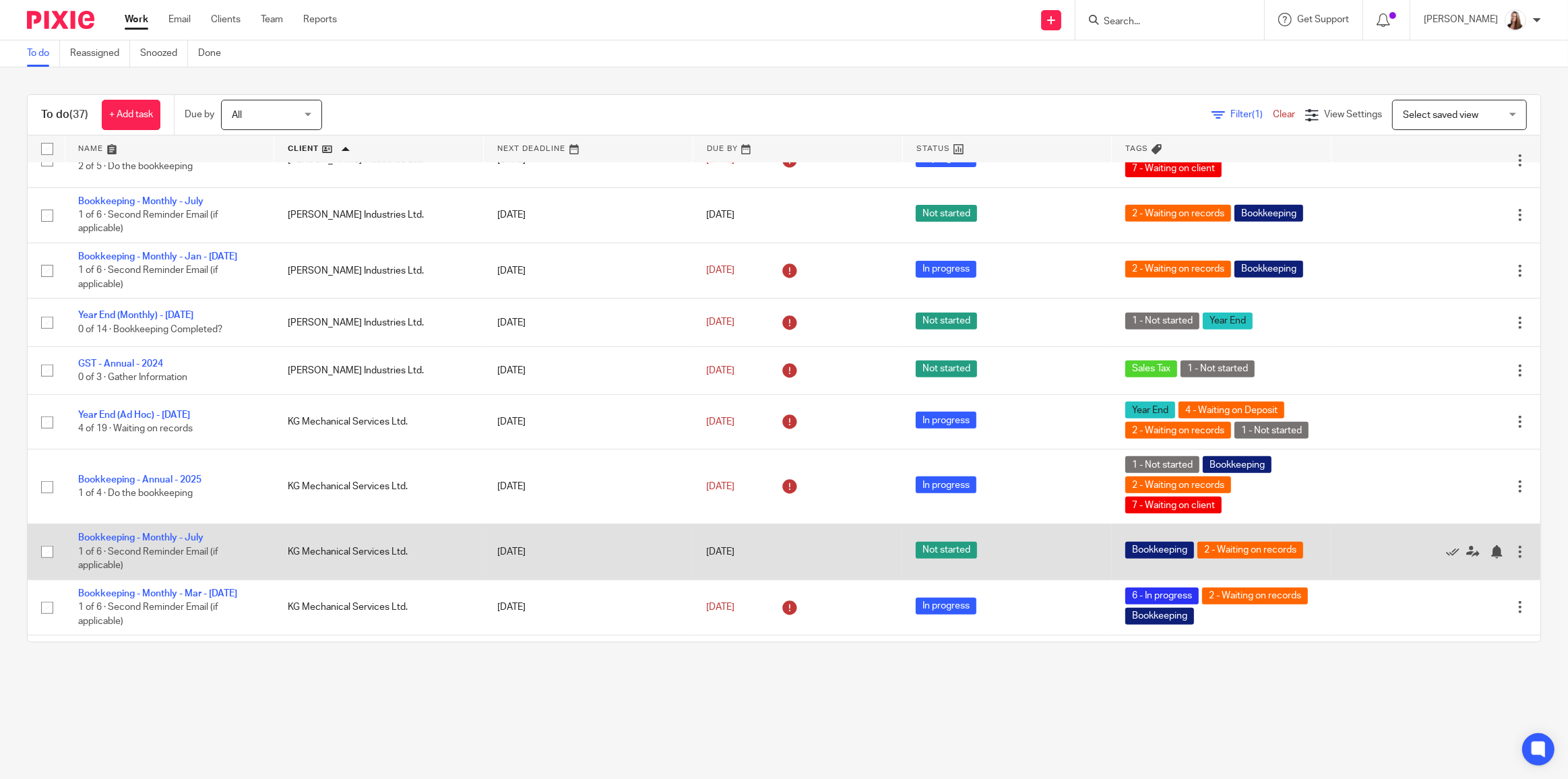
click at [1513, 549] on div at bounding box center [1520, 552] width 13 height 13
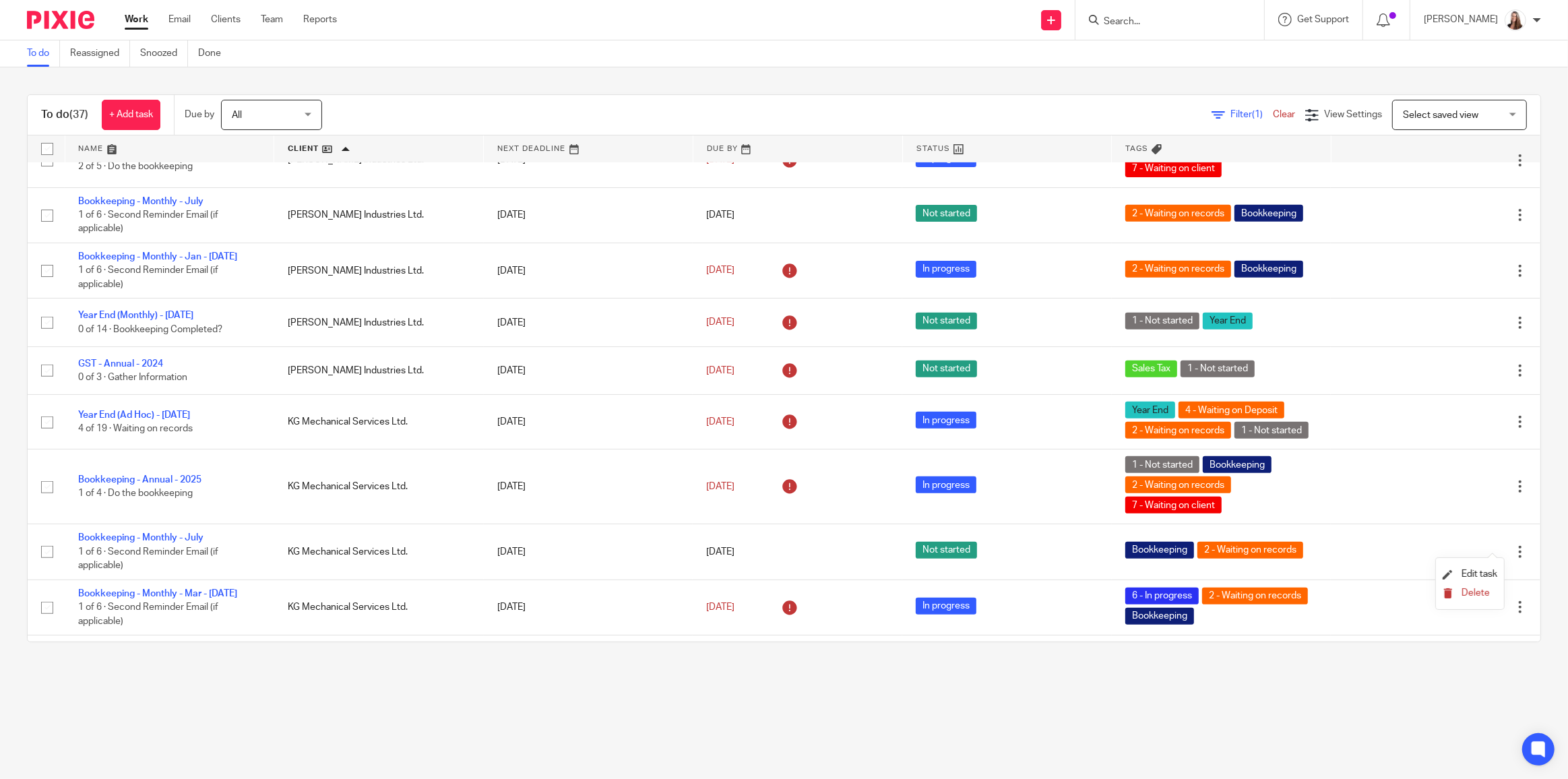
click at [1477, 594] on span "Delete" at bounding box center [1475, 592] width 29 height 10
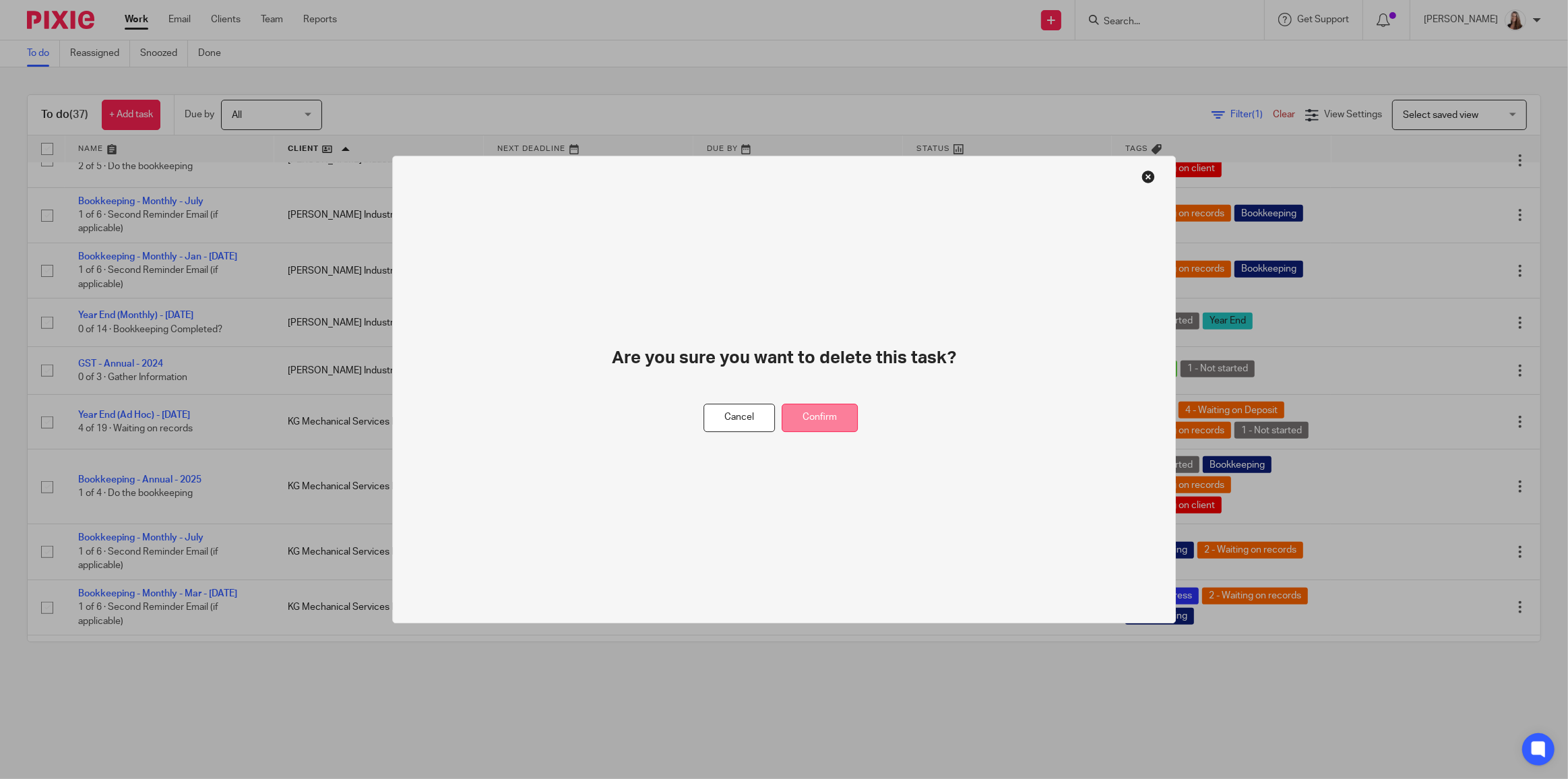
click at [843, 423] on button "Confirm" at bounding box center [820, 418] width 76 height 29
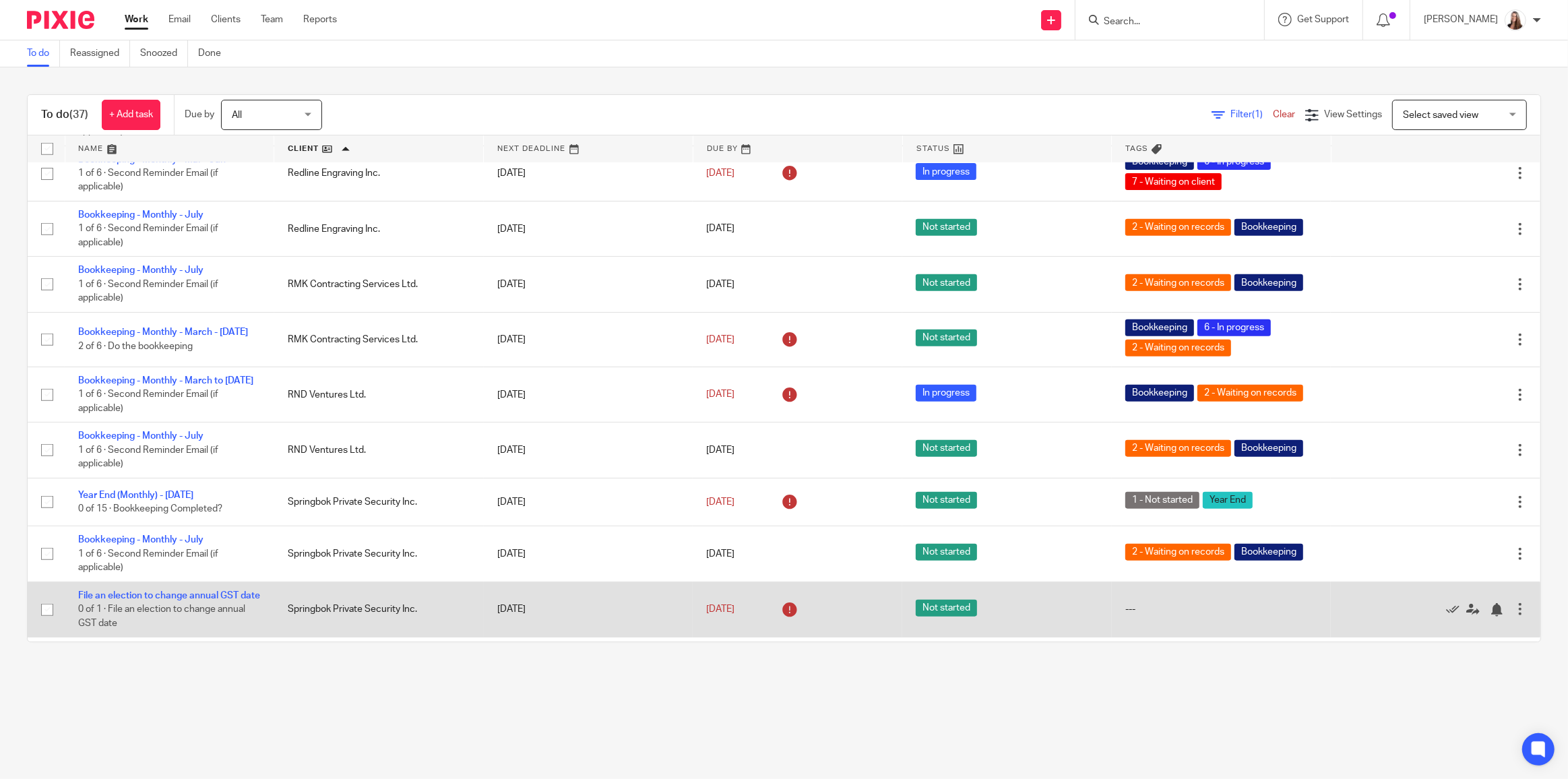
scroll to position [1486, 0]
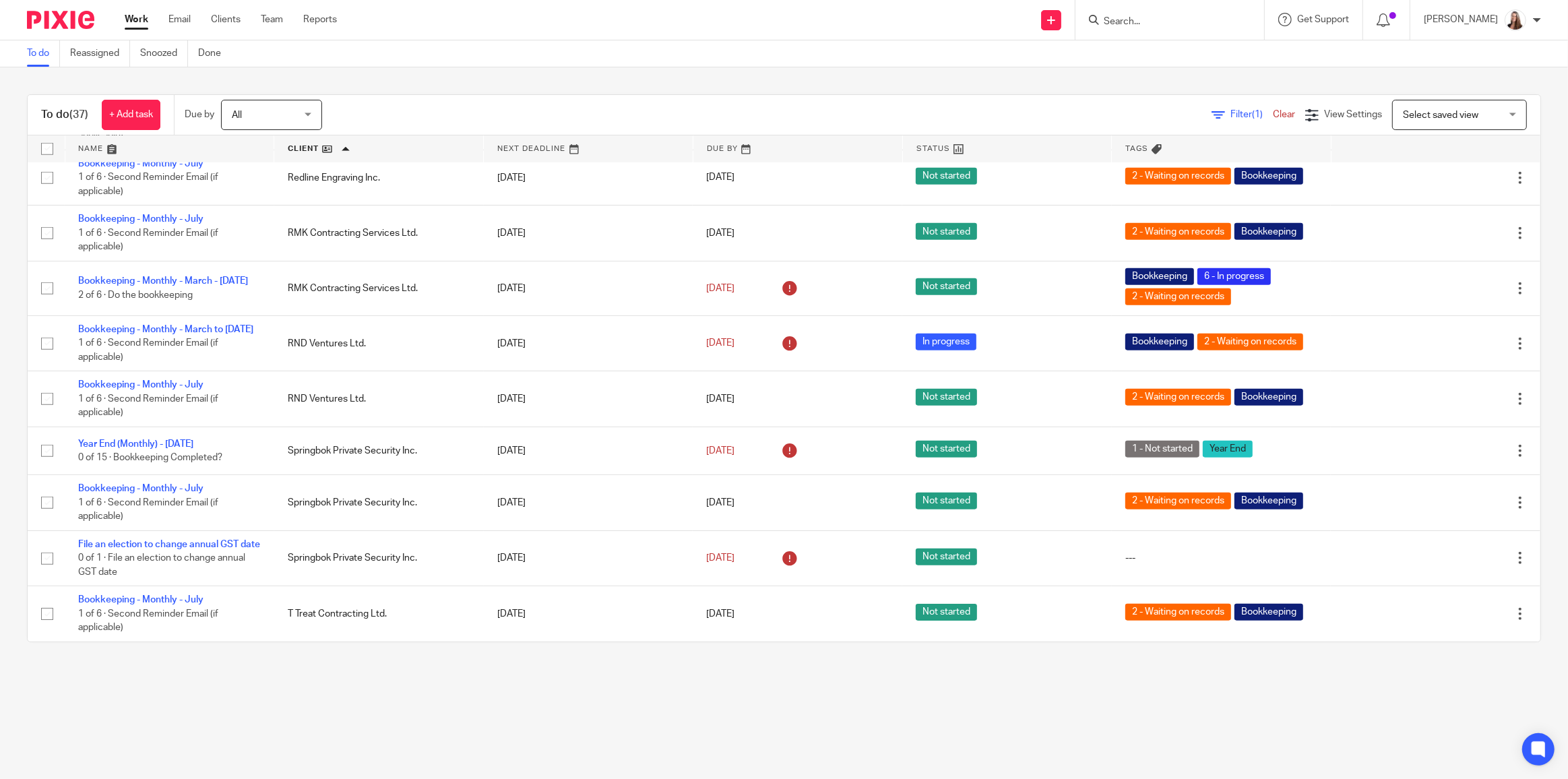
click at [301, 148] on link at bounding box center [378, 149] width 209 height 27
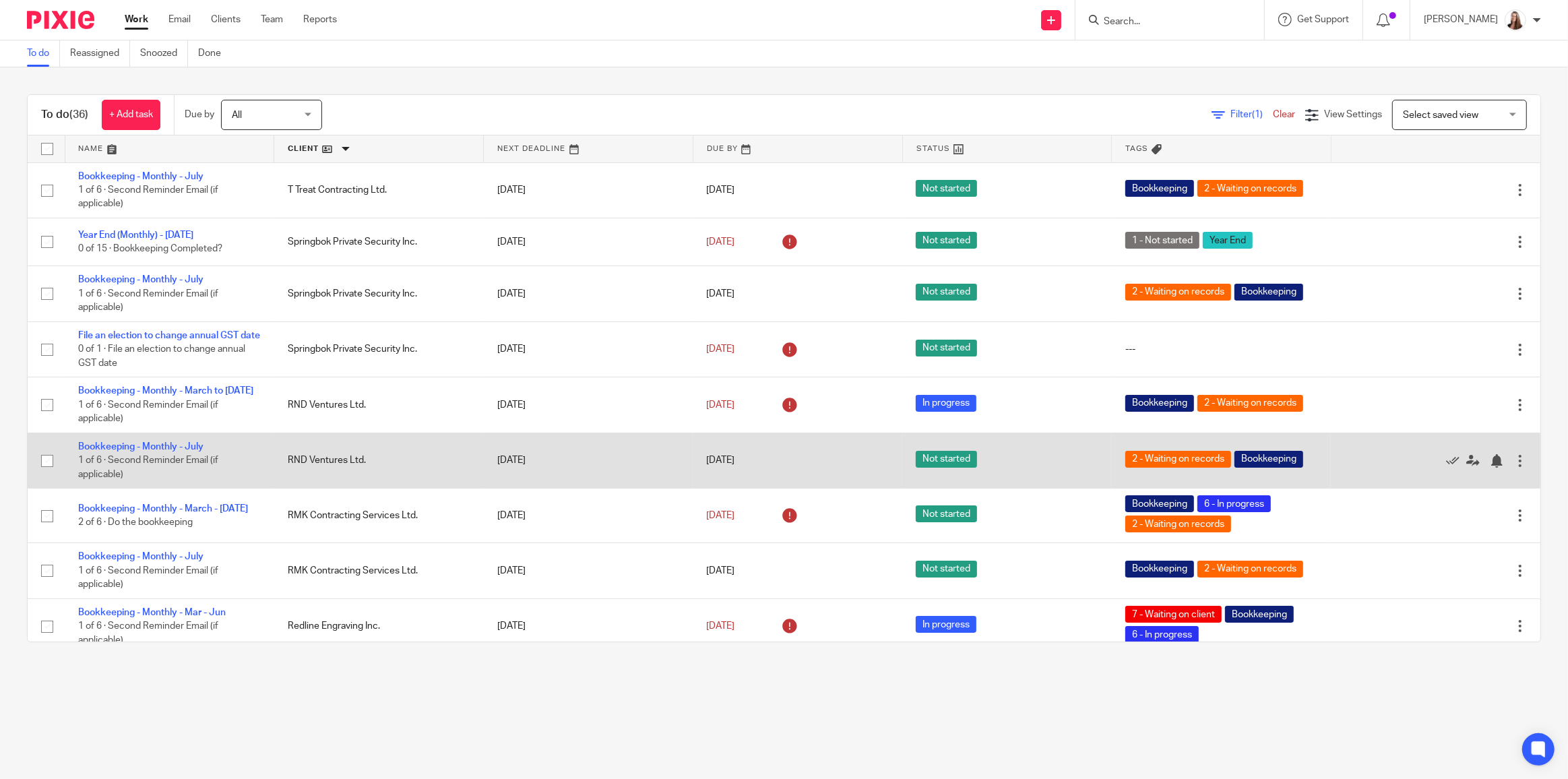
click at [1513, 468] on div at bounding box center [1520, 461] width 13 height 13
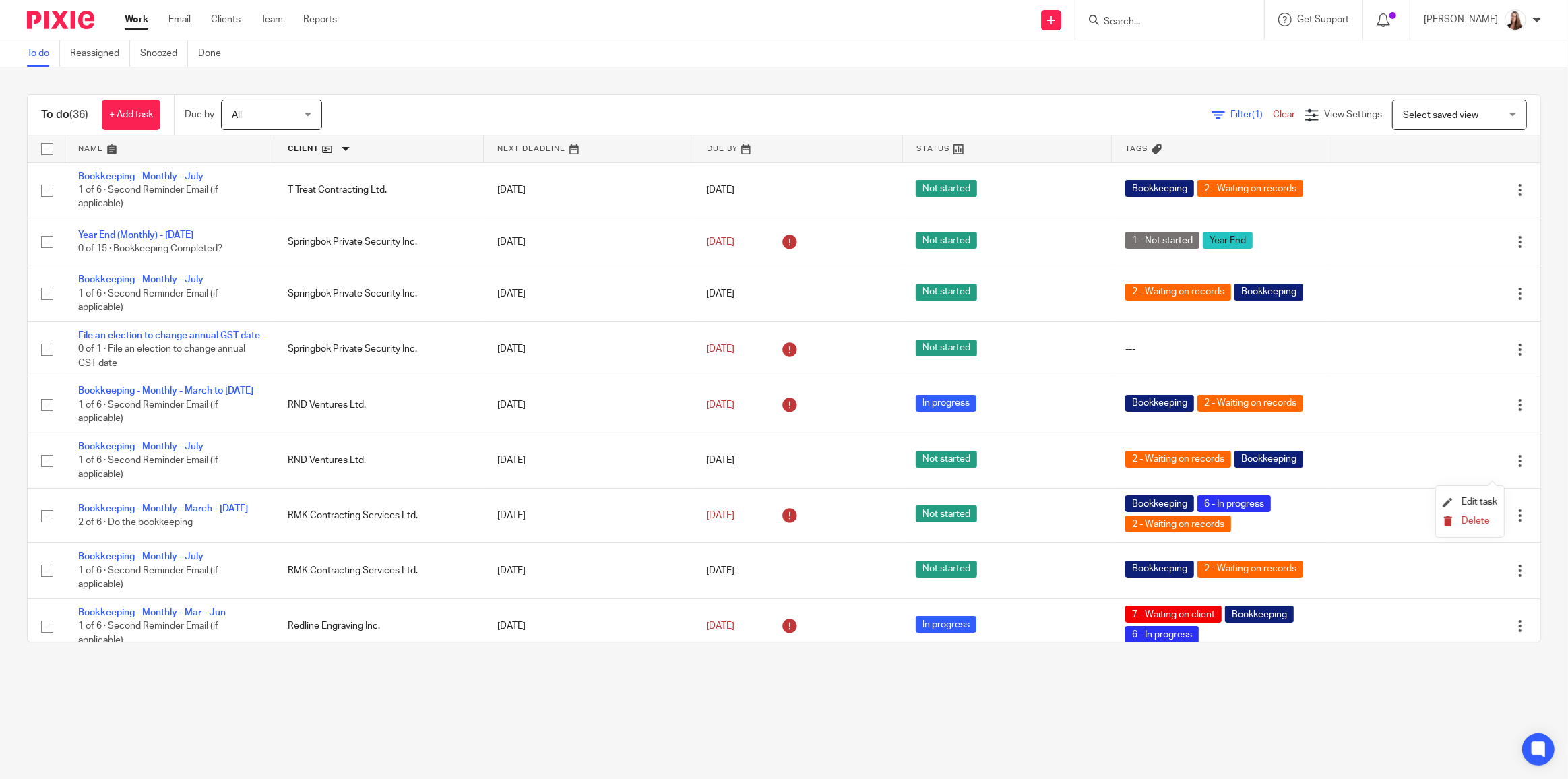
click at [1460, 517] on button "Delete" at bounding box center [1469, 521] width 55 height 11
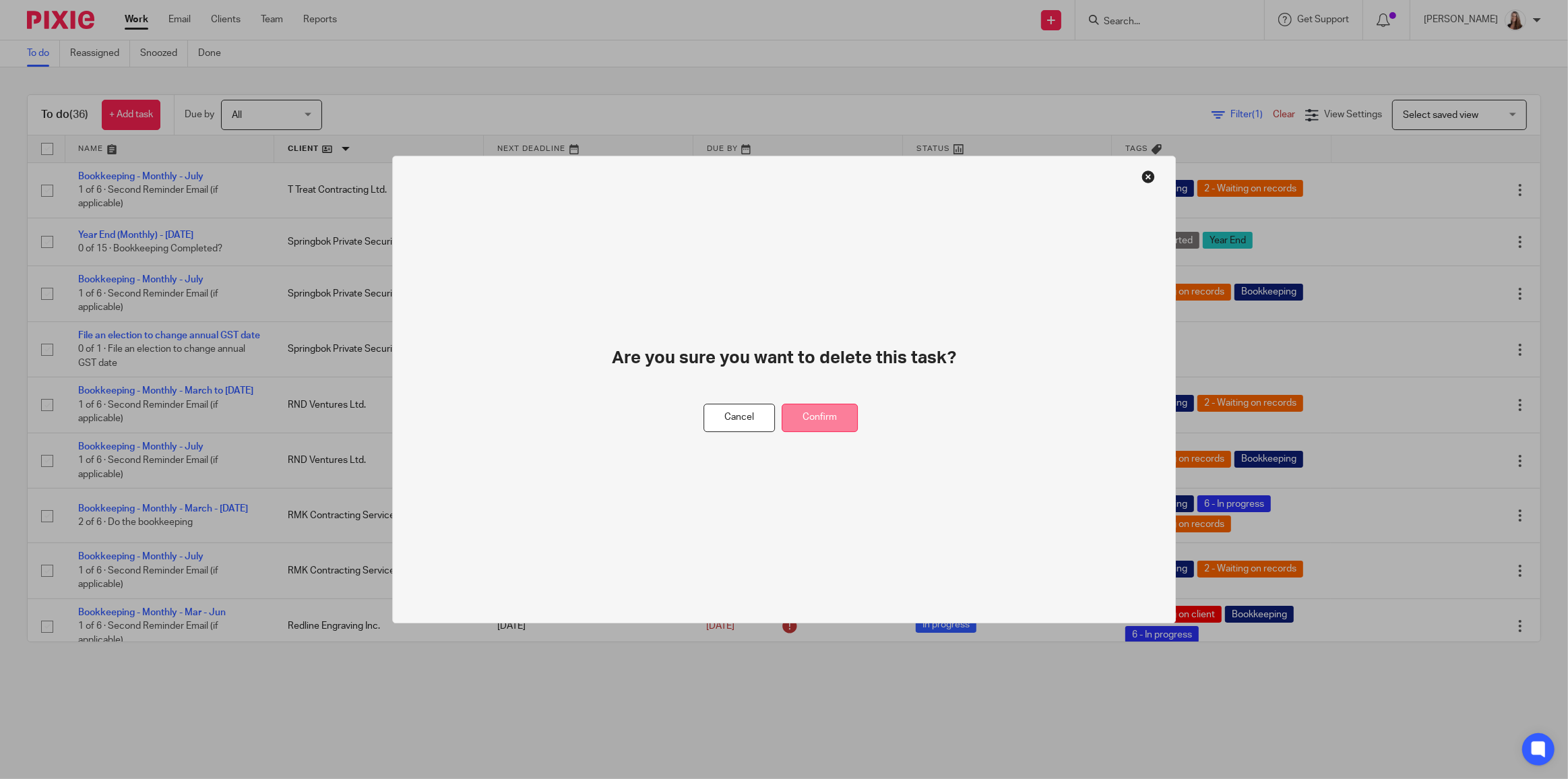
click at [829, 418] on button "Confirm" at bounding box center [820, 418] width 76 height 29
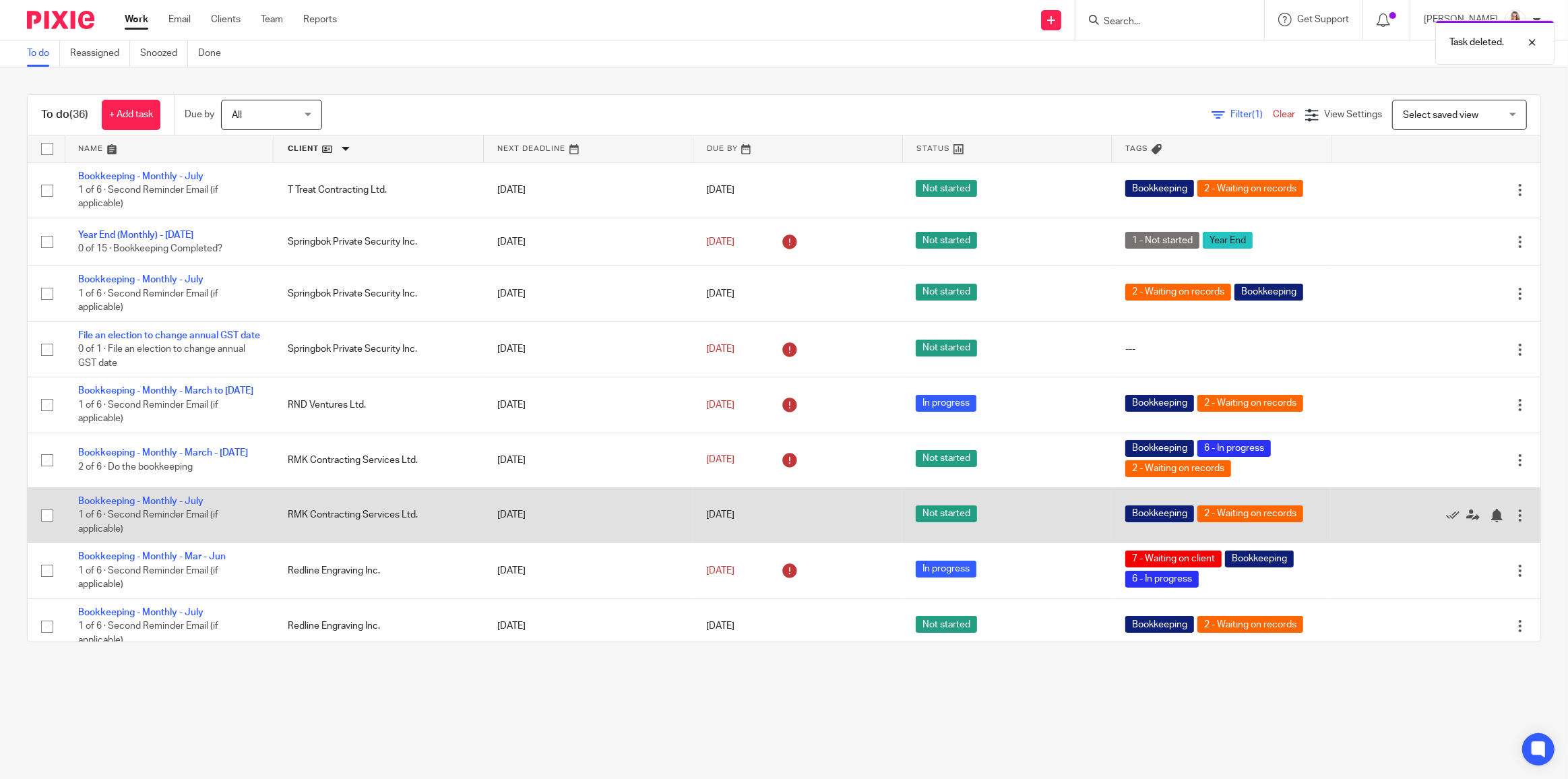
click at [1513, 522] on div at bounding box center [1520, 515] width 13 height 13
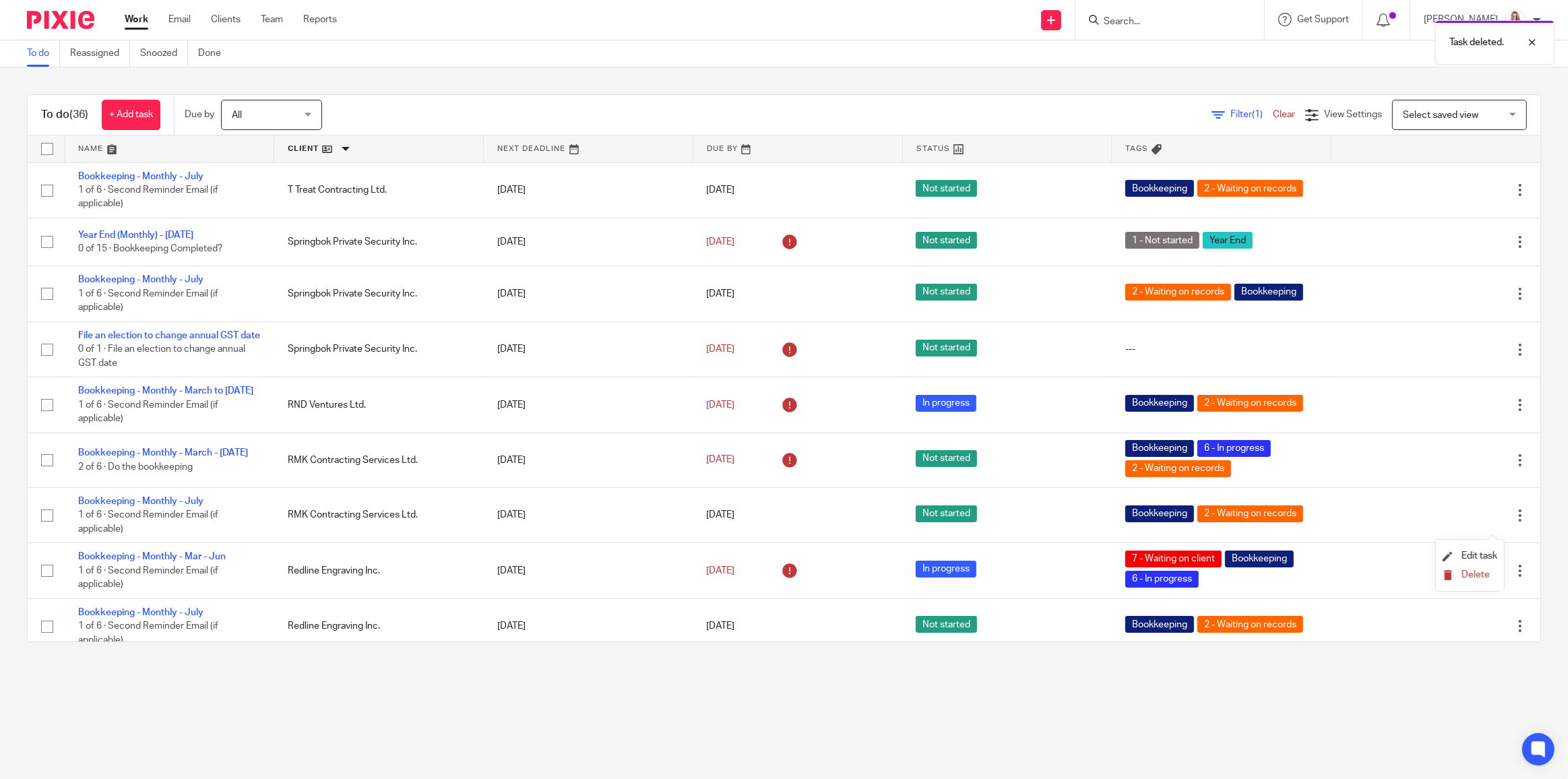
click at [1460, 570] on button "Delete" at bounding box center [1469, 575] width 55 height 11
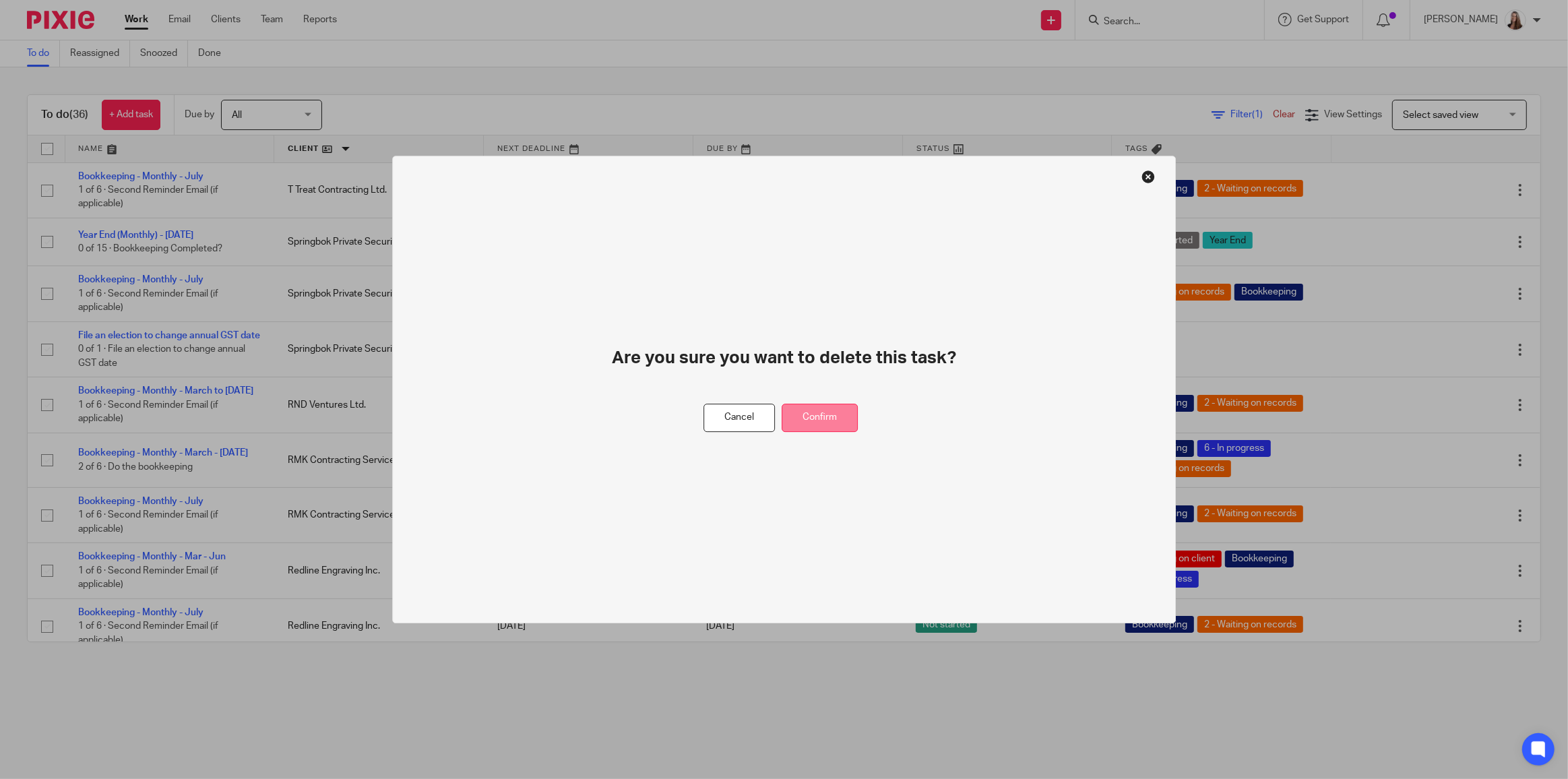
click at [836, 415] on button "Confirm" at bounding box center [820, 418] width 76 height 29
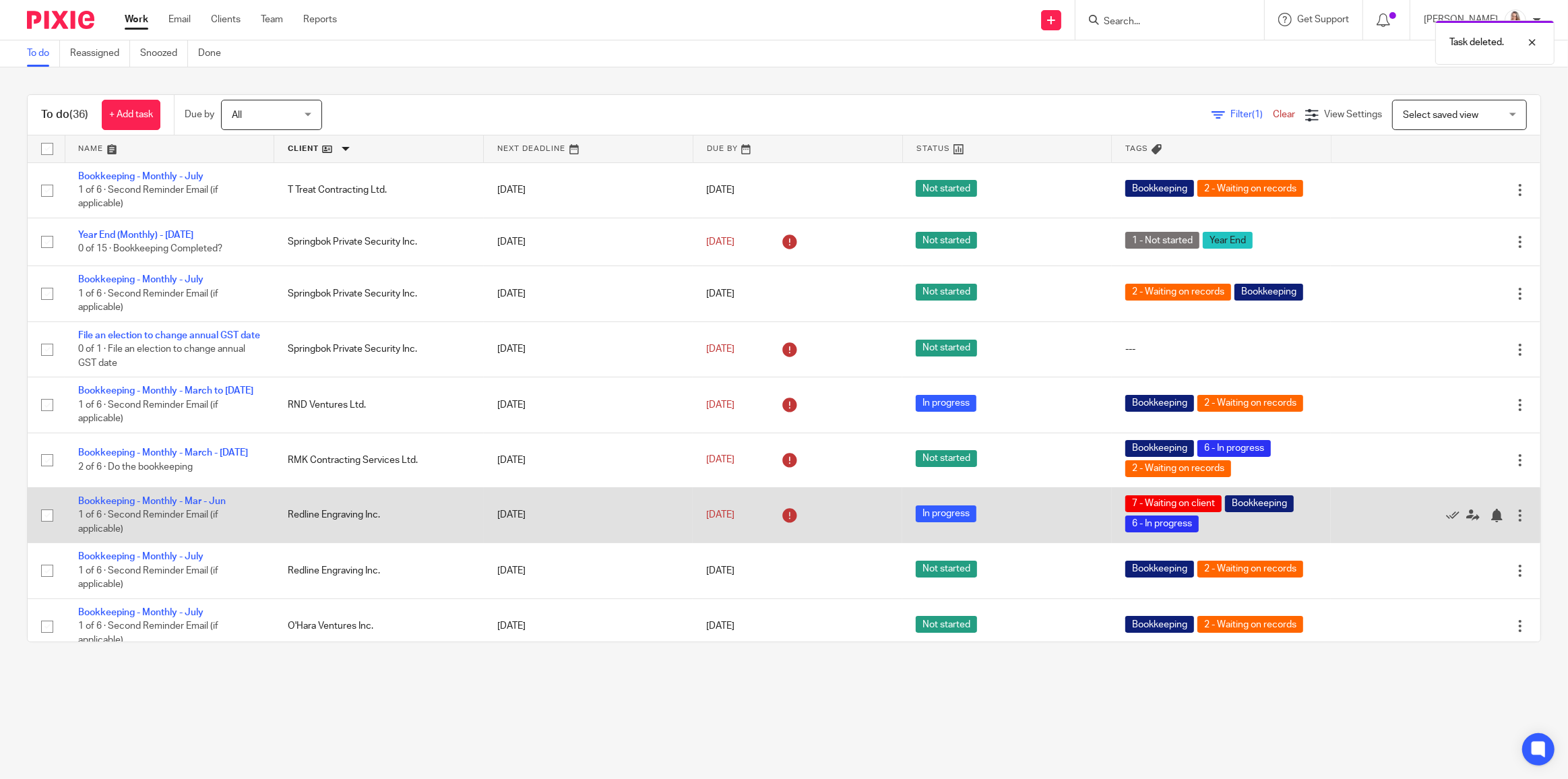
click at [180, 506] on td "Bookkeeping - Monthly - Mar - Jun 1 of 6 · Second Reminder Email (if applicable)" at bounding box center [169, 514] width 209 height 55
click at [180, 506] on link "Bookkeeping - Monthly - Mar - Jun" at bounding box center [152, 501] width 148 height 10
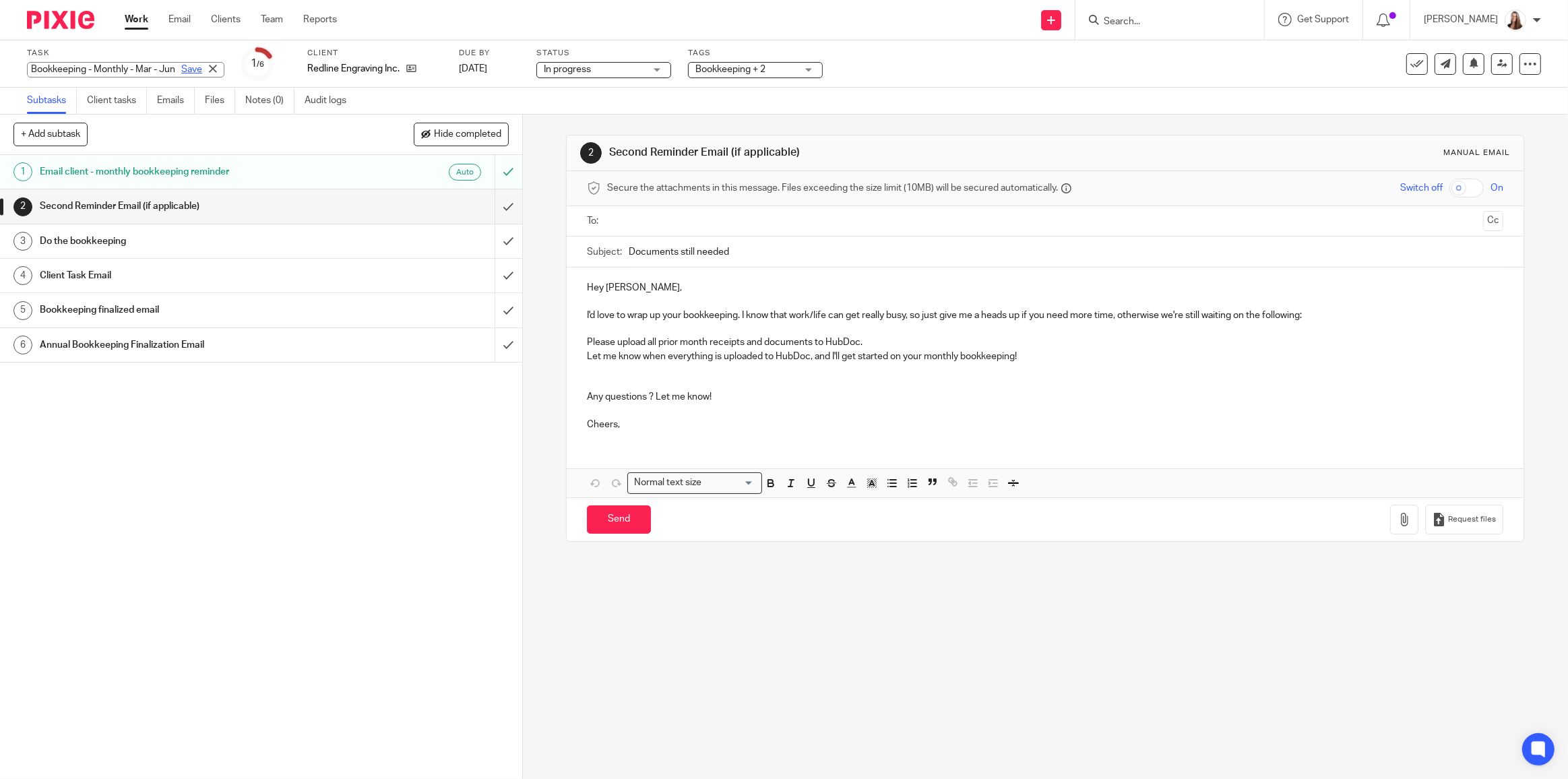
click at [165, 68] on div "Bookkeeping - Monthly - Mar - Jun Save Bookkeeping - Monthly - Mar - Jun" at bounding box center [126, 70] width 198 height 15
click at [135, 71] on input "Bookkeeping - Monthly - Mar - Jun" at bounding box center [126, 70] width 198 height 15
drag, startPoint x: 131, startPoint y: 68, endPoint x: 164, endPoint y: 69, distance: 33.0
click at [164, 69] on div "Bookkeeping - Monthly - Mar - Jun Save" at bounding box center [126, 70] width 198 height 15
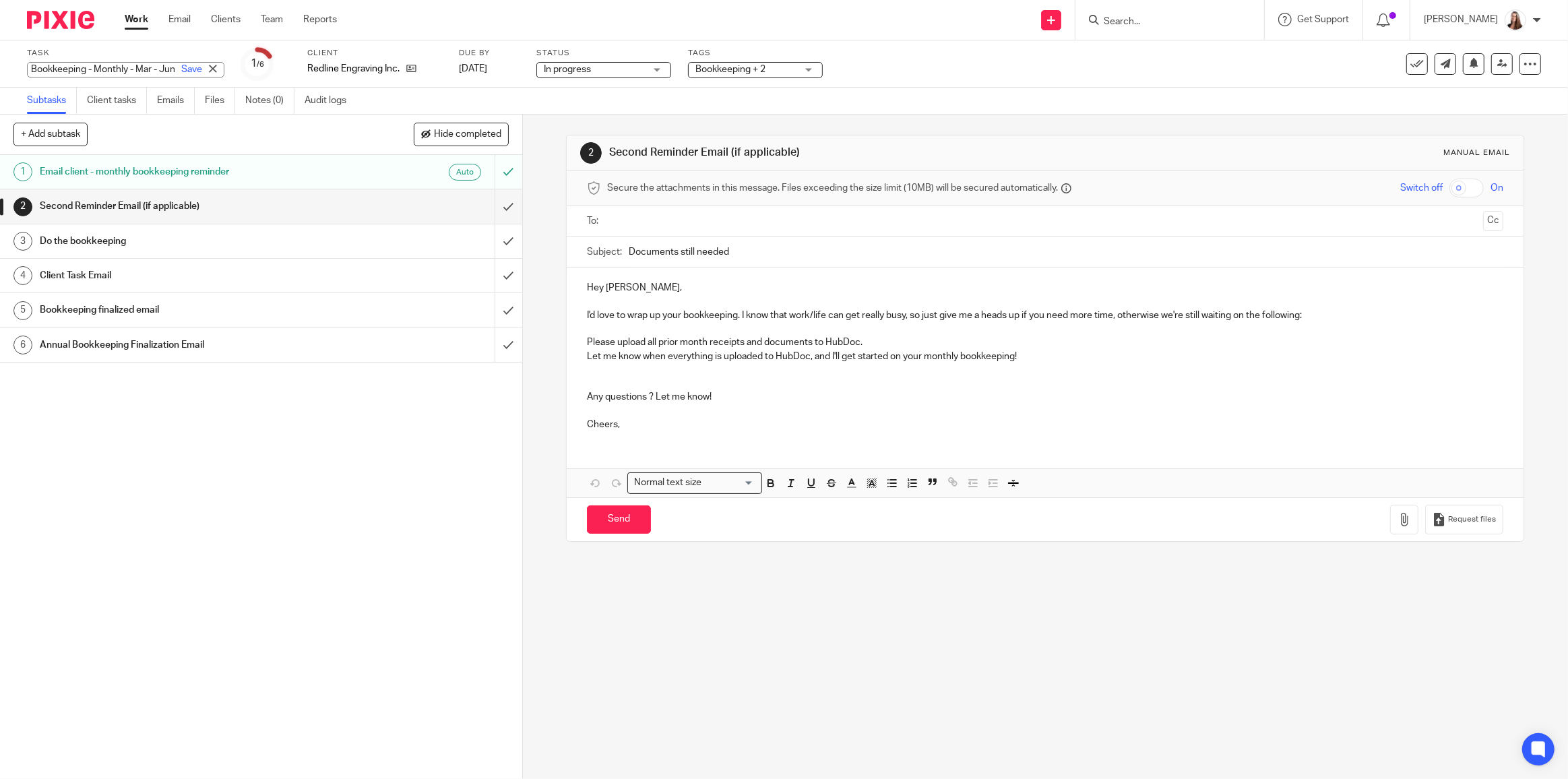
click at [146, 69] on input "Bookkeeping - Monthly - Mar - Jun" at bounding box center [126, 70] width 198 height 15
type input "Bookkeeping - Monthly - Mar - [DATE]"
click at [182, 69] on link "Save" at bounding box center [192, 70] width 21 height 13
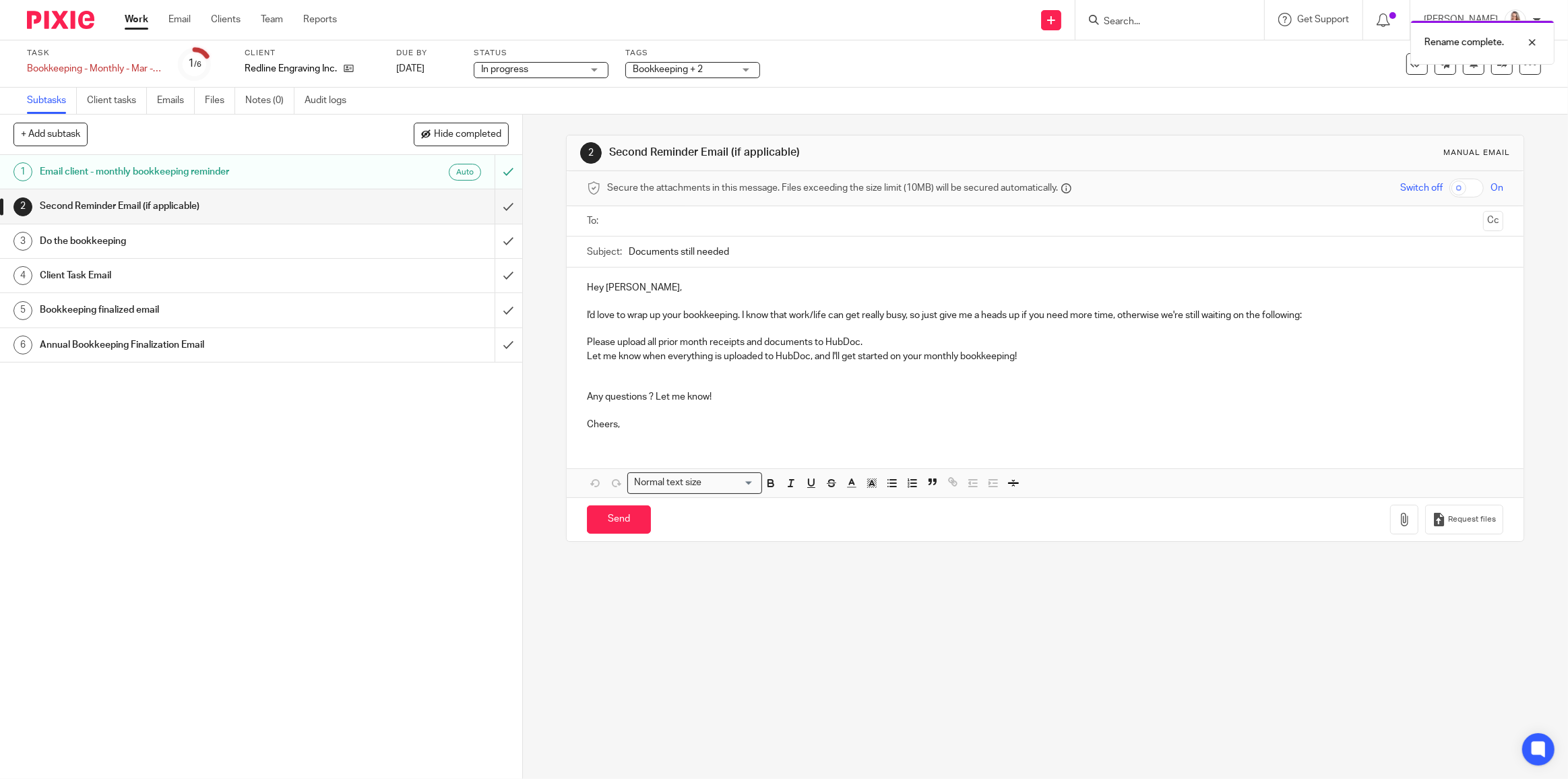
click at [141, 18] on link "Work" at bounding box center [136, 19] width 23 height 13
